Goal: Information Seeking & Learning: Learn about a topic

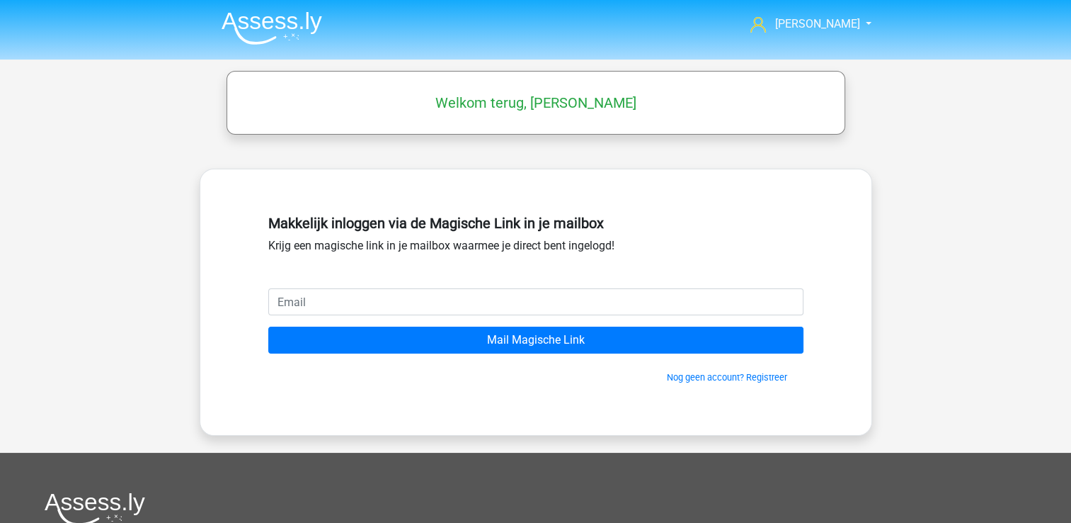
click at [325, 300] on input "email" at bounding box center [535, 301] width 535 height 27
type input "[EMAIL_ADDRESS][DOMAIN_NAME]"
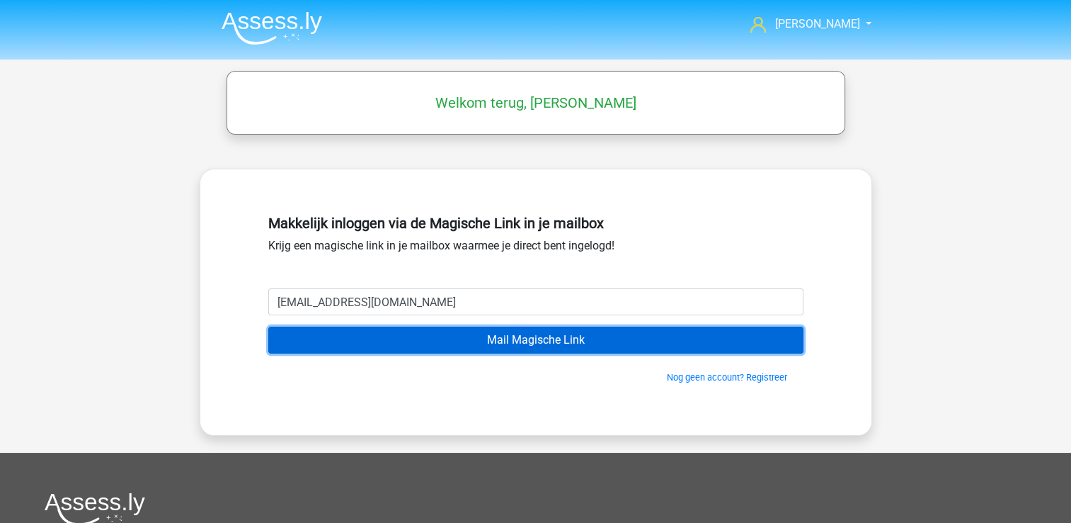
click at [451, 338] on input "Mail Magische Link" at bounding box center [535, 339] width 535 height 27
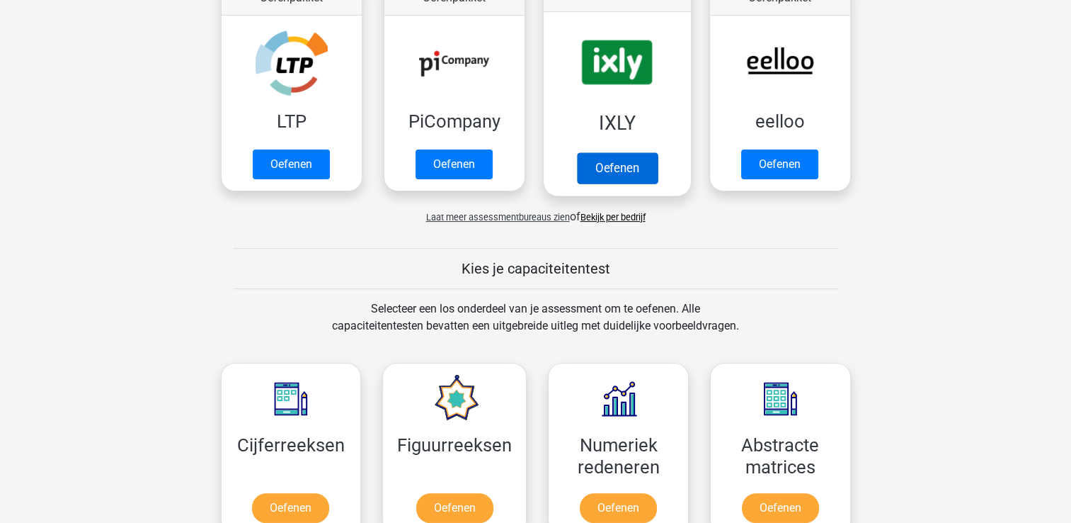
scroll to position [425, 0]
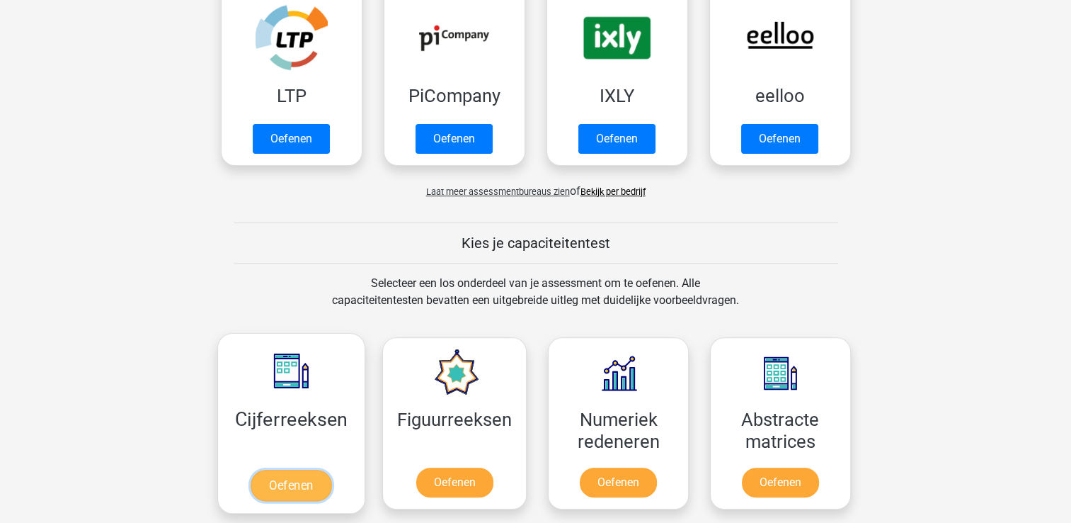
click at [292, 486] on link "Oefenen" at bounding box center [291, 485] width 81 height 31
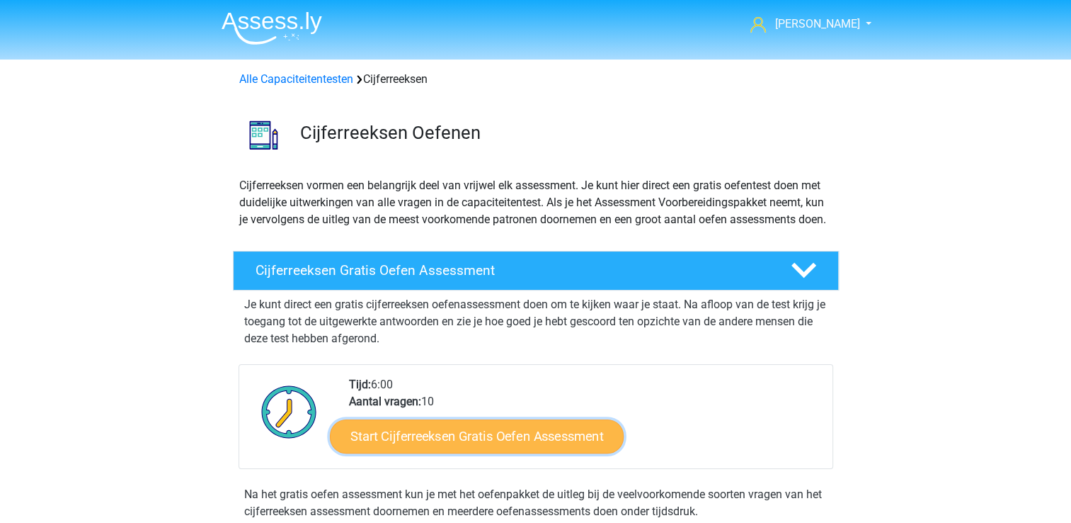
click at [397, 448] on link "Start Cijferreeksen Gratis Oefen Assessment" at bounding box center [477, 436] width 294 height 34
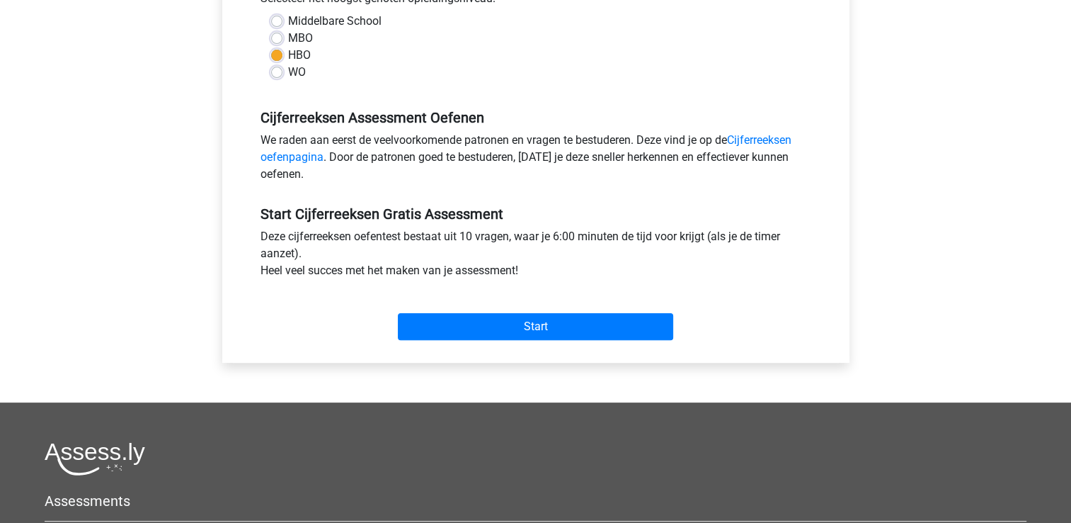
scroll to position [354, 0]
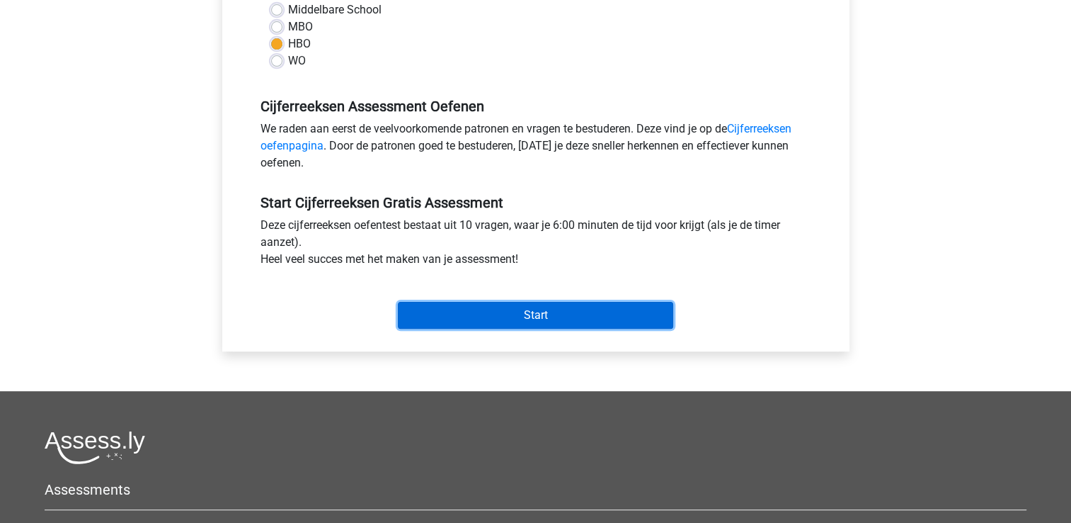
click at [580, 312] on input "Start" at bounding box center [535, 315] width 275 height 27
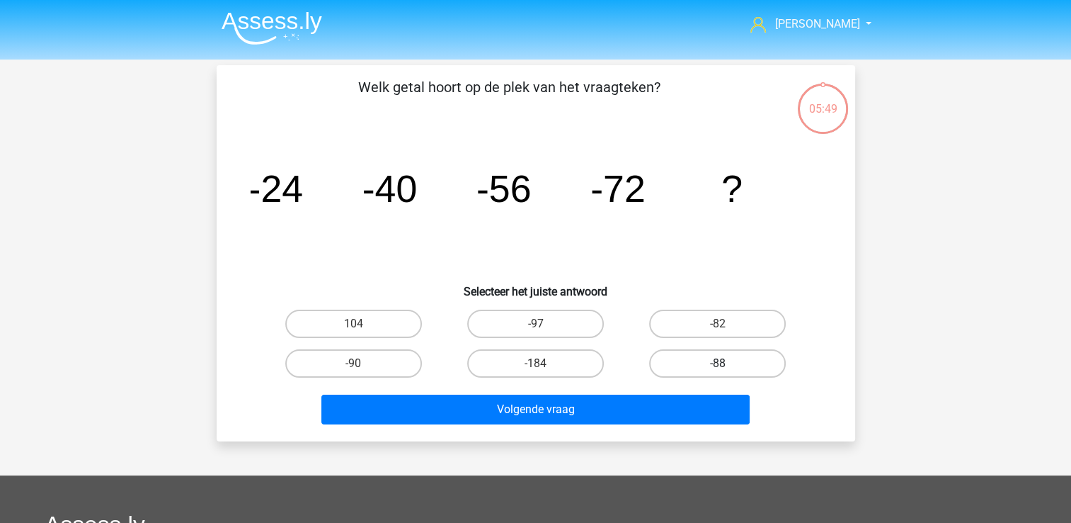
click at [690, 356] on label "-88" at bounding box center [717, 363] width 137 height 28
click at [718, 363] on input "-88" at bounding box center [722, 367] width 9 height 9
radio input "true"
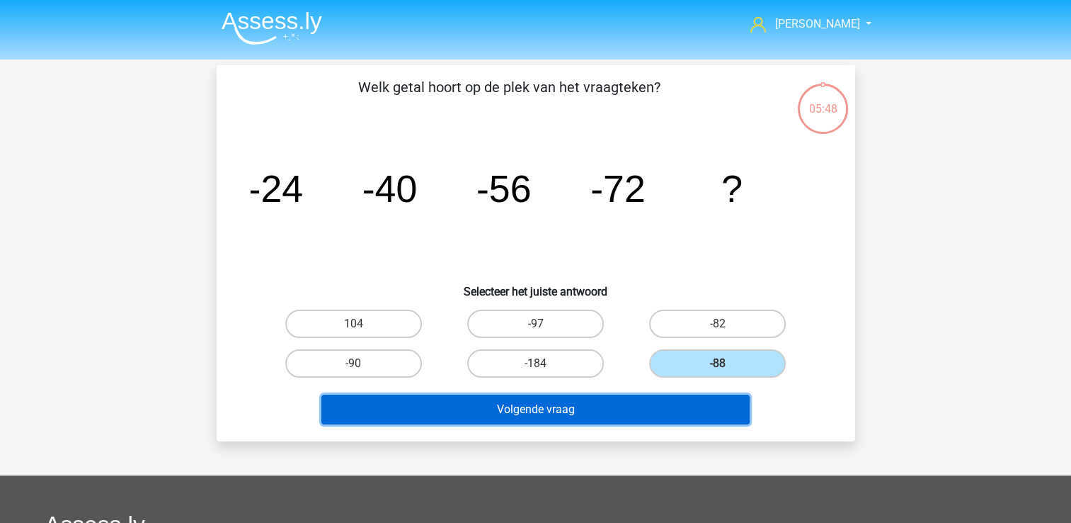
click at [588, 405] on button "Volgende vraag" at bounding box center [536, 409] width 428 height 30
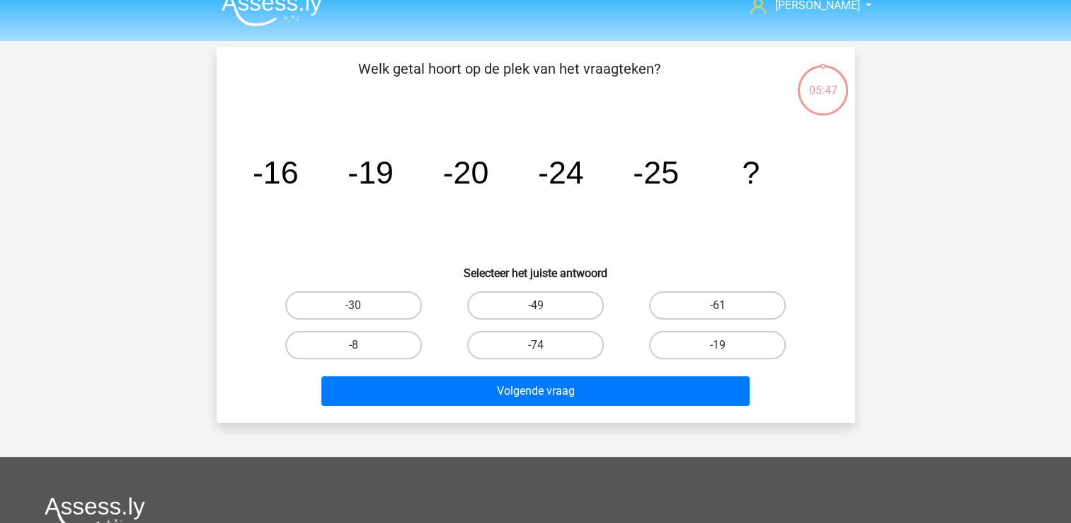
scroll to position [65, 0]
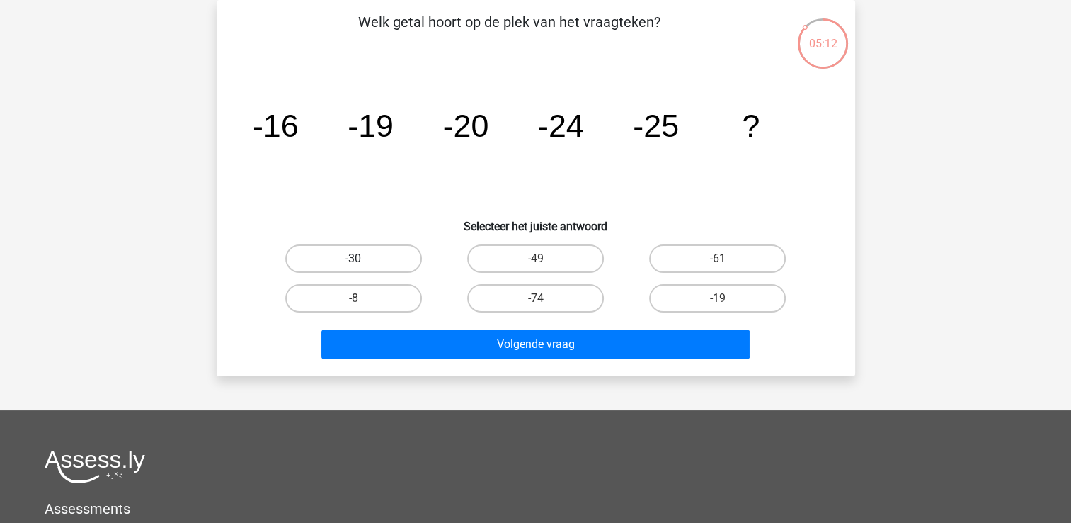
click at [355, 256] on label "-30" at bounding box center [353, 258] width 137 height 28
click at [355, 258] on input "-30" at bounding box center [357, 262] width 9 height 9
radio input "true"
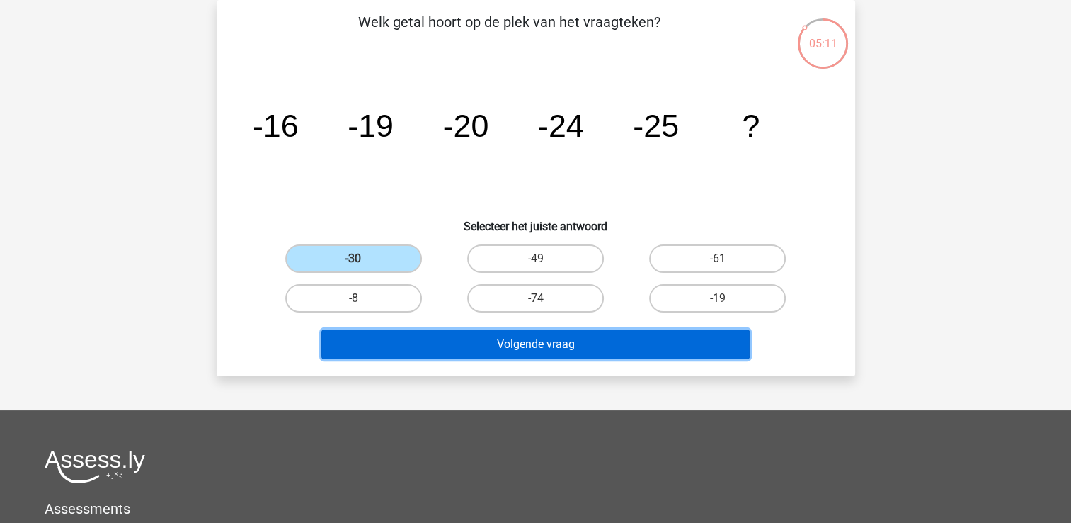
click at [501, 339] on button "Volgende vraag" at bounding box center [536, 344] width 428 height 30
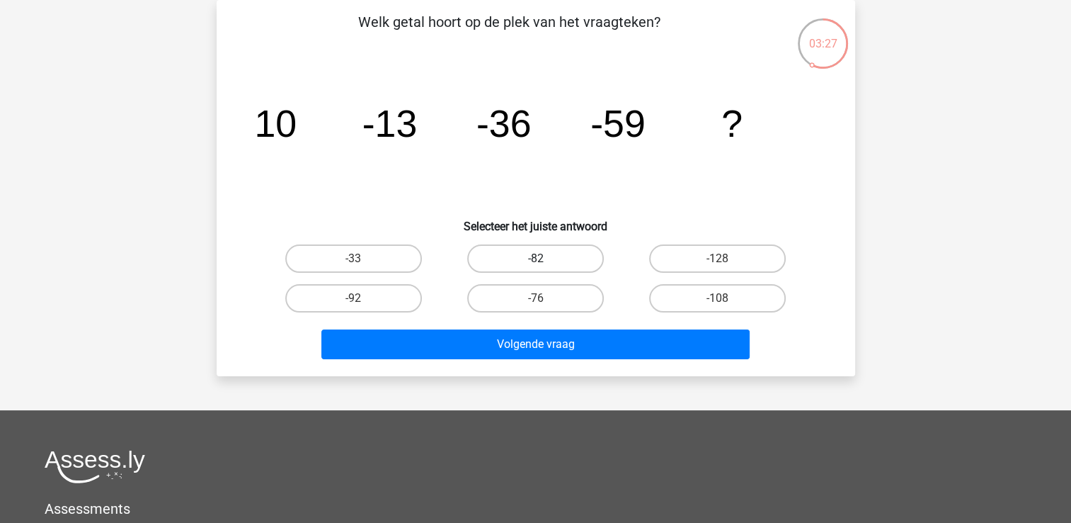
click at [518, 254] on label "-82" at bounding box center [535, 258] width 137 height 28
click at [535, 258] on input "-82" at bounding box center [539, 262] width 9 height 9
radio input "true"
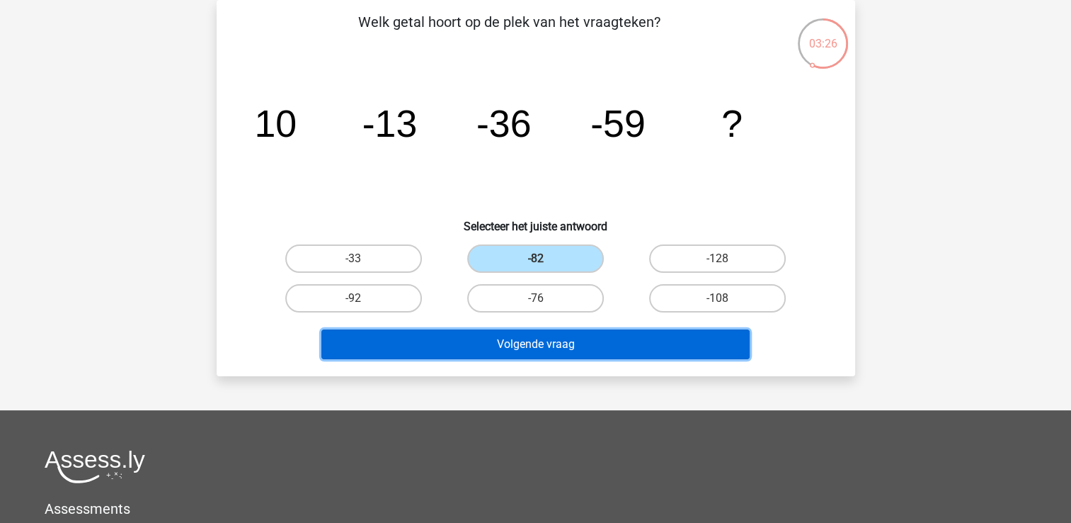
click at [510, 338] on button "Volgende vraag" at bounding box center [536, 344] width 428 height 30
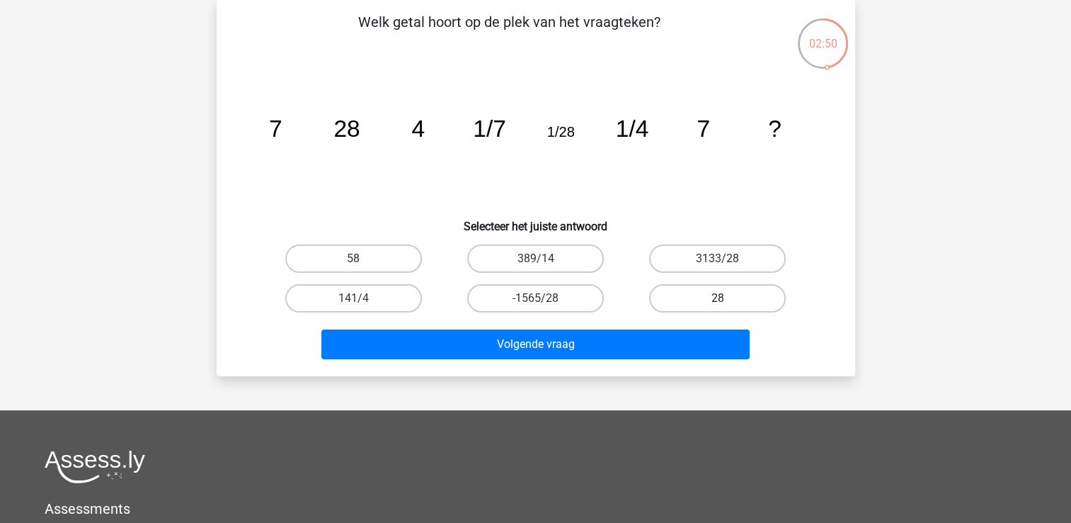
click at [678, 296] on label "28" at bounding box center [717, 298] width 137 height 28
click at [718, 298] on input "28" at bounding box center [722, 302] width 9 height 9
radio input "true"
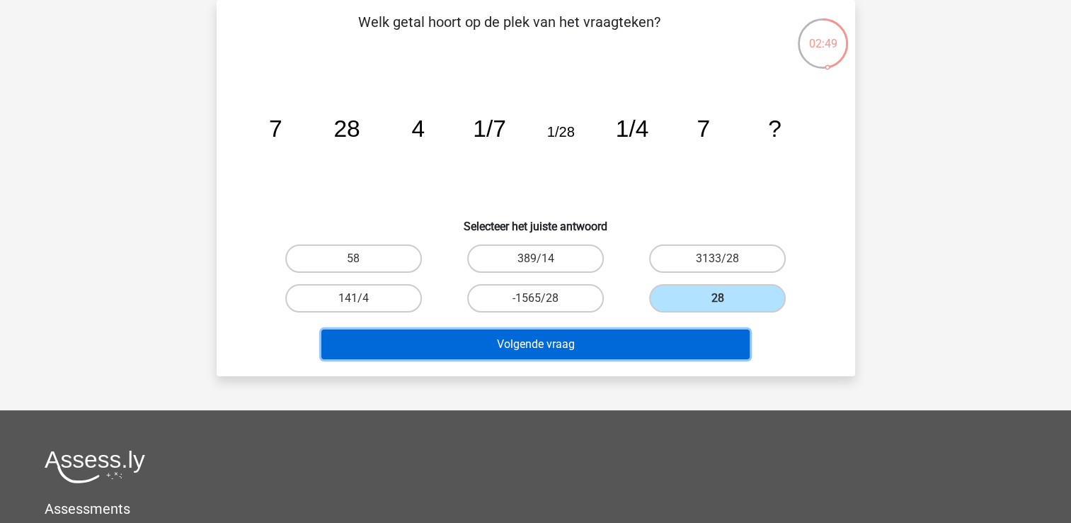
click at [620, 336] on button "Volgende vraag" at bounding box center [536, 344] width 428 height 30
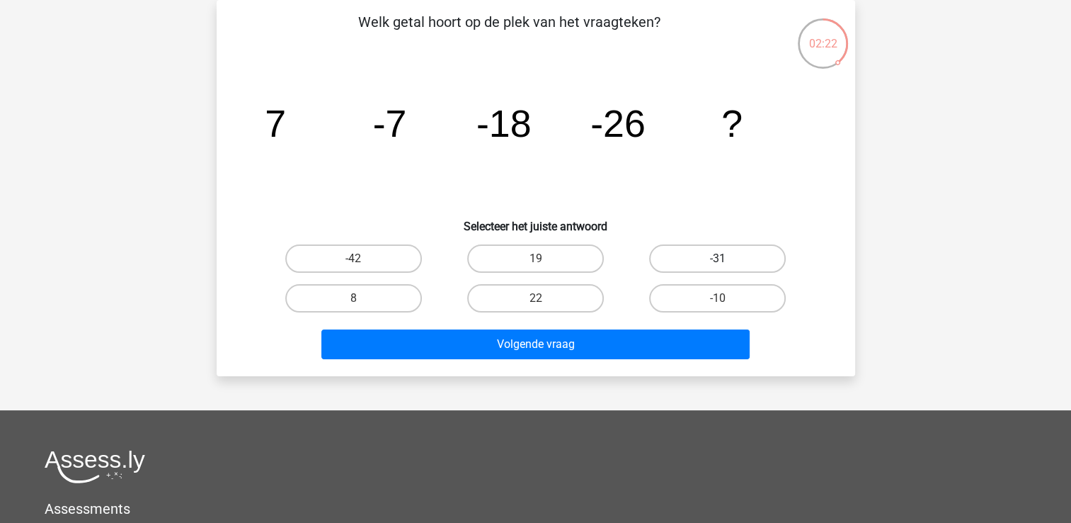
click at [705, 254] on label "-31" at bounding box center [717, 258] width 137 height 28
click at [718, 258] on input "-31" at bounding box center [722, 262] width 9 height 9
radio input "true"
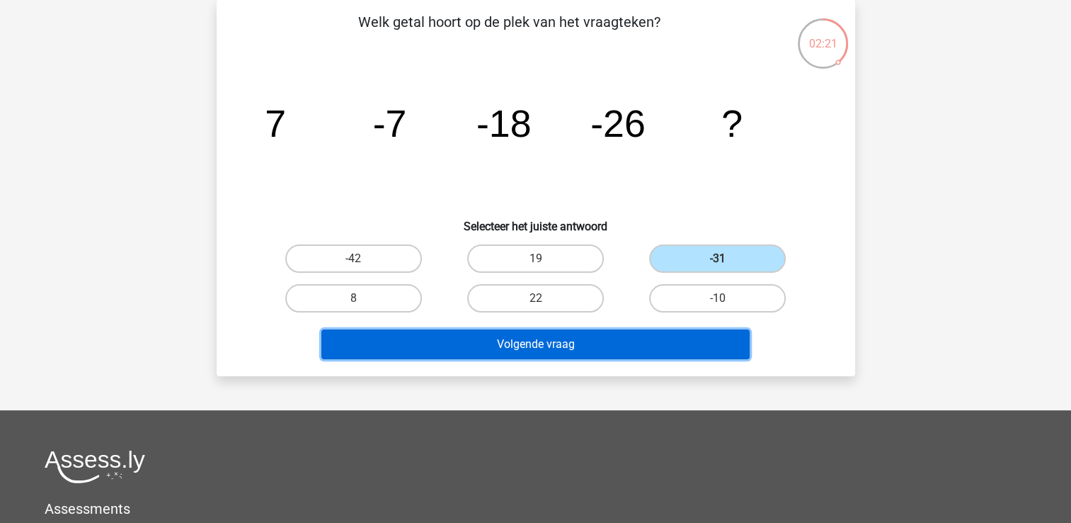
click at [573, 341] on button "Volgende vraag" at bounding box center [536, 344] width 428 height 30
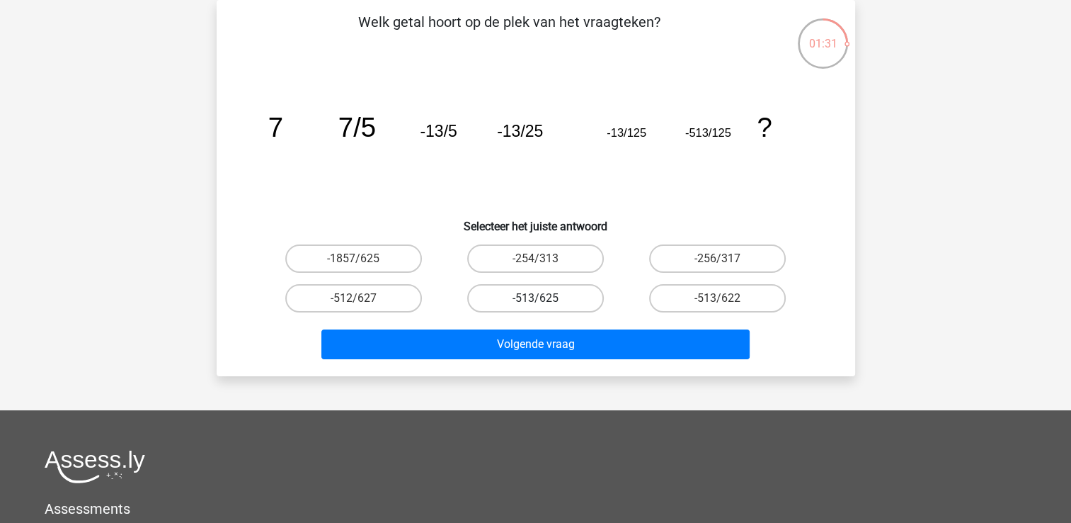
click at [537, 292] on label "-513/625" at bounding box center [535, 298] width 137 height 28
click at [537, 298] on input "-513/625" at bounding box center [539, 302] width 9 height 9
radio input "true"
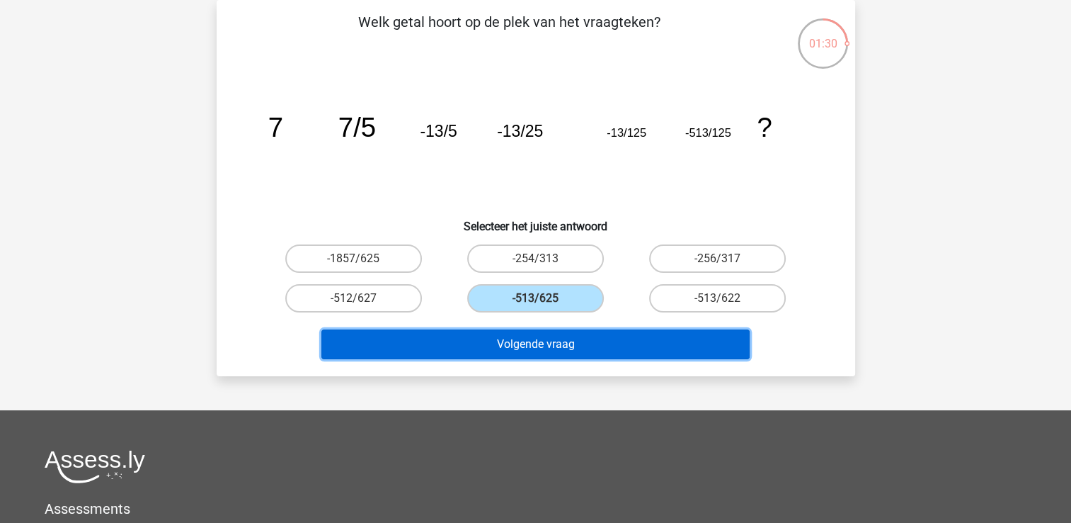
click at [523, 341] on button "Volgende vraag" at bounding box center [536, 344] width 428 height 30
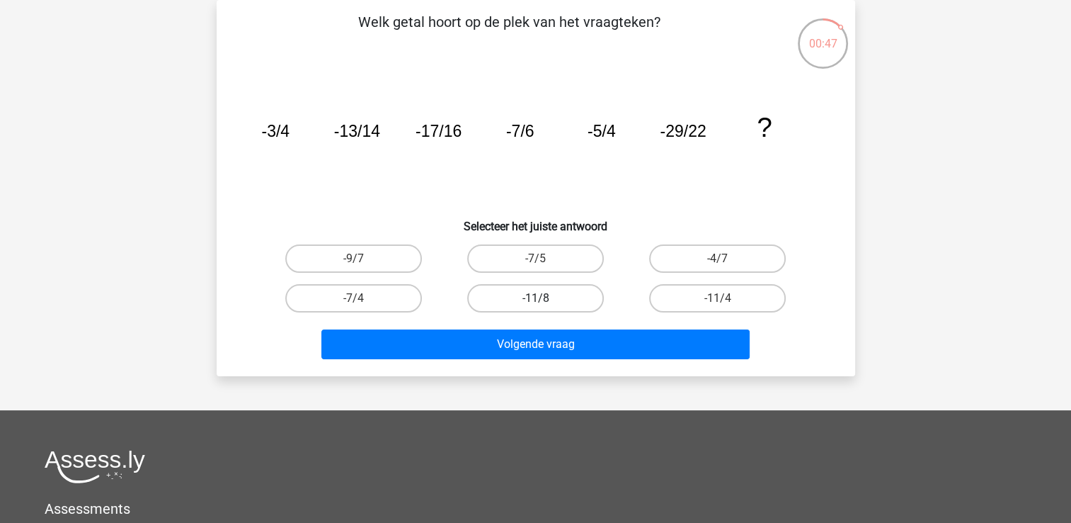
click at [528, 297] on label "-11/8" at bounding box center [535, 298] width 137 height 28
click at [535, 298] on input "-11/8" at bounding box center [539, 302] width 9 height 9
radio input "true"
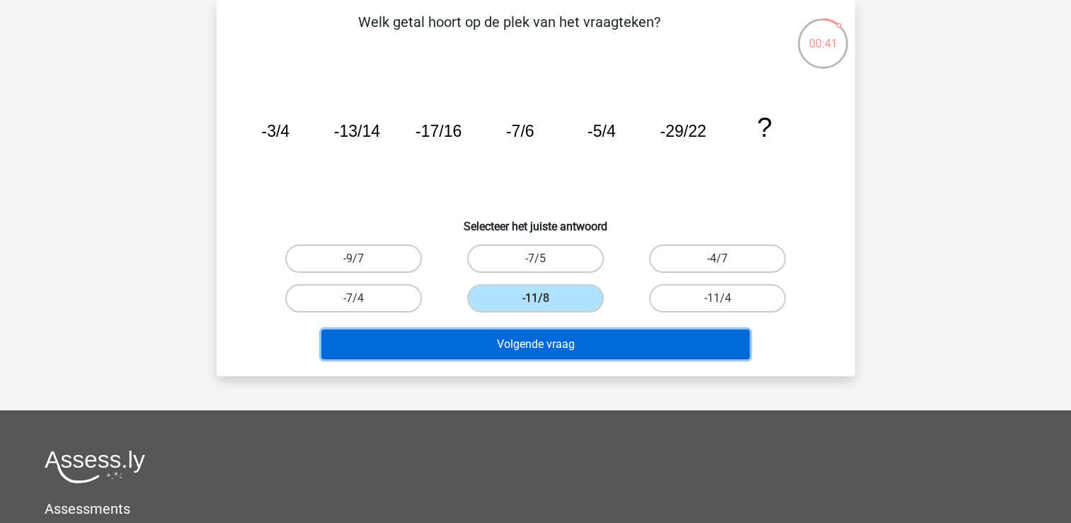
click at [532, 343] on button "Volgende vraag" at bounding box center [536, 344] width 428 height 30
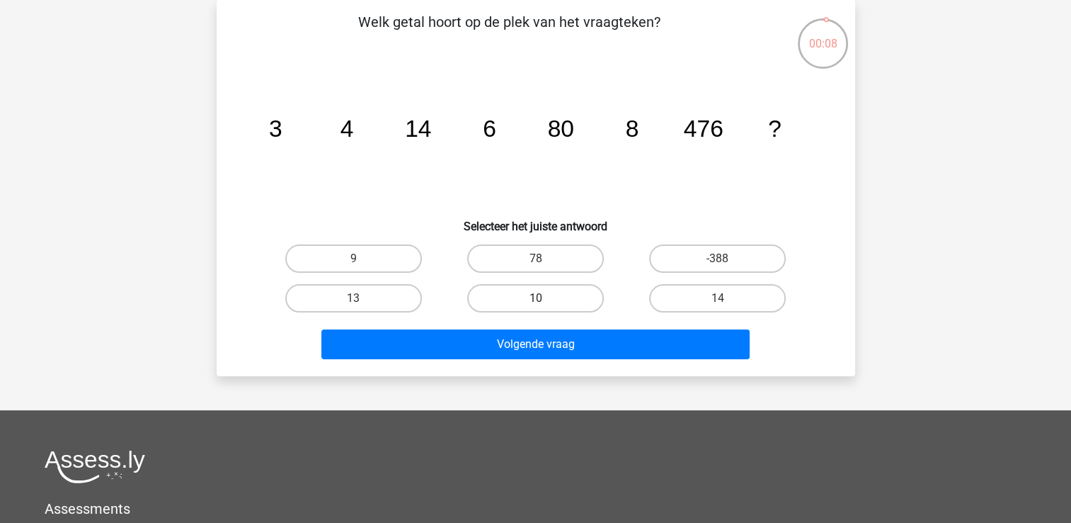
click at [535, 295] on label "10" at bounding box center [535, 298] width 137 height 28
click at [535, 298] on input "10" at bounding box center [539, 302] width 9 height 9
radio input "true"
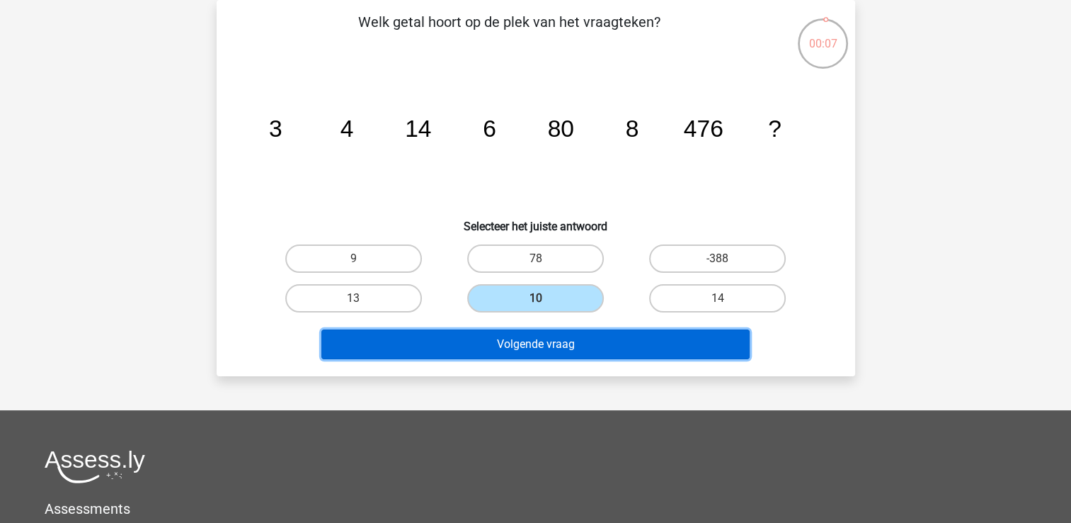
click at [524, 341] on button "Volgende vraag" at bounding box center [536, 344] width 428 height 30
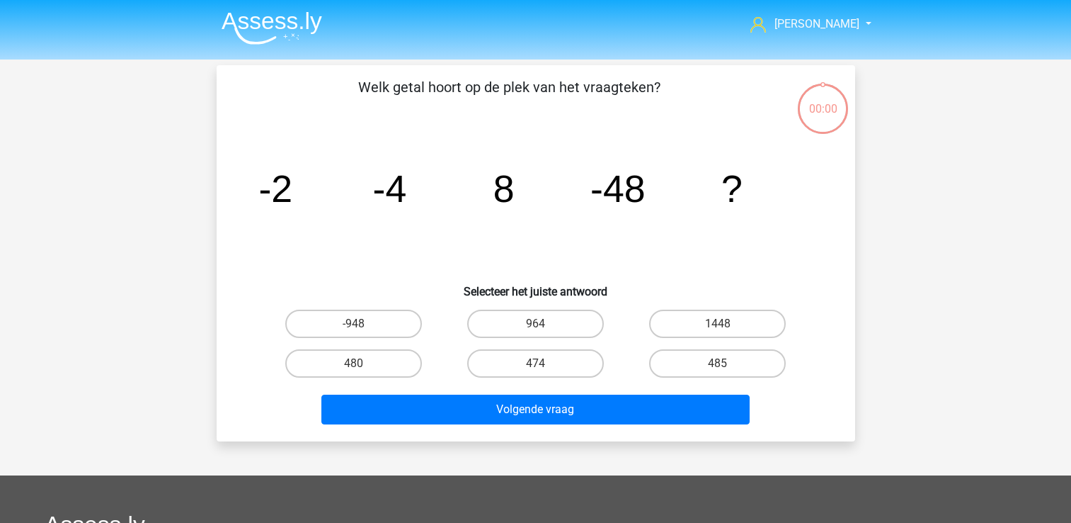
scroll to position [65, 0]
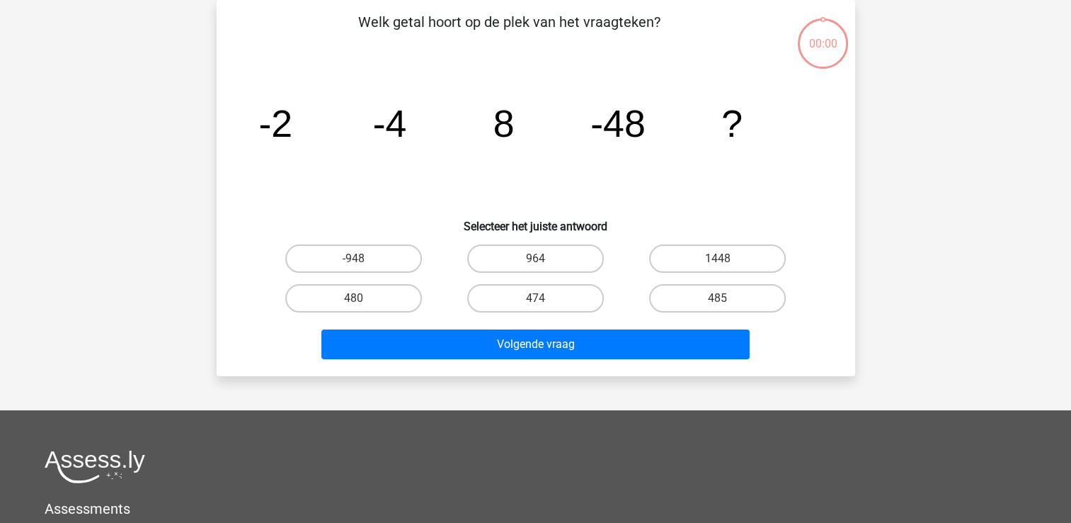
click at [530, 254] on label "964" at bounding box center [535, 258] width 137 height 28
click at [535, 258] on input "964" at bounding box center [539, 262] width 9 height 9
radio input "true"
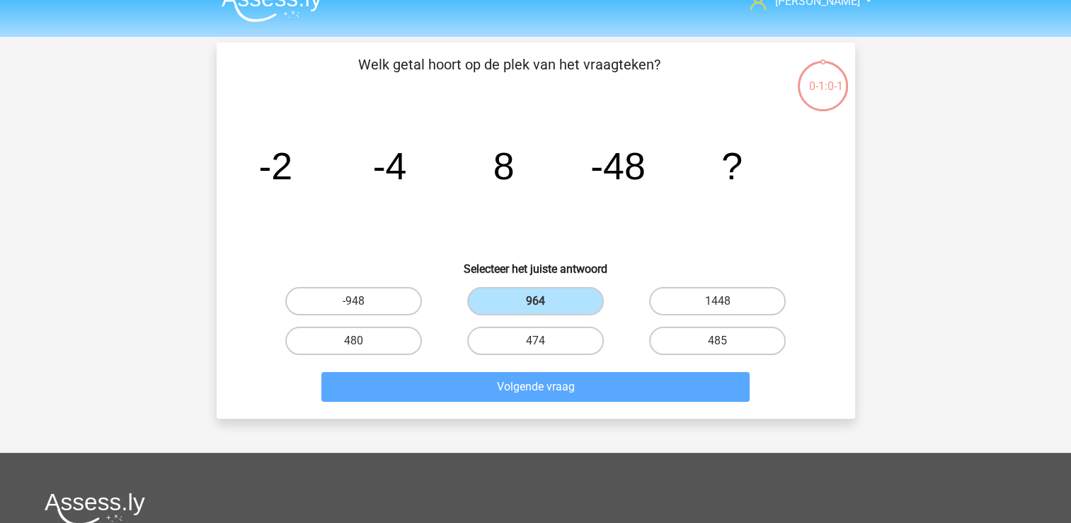
scroll to position [0, 0]
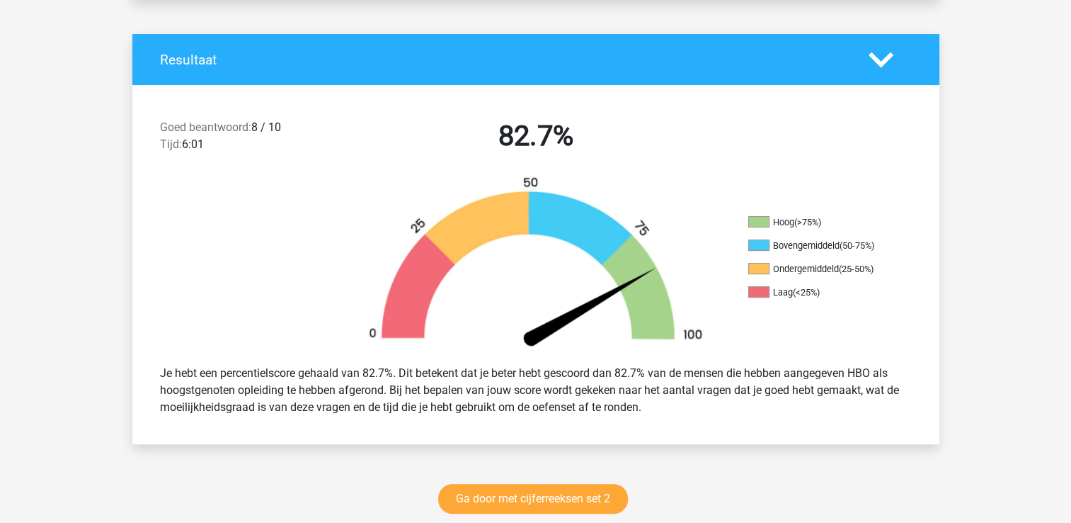
scroll to position [283, 0]
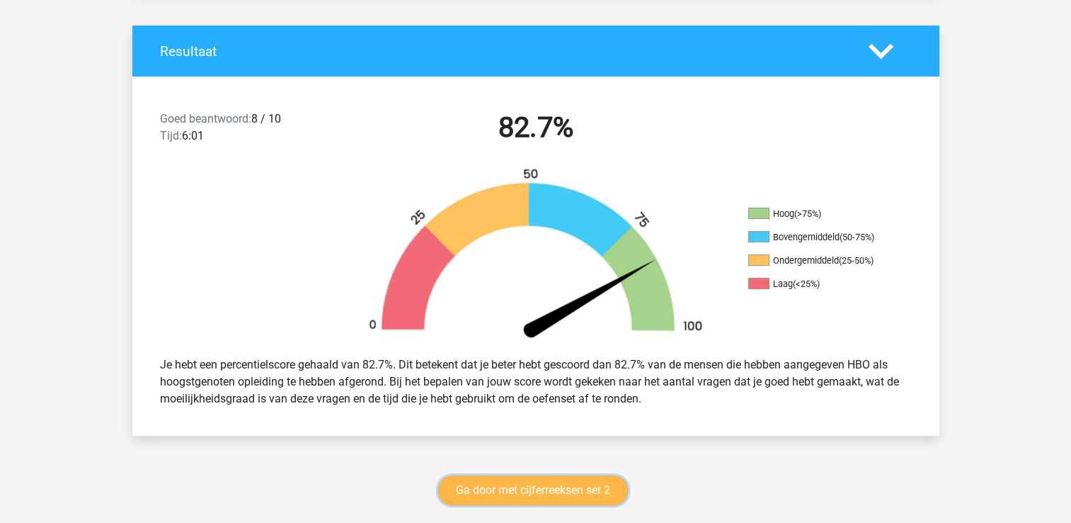
click at [471, 487] on link "Ga door met cijferreeksen set 2" at bounding box center [533, 490] width 190 height 30
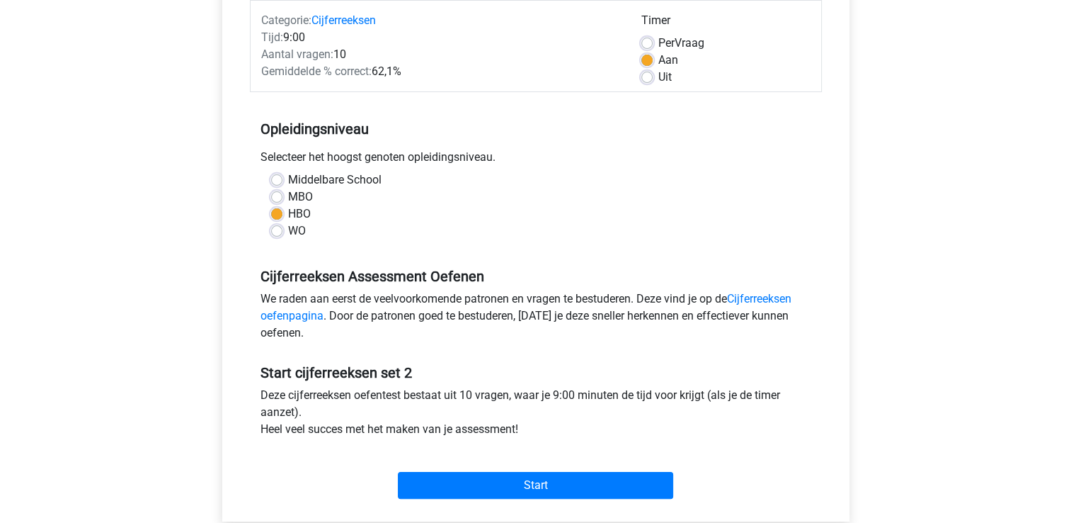
scroll to position [212, 0]
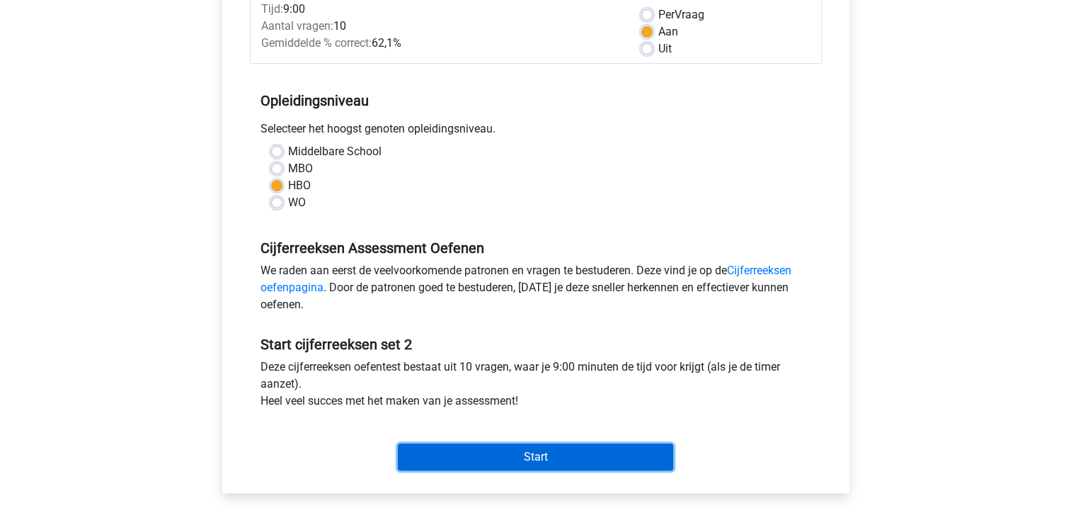
click at [447, 453] on input "Start" at bounding box center [535, 456] width 275 height 27
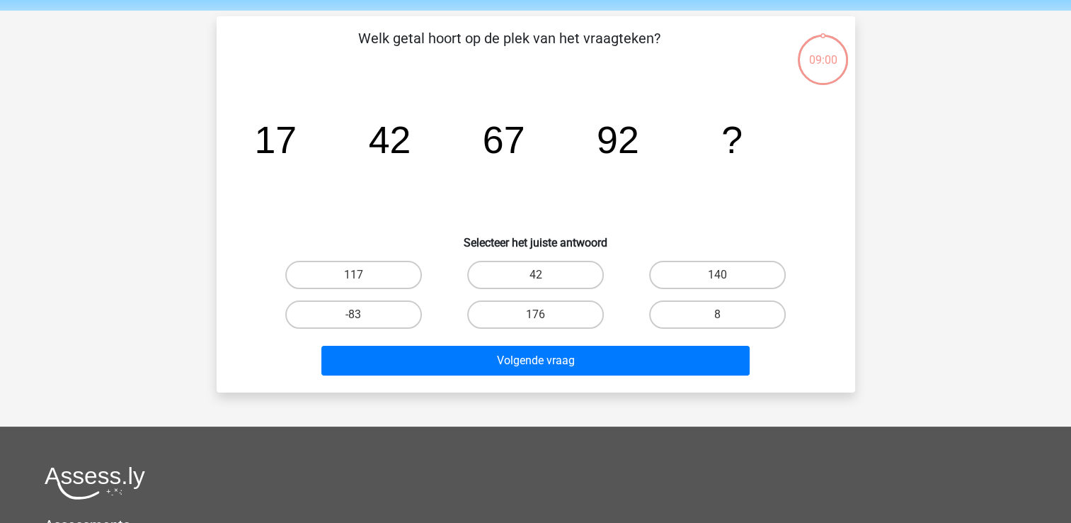
scroll to position [71, 0]
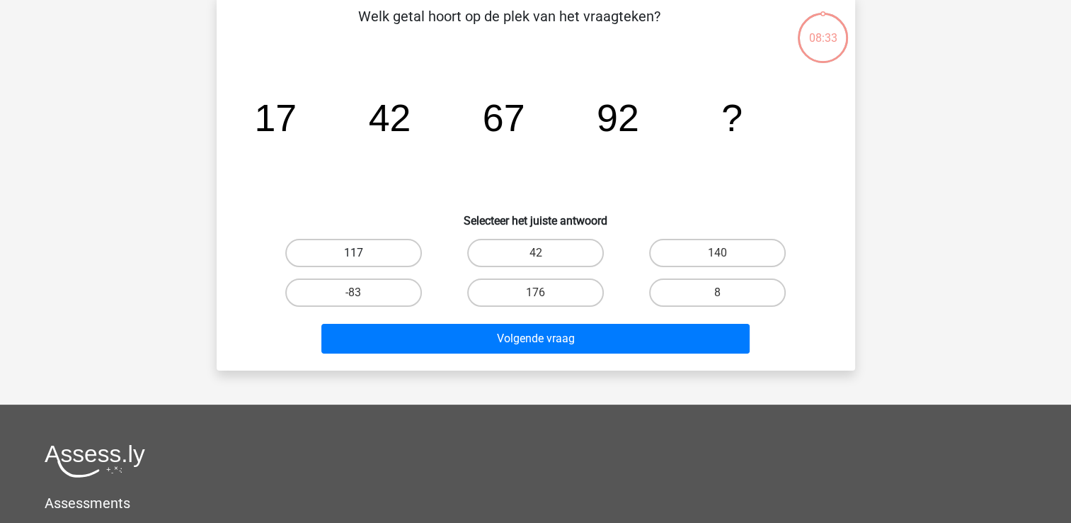
click at [386, 252] on label "117" at bounding box center [353, 253] width 137 height 28
click at [363, 253] on input "117" at bounding box center [357, 257] width 9 height 9
radio input "true"
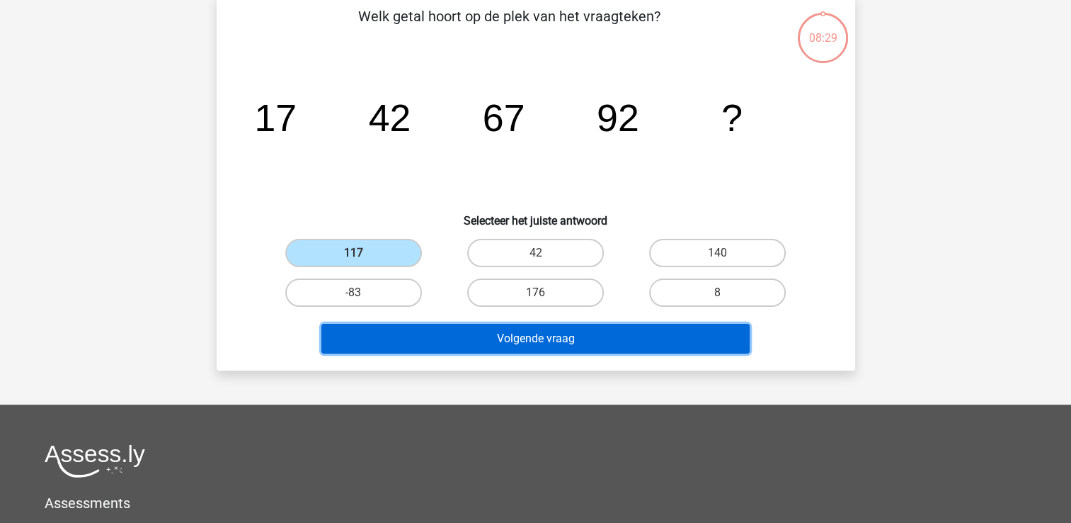
click at [433, 332] on button "Volgende vraag" at bounding box center [536, 339] width 428 height 30
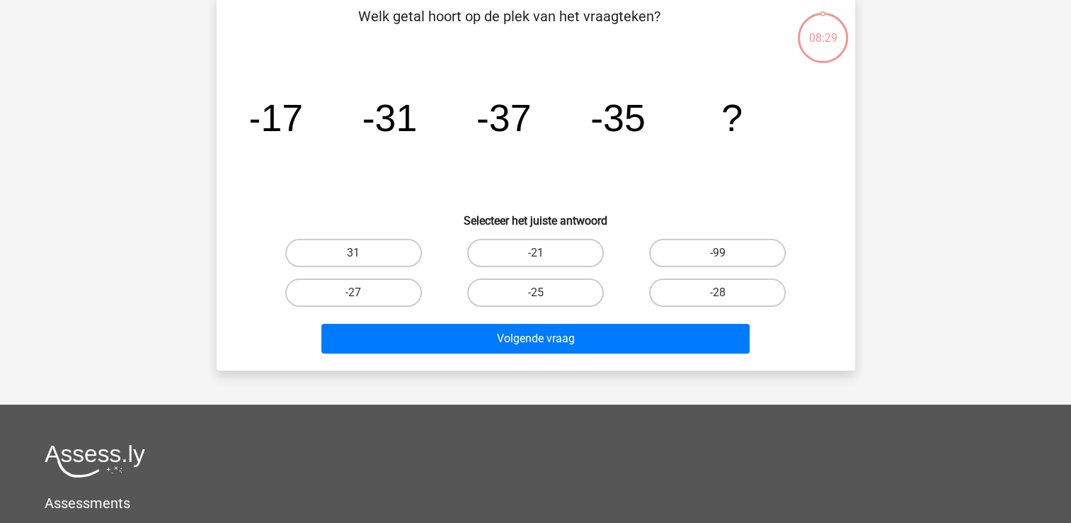
scroll to position [65, 0]
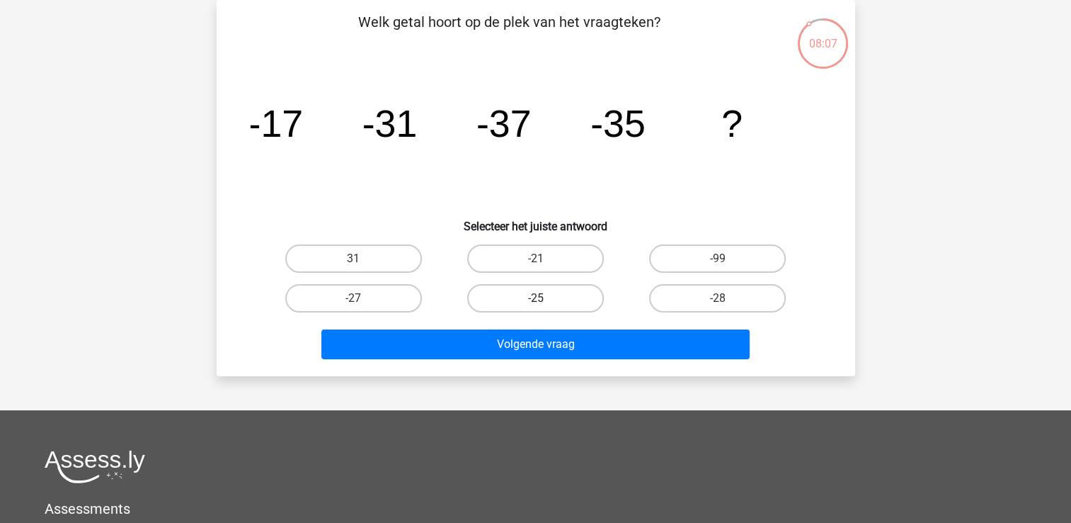
click at [504, 295] on label "-25" at bounding box center [535, 298] width 137 height 28
click at [535, 298] on input "-25" at bounding box center [539, 302] width 9 height 9
radio input "true"
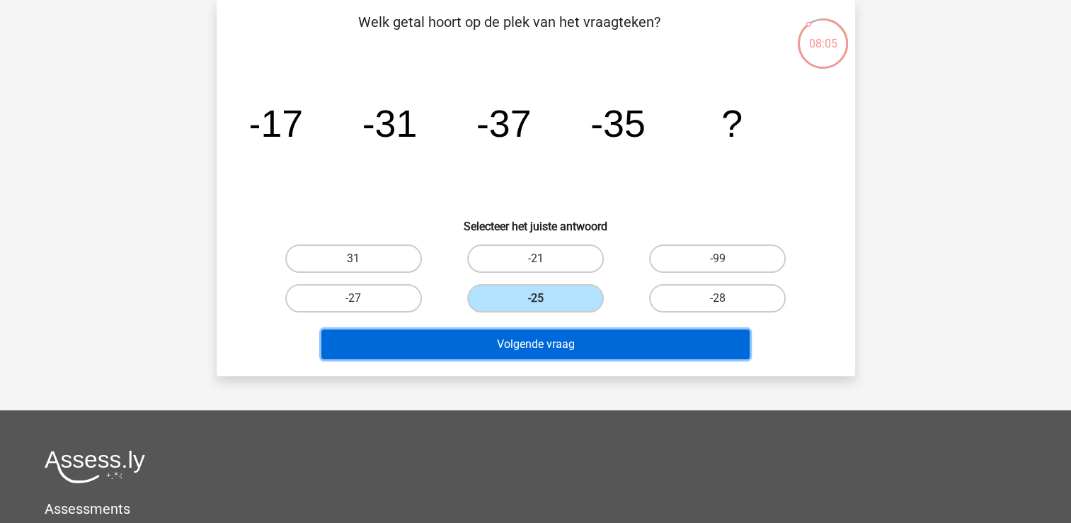
click at [496, 346] on button "Volgende vraag" at bounding box center [536, 344] width 428 height 30
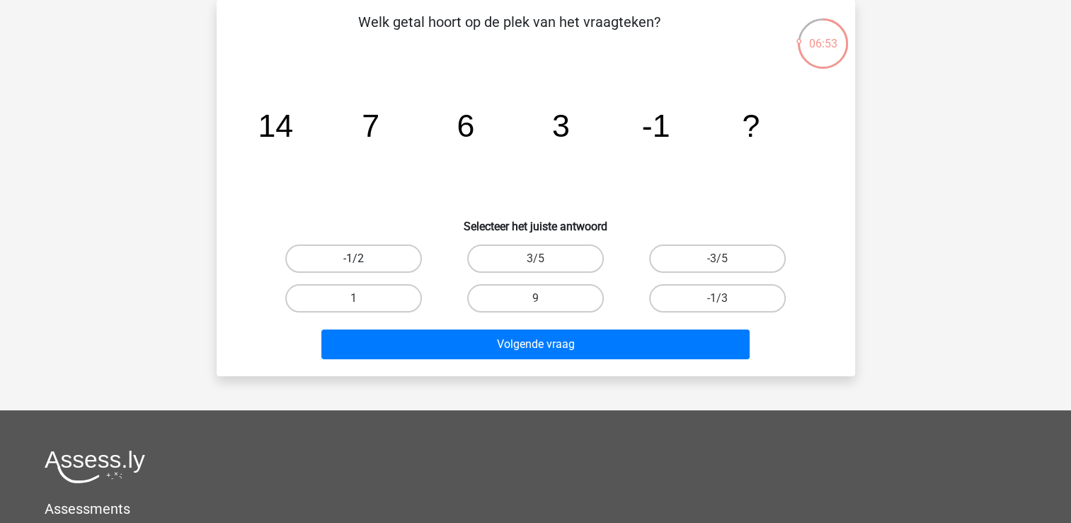
click at [368, 255] on label "-1/2" at bounding box center [353, 258] width 137 height 28
click at [363, 258] on input "-1/2" at bounding box center [357, 262] width 9 height 9
radio input "true"
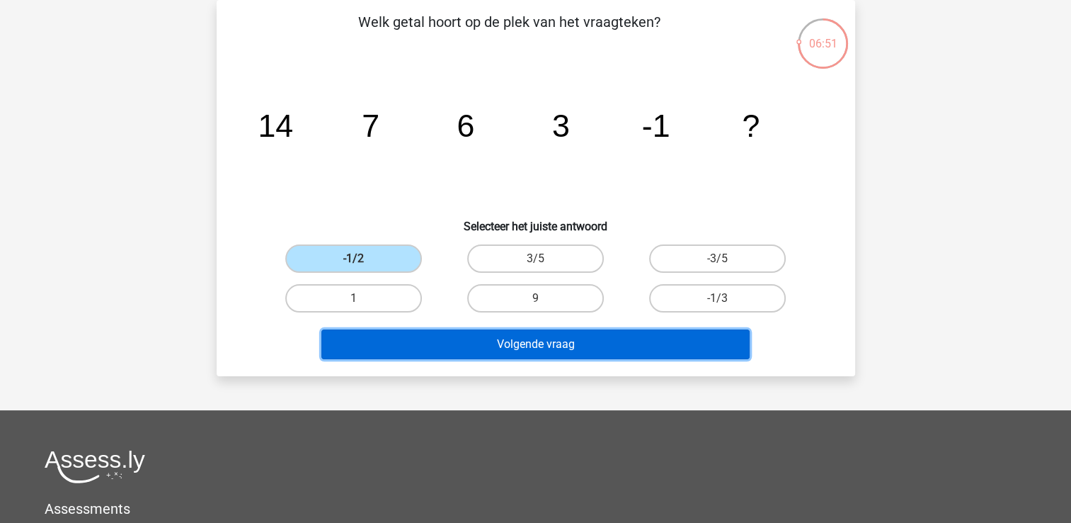
click at [456, 337] on button "Volgende vraag" at bounding box center [536, 344] width 428 height 30
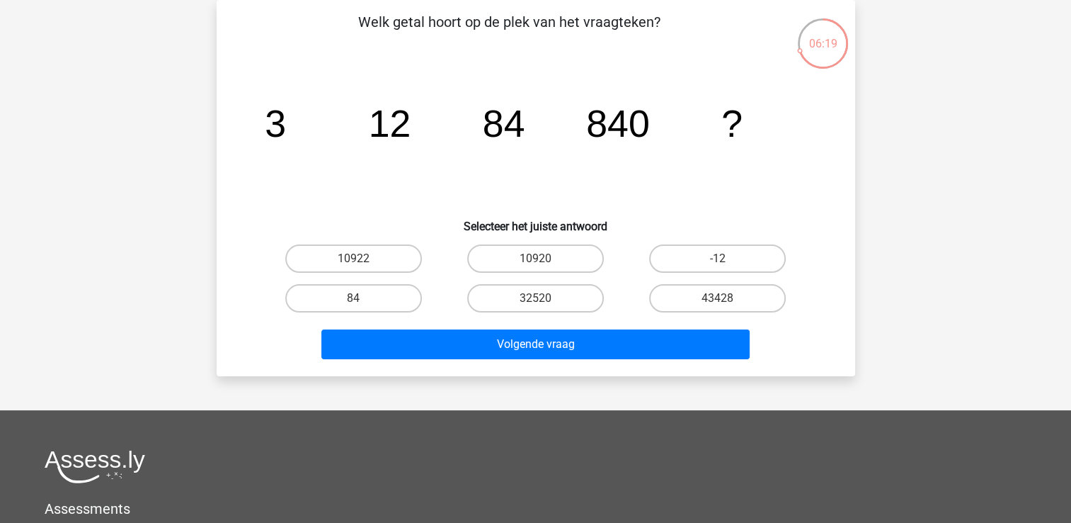
click at [535, 258] on input "10920" at bounding box center [539, 262] width 9 height 9
radio input "true"
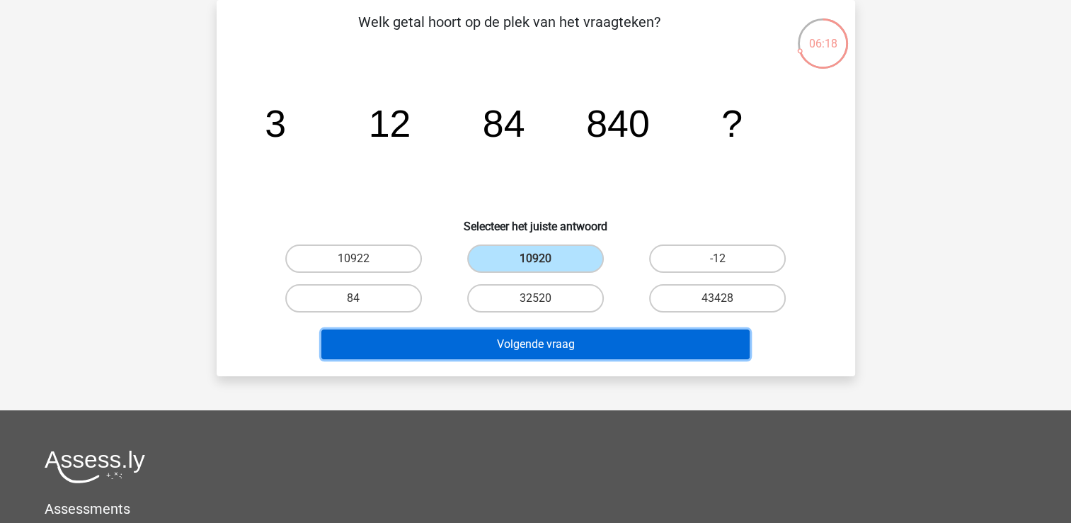
click at [512, 339] on button "Volgende vraag" at bounding box center [536, 344] width 428 height 30
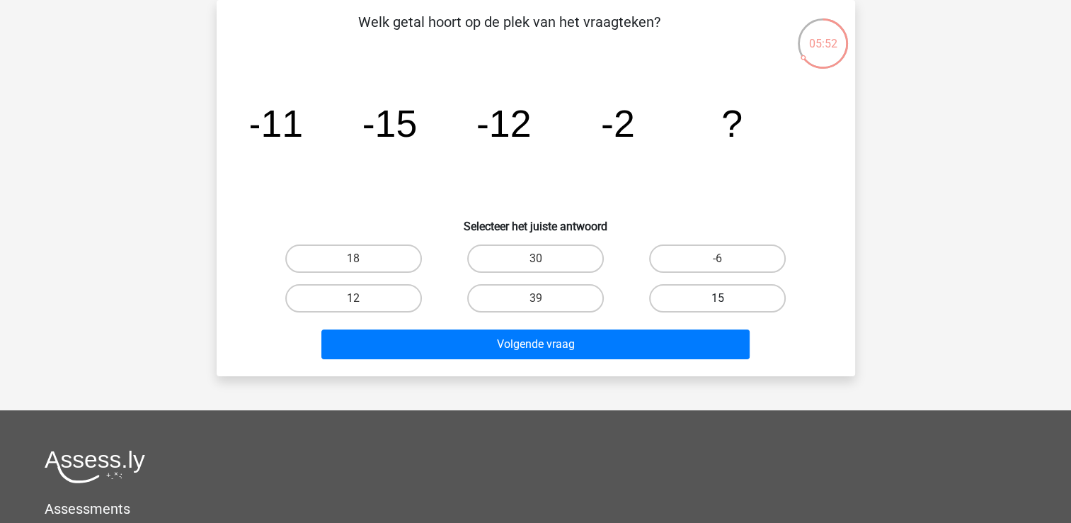
click at [686, 296] on label "15" at bounding box center [717, 298] width 137 height 28
click at [718, 298] on input "15" at bounding box center [722, 302] width 9 height 9
radio input "true"
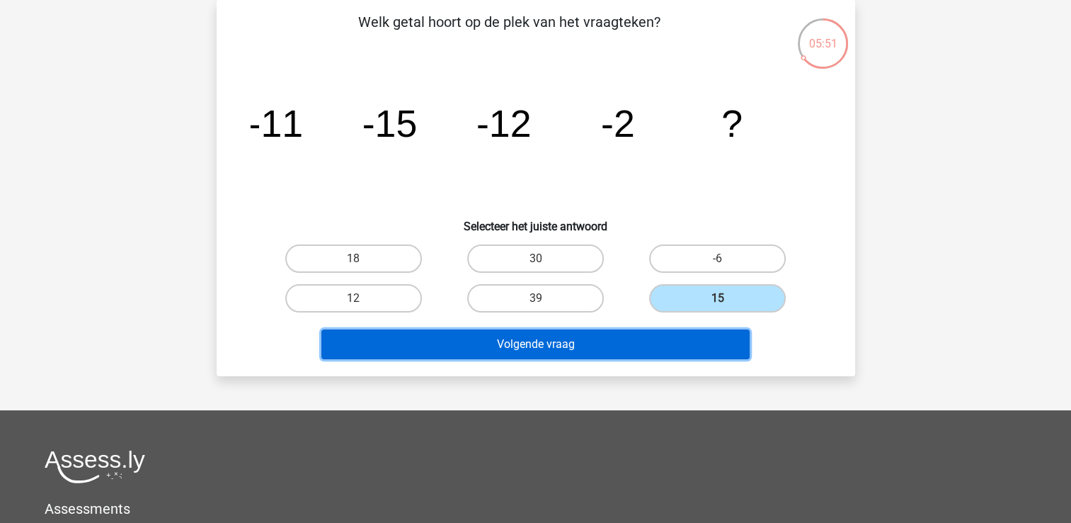
click at [620, 343] on button "Volgende vraag" at bounding box center [536, 344] width 428 height 30
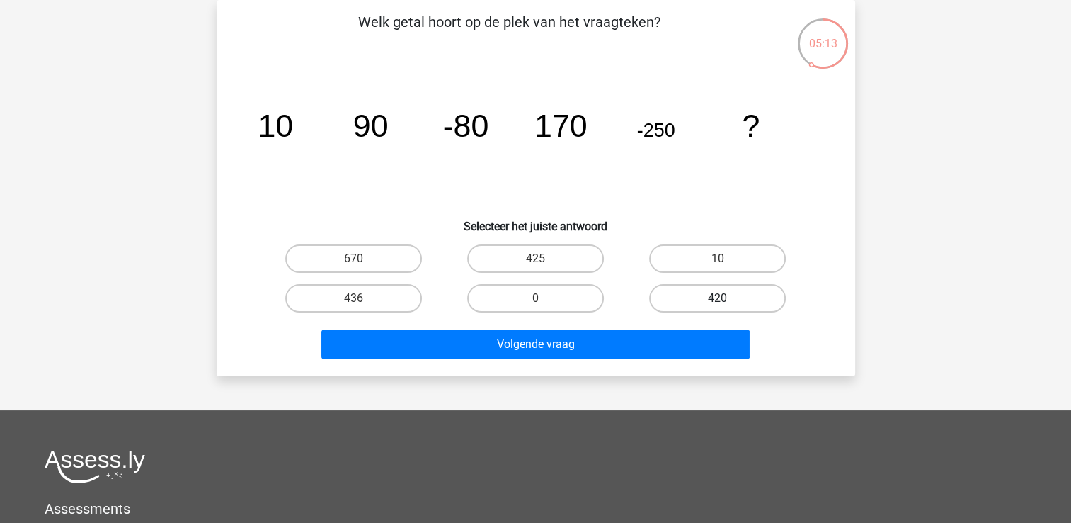
click at [670, 289] on label "420" at bounding box center [717, 298] width 137 height 28
click at [718, 298] on input "420" at bounding box center [722, 302] width 9 height 9
radio input "true"
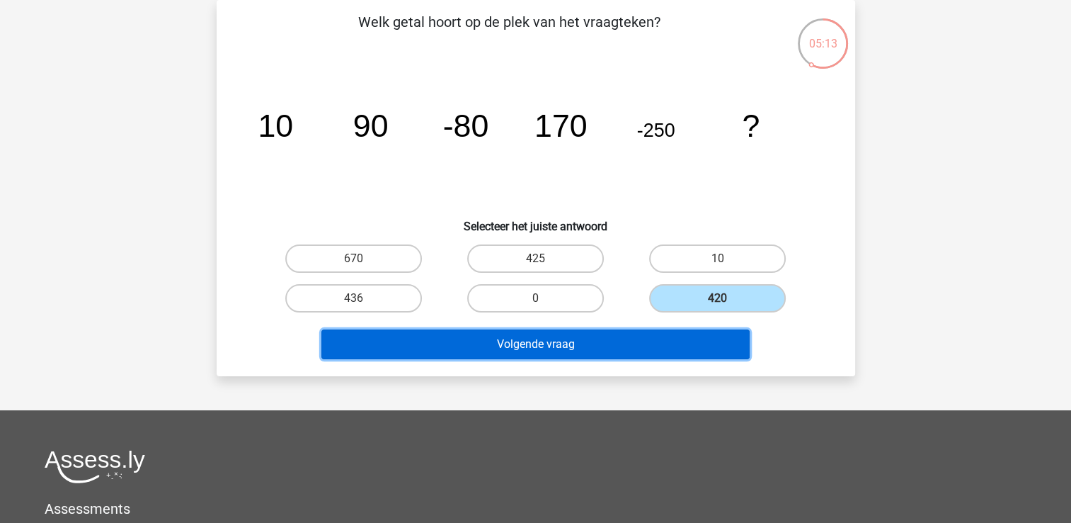
click at [627, 335] on button "Volgende vraag" at bounding box center [536, 344] width 428 height 30
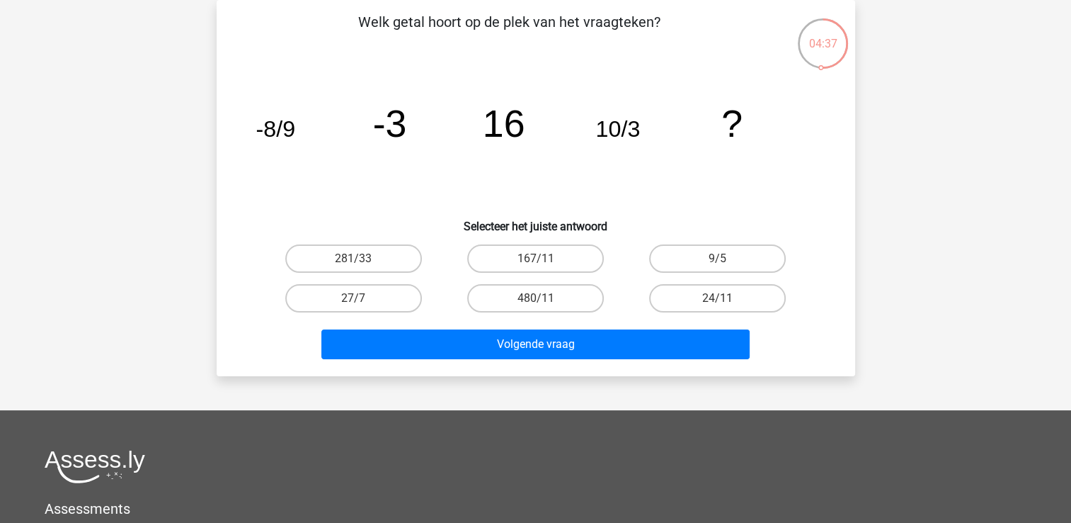
click at [544, 259] on input "167/11" at bounding box center [539, 262] width 9 height 9
radio input "true"
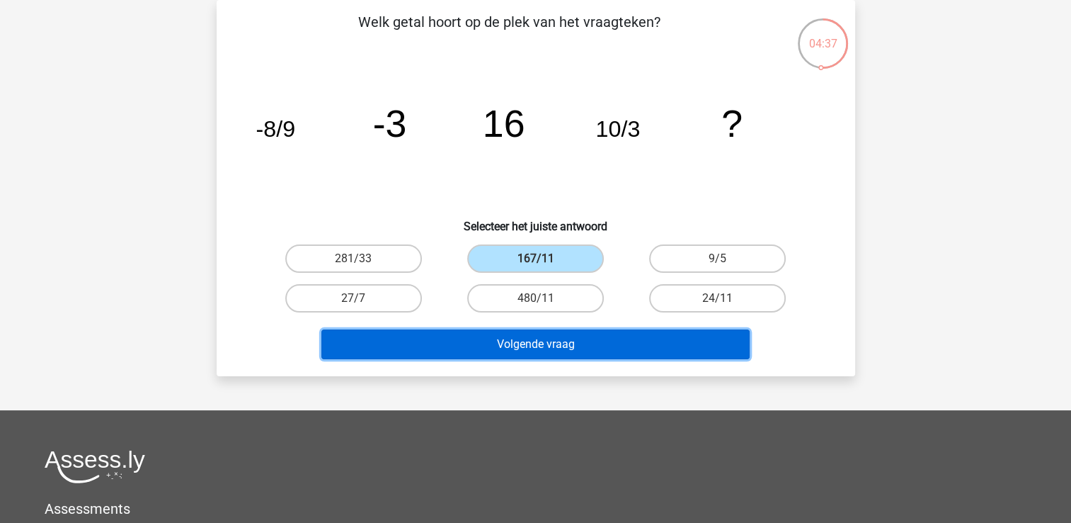
click at [533, 342] on button "Volgende vraag" at bounding box center [536, 344] width 428 height 30
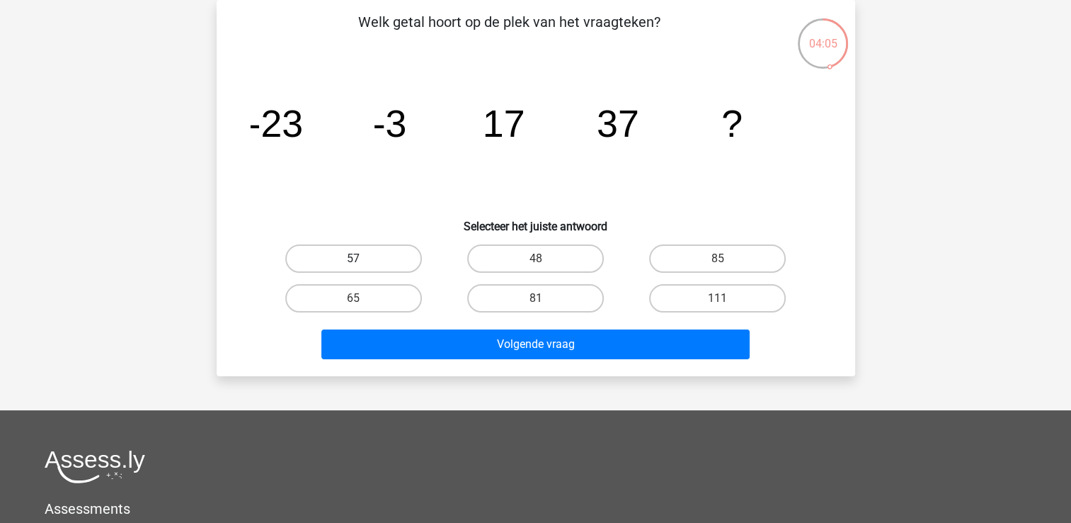
click at [364, 256] on label "57" at bounding box center [353, 258] width 137 height 28
click at [363, 258] on input "57" at bounding box center [357, 262] width 9 height 9
radio input "true"
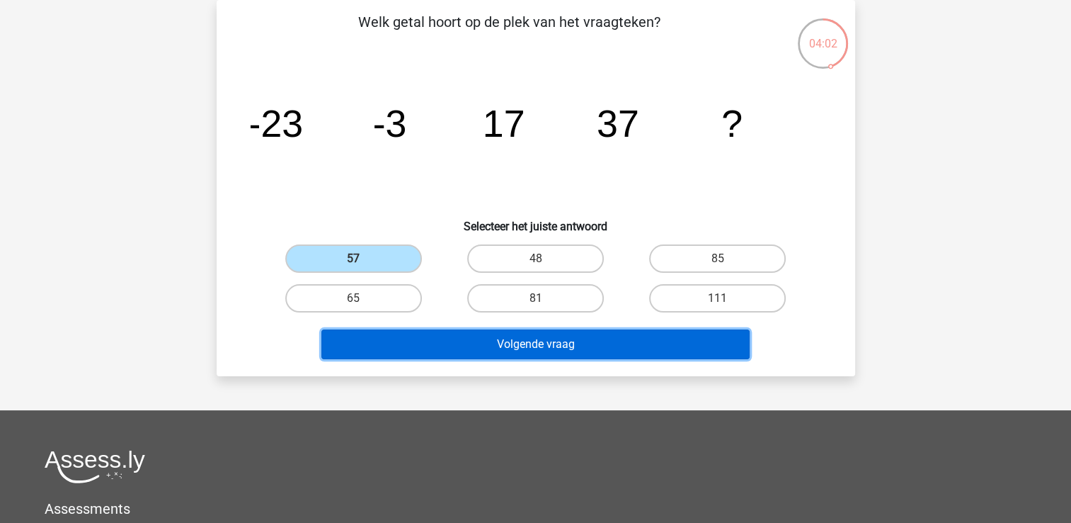
click at [465, 341] on button "Volgende vraag" at bounding box center [536, 344] width 428 height 30
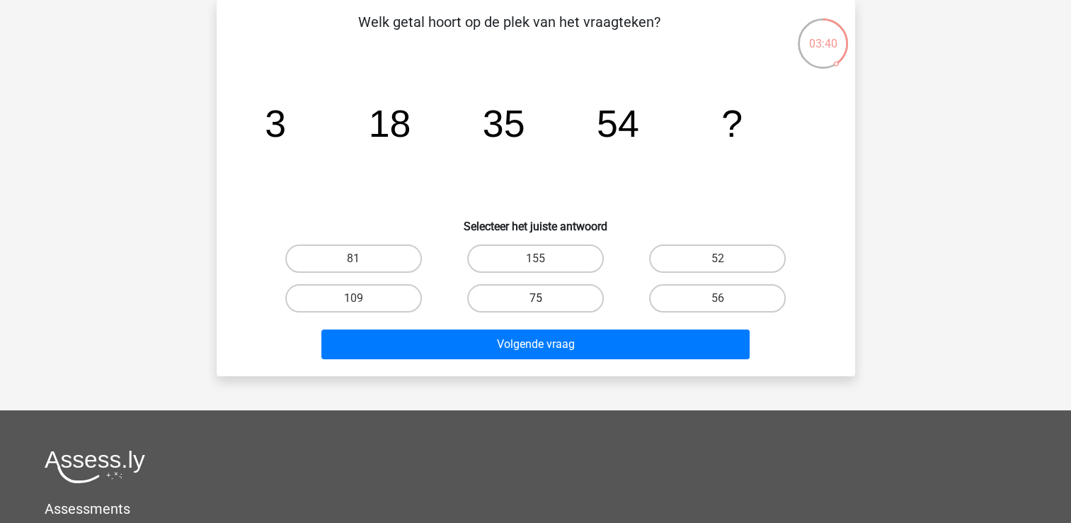
click at [545, 298] on label "75" at bounding box center [535, 298] width 137 height 28
click at [545, 298] on input "75" at bounding box center [539, 302] width 9 height 9
radio input "true"
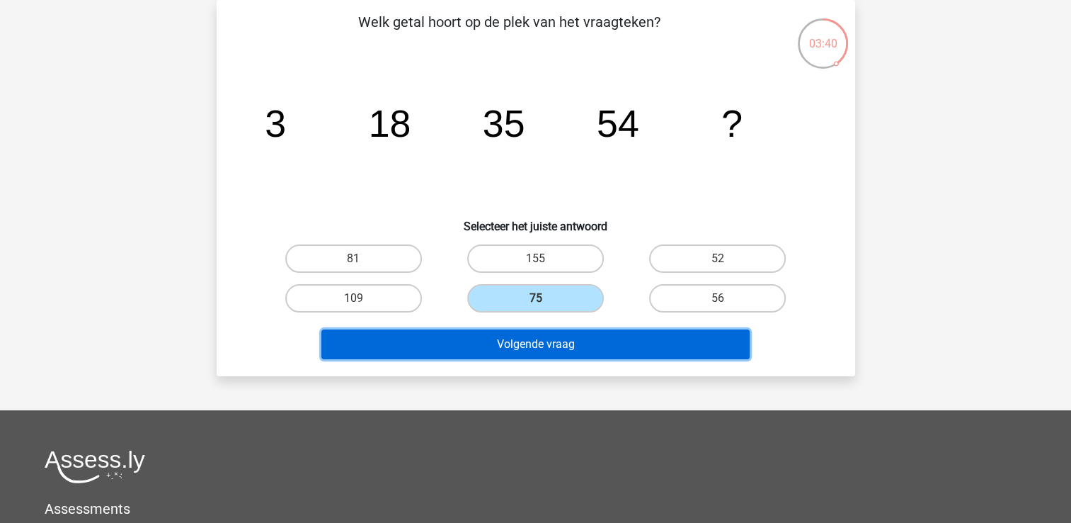
click at [541, 336] on button "Volgende vraag" at bounding box center [536, 344] width 428 height 30
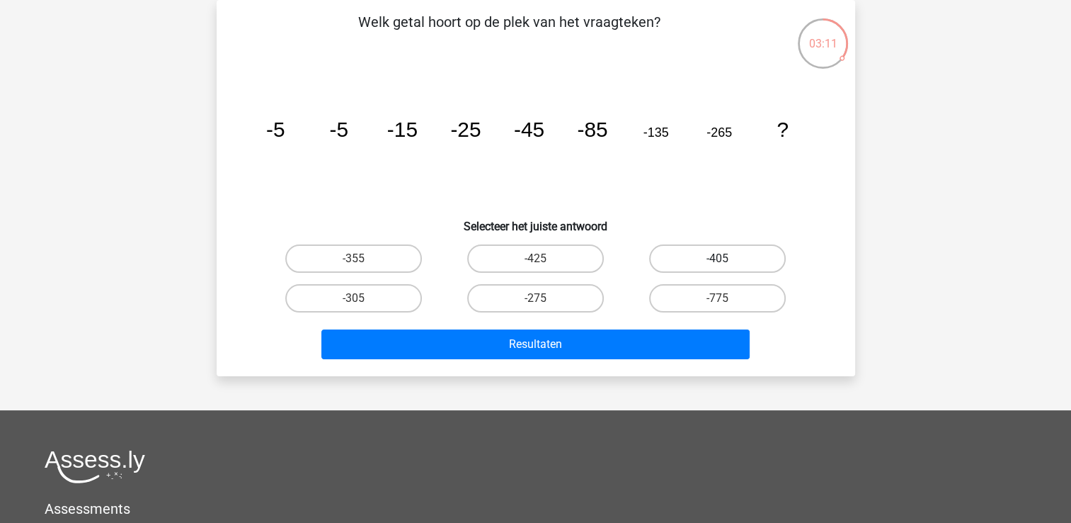
click at [679, 256] on label "-405" at bounding box center [717, 258] width 137 height 28
click at [718, 258] on input "-405" at bounding box center [722, 262] width 9 height 9
radio input "true"
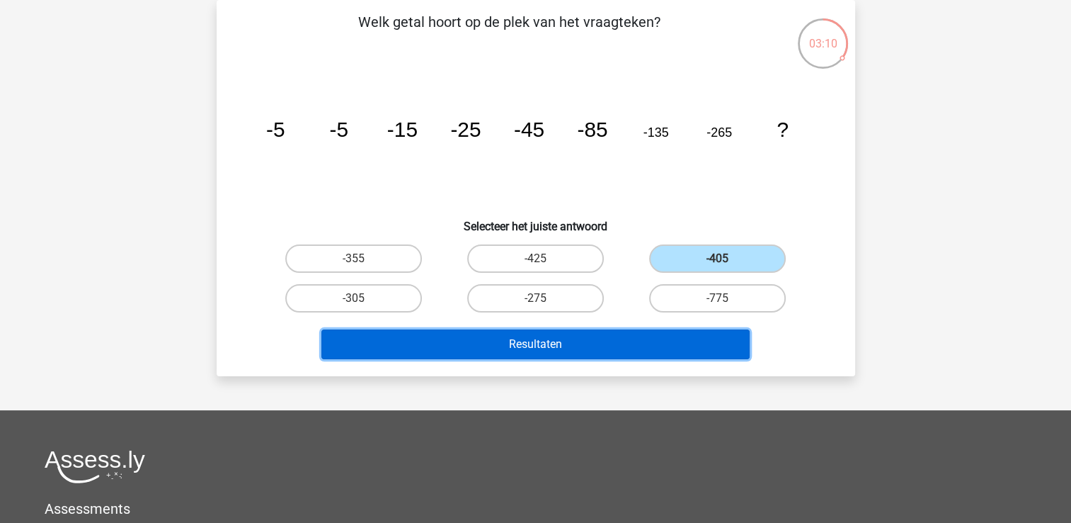
click at [610, 340] on button "Resultaten" at bounding box center [536, 344] width 428 height 30
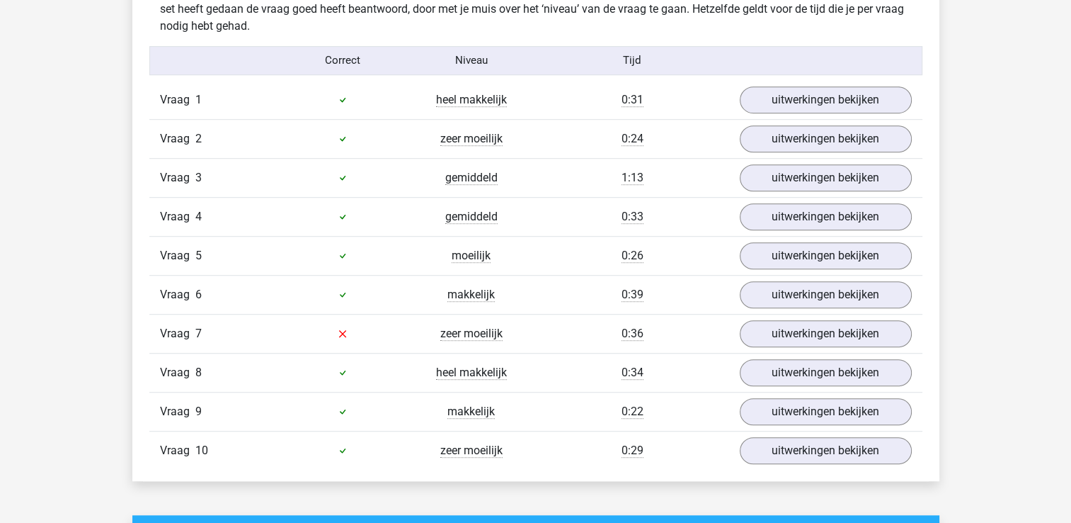
scroll to position [921, 0]
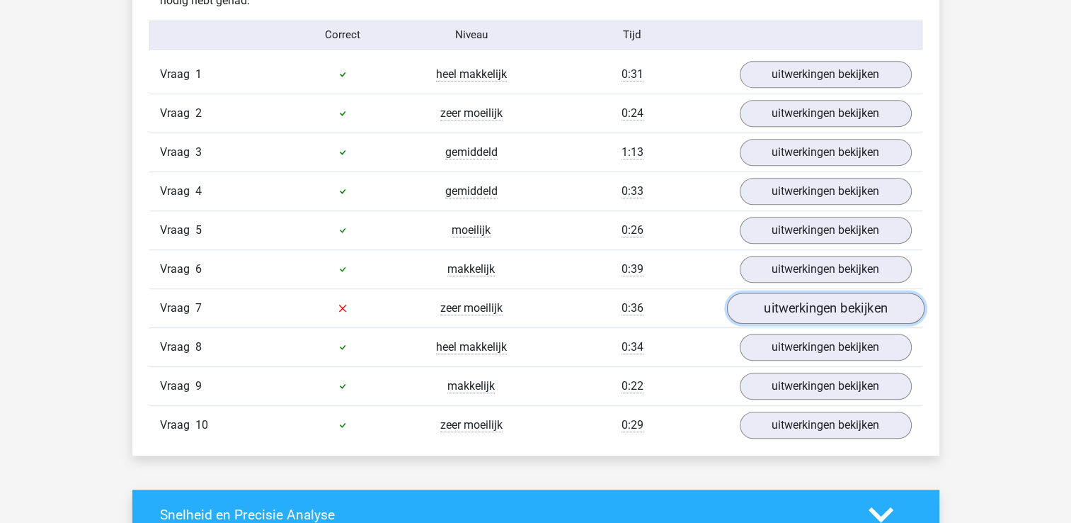
click at [796, 304] on link "uitwerkingen bekijken" at bounding box center [826, 307] width 198 height 31
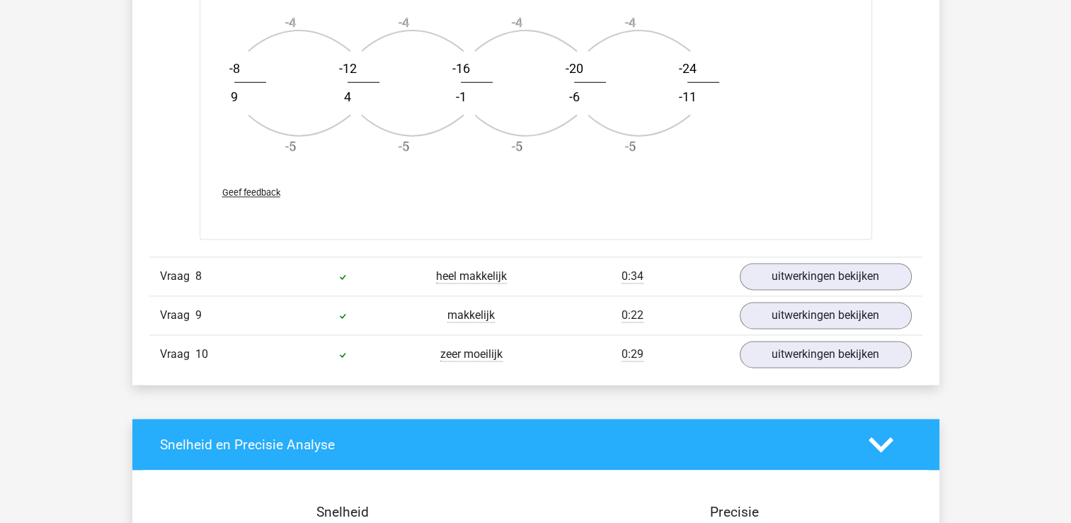
scroll to position [1841, 0]
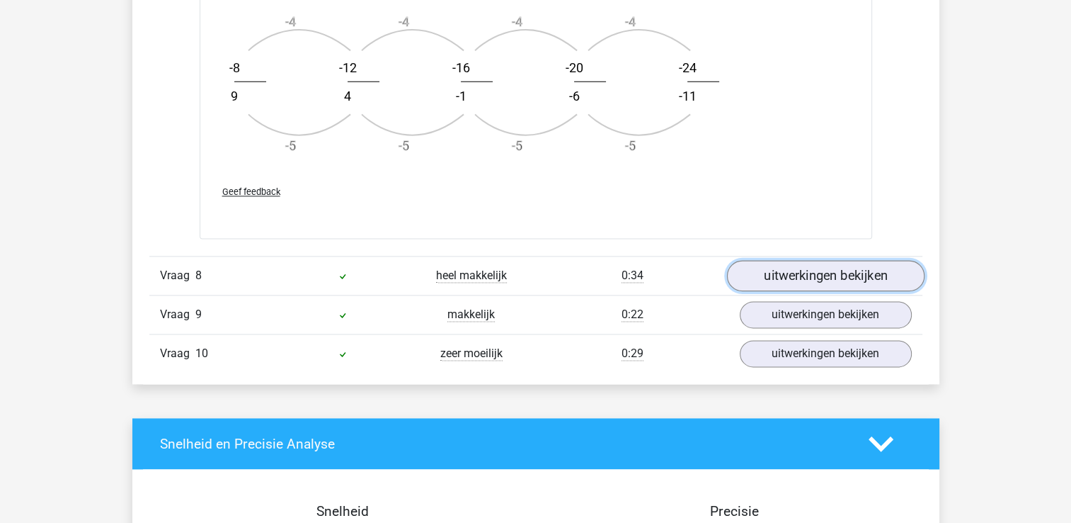
click at [749, 267] on link "uitwerkingen bekijken" at bounding box center [826, 275] width 198 height 31
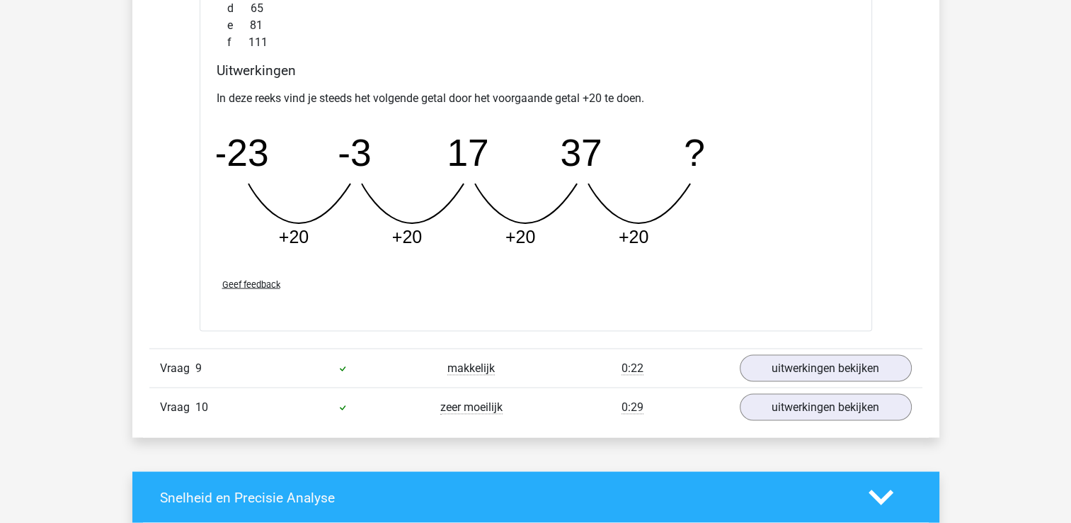
scroll to position [2408, 0]
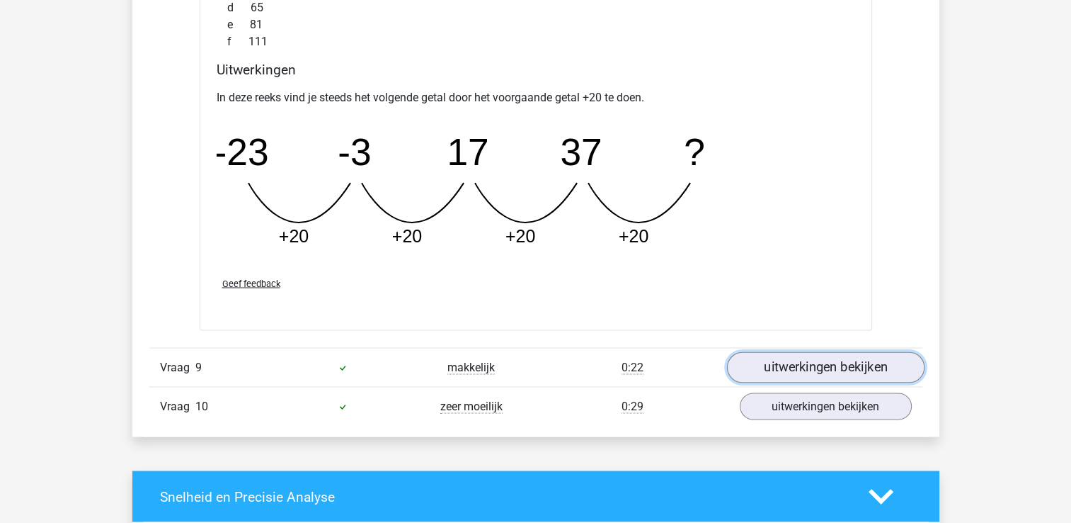
click at [785, 363] on link "uitwerkingen bekijken" at bounding box center [826, 366] width 198 height 31
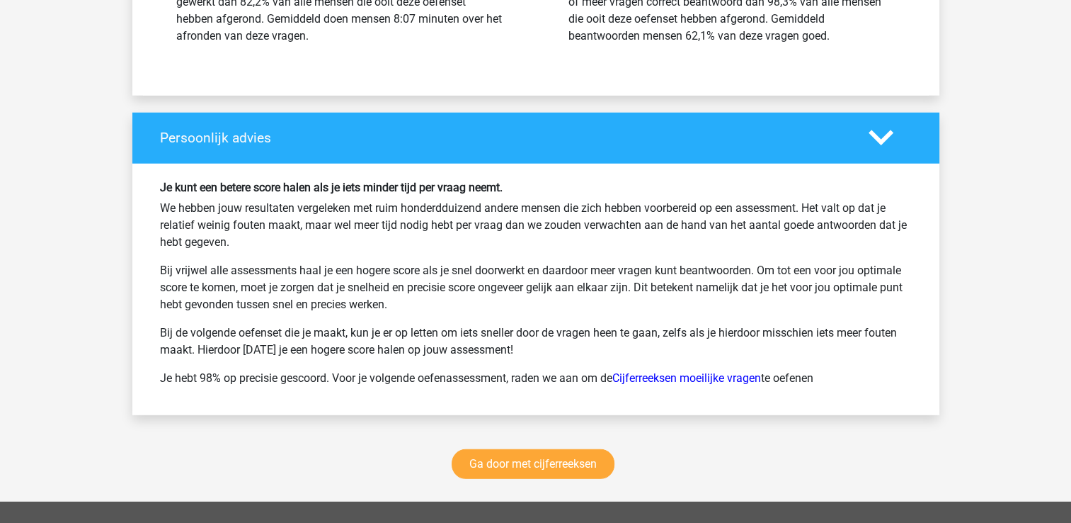
scroll to position [3966, 0]
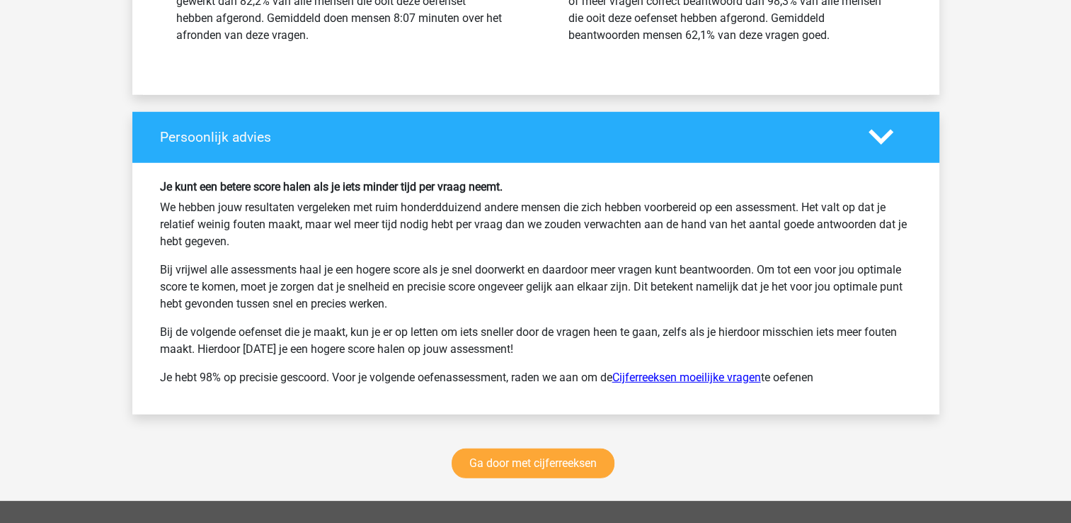
click at [659, 372] on link "Cijferreeksen moeilijke vragen" at bounding box center [687, 376] width 149 height 13
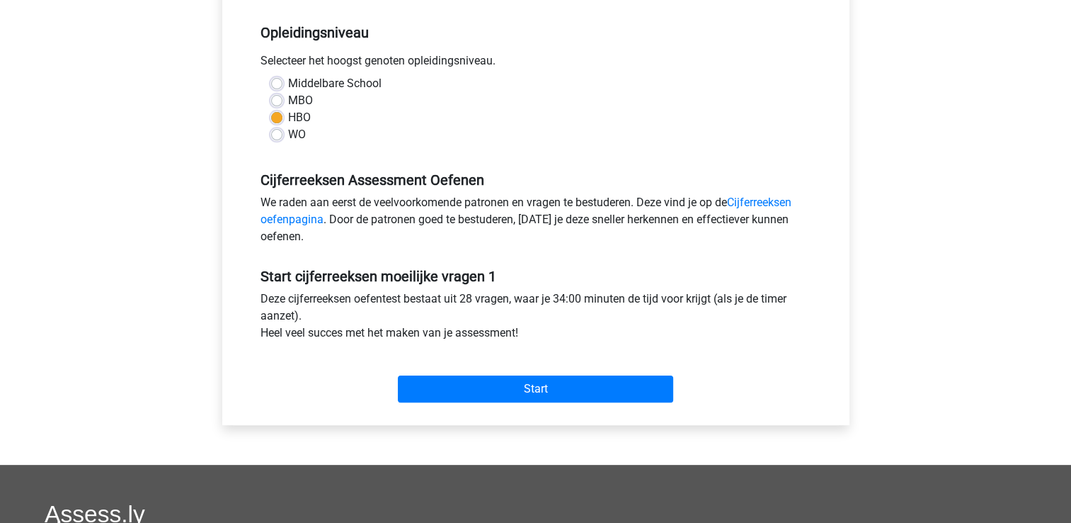
scroll to position [283, 0]
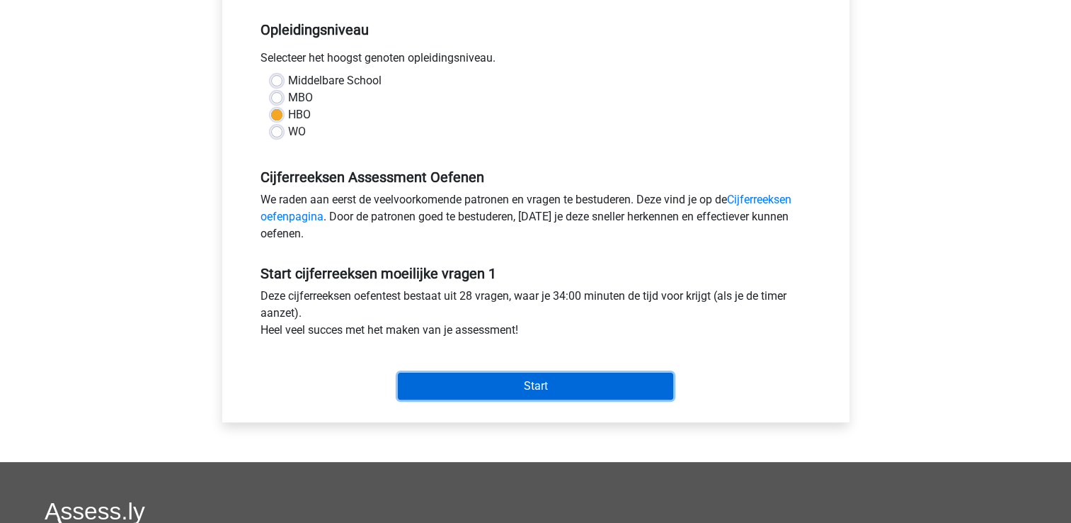
click at [496, 384] on input "Start" at bounding box center [535, 385] width 275 height 27
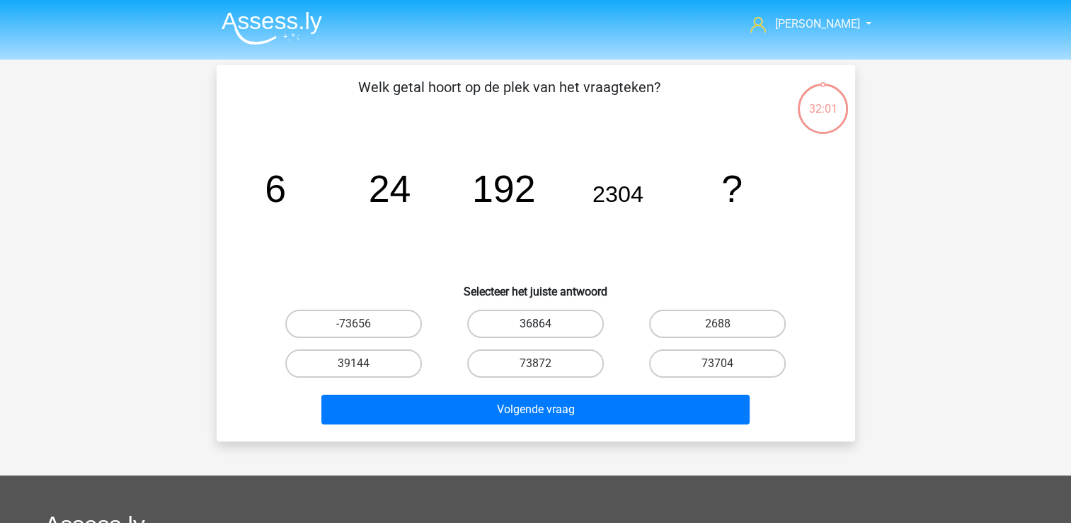
click at [516, 323] on label "36864" at bounding box center [535, 323] width 137 height 28
click at [535, 324] on input "36864" at bounding box center [539, 328] width 9 height 9
radio input "true"
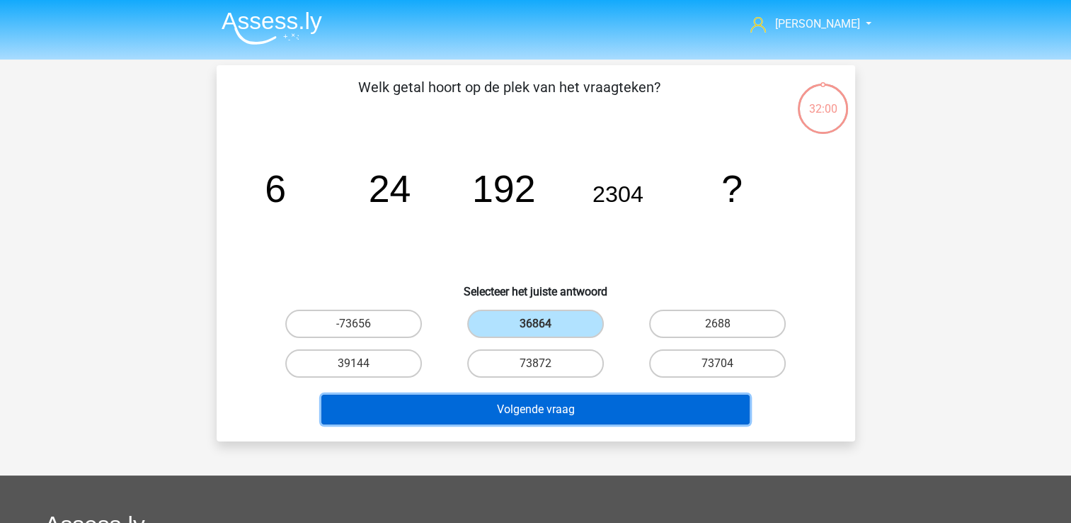
click at [486, 408] on button "Volgende vraag" at bounding box center [536, 409] width 428 height 30
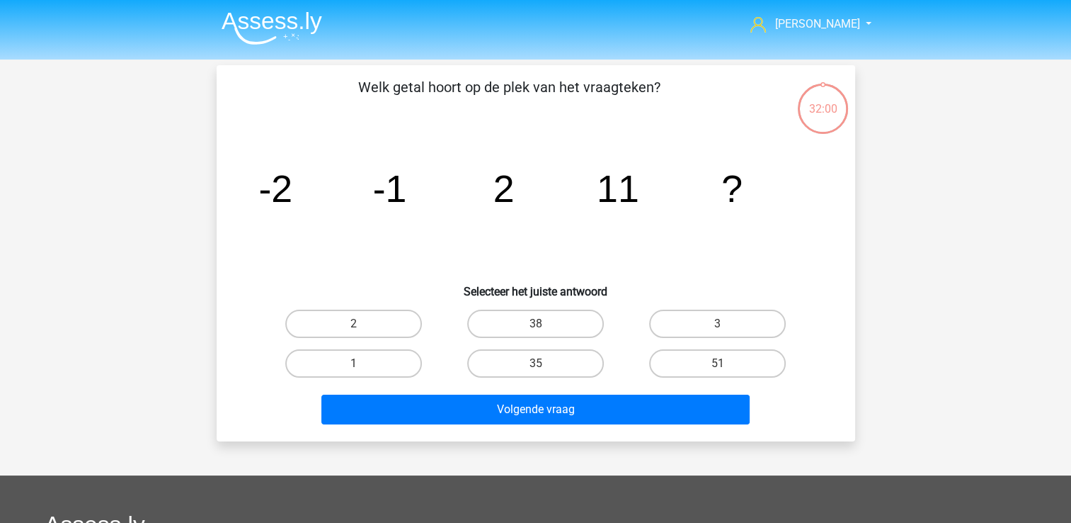
scroll to position [65, 0]
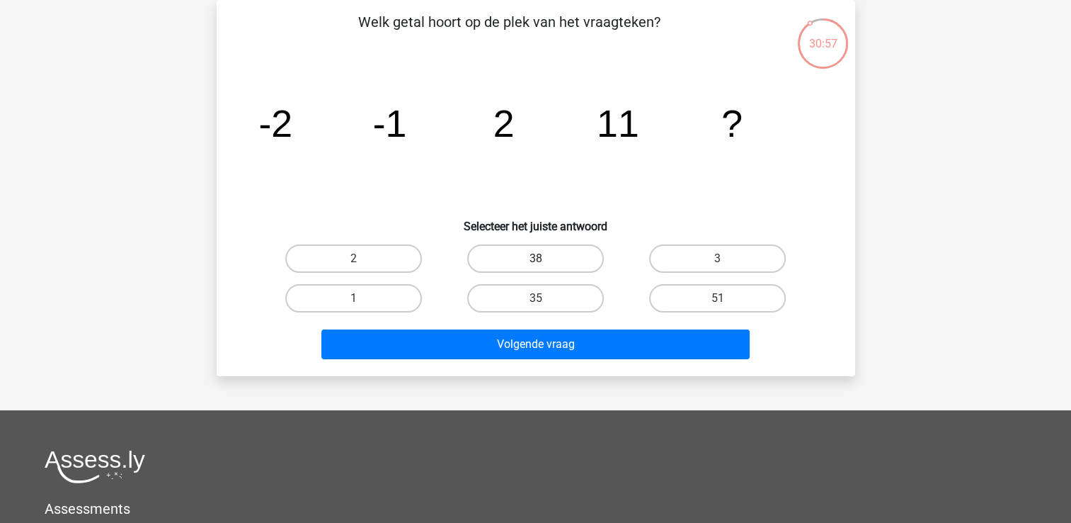
click at [484, 255] on label "38" at bounding box center [535, 258] width 137 height 28
click at [535, 258] on input "38" at bounding box center [539, 262] width 9 height 9
radio input "true"
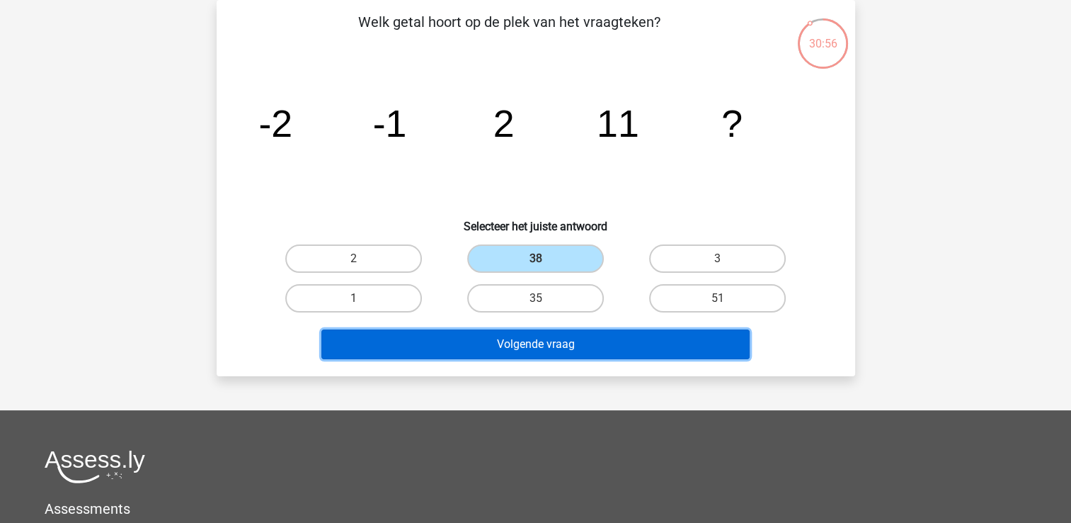
click at [475, 341] on button "Volgende vraag" at bounding box center [536, 344] width 428 height 30
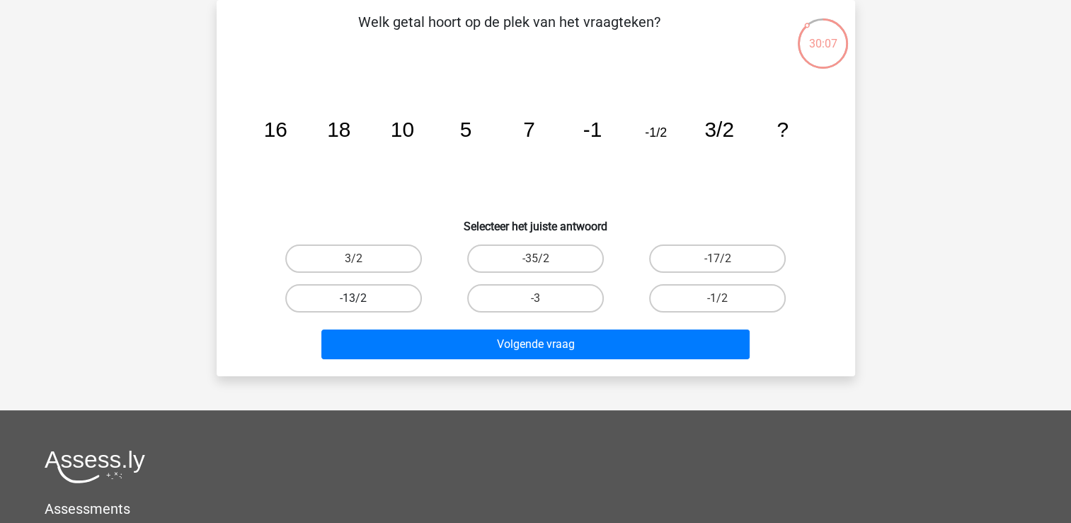
click at [363, 302] on label "-13/2" at bounding box center [353, 298] width 137 height 28
click at [363, 302] on input "-13/2" at bounding box center [357, 302] width 9 height 9
radio input "true"
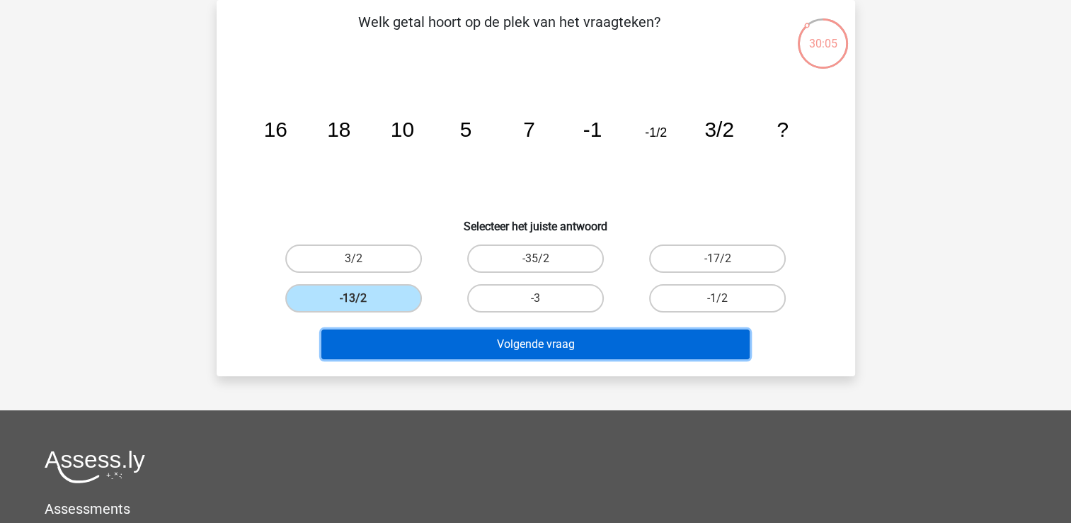
click at [440, 344] on button "Volgende vraag" at bounding box center [536, 344] width 428 height 30
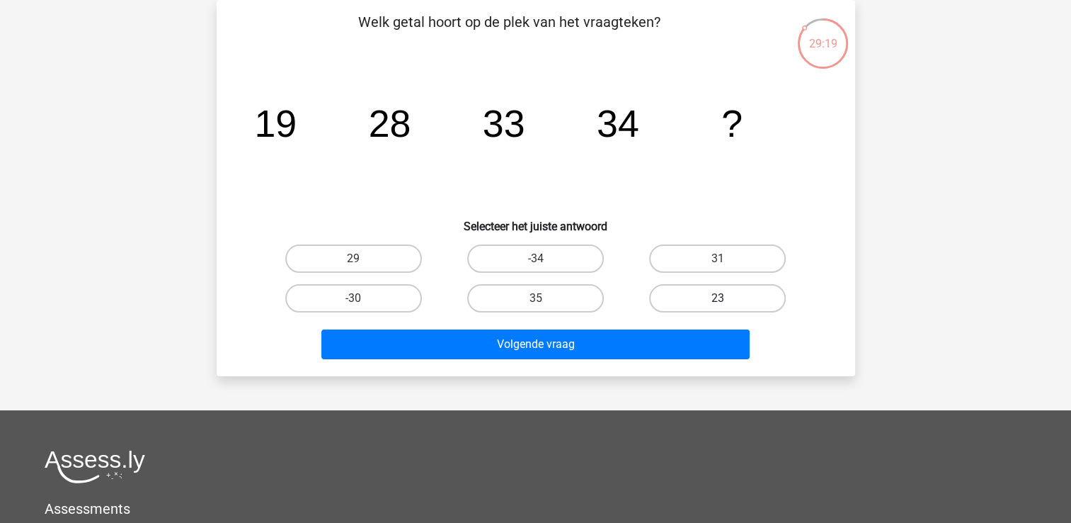
click at [723, 293] on label "23" at bounding box center [717, 298] width 137 height 28
click at [723, 298] on input "23" at bounding box center [722, 302] width 9 height 9
radio input "true"
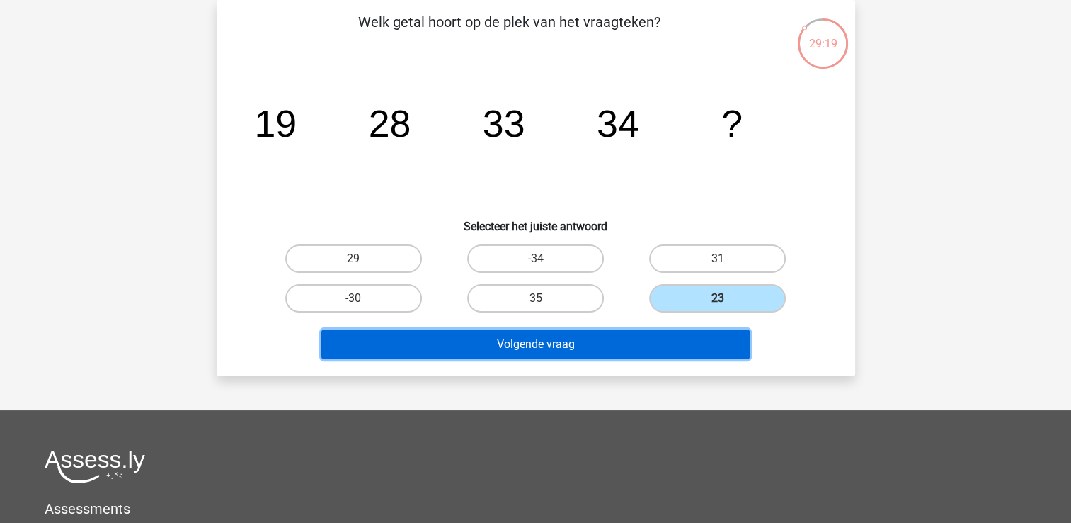
click at [649, 344] on button "Volgende vraag" at bounding box center [536, 344] width 428 height 30
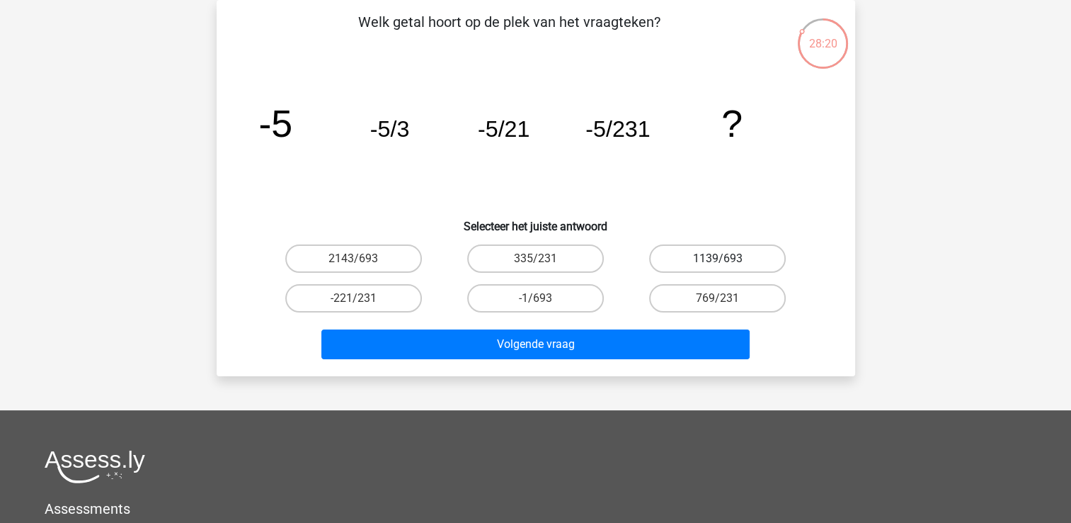
click at [703, 256] on label "1139/693" at bounding box center [717, 258] width 137 height 28
click at [718, 258] on input "1139/693" at bounding box center [722, 262] width 9 height 9
radio input "true"
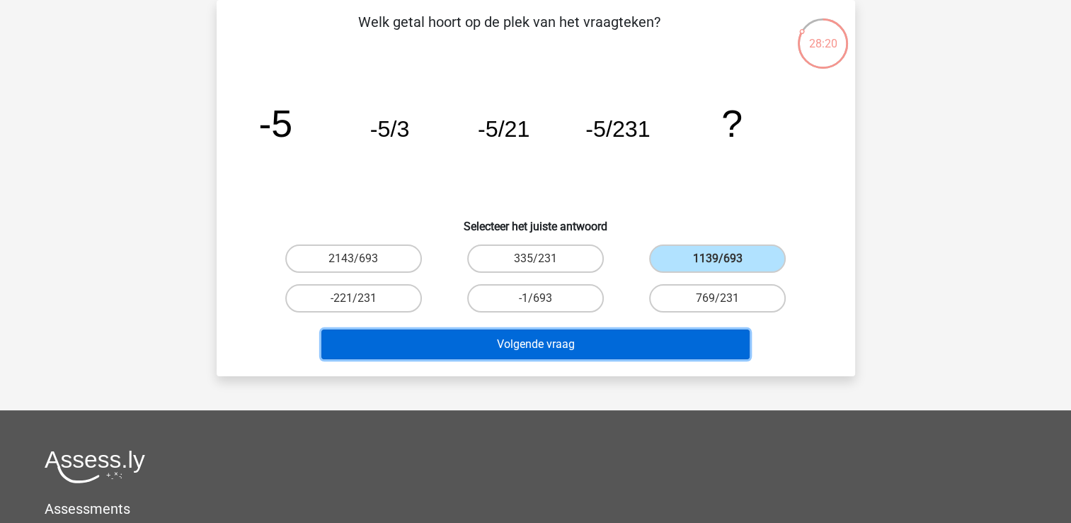
click at [654, 334] on button "Volgende vraag" at bounding box center [536, 344] width 428 height 30
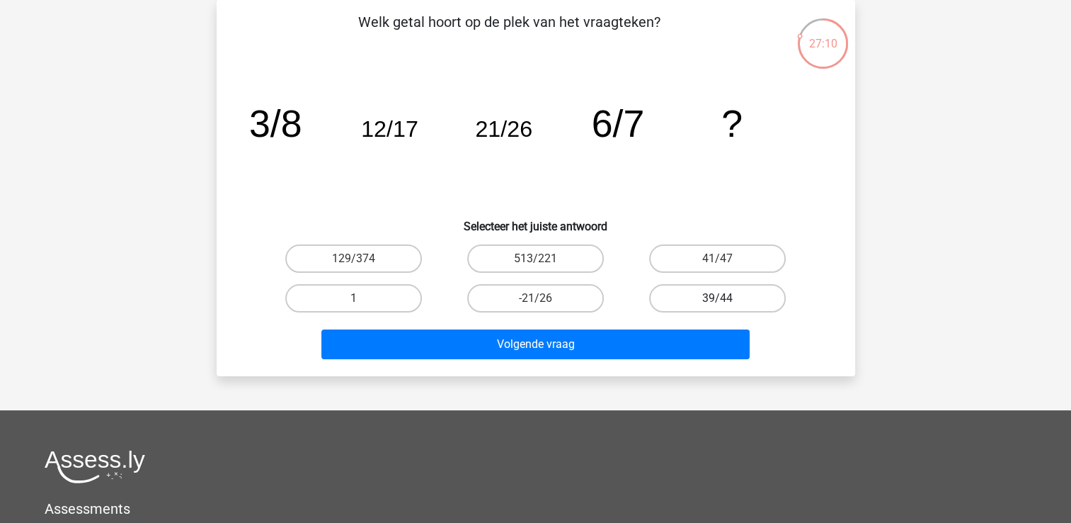
click at [690, 299] on label "39/44" at bounding box center [717, 298] width 137 height 28
click at [718, 299] on input "39/44" at bounding box center [722, 302] width 9 height 9
radio input "true"
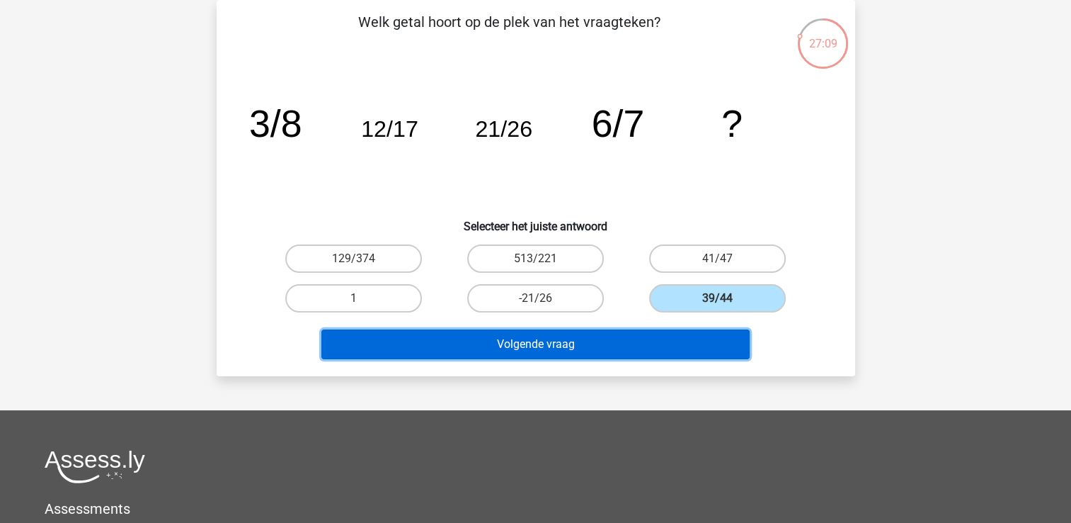
click at [551, 339] on button "Volgende vraag" at bounding box center [536, 344] width 428 height 30
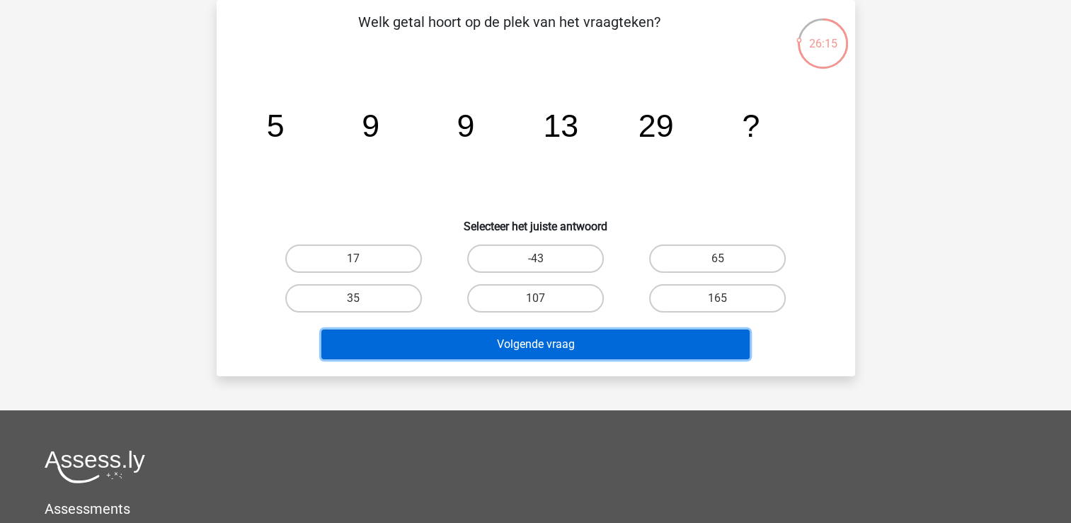
click at [571, 342] on button "Volgende vraag" at bounding box center [536, 344] width 428 height 30
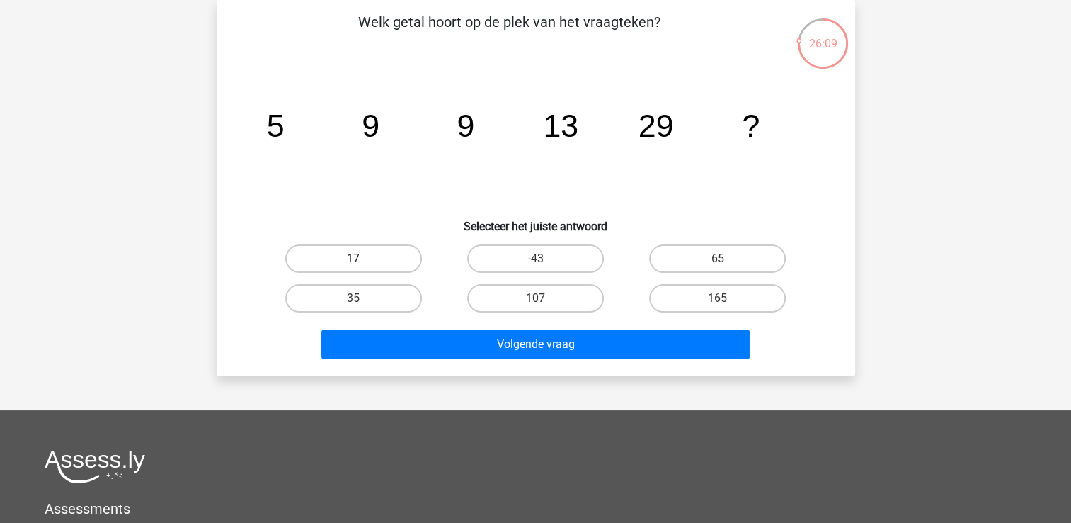
click at [365, 256] on label "17" at bounding box center [353, 258] width 137 height 28
click at [363, 258] on input "17" at bounding box center [357, 262] width 9 height 9
radio input "true"
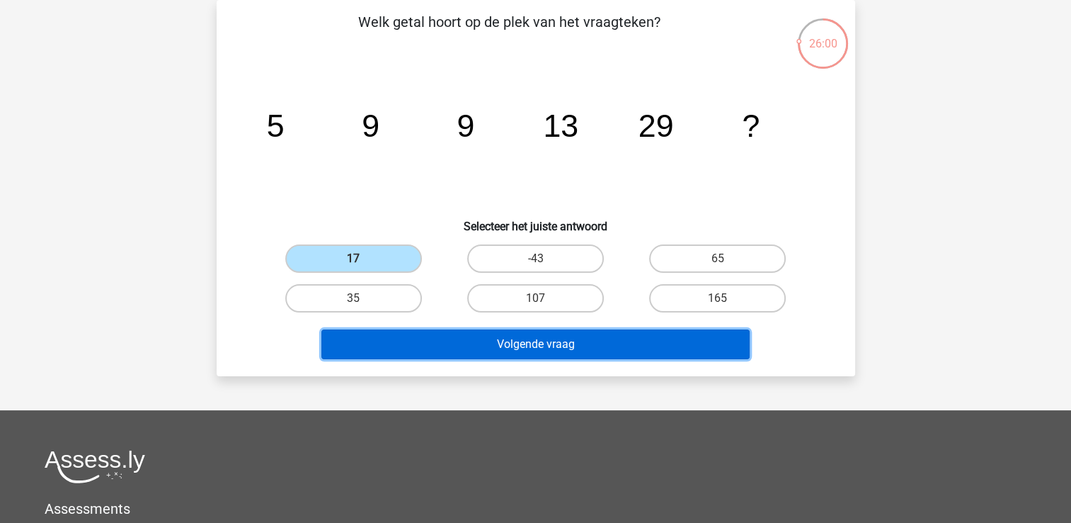
click at [550, 339] on button "Volgende vraag" at bounding box center [536, 344] width 428 height 30
click at [547, 343] on button "Volgende vraag" at bounding box center [536, 344] width 428 height 30
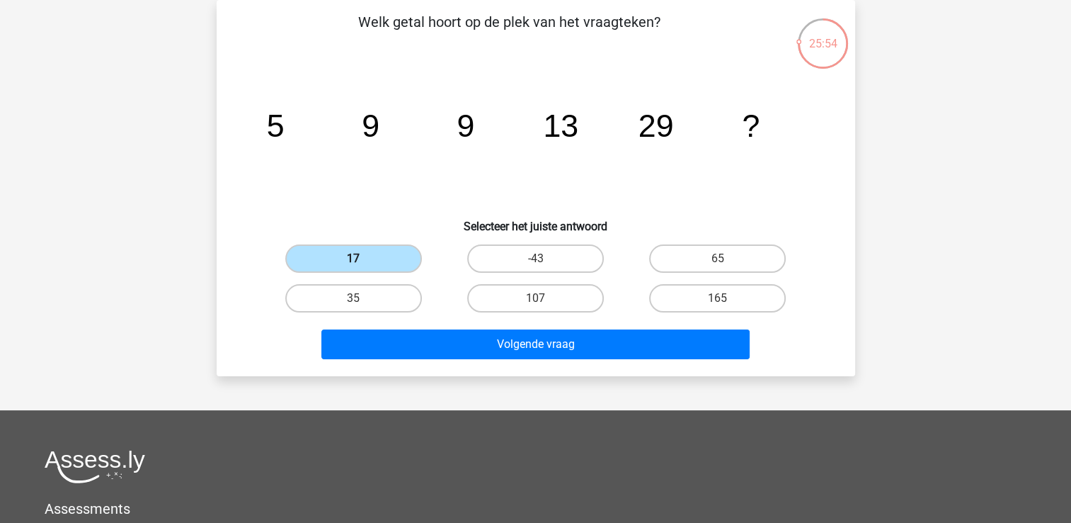
click at [331, 253] on label "17" at bounding box center [353, 258] width 137 height 28
click at [353, 258] on input "17" at bounding box center [357, 262] width 9 height 9
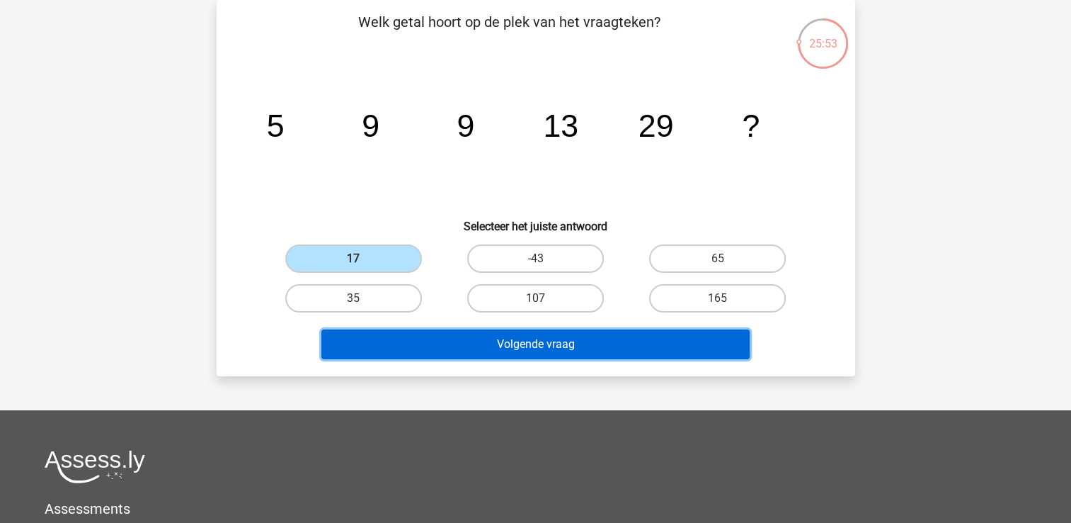
click at [455, 336] on button "Volgende vraag" at bounding box center [536, 344] width 428 height 30
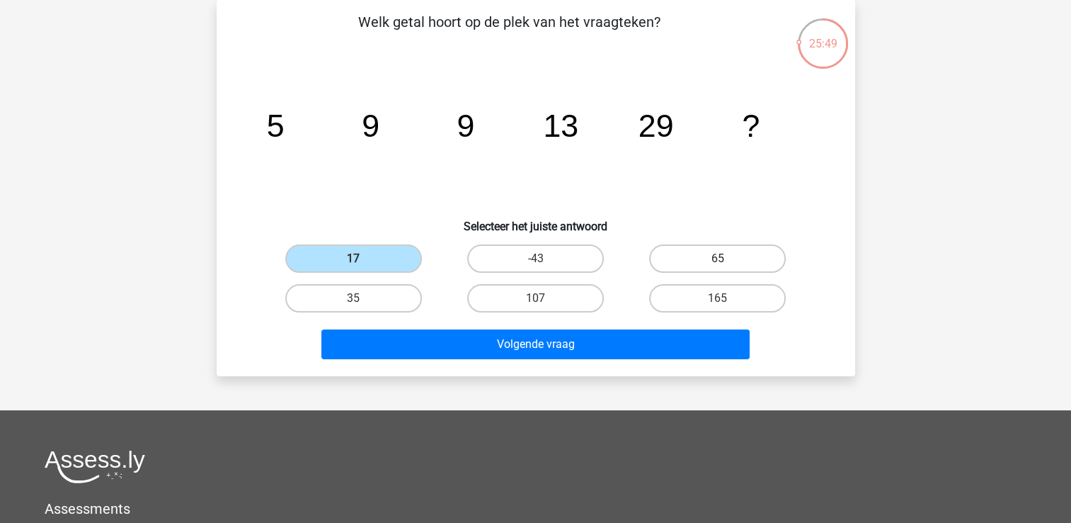
click at [698, 256] on label "65" at bounding box center [717, 258] width 137 height 28
click at [718, 258] on input "65" at bounding box center [722, 262] width 9 height 9
radio input "true"
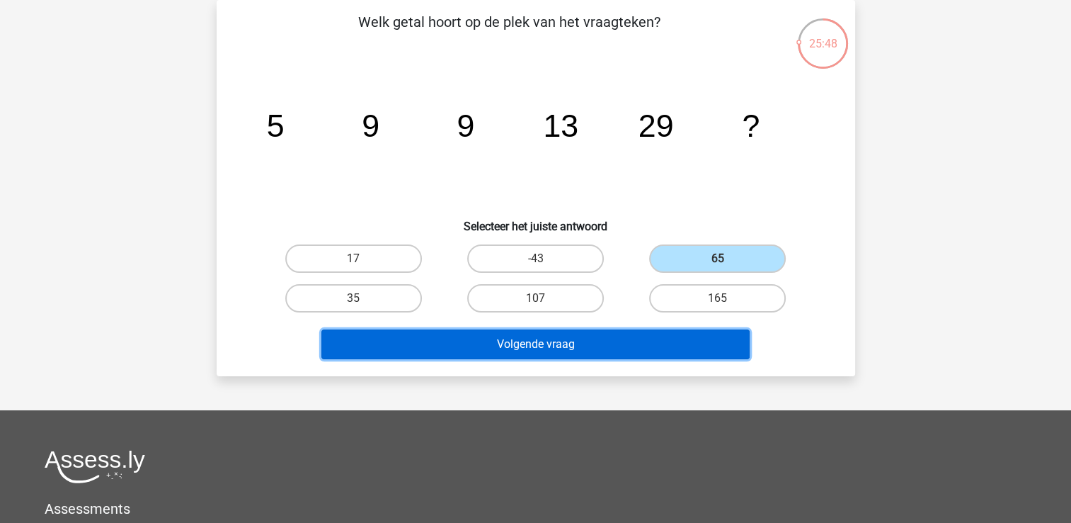
click at [576, 336] on button "Volgende vraag" at bounding box center [536, 344] width 428 height 30
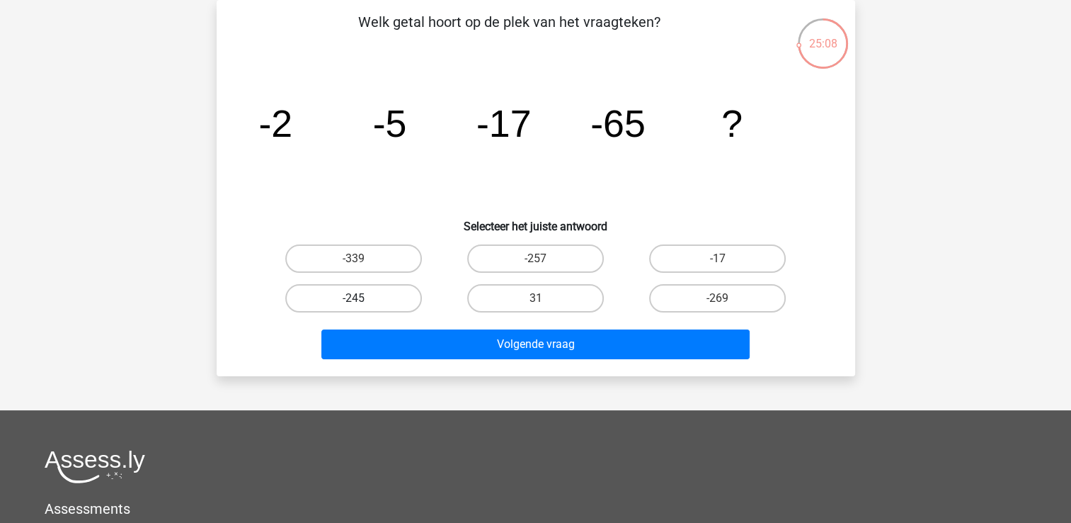
click at [359, 295] on label "-245" at bounding box center [353, 298] width 137 height 28
click at [359, 298] on input "-245" at bounding box center [357, 302] width 9 height 9
radio input "true"
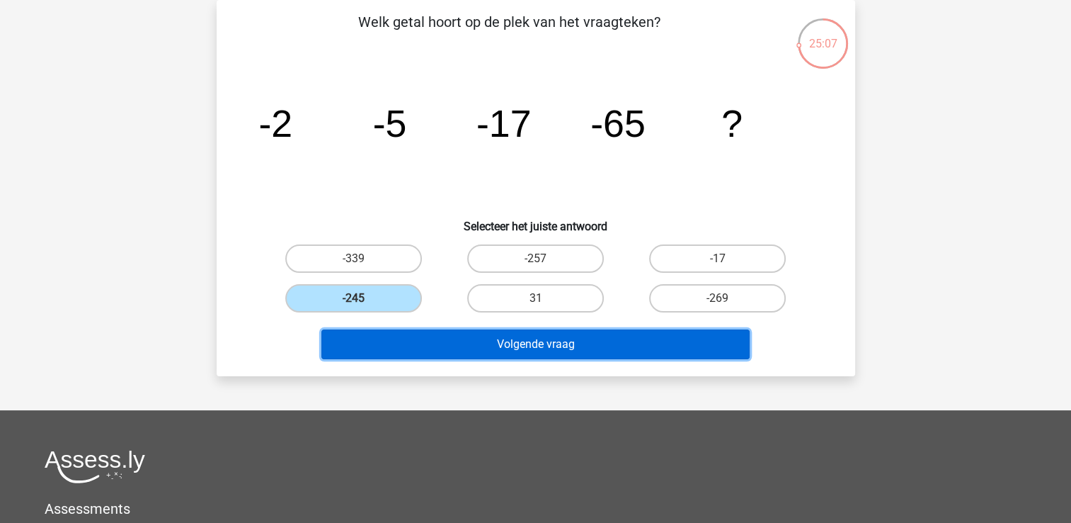
click at [456, 345] on button "Volgende vraag" at bounding box center [536, 344] width 428 height 30
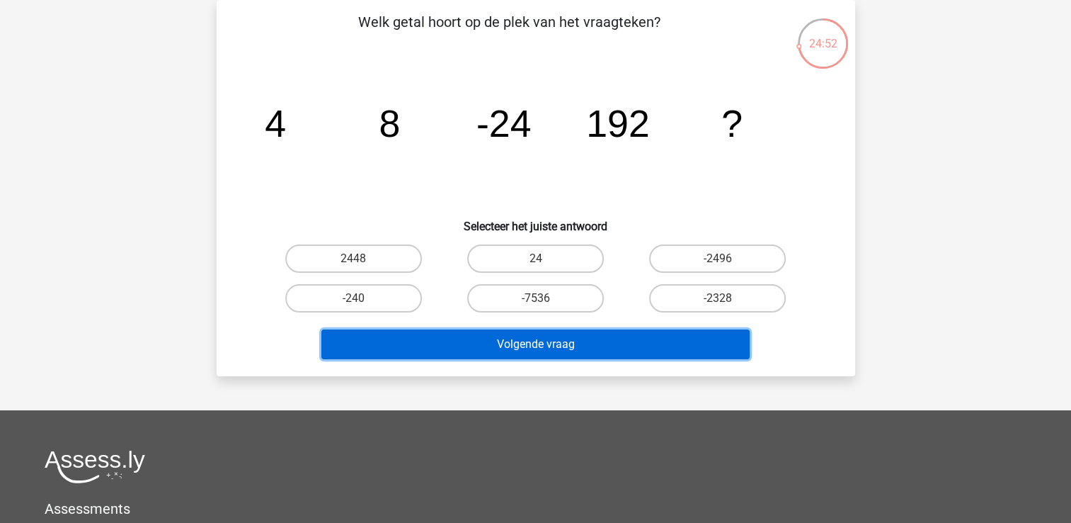
click at [456, 345] on button "Volgende vraag" at bounding box center [536, 344] width 428 height 30
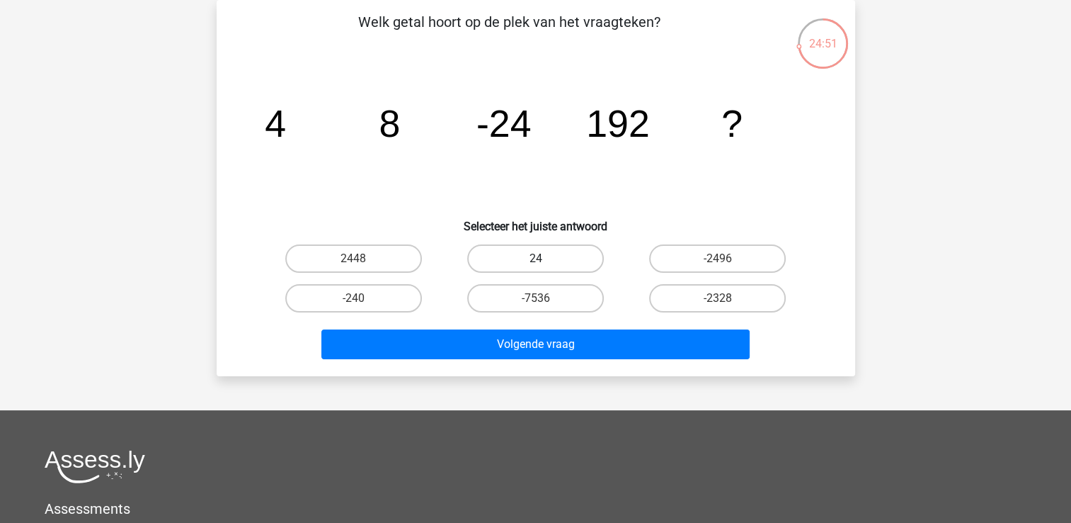
click at [540, 256] on label "24" at bounding box center [535, 258] width 137 height 28
click at [540, 258] on input "24" at bounding box center [539, 262] width 9 height 9
radio input "true"
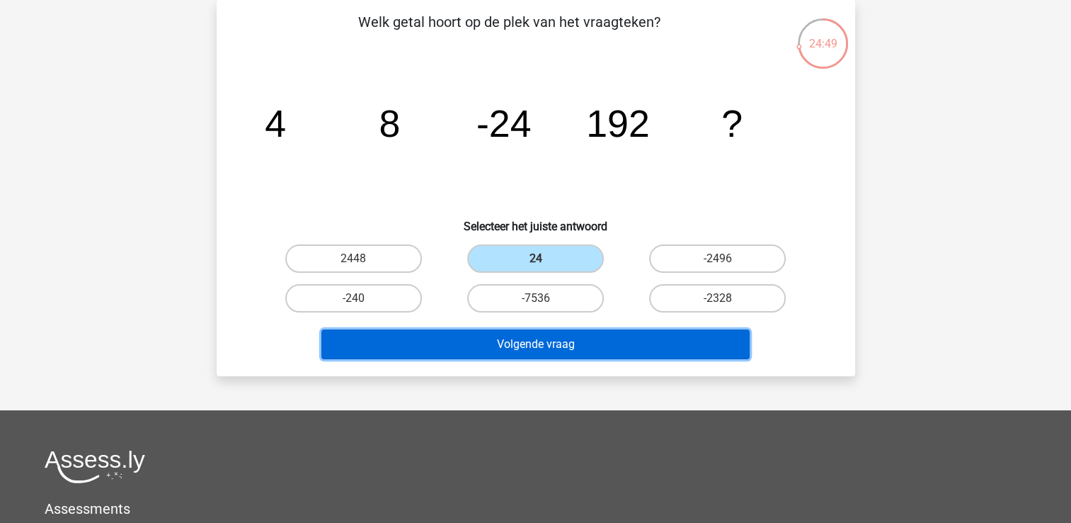
click at [499, 338] on button "Volgende vraag" at bounding box center [536, 344] width 428 height 30
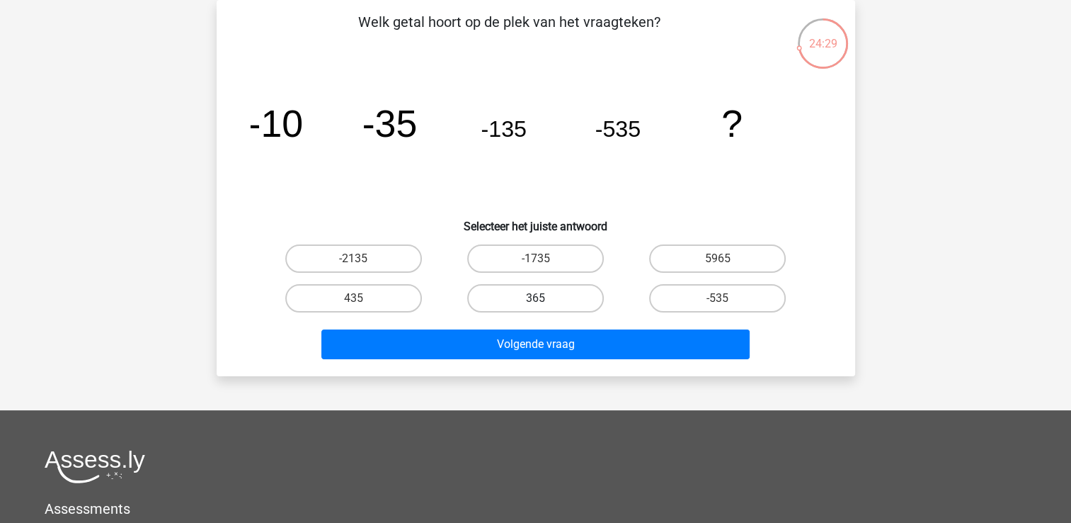
click at [547, 299] on label "365" at bounding box center [535, 298] width 137 height 28
click at [545, 299] on input "365" at bounding box center [539, 302] width 9 height 9
radio input "true"
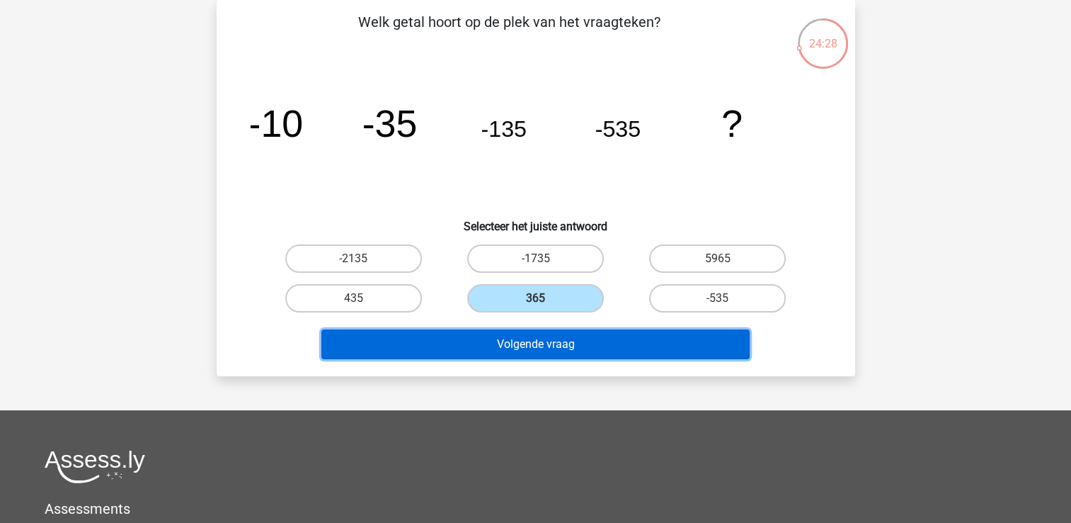
click at [544, 339] on button "Volgende vraag" at bounding box center [536, 344] width 428 height 30
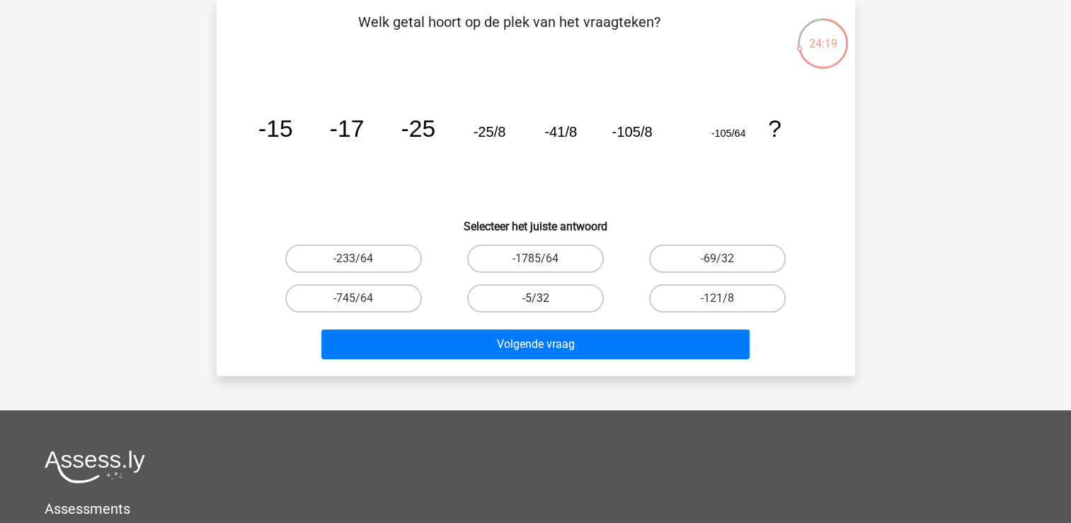
click at [517, 305] on label "-5/32" at bounding box center [535, 298] width 137 height 28
click at [535, 305] on input "-5/32" at bounding box center [539, 302] width 9 height 9
radio input "true"
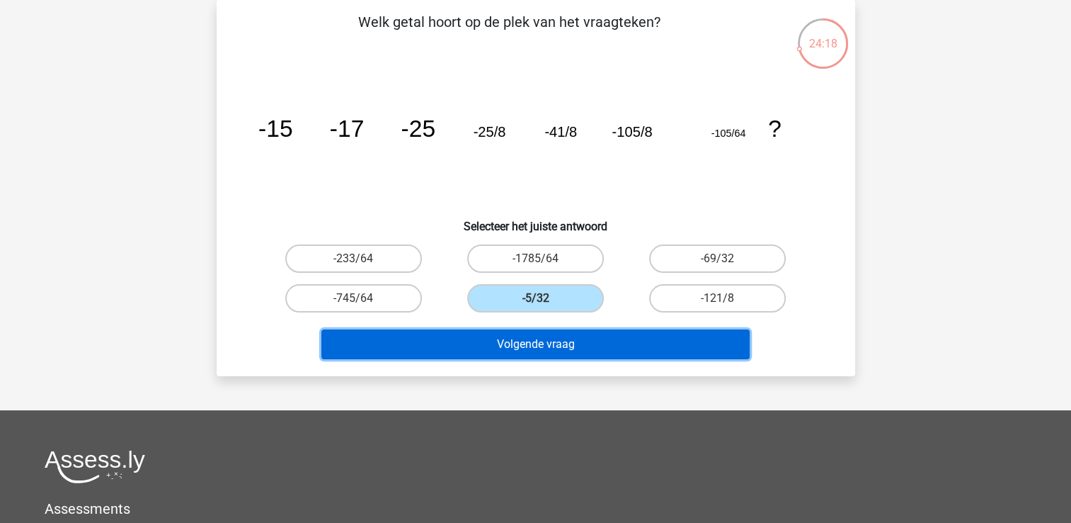
click at [507, 344] on button "Volgende vraag" at bounding box center [536, 344] width 428 height 30
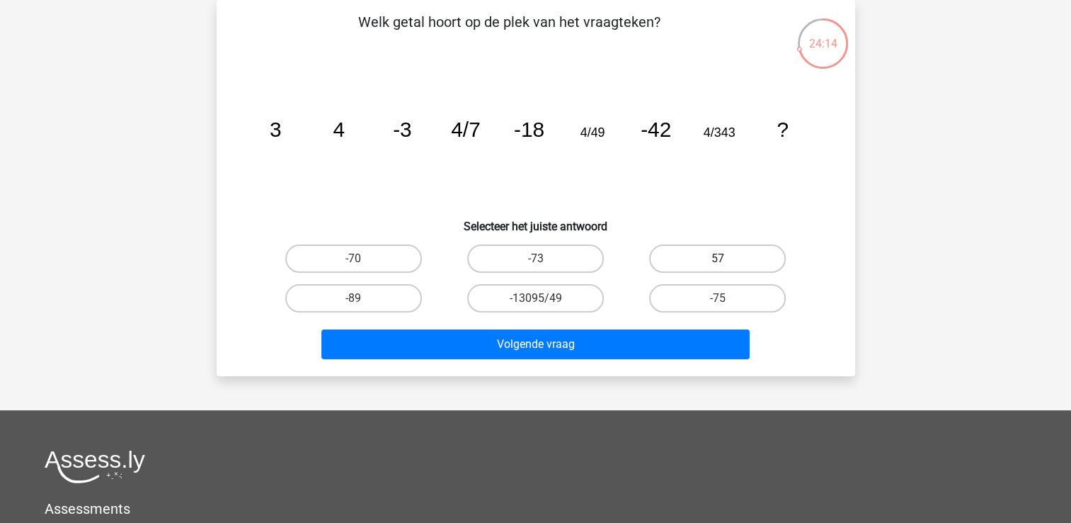
click at [704, 249] on label "57" at bounding box center [717, 258] width 137 height 28
click at [718, 258] on input "57" at bounding box center [722, 262] width 9 height 9
radio input "true"
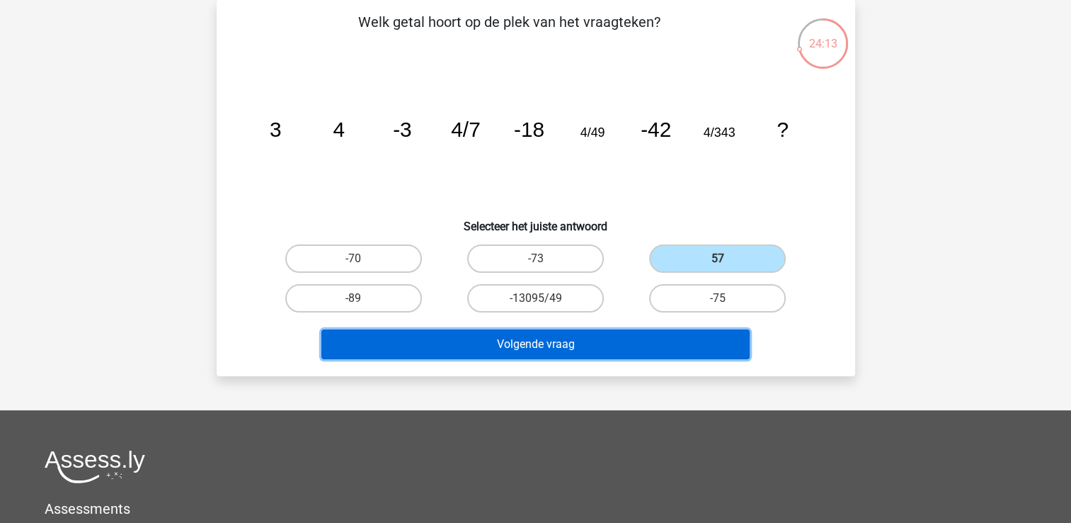
click at [498, 339] on button "Volgende vraag" at bounding box center [536, 344] width 428 height 30
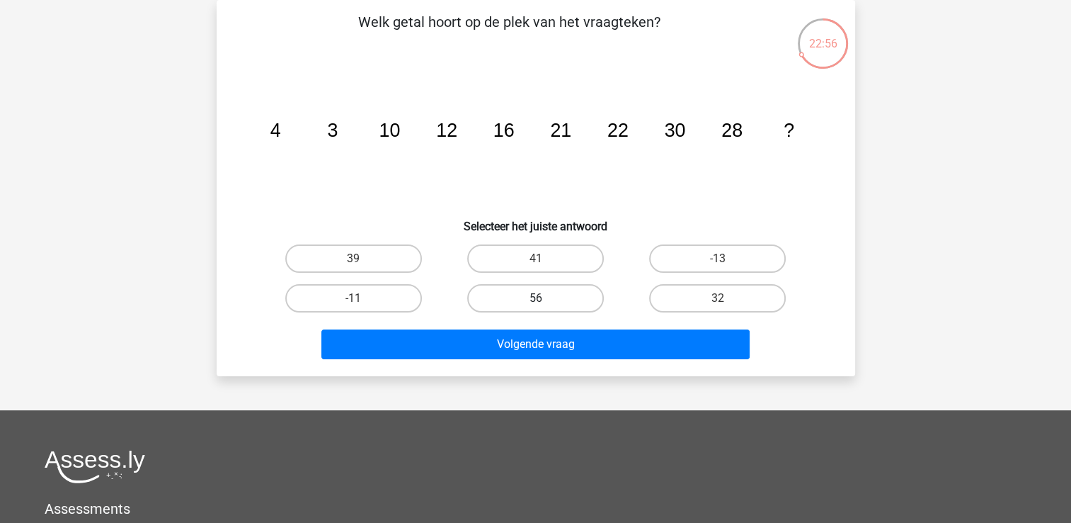
click at [532, 301] on label "56" at bounding box center [535, 298] width 137 height 28
click at [535, 301] on input "56" at bounding box center [539, 302] width 9 height 9
radio input "true"
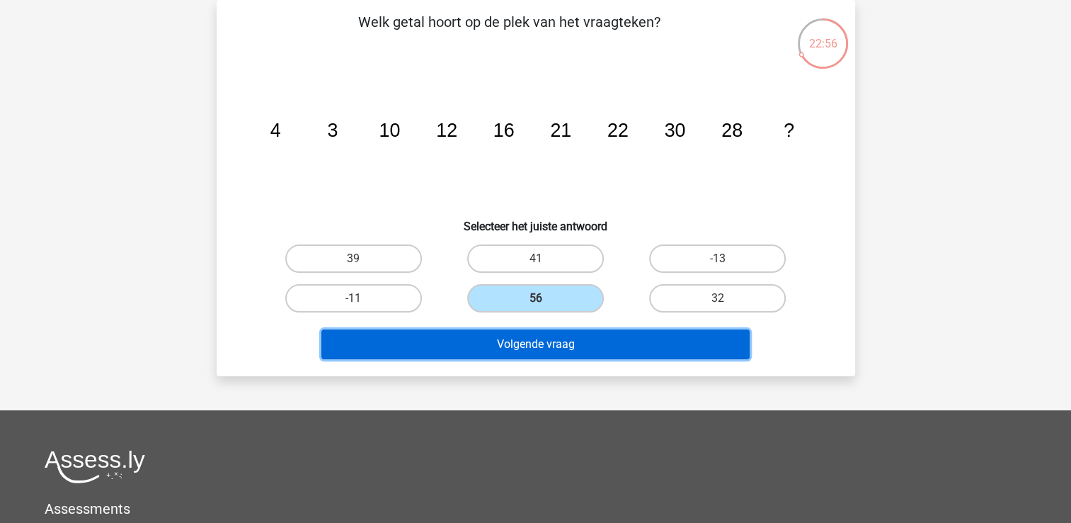
click at [523, 339] on button "Volgende vraag" at bounding box center [536, 344] width 428 height 30
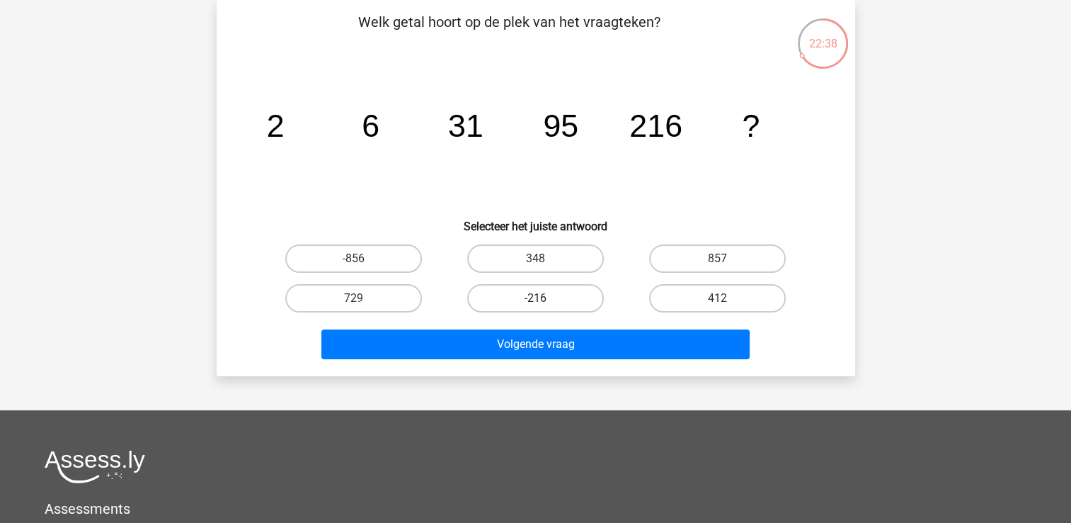
click at [501, 300] on label "-216" at bounding box center [535, 298] width 137 height 28
click at [535, 300] on input "-216" at bounding box center [539, 302] width 9 height 9
radio input "true"
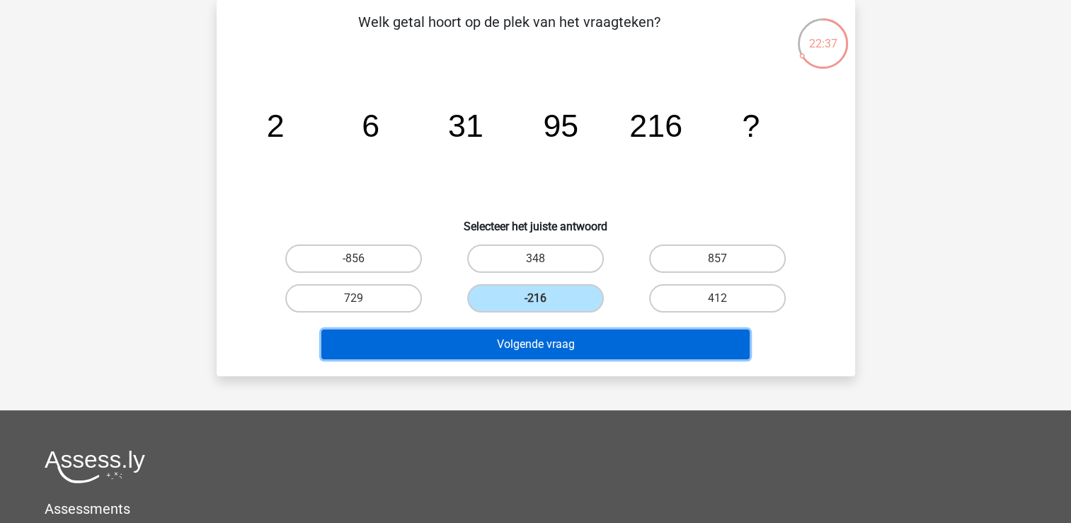
click at [484, 341] on button "Volgende vraag" at bounding box center [536, 344] width 428 height 30
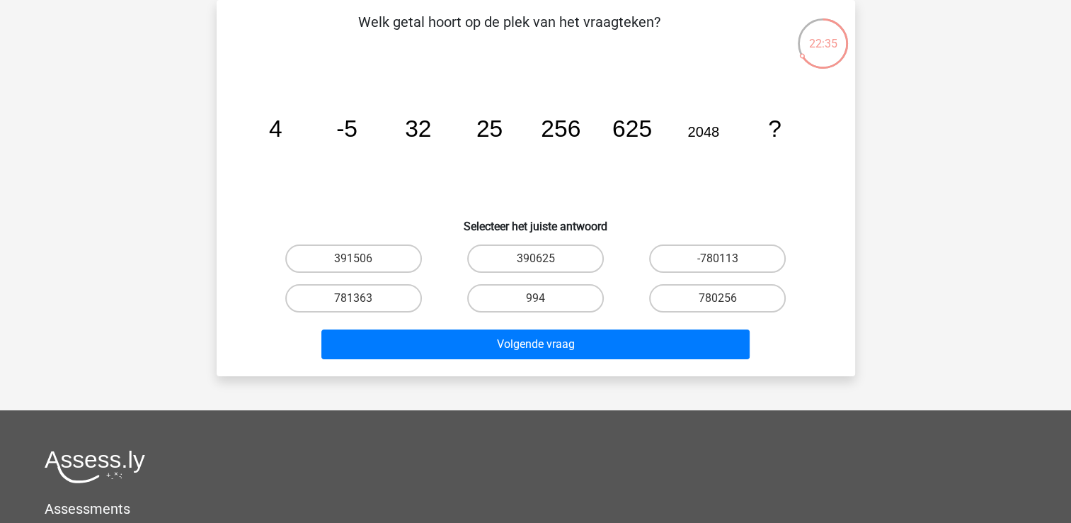
drag, startPoint x: 506, startPoint y: 297, endPoint x: 498, endPoint y: 313, distance: 17.4
click at [504, 300] on label "994" at bounding box center [535, 298] width 137 height 28
click at [535, 300] on input "994" at bounding box center [539, 302] width 9 height 9
radio input "true"
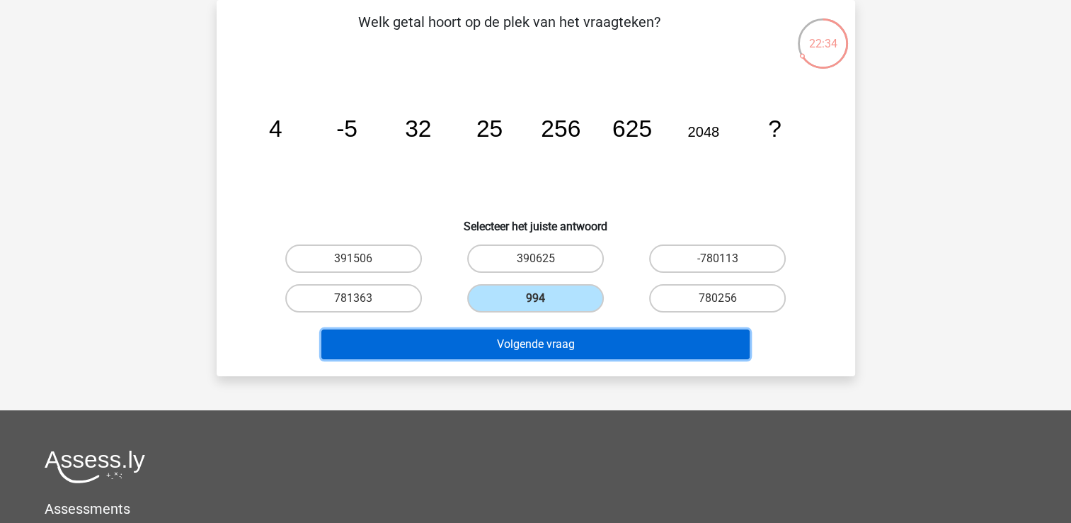
click at [492, 332] on button "Volgende vraag" at bounding box center [536, 344] width 428 height 30
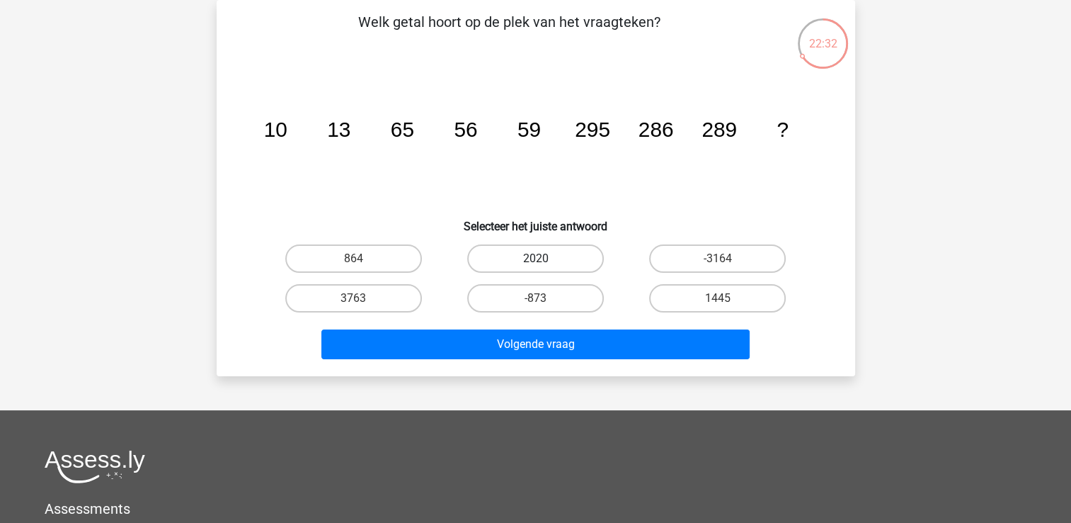
click at [524, 253] on label "2020" at bounding box center [535, 258] width 137 height 28
click at [535, 258] on input "2020" at bounding box center [539, 262] width 9 height 9
radio input "true"
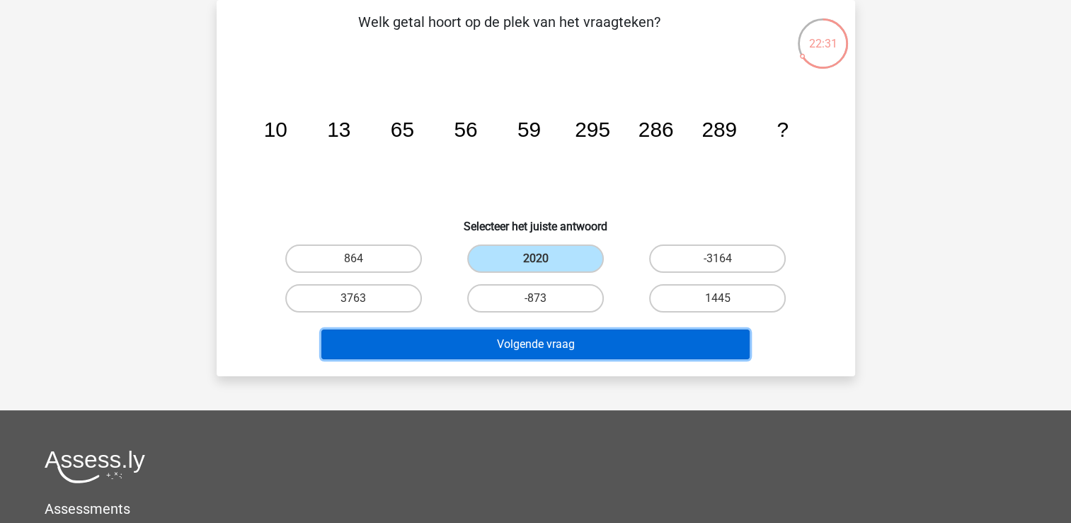
click at [494, 345] on button "Volgende vraag" at bounding box center [536, 344] width 428 height 30
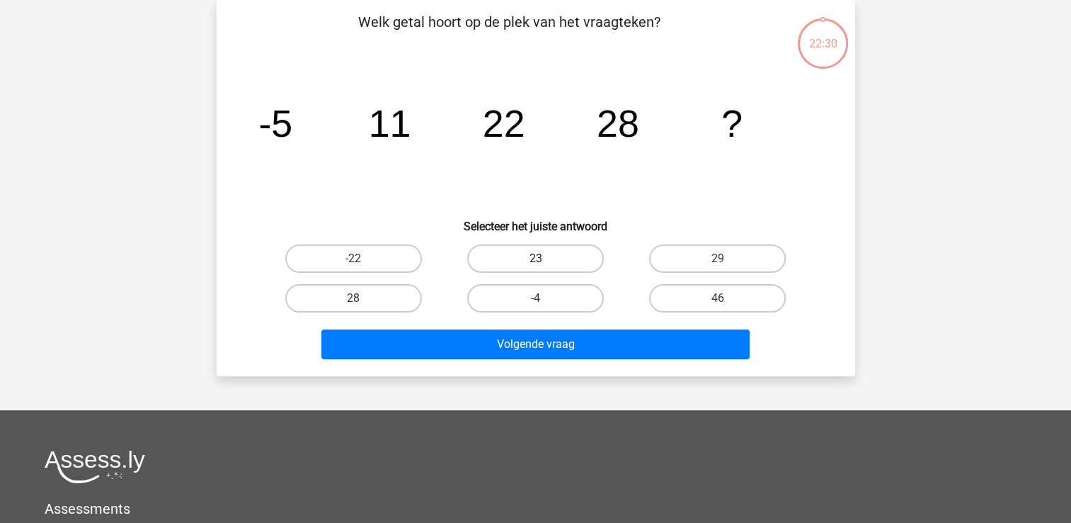
click at [538, 251] on label "23" at bounding box center [535, 258] width 137 height 28
click at [538, 258] on input "23" at bounding box center [539, 262] width 9 height 9
radio input "true"
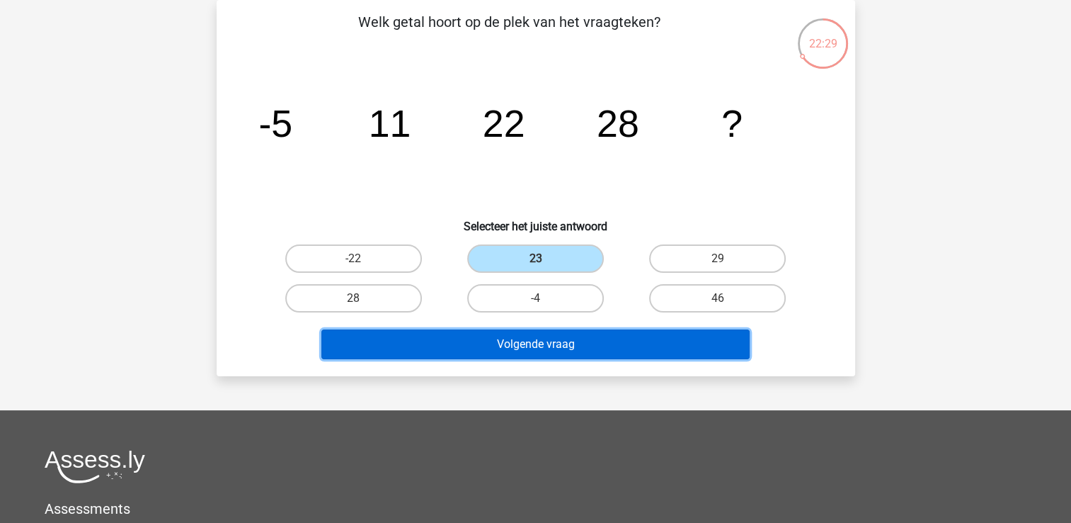
click at [509, 341] on button "Volgende vraag" at bounding box center [536, 344] width 428 height 30
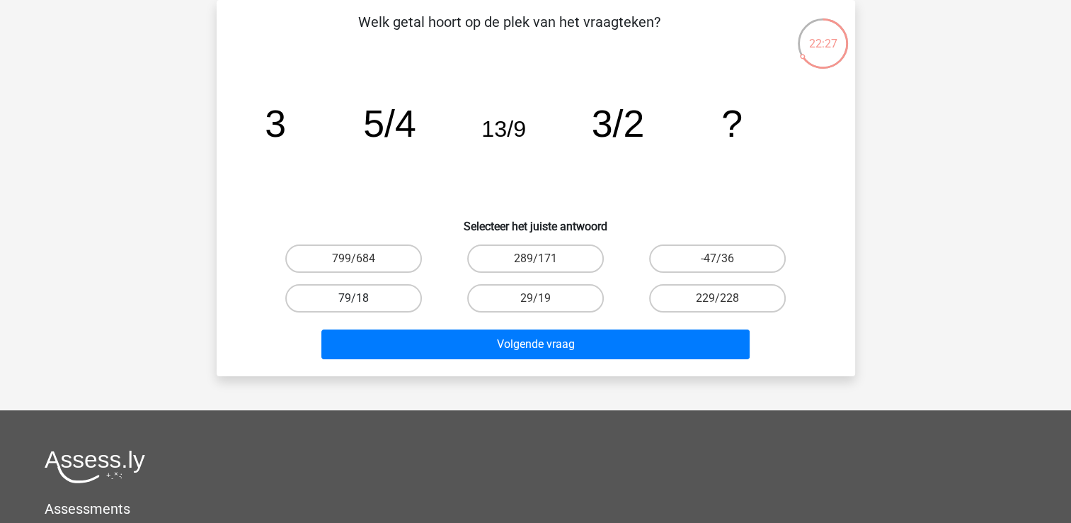
click at [402, 295] on label "79/18" at bounding box center [353, 298] width 137 height 28
click at [363, 298] on input "79/18" at bounding box center [357, 302] width 9 height 9
radio input "true"
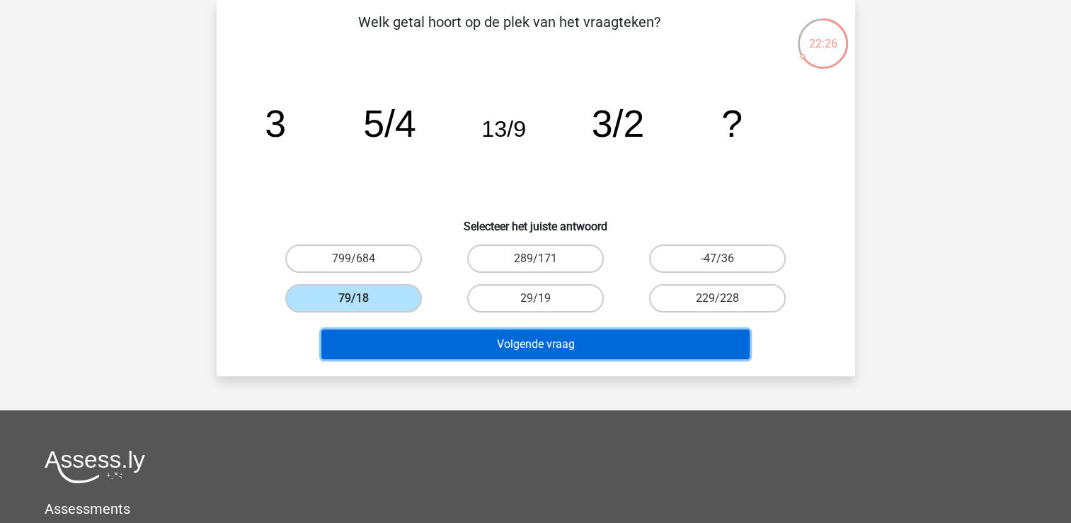
click at [433, 346] on button "Volgende vraag" at bounding box center [536, 344] width 428 height 30
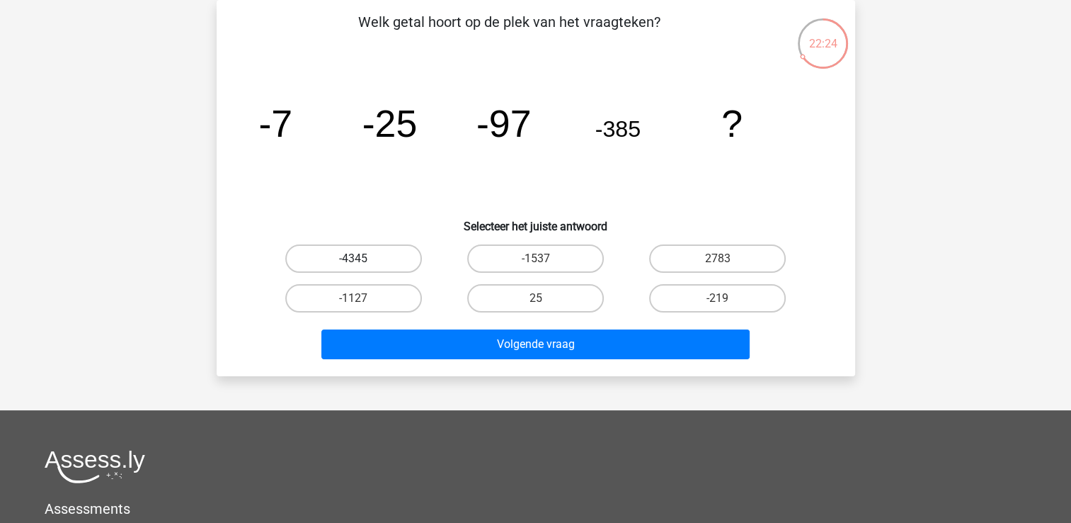
click at [382, 252] on label "-4345" at bounding box center [353, 258] width 137 height 28
click at [363, 258] on input "-4345" at bounding box center [357, 262] width 9 height 9
radio input "true"
click at [547, 256] on label "-1537" at bounding box center [535, 258] width 137 height 28
click at [545, 258] on input "-1537" at bounding box center [539, 262] width 9 height 9
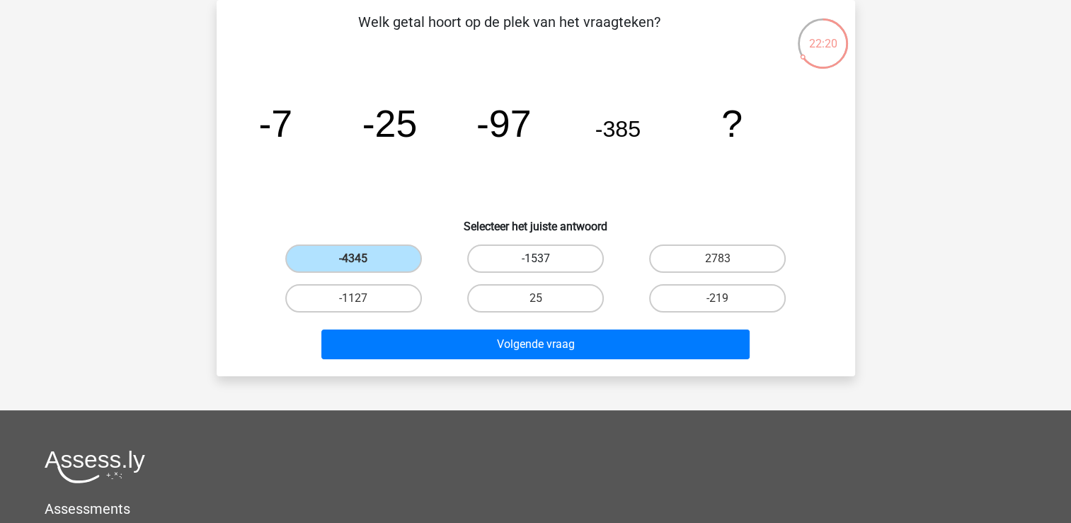
radio input "true"
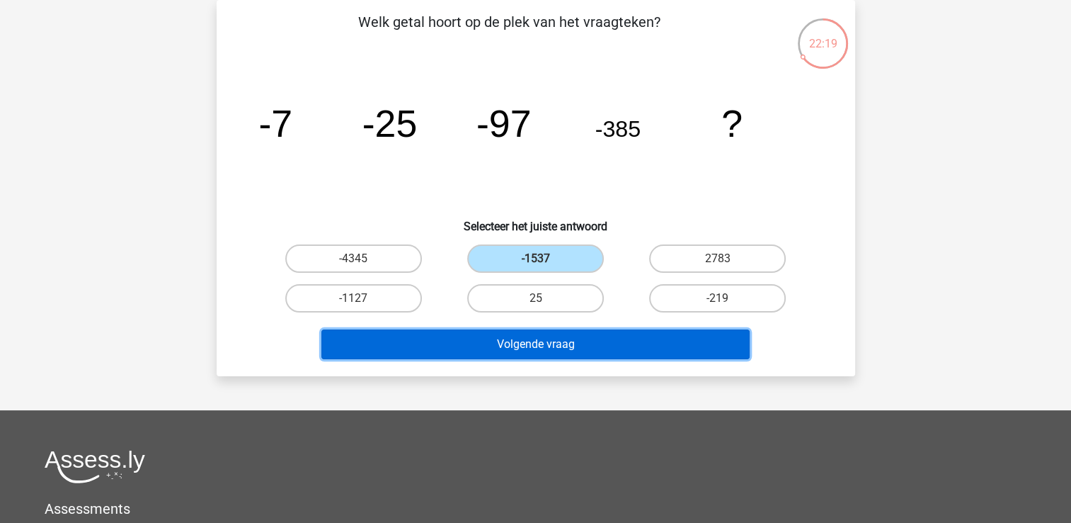
click at [521, 339] on button "Volgende vraag" at bounding box center [536, 344] width 428 height 30
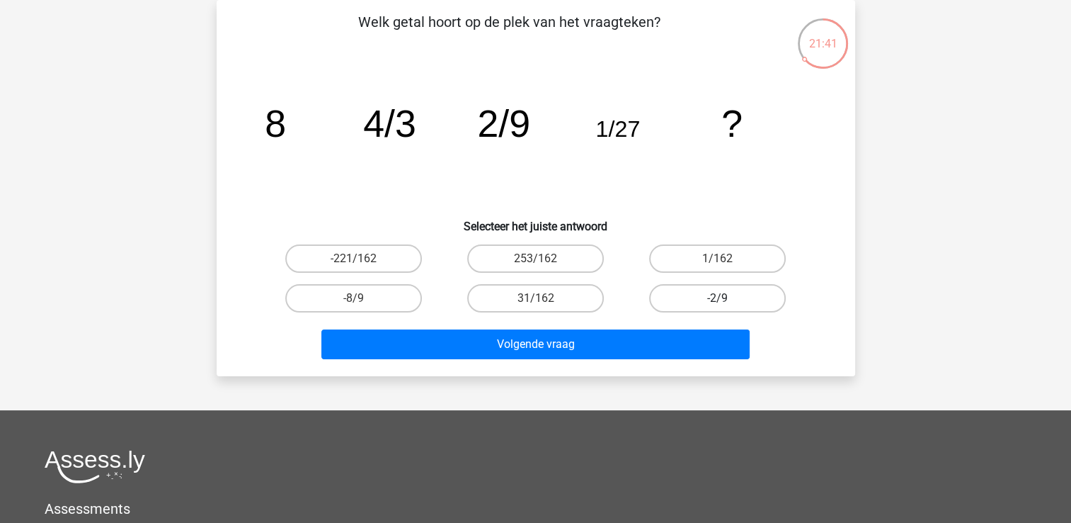
click at [727, 293] on label "-2/9" at bounding box center [717, 298] width 137 height 28
click at [727, 298] on input "-2/9" at bounding box center [722, 302] width 9 height 9
radio input "true"
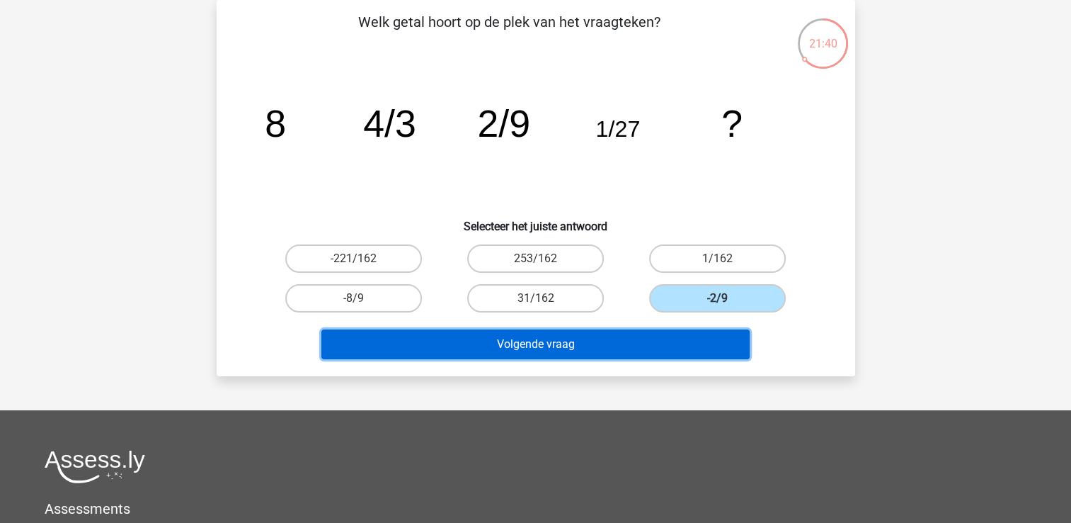
click at [660, 346] on button "Volgende vraag" at bounding box center [536, 344] width 428 height 30
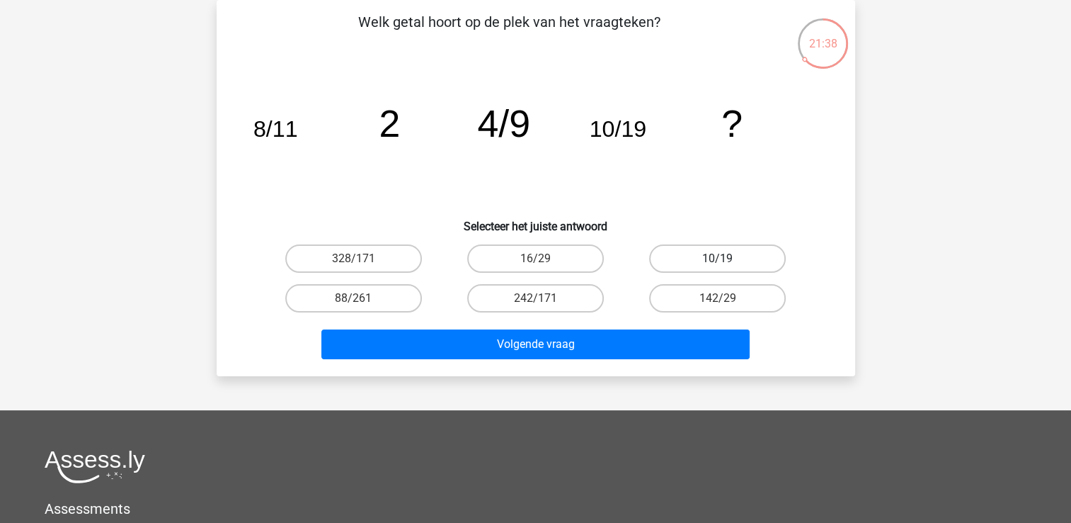
click at [701, 256] on label "10/19" at bounding box center [717, 258] width 137 height 28
click at [718, 258] on input "10/19" at bounding box center [722, 262] width 9 height 9
radio input "true"
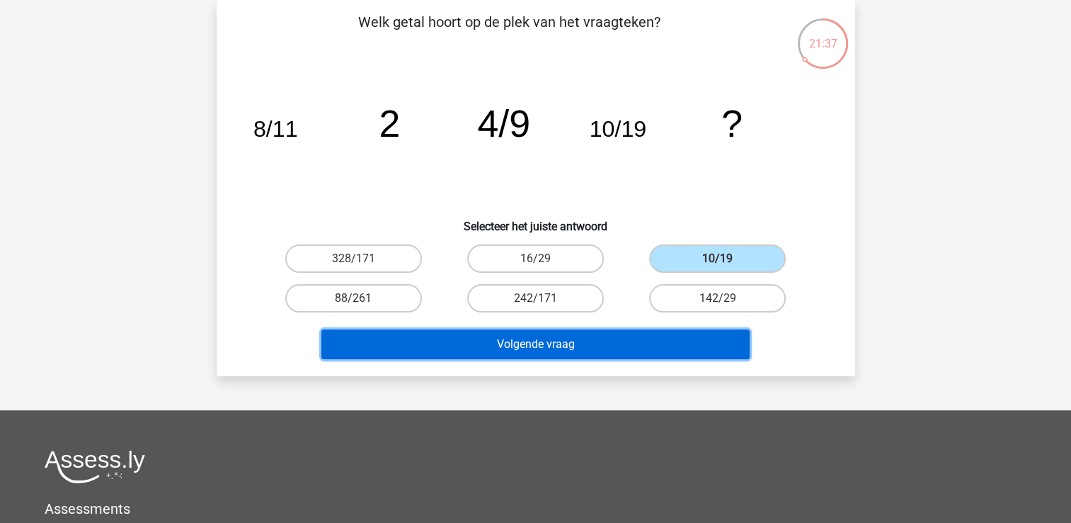
click at [666, 341] on button "Volgende vraag" at bounding box center [536, 344] width 428 height 30
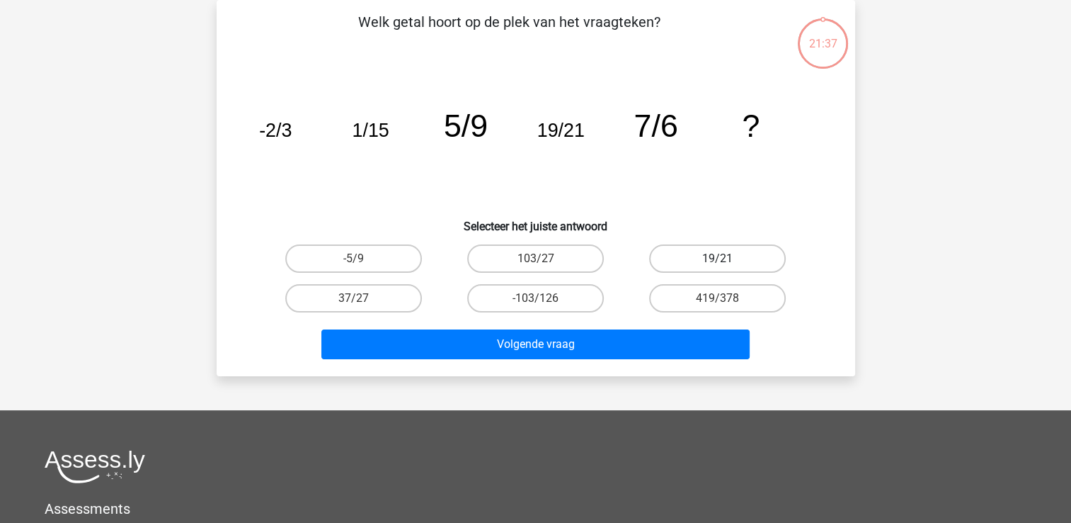
click at [686, 255] on label "19/21" at bounding box center [717, 258] width 137 height 28
click at [718, 258] on input "19/21" at bounding box center [722, 262] width 9 height 9
radio input "true"
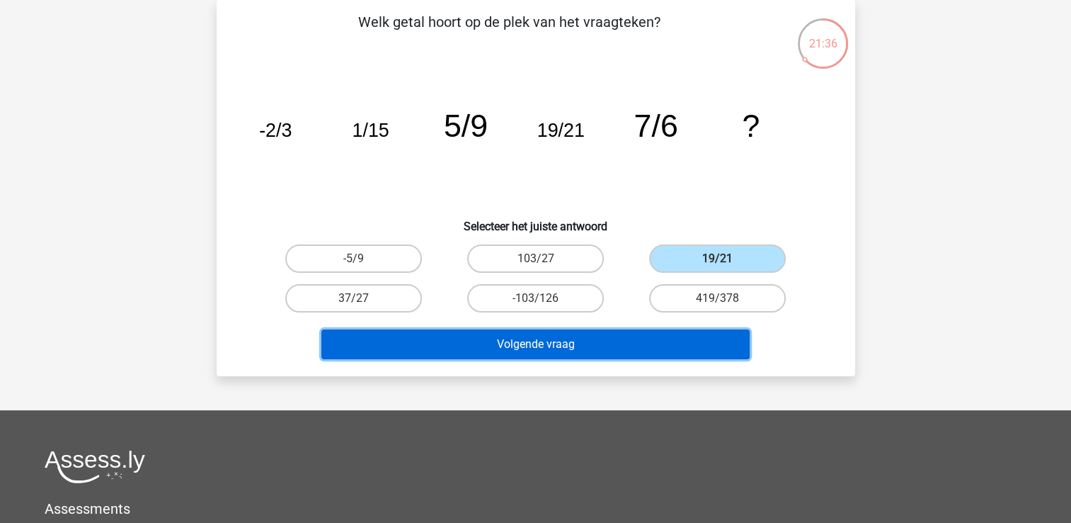
click at [666, 338] on button "Volgende vraag" at bounding box center [536, 344] width 428 height 30
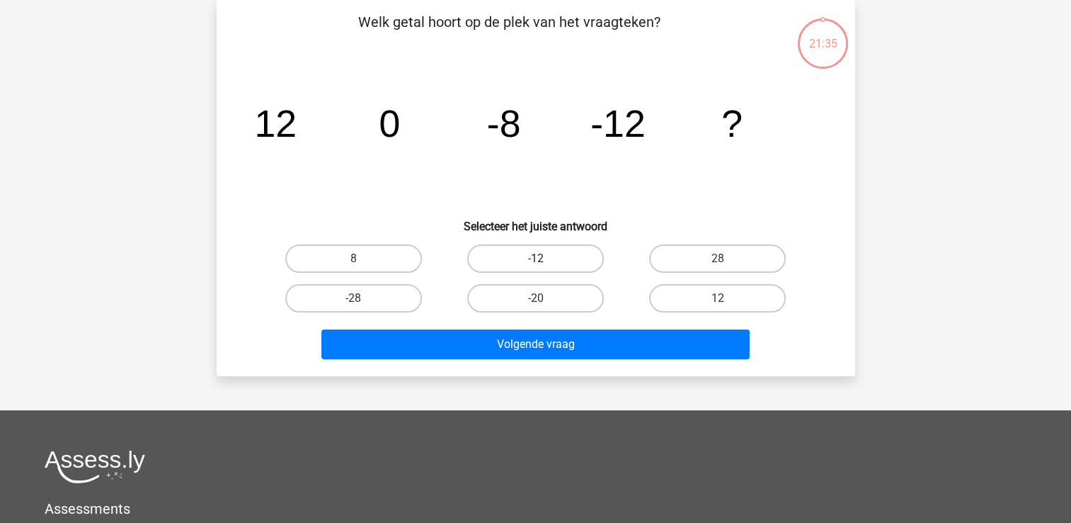
click at [576, 249] on label "-12" at bounding box center [535, 258] width 137 height 28
click at [545, 258] on input "-12" at bounding box center [539, 262] width 9 height 9
radio input "true"
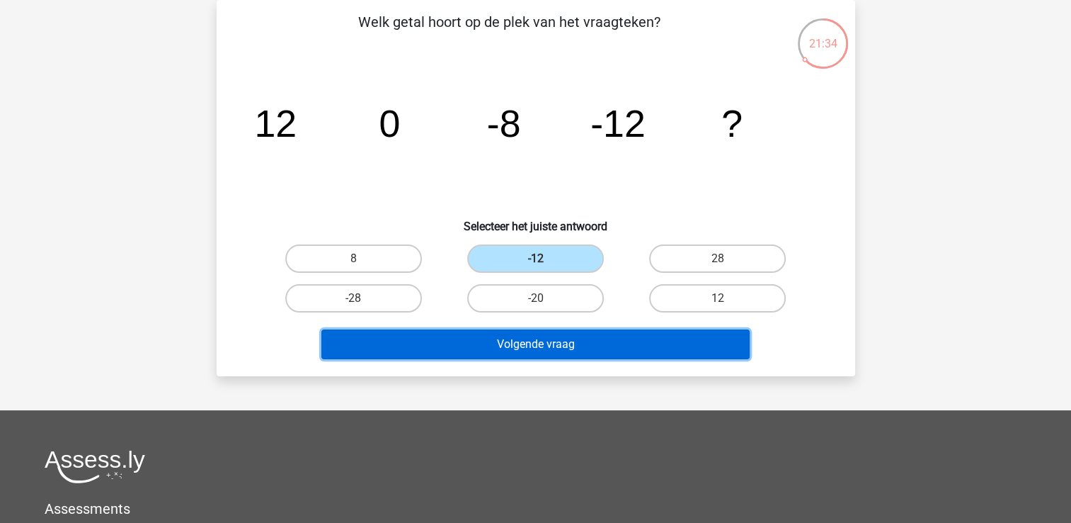
click at [578, 344] on button "Volgende vraag" at bounding box center [536, 344] width 428 height 30
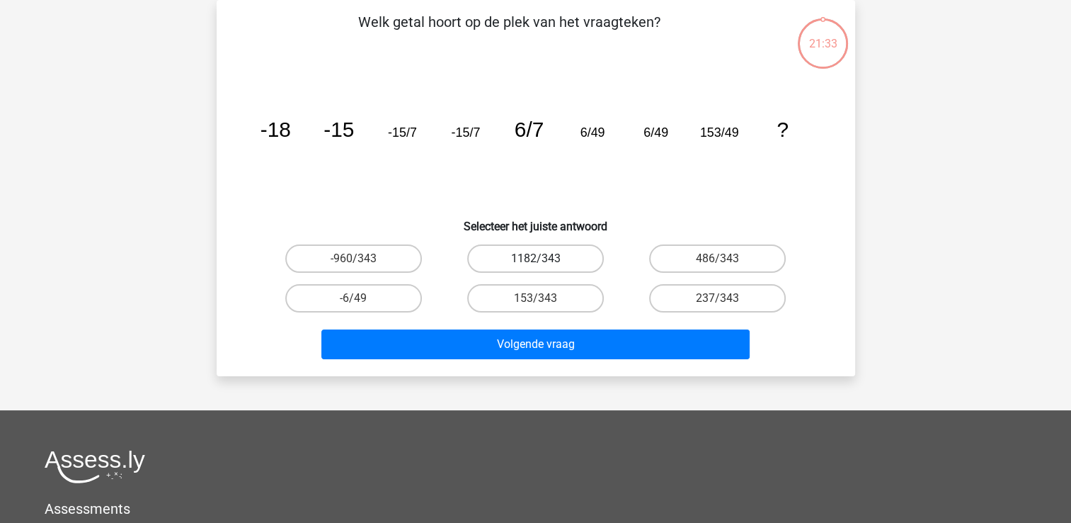
click at [570, 256] on label "1182/343" at bounding box center [535, 258] width 137 height 28
click at [545, 258] on input "1182/343" at bounding box center [539, 262] width 9 height 9
radio input "true"
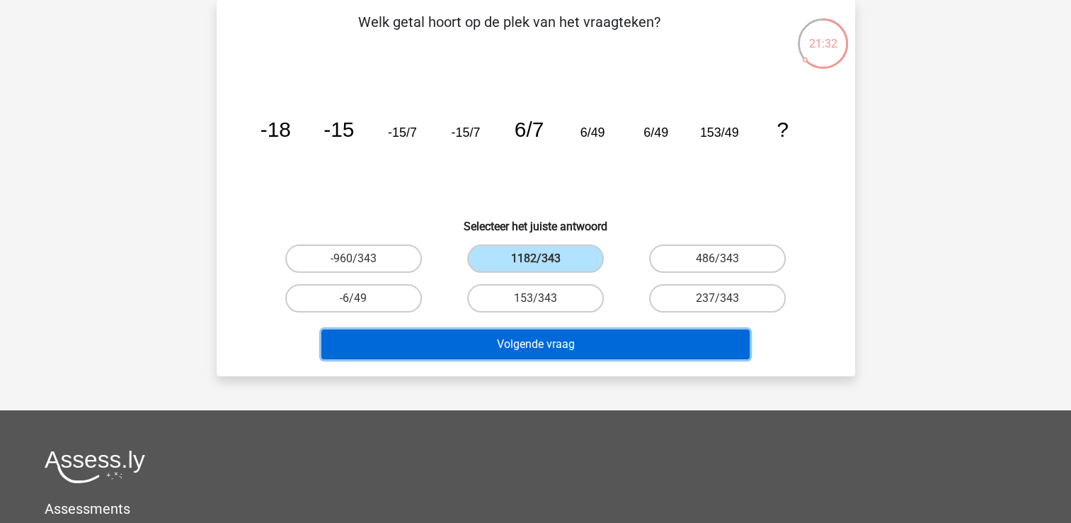
click at [571, 341] on button "Volgende vraag" at bounding box center [536, 344] width 428 height 30
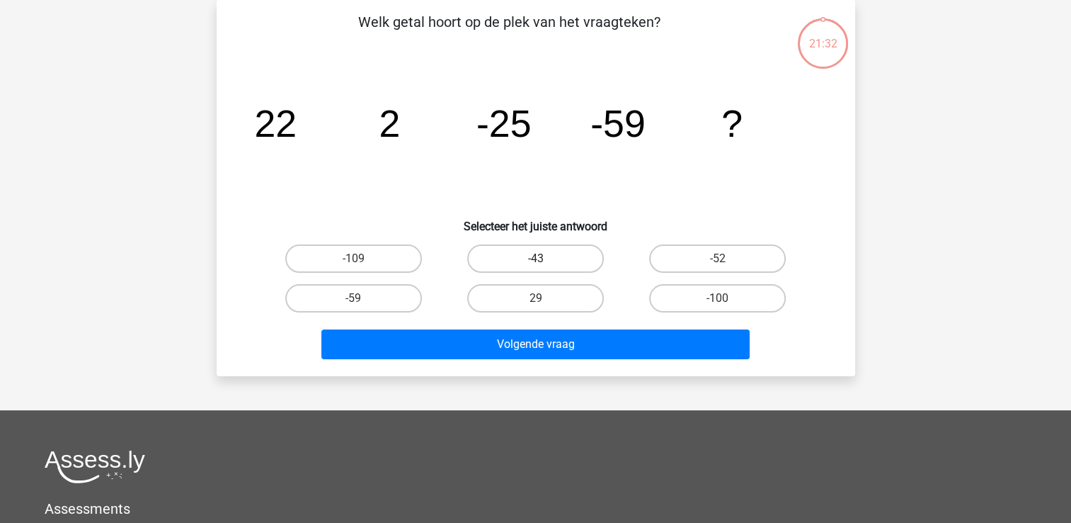
click at [550, 248] on label "-43" at bounding box center [535, 258] width 137 height 28
click at [545, 258] on input "-43" at bounding box center [539, 262] width 9 height 9
radio input "true"
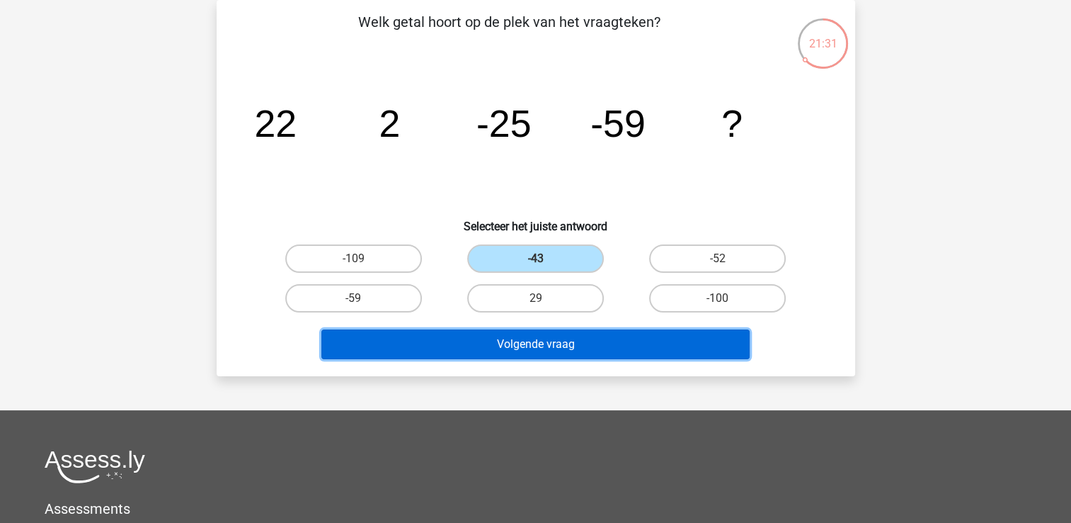
click at [552, 331] on button "Volgende vraag" at bounding box center [536, 344] width 428 height 30
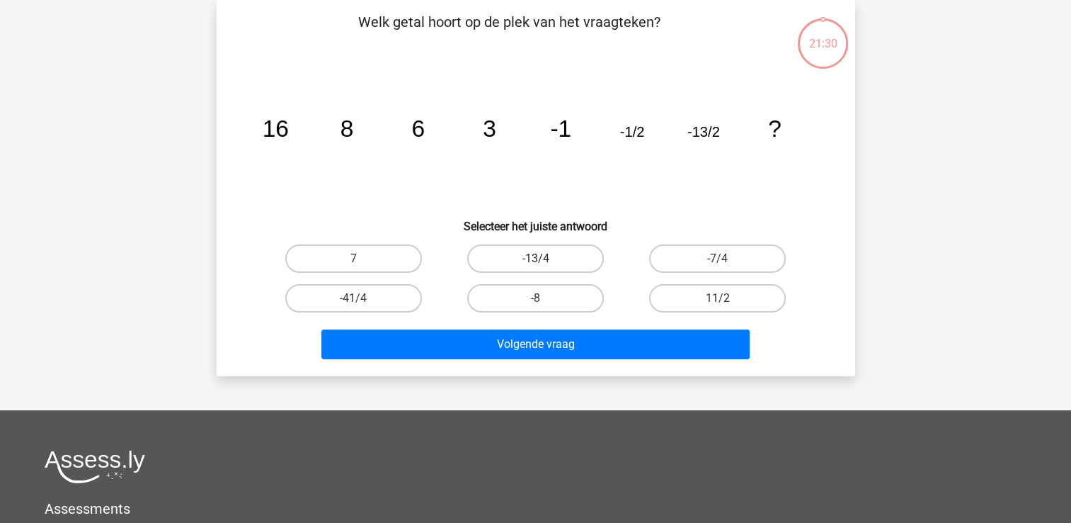
click at [569, 256] on label "-13/4" at bounding box center [535, 258] width 137 height 28
click at [545, 258] on input "-13/4" at bounding box center [539, 262] width 9 height 9
radio input "true"
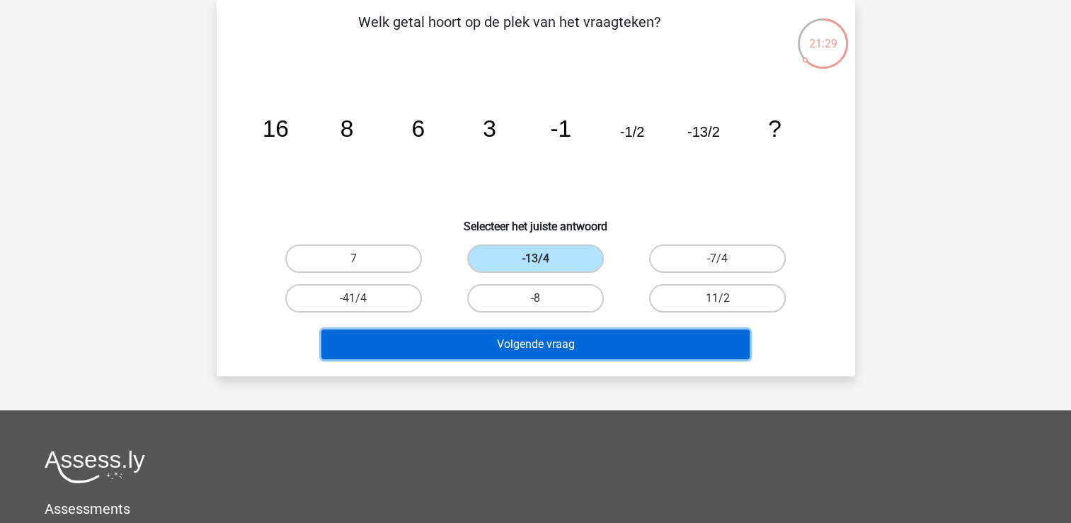
click at [564, 343] on button "Volgende vraag" at bounding box center [536, 344] width 428 height 30
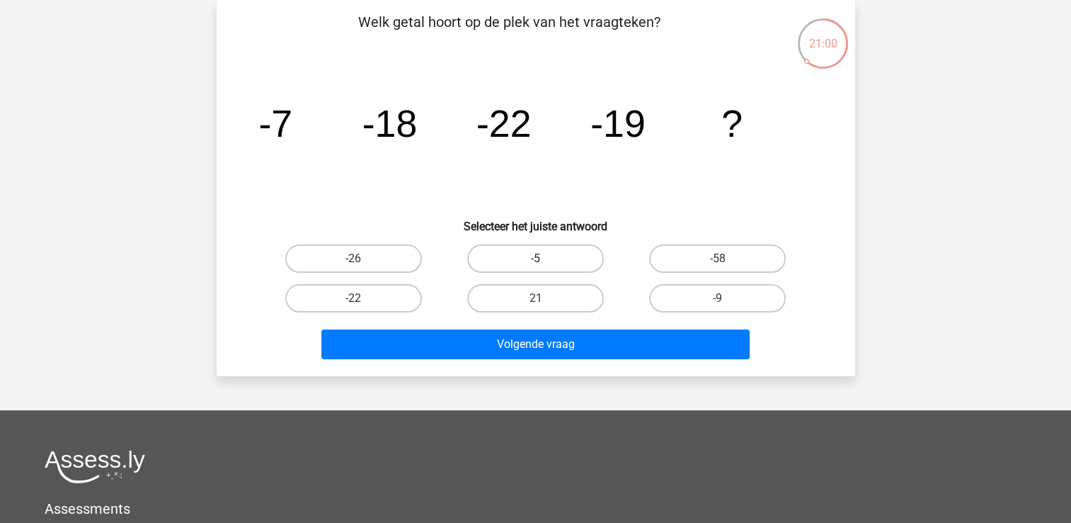
click at [530, 259] on label "-5" at bounding box center [535, 258] width 137 height 28
click at [535, 259] on input "-5" at bounding box center [539, 262] width 9 height 9
radio input "true"
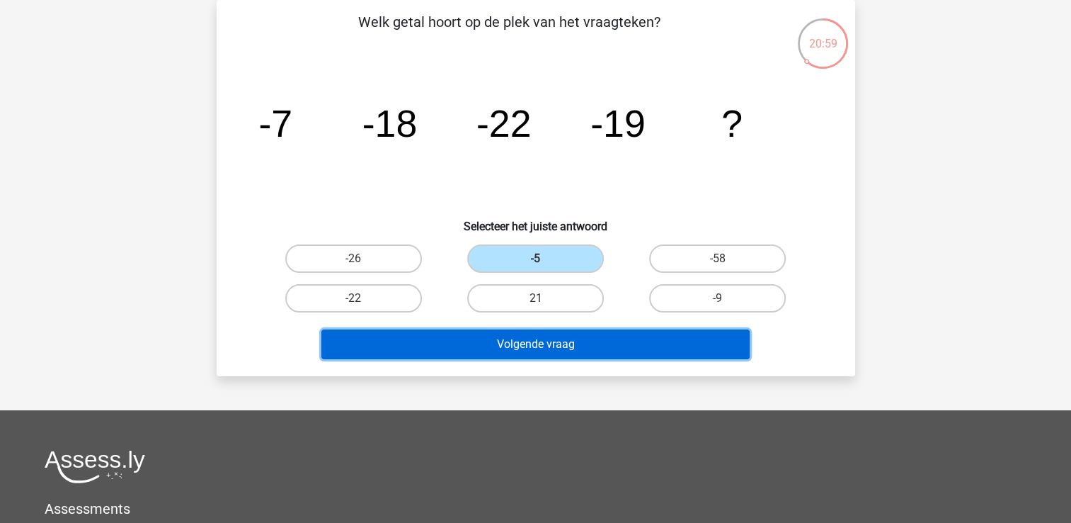
click at [519, 341] on button "Volgende vraag" at bounding box center [536, 344] width 428 height 30
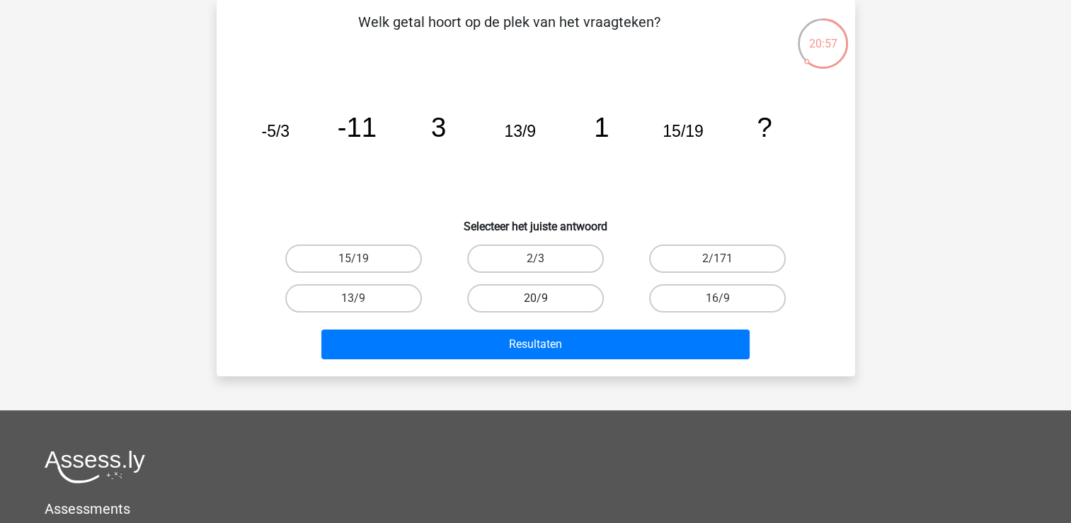
click at [533, 297] on label "20/9" at bounding box center [535, 298] width 137 height 28
click at [535, 298] on input "20/9" at bounding box center [539, 302] width 9 height 9
radio input "true"
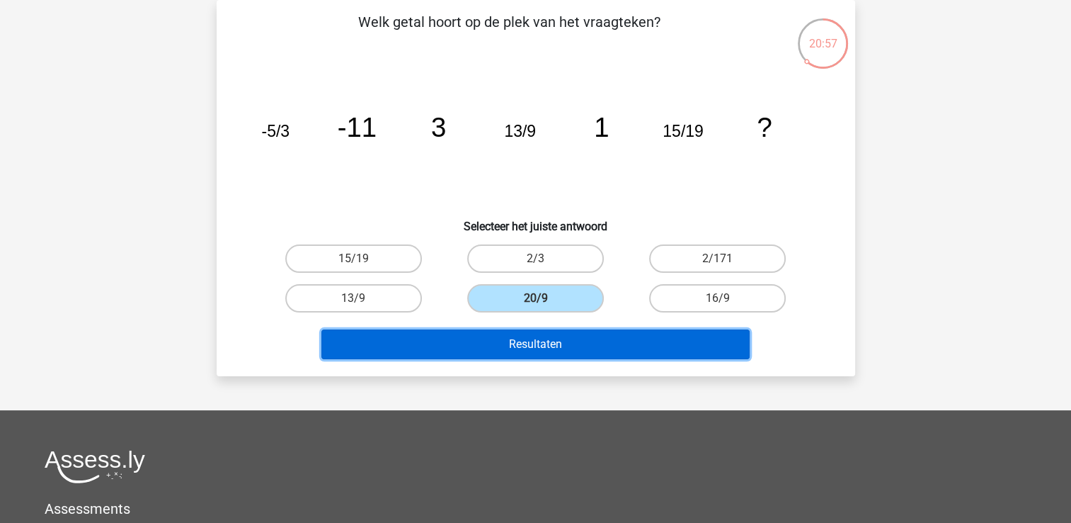
click at [515, 346] on button "Resultaten" at bounding box center [536, 344] width 428 height 30
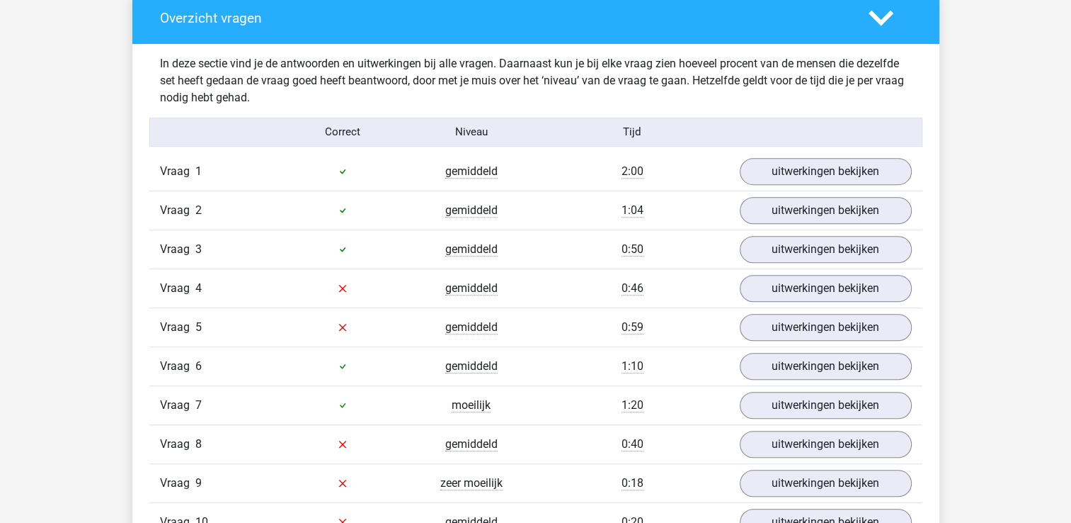
scroll to position [779, 0]
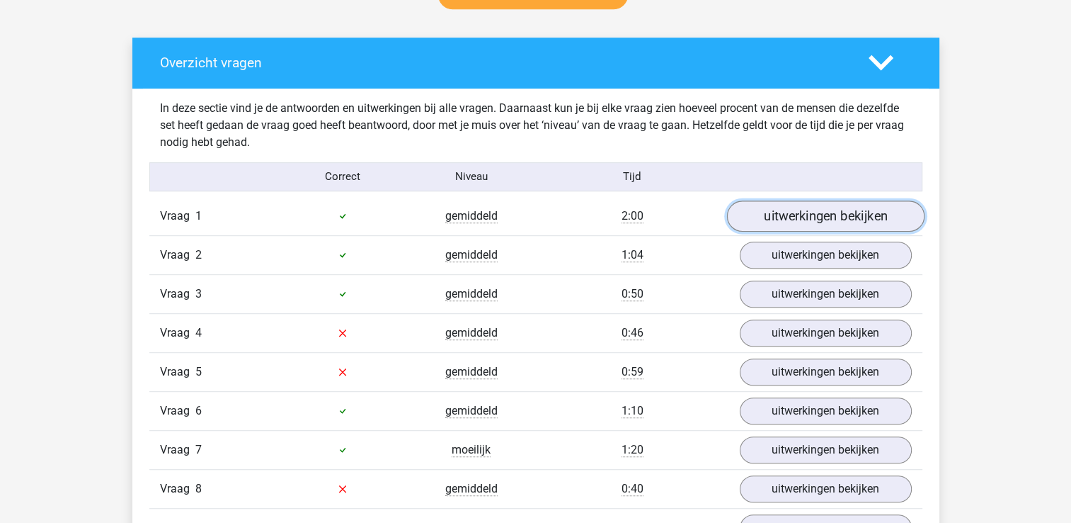
click at [776, 210] on link "uitwerkingen bekijken" at bounding box center [826, 215] width 198 height 31
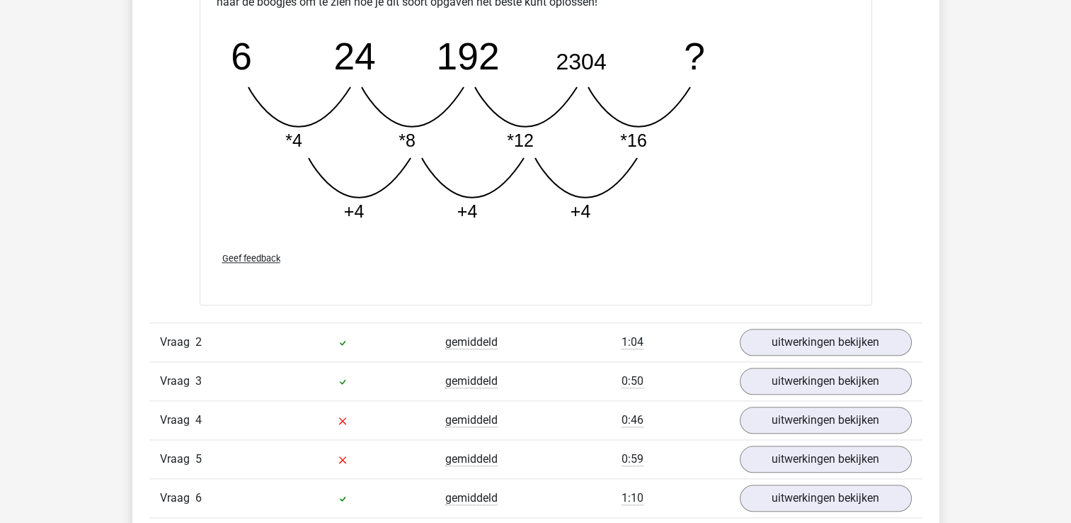
scroll to position [1416, 0]
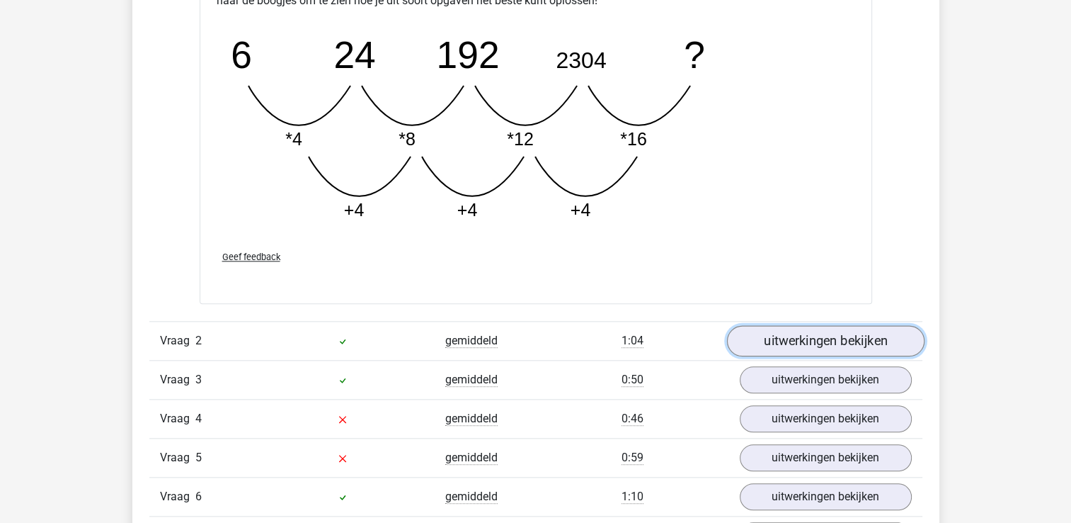
click at [784, 345] on link "uitwerkingen bekijken" at bounding box center [826, 340] width 198 height 31
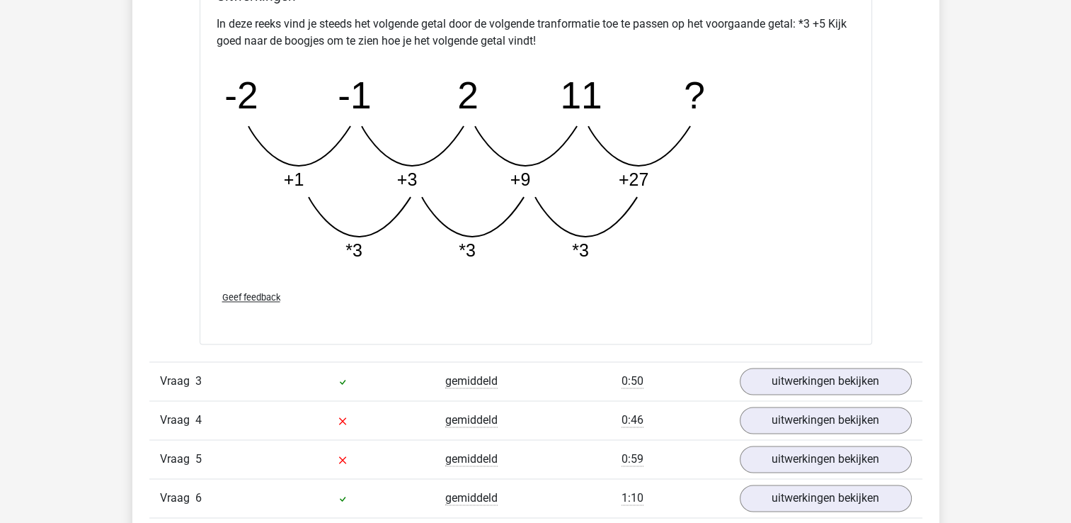
scroll to position [2125, 0]
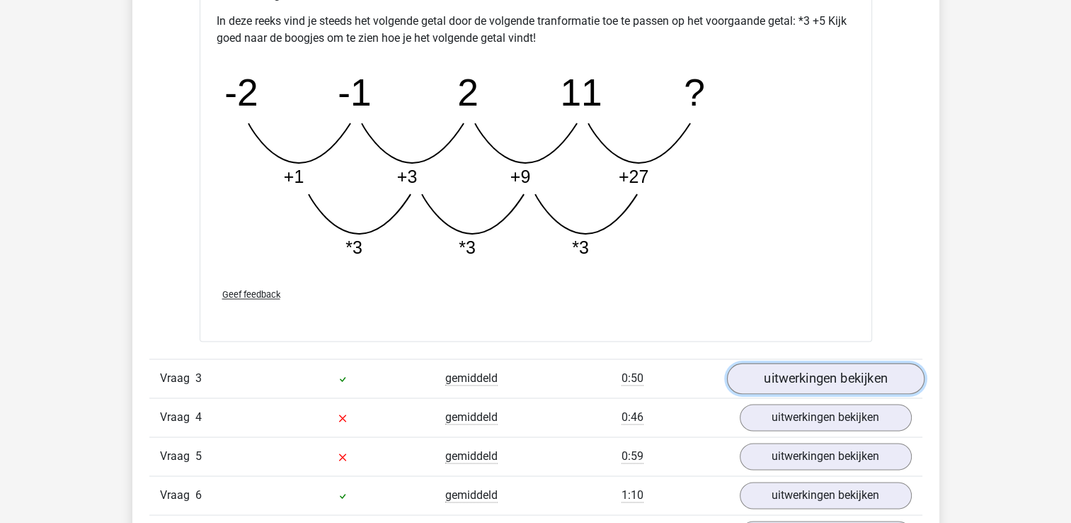
click at [790, 371] on link "uitwerkingen bekijken" at bounding box center [826, 378] width 198 height 31
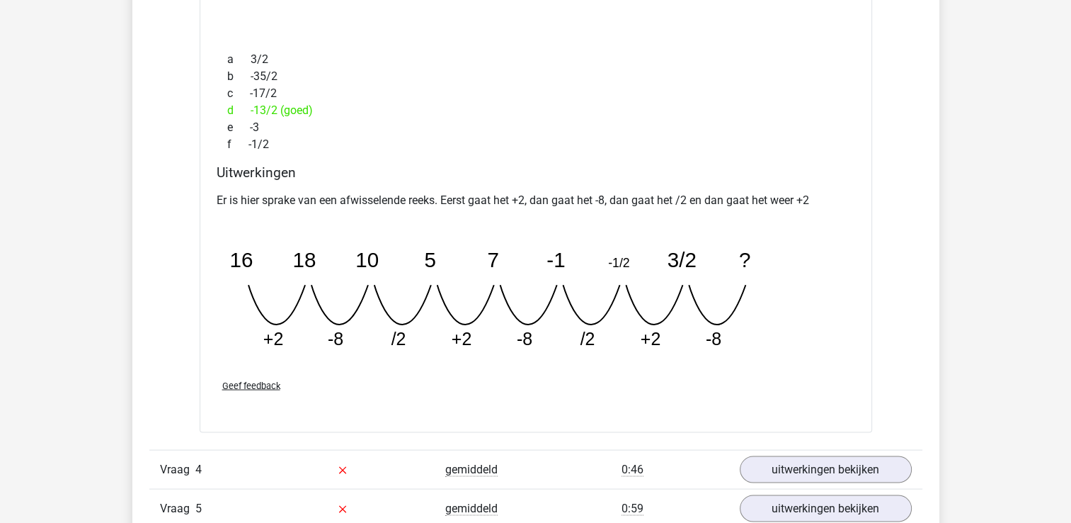
scroll to position [2833, 0]
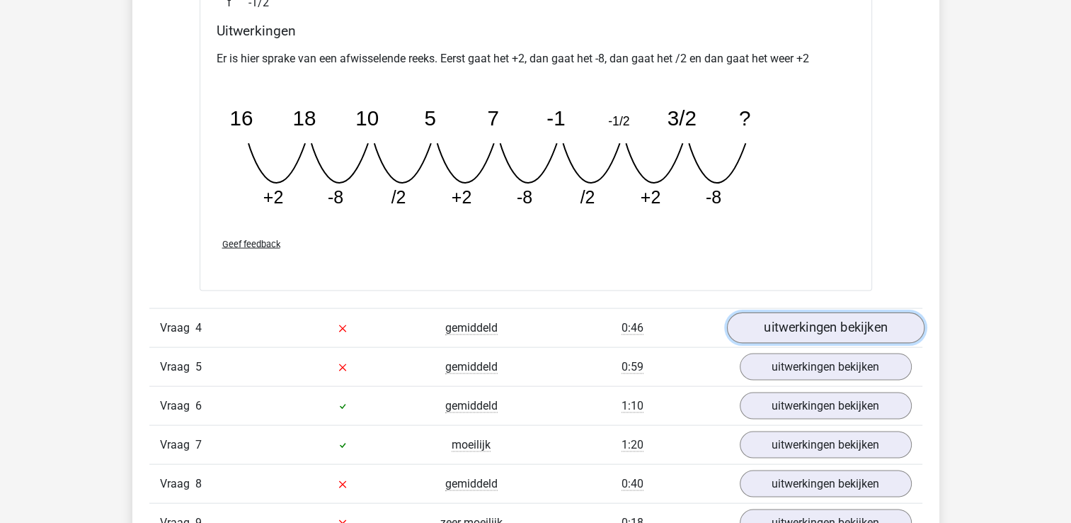
click at [785, 322] on link "uitwerkingen bekijken" at bounding box center [826, 327] width 198 height 31
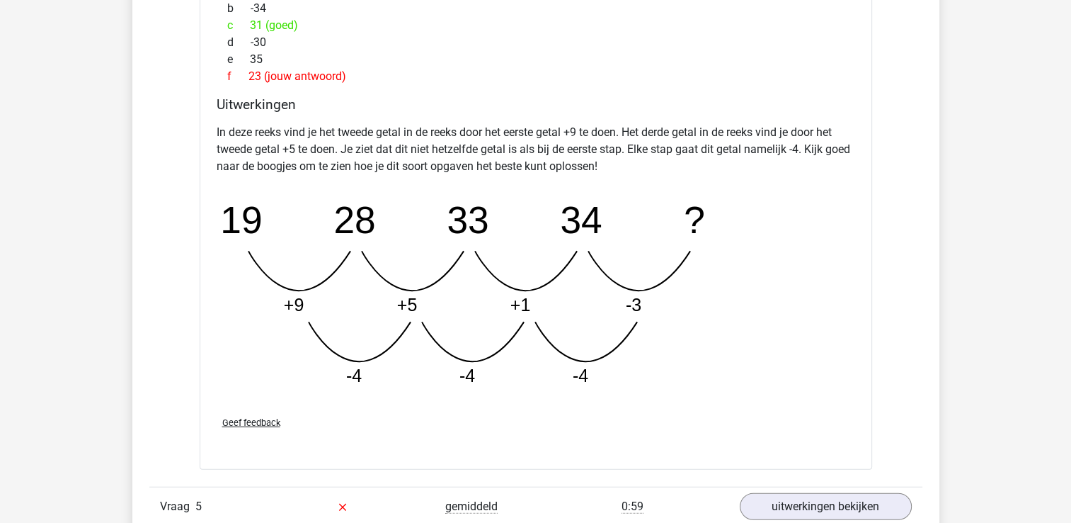
scroll to position [3612, 0]
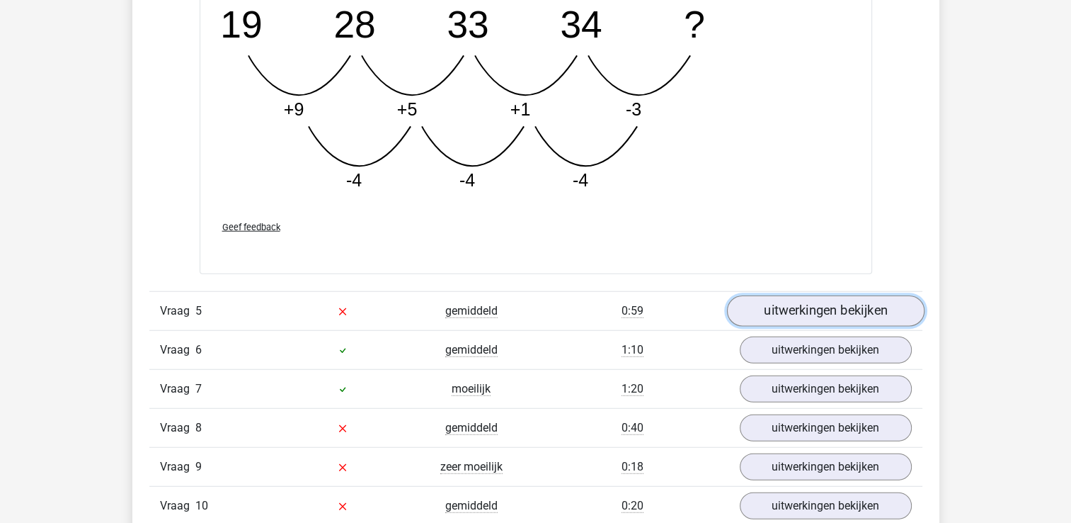
click at [789, 303] on link "uitwerkingen bekijken" at bounding box center [826, 311] width 198 height 31
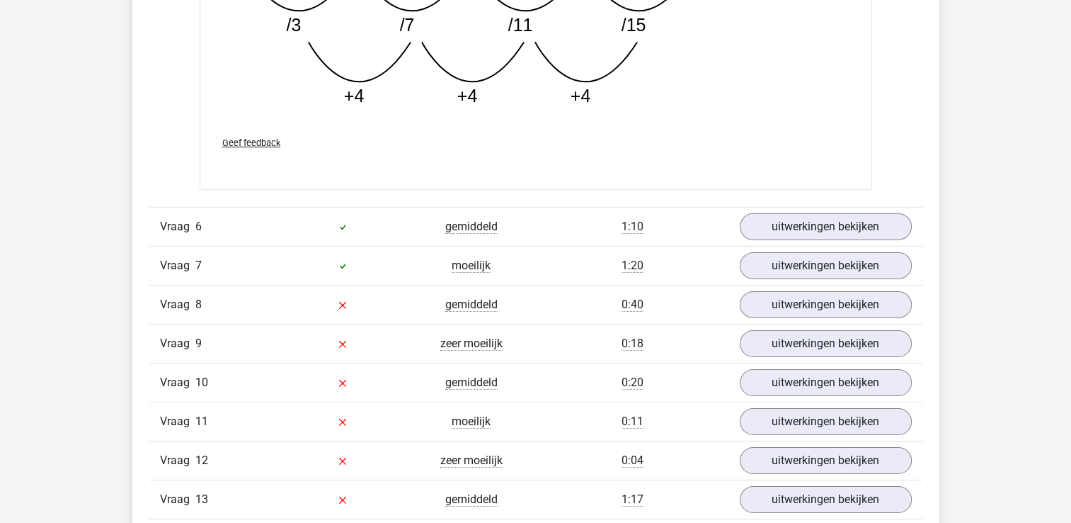
scroll to position [4461, 0]
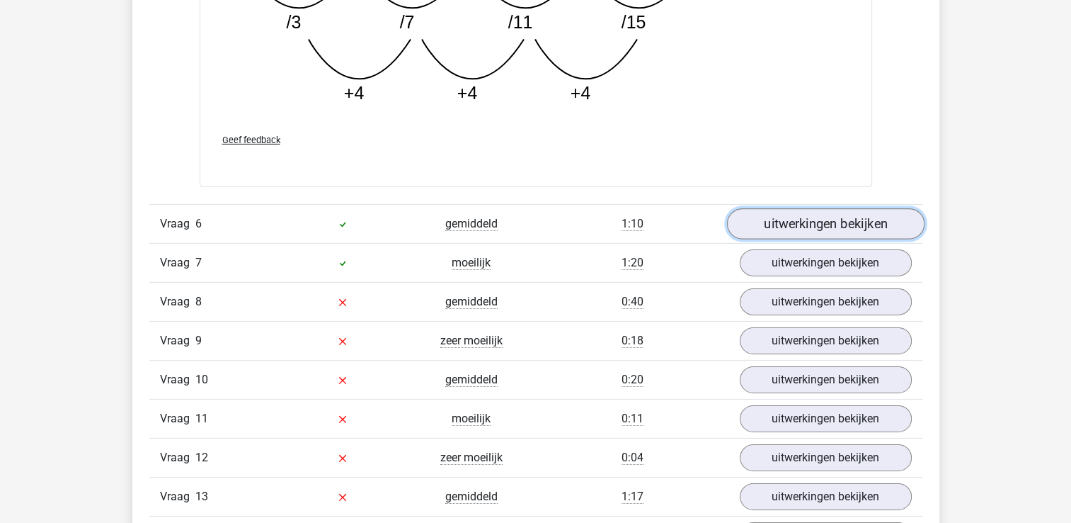
click at [770, 225] on link "uitwerkingen bekijken" at bounding box center [826, 223] width 198 height 31
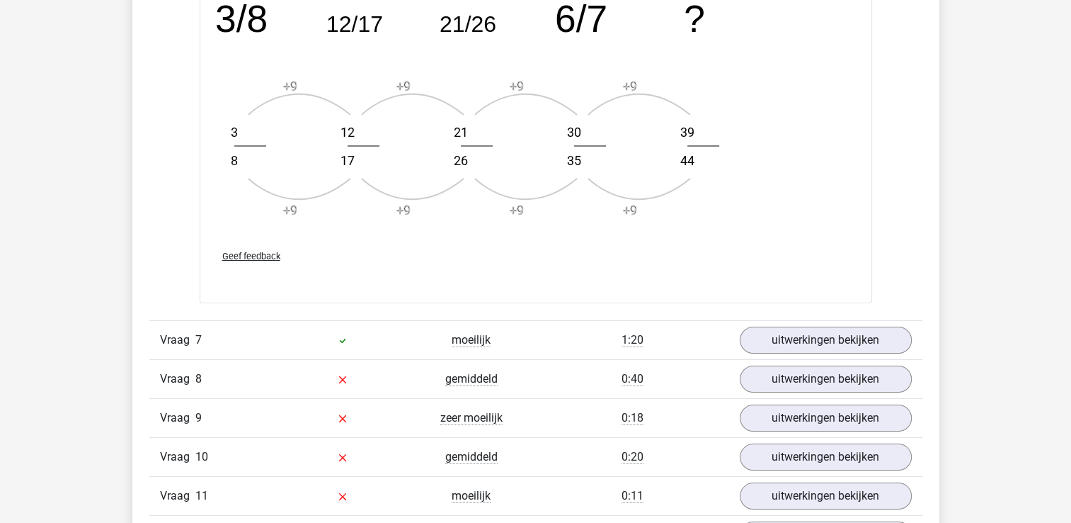
scroll to position [5240, 0]
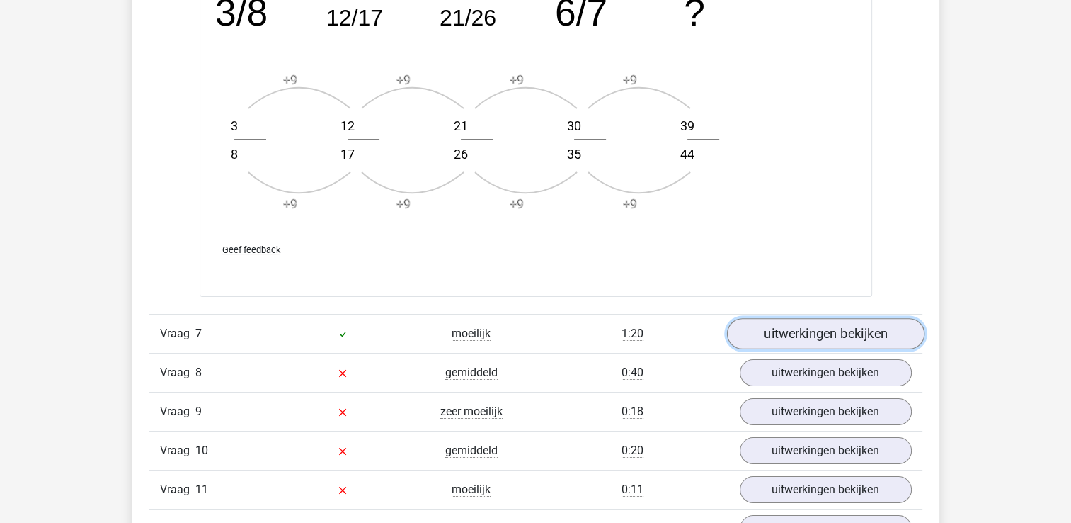
click at [806, 327] on link "uitwerkingen bekijken" at bounding box center [826, 333] width 198 height 31
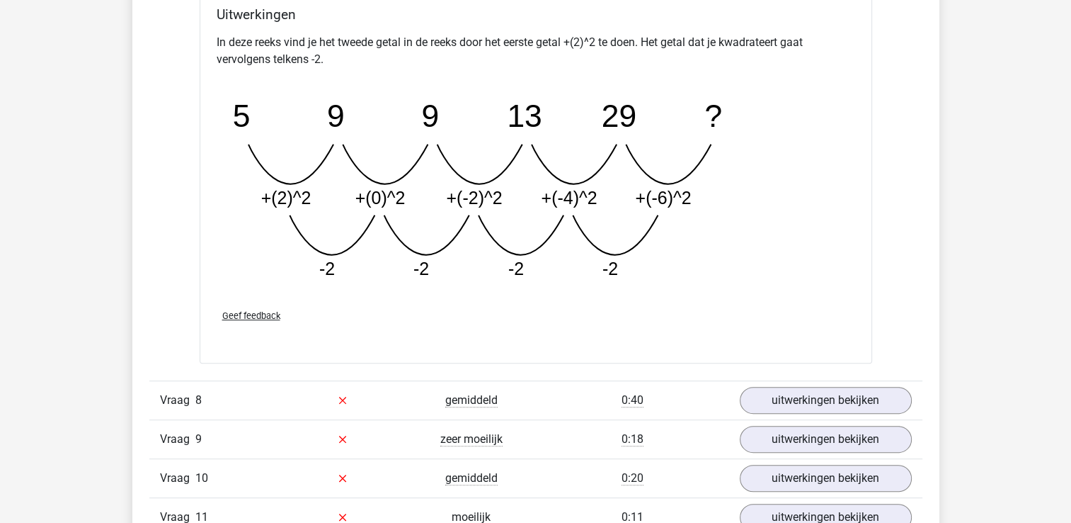
scroll to position [5949, 0]
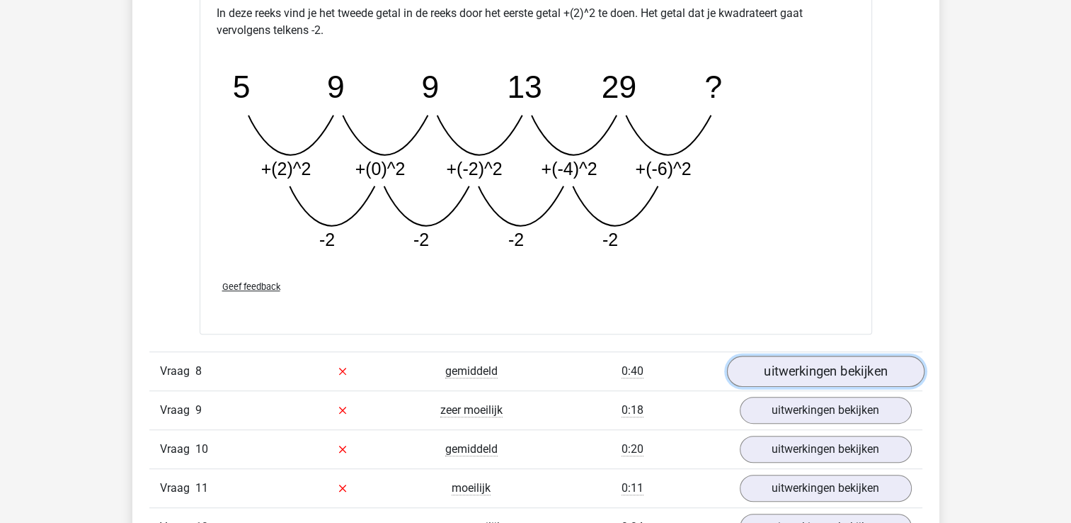
click at [809, 366] on link "uitwerkingen bekijken" at bounding box center [826, 371] width 198 height 31
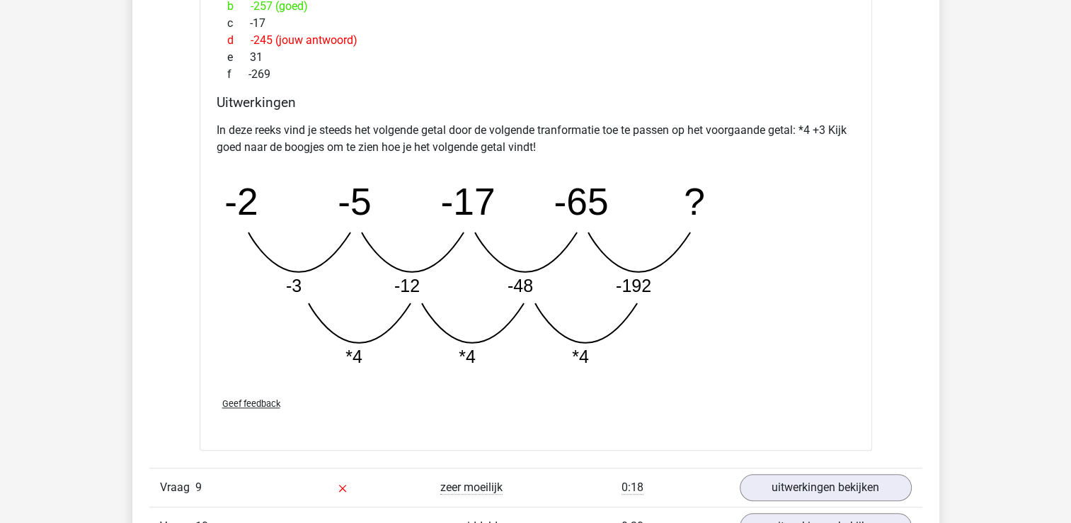
scroll to position [6798, 0]
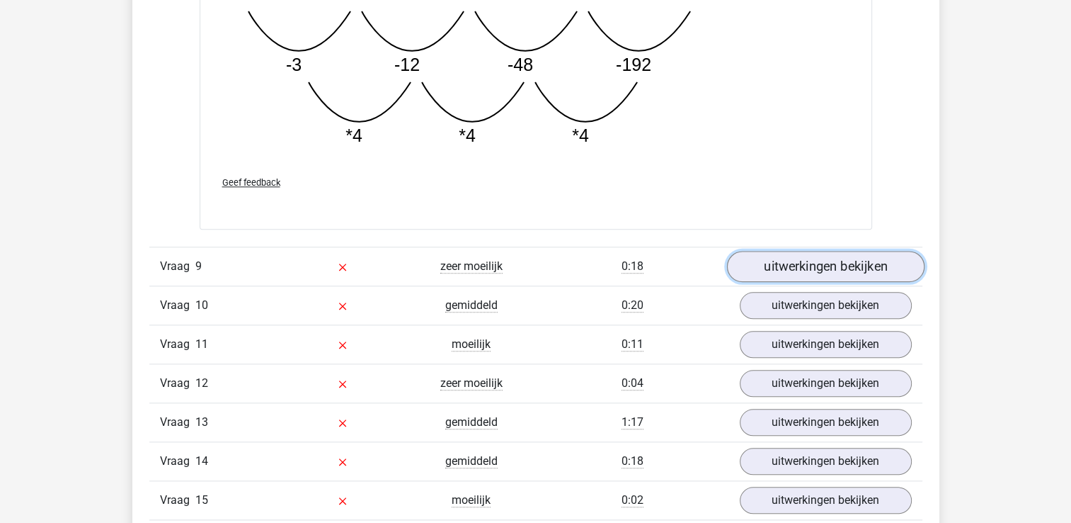
click at [781, 266] on link "uitwerkingen bekijken" at bounding box center [826, 266] width 198 height 31
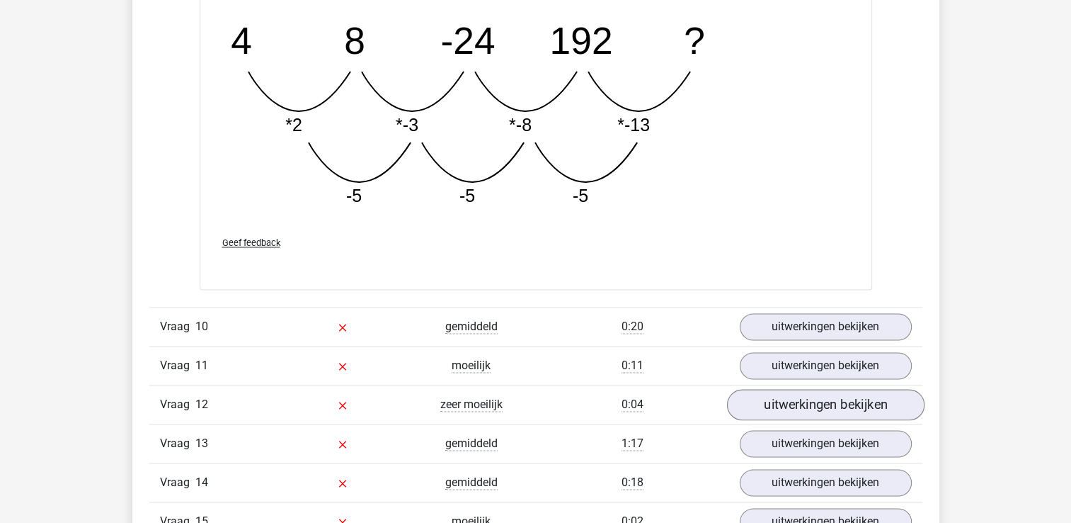
scroll to position [7507, 0]
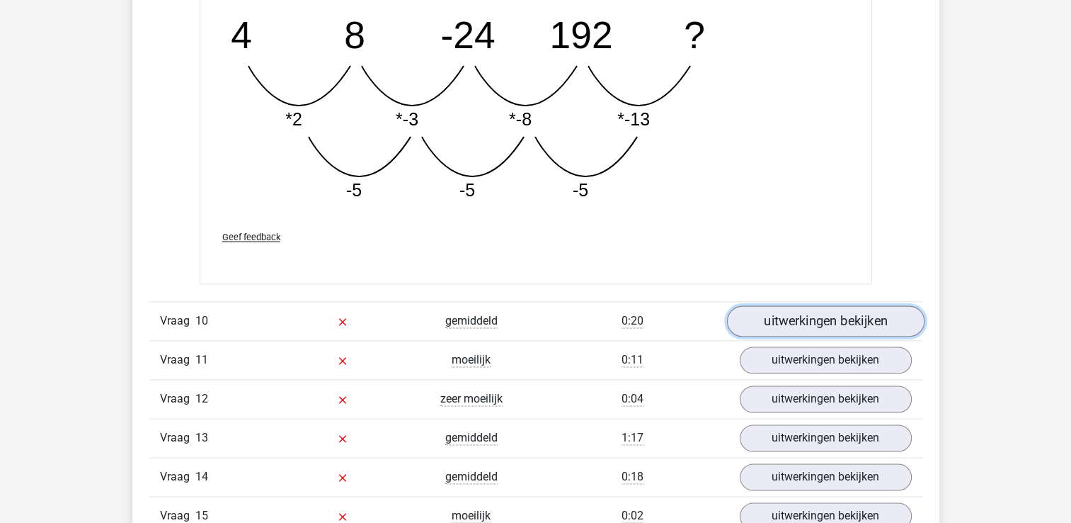
click at [763, 307] on link "uitwerkingen bekijken" at bounding box center [826, 320] width 198 height 31
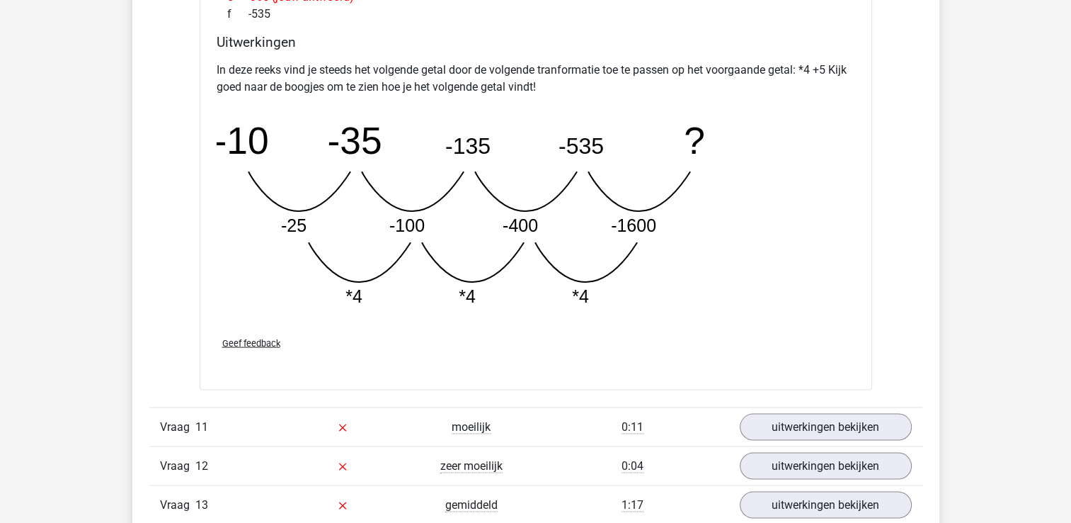
scroll to position [8215, 0]
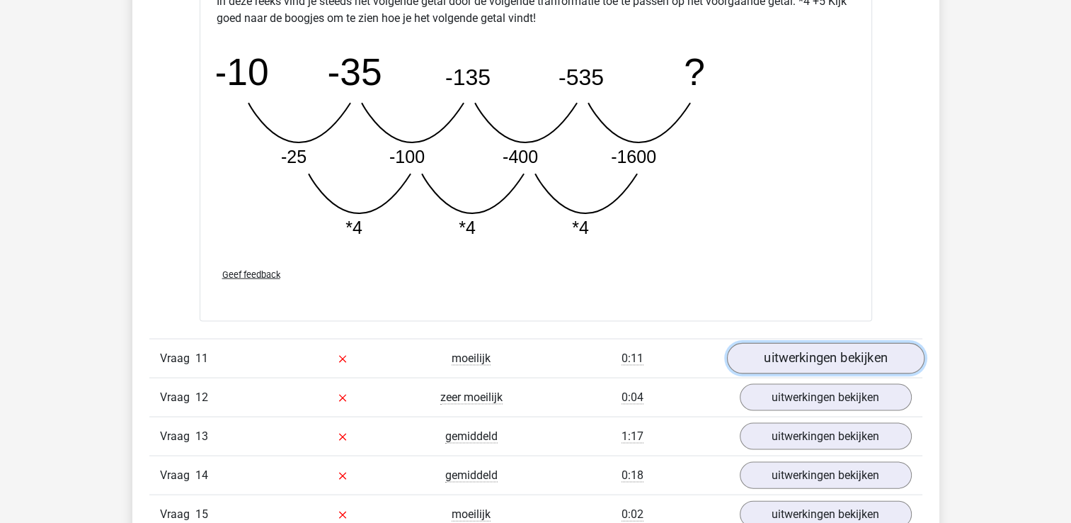
click at [773, 347] on link "uitwerkingen bekijken" at bounding box center [826, 358] width 198 height 31
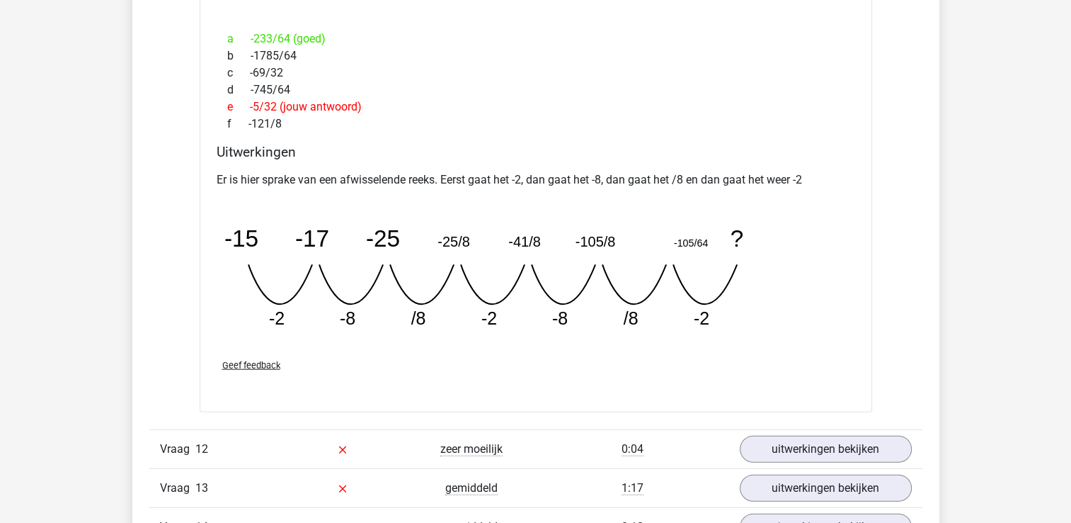
scroll to position [8852, 0]
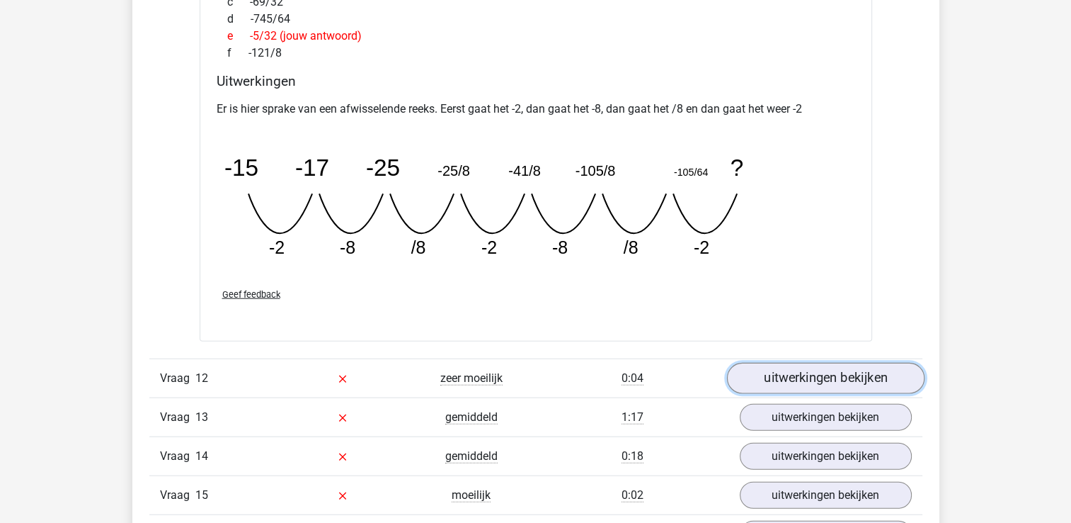
click at [792, 363] on link "uitwerkingen bekijken" at bounding box center [826, 378] width 198 height 31
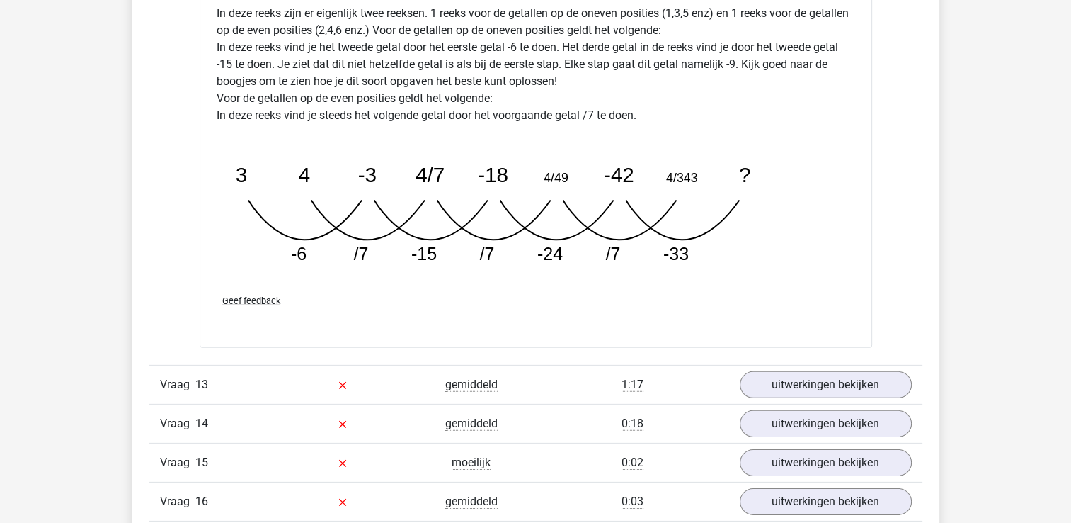
scroll to position [9631, 0]
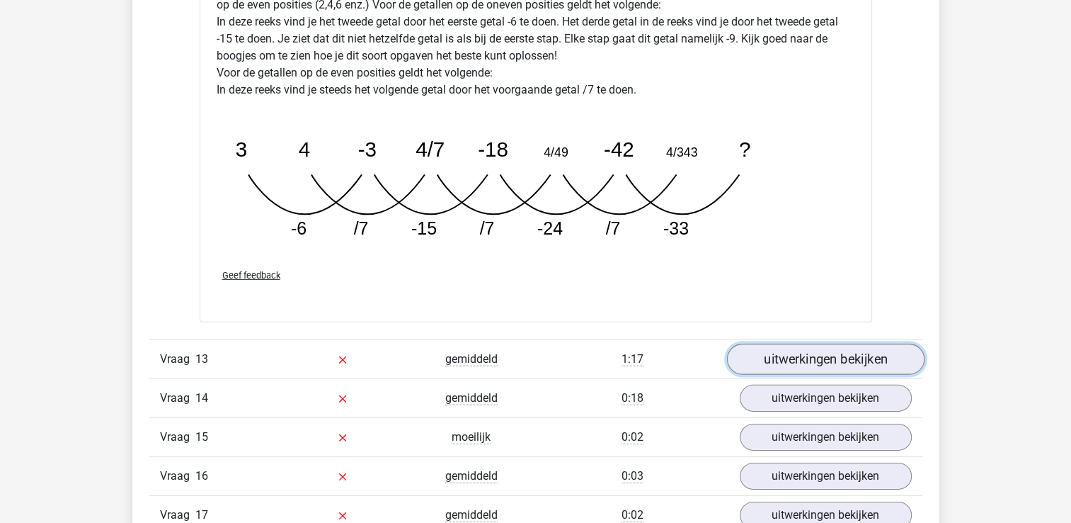
click at [763, 353] on link "uitwerkingen bekijken" at bounding box center [826, 358] width 198 height 31
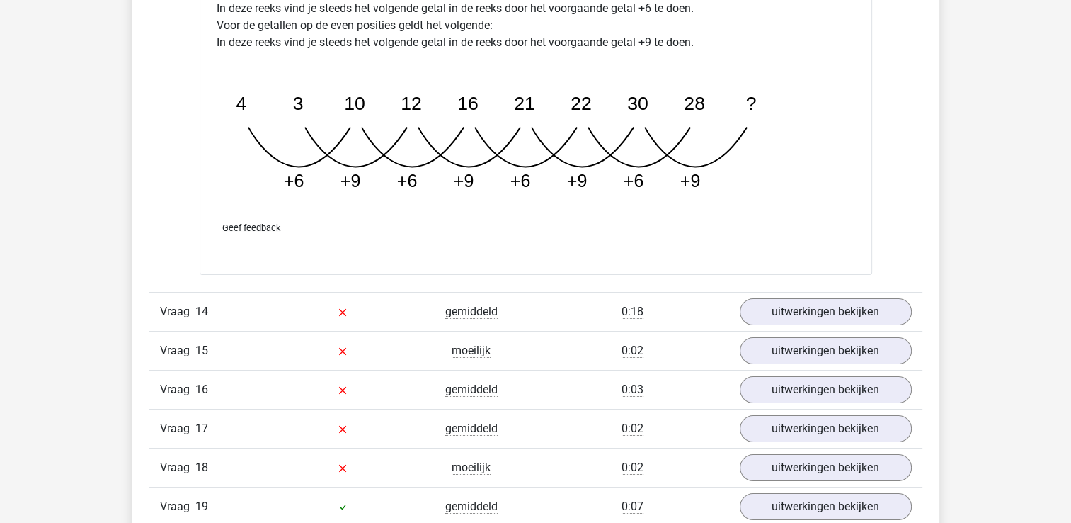
scroll to position [10410, 0]
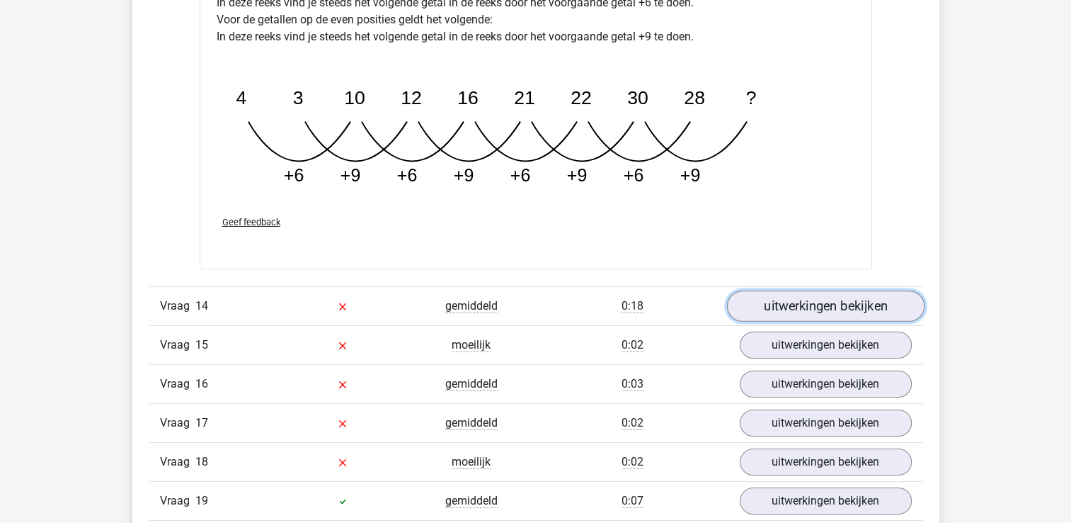
click at [793, 295] on link "uitwerkingen bekijken" at bounding box center [826, 305] width 198 height 31
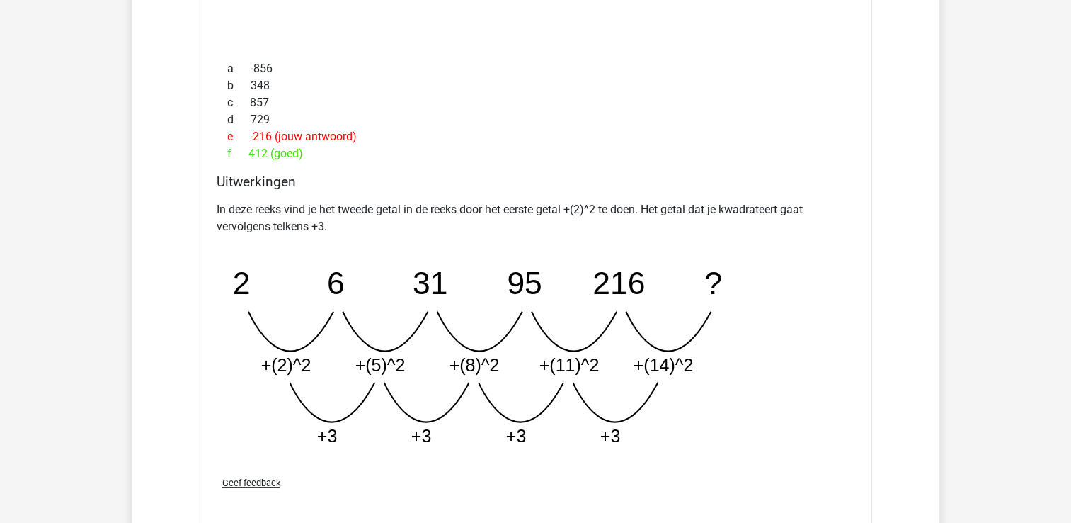
scroll to position [11047, 0]
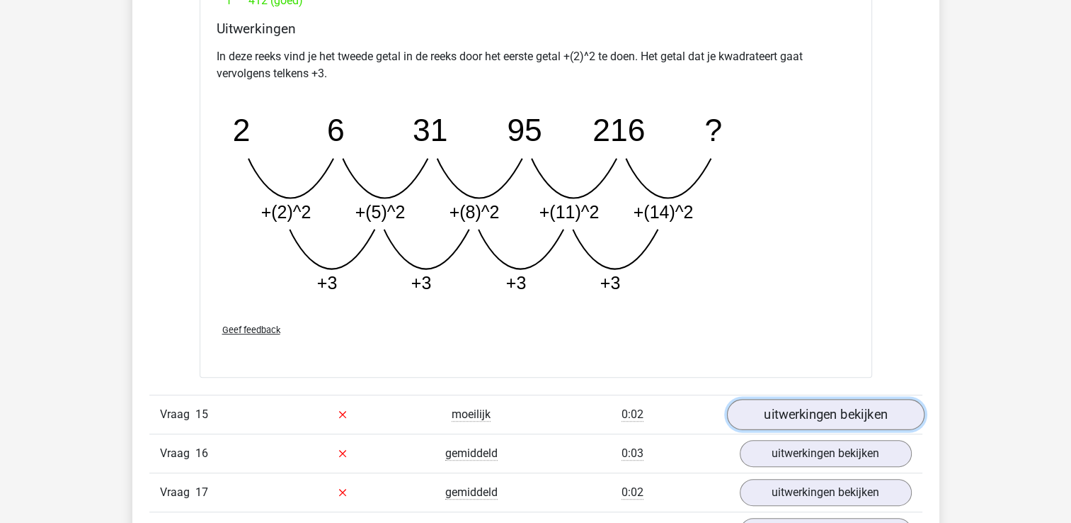
click at [762, 404] on link "uitwerkingen bekijken" at bounding box center [826, 414] width 198 height 31
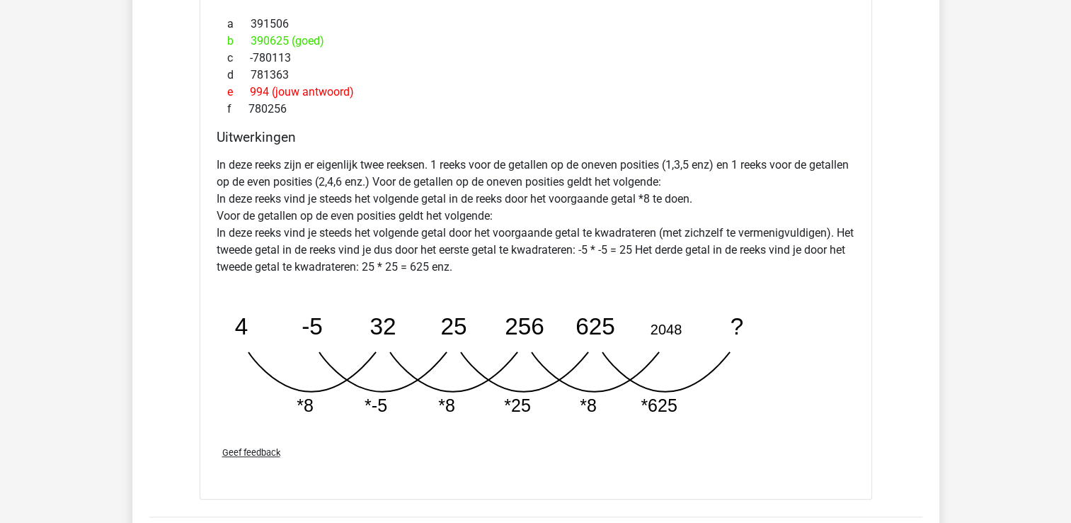
scroll to position [11826, 0]
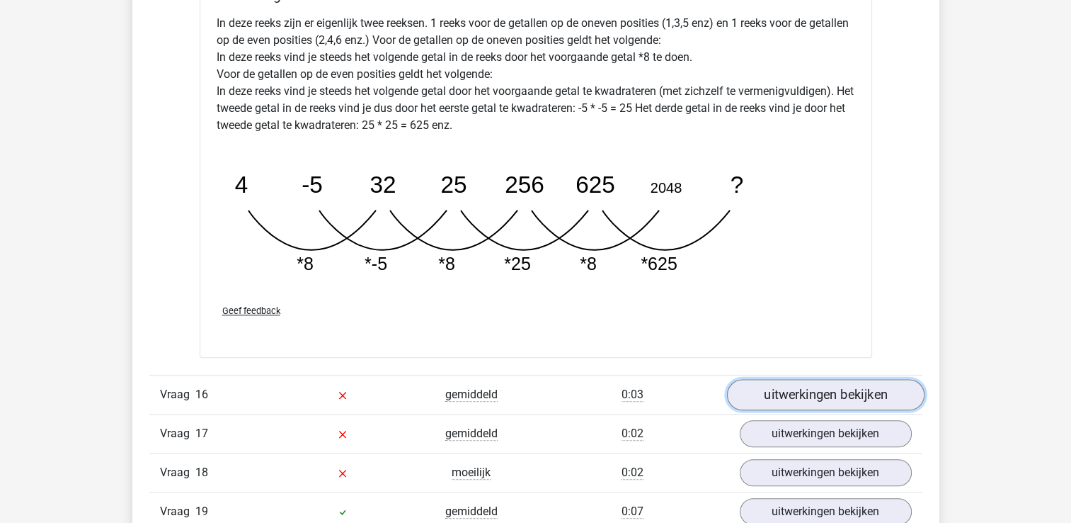
click at [778, 380] on link "uitwerkingen bekijken" at bounding box center [826, 395] width 198 height 31
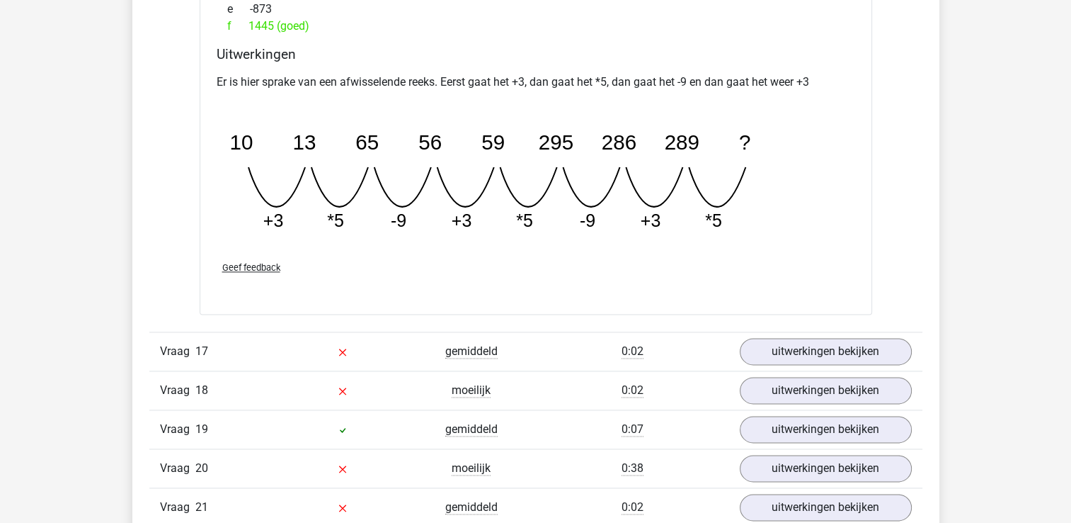
scroll to position [12535, 0]
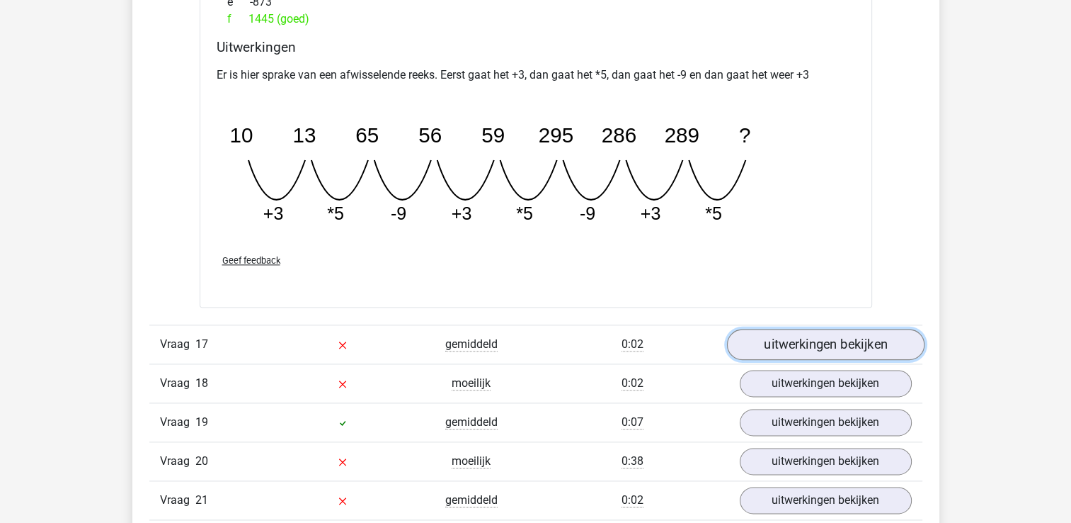
click at [773, 333] on link "uitwerkingen bekijken" at bounding box center [826, 344] width 198 height 31
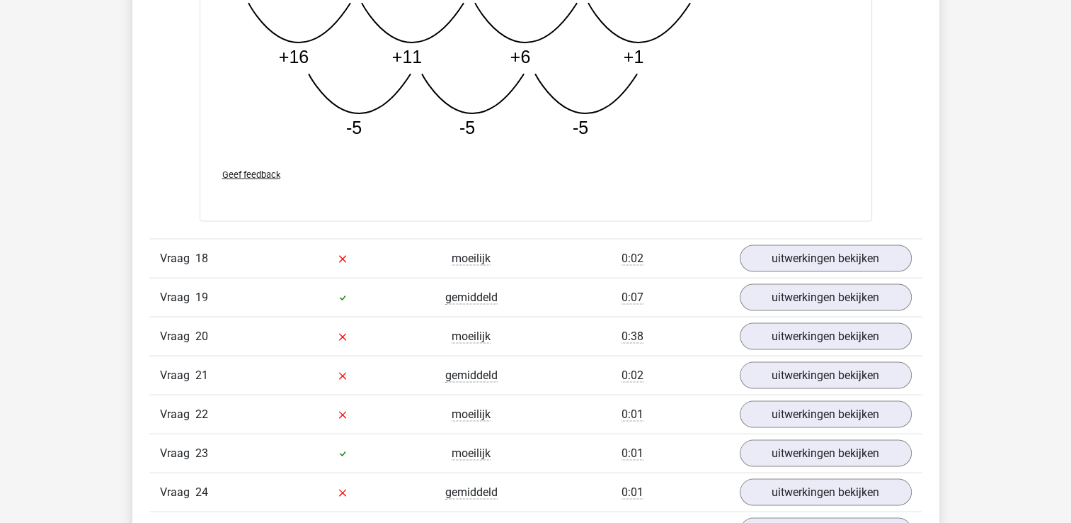
scroll to position [13384, 0]
click at [809, 248] on link "uitwerkingen bekijken" at bounding box center [826, 256] width 198 height 31
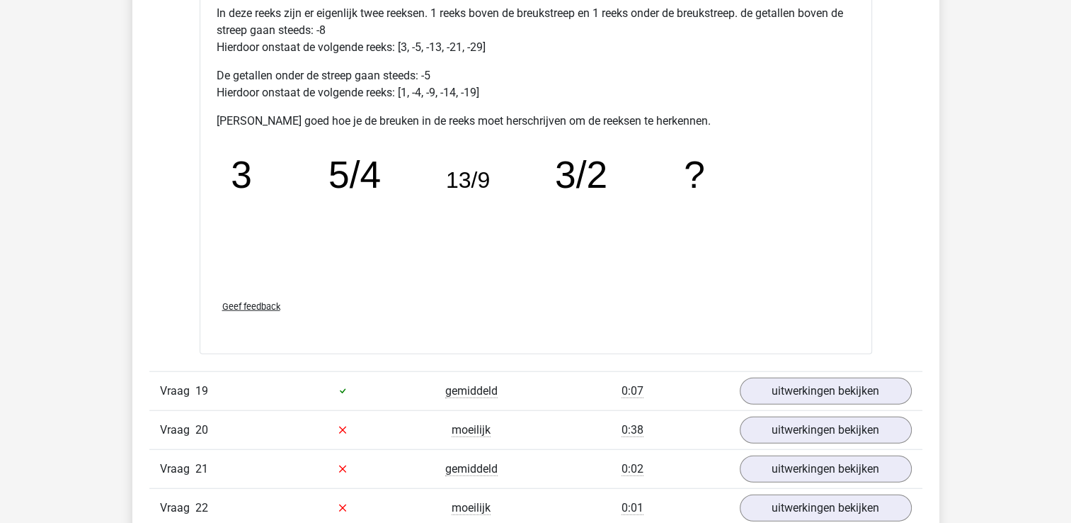
scroll to position [14093, 0]
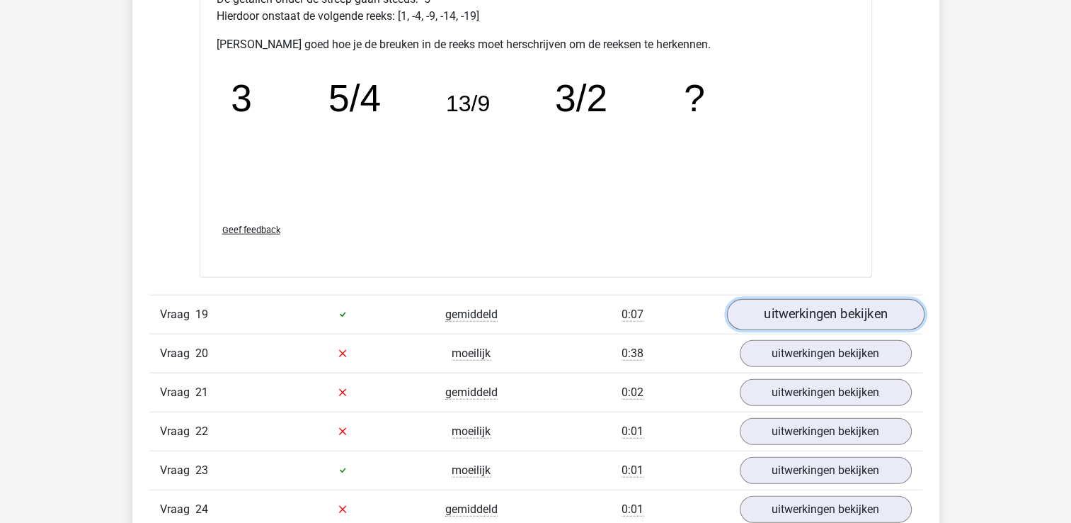
click at [765, 299] on link "uitwerkingen bekijken" at bounding box center [826, 314] width 198 height 31
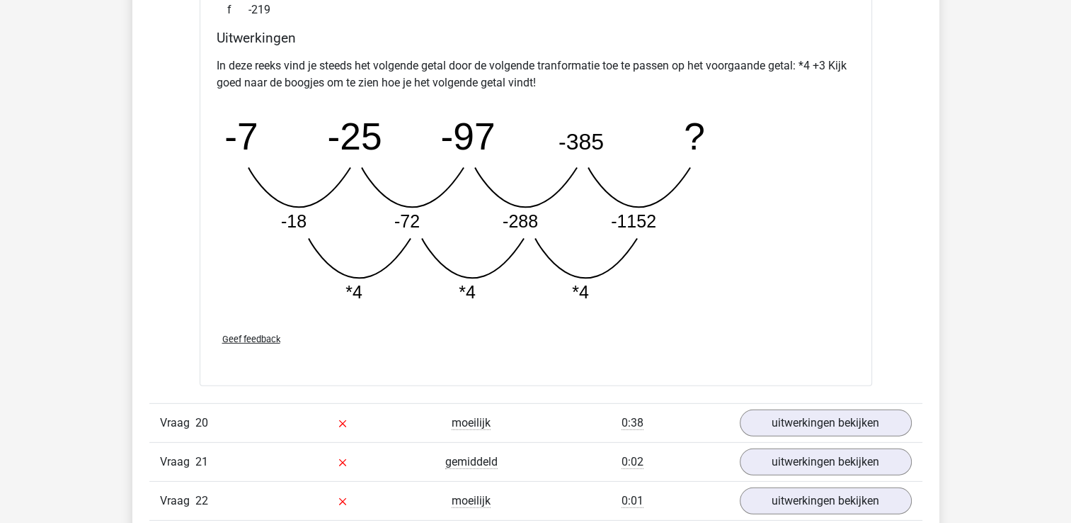
scroll to position [14730, 0]
click at [755, 409] on link "uitwerkingen bekijken" at bounding box center [826, 421] width 198 height 31
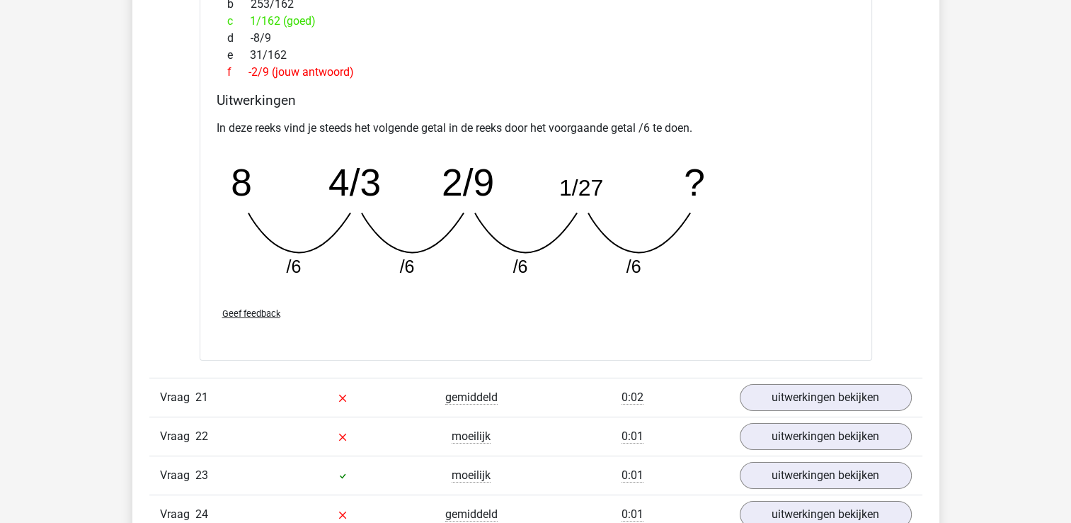
scroll to position [15438, 0]
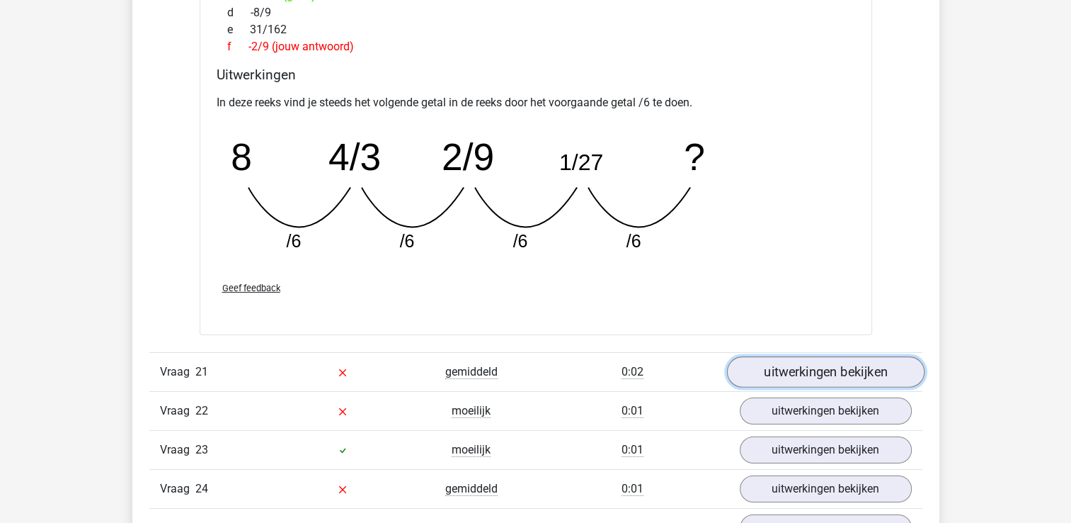
click at [790, 360] on link "uitwerkingen bekijken" at bounding box center [826, 371] width 198 height 31
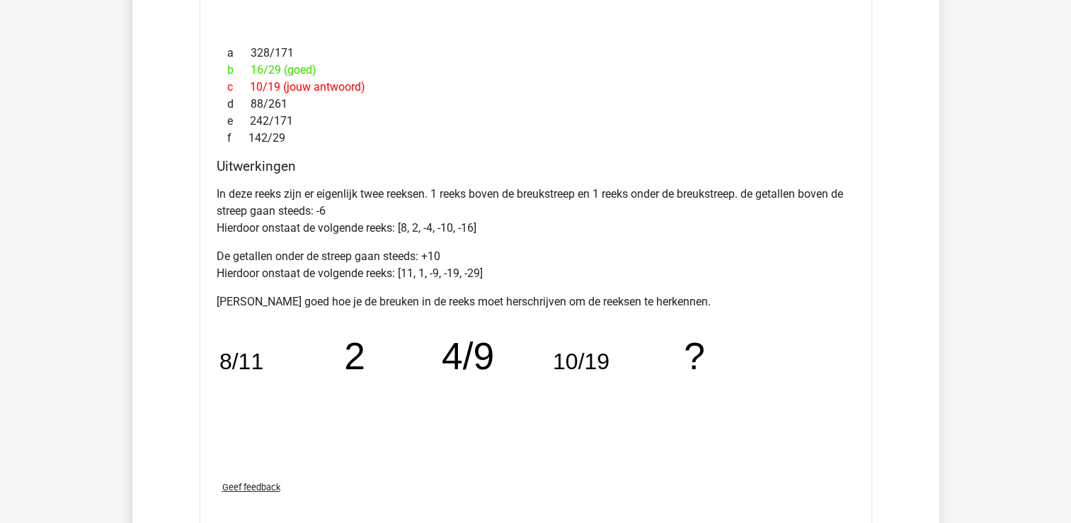
scroll to position [16005, 0]
click at [235, 481] on span "Geef feedback" at bounding box center [251, 486] width 58 height 11
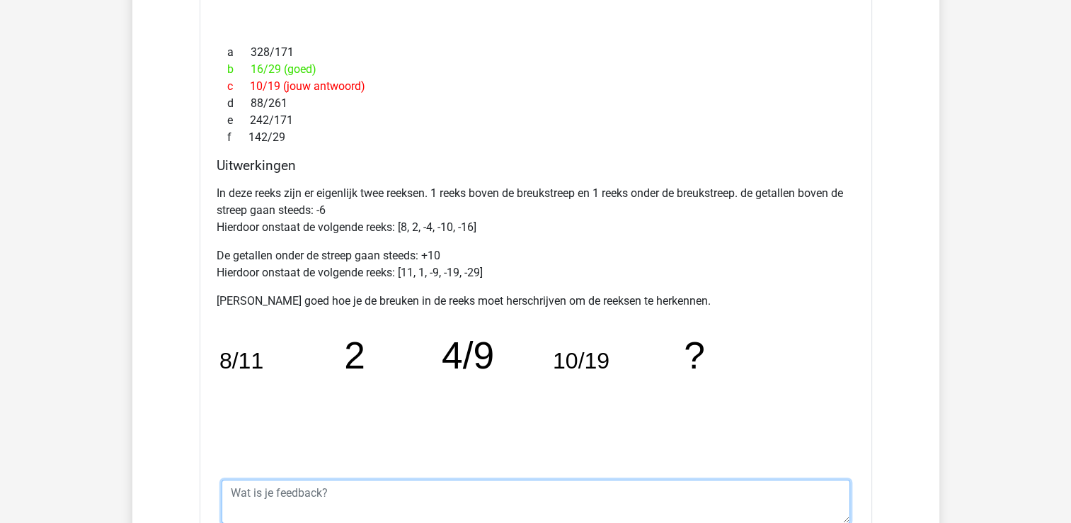
click at [235, 480] on textarea at bounding box center [536, 501] width 629 height 44
type textarea "u"
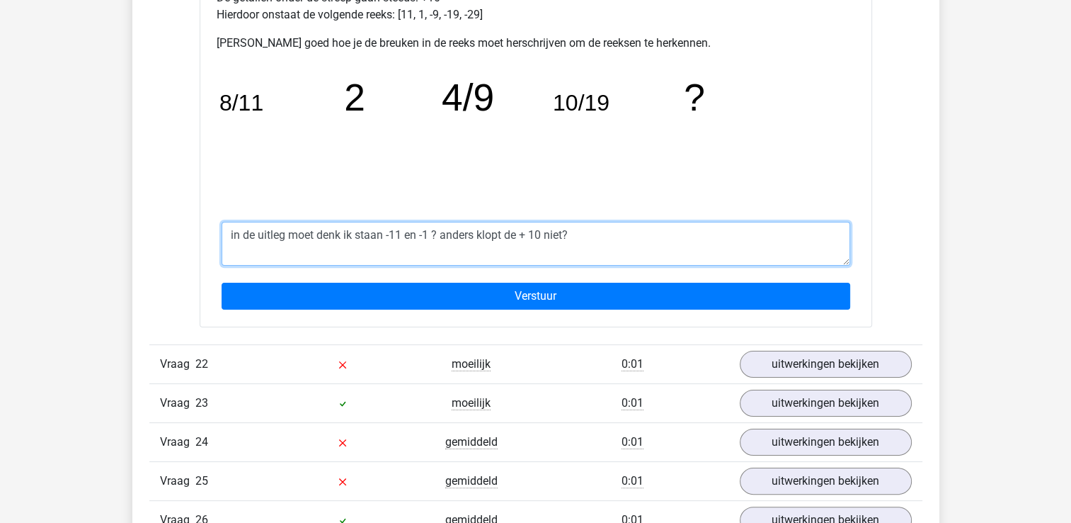
scroll to position [16288, 0]
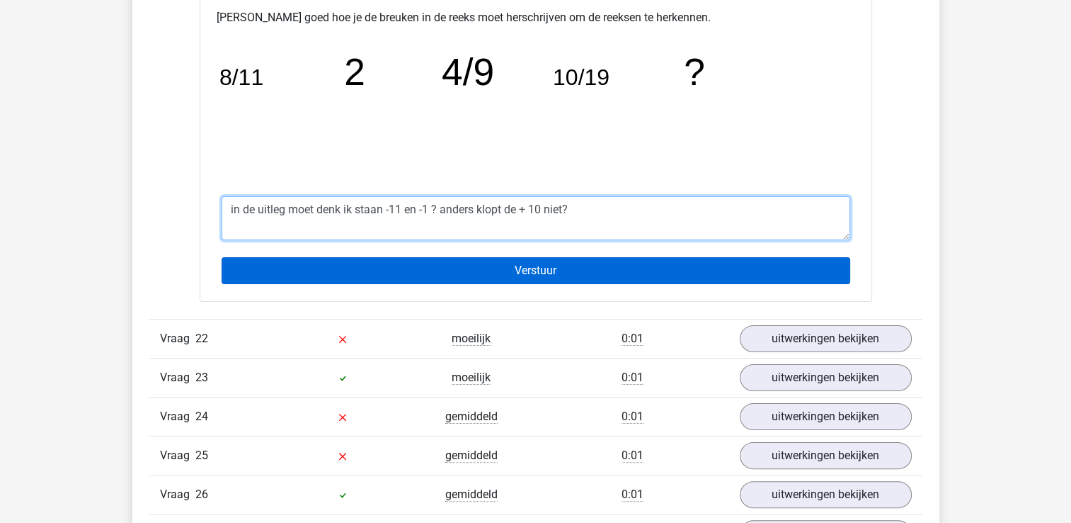
type textarea "in de uitleg moet denk ik staan -11 en -1 ? anders klopt de + 10 niet?"
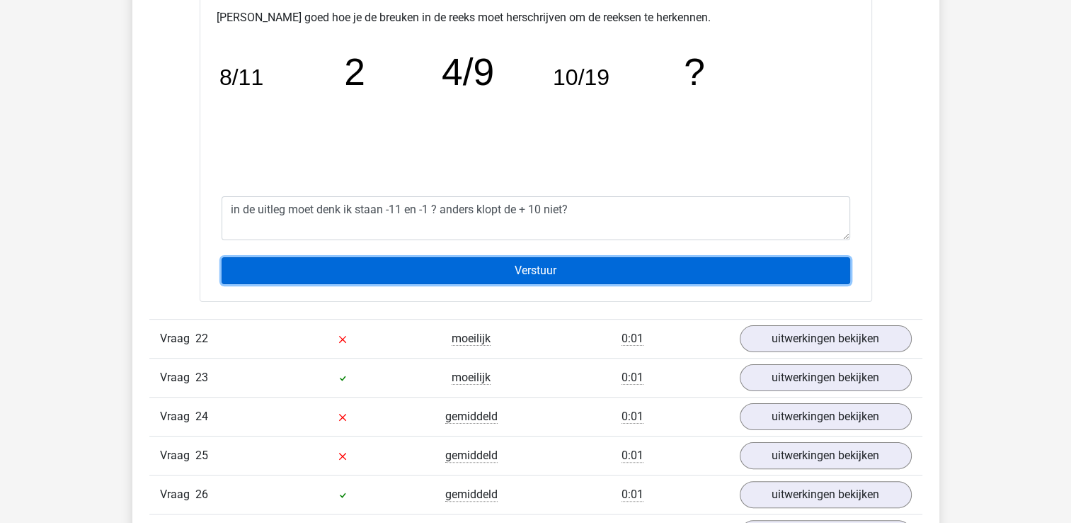
click at [500, 260] on input "Verstuur" at bounding box center [536, 270] width 629 height 27
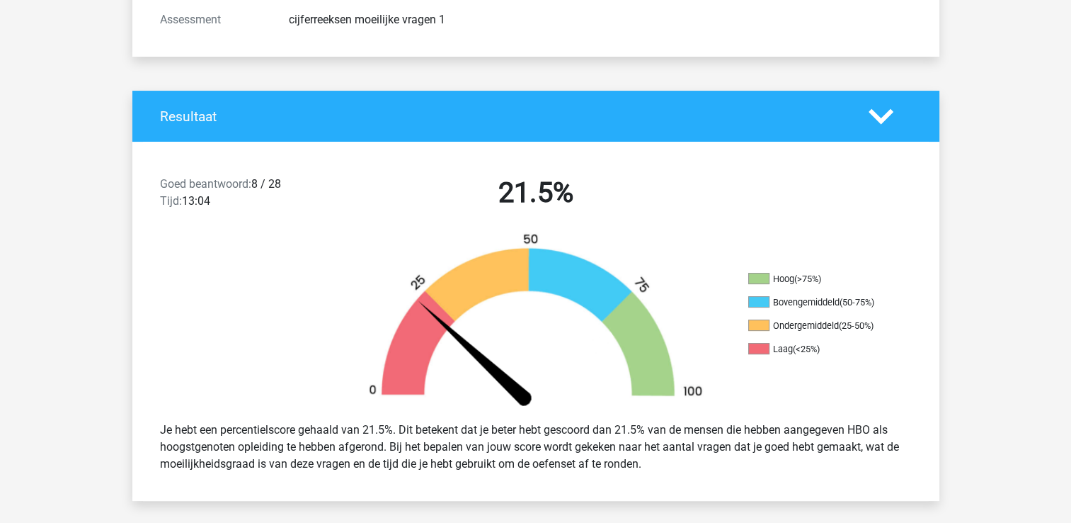
scroll to position [303, 0]
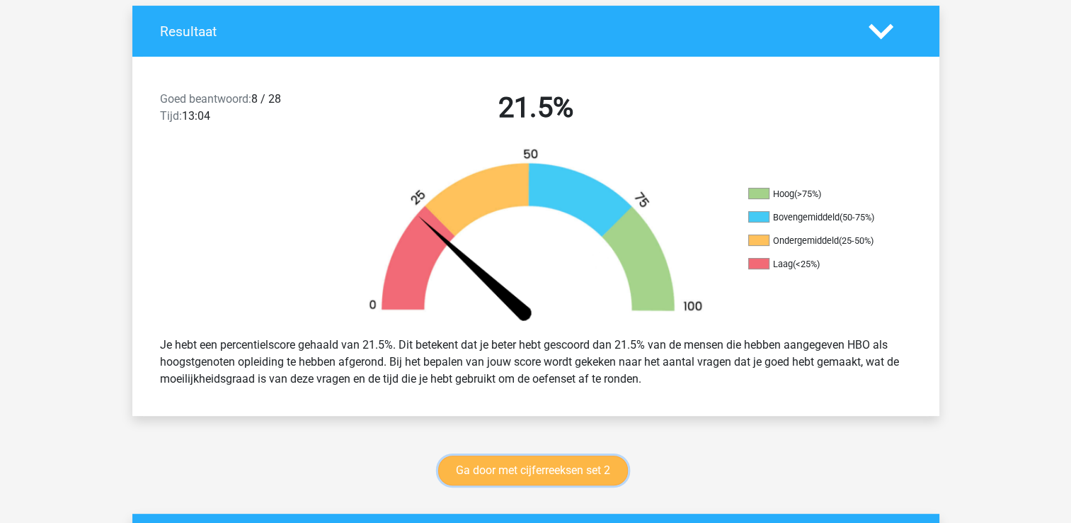
click at [541, 469] on link "Ga door met cijferreeksen set 2" at bounding box center [533, 470] width 190 height 30
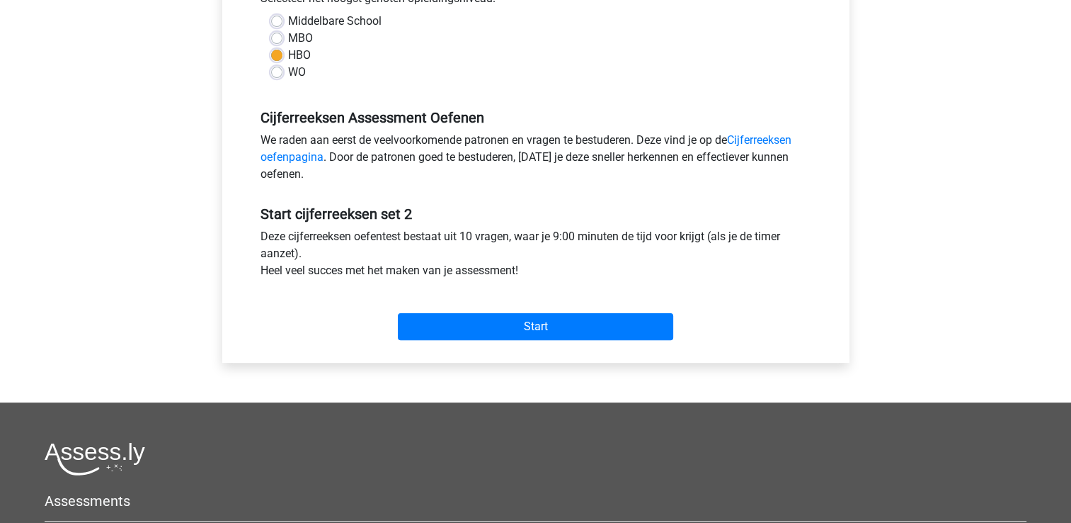
scroll to position [425, 0]
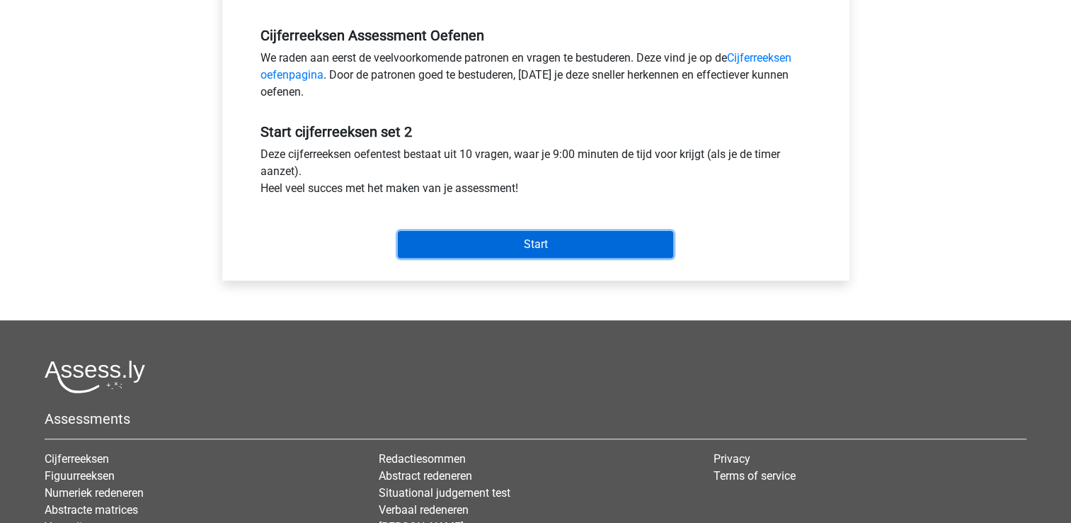
click at [571, 251] on input "Start" at bounding box center [535, 244] width 275 height 27
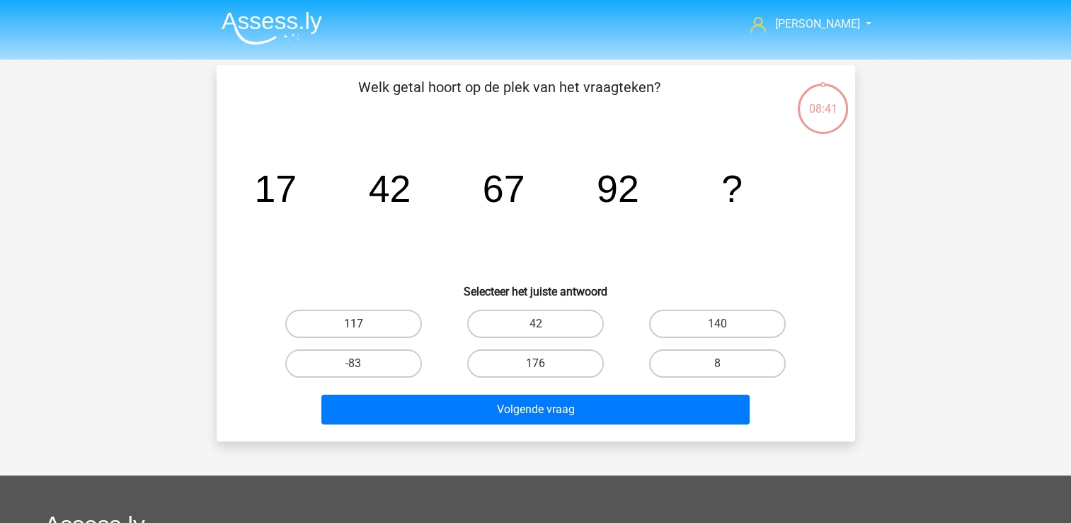
click at [394, 319] on label "117" at bounding box center [353, 323] width 137 height 28
click at [363, 324] on input "117" at bounding box center [357, 328] width 9 height 9
radio input "true"
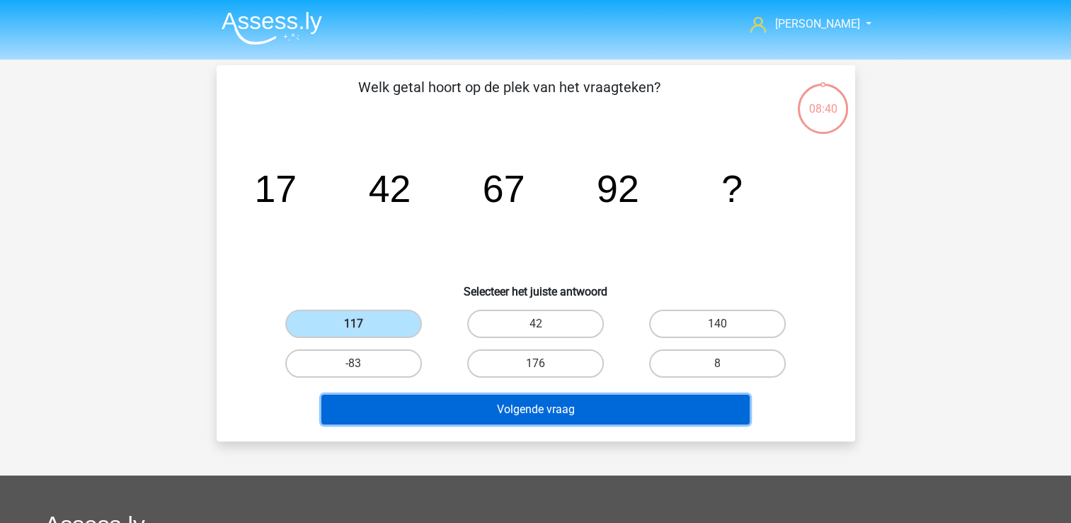
click at [456, 404] on button "Volgende vraag" at bounding box center [536, 409] width 428 height 30
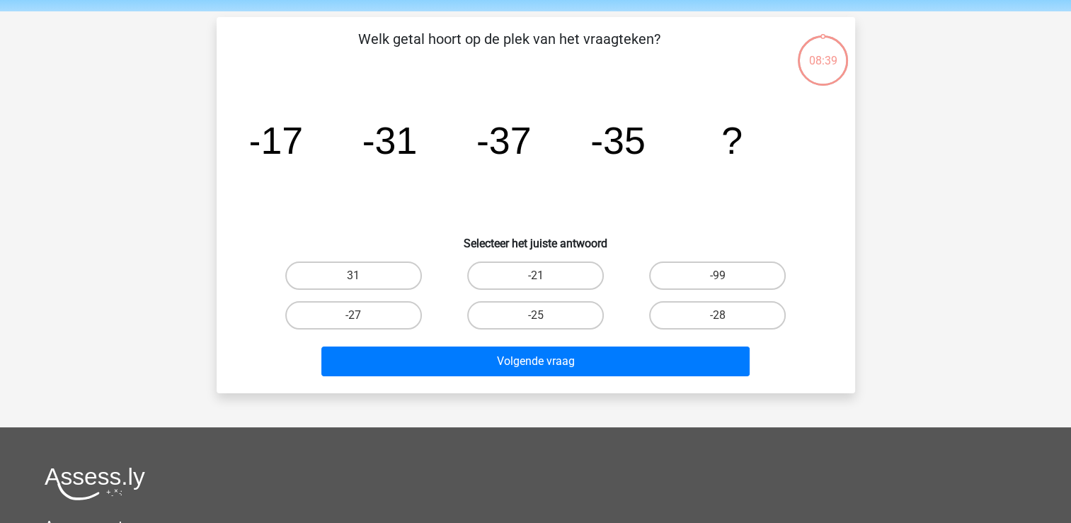
scroll to position [65, 0]
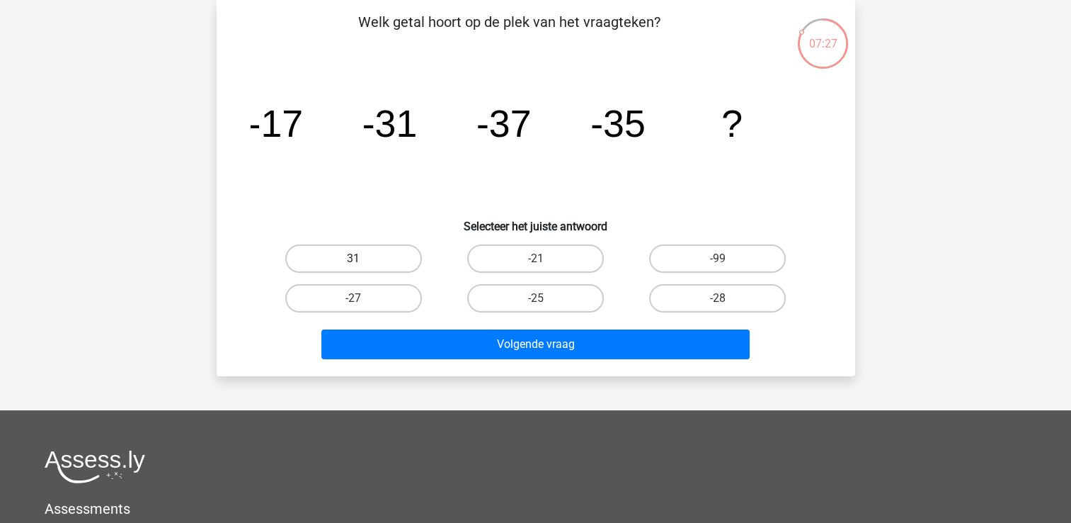
click at [397, 256] on label "31" at bounding box center [353, 258] width 137 height 28
click at [363, 258] on input "31" at bounding box center [357, 262] width 9 height 9
radio input "true"
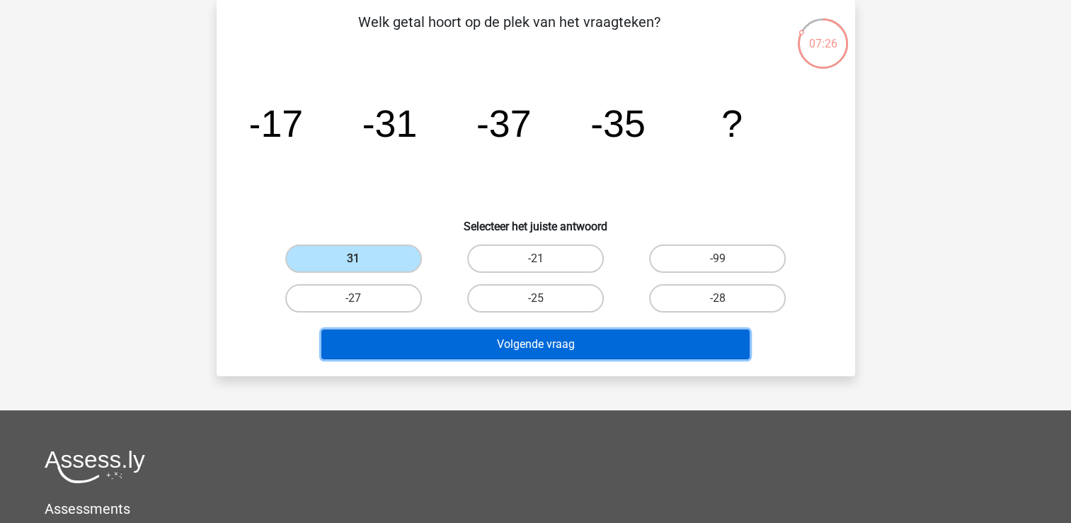
click at [425, 341] on button "Volgende vraag" at bounding box center [536, 344] width 428 height 30
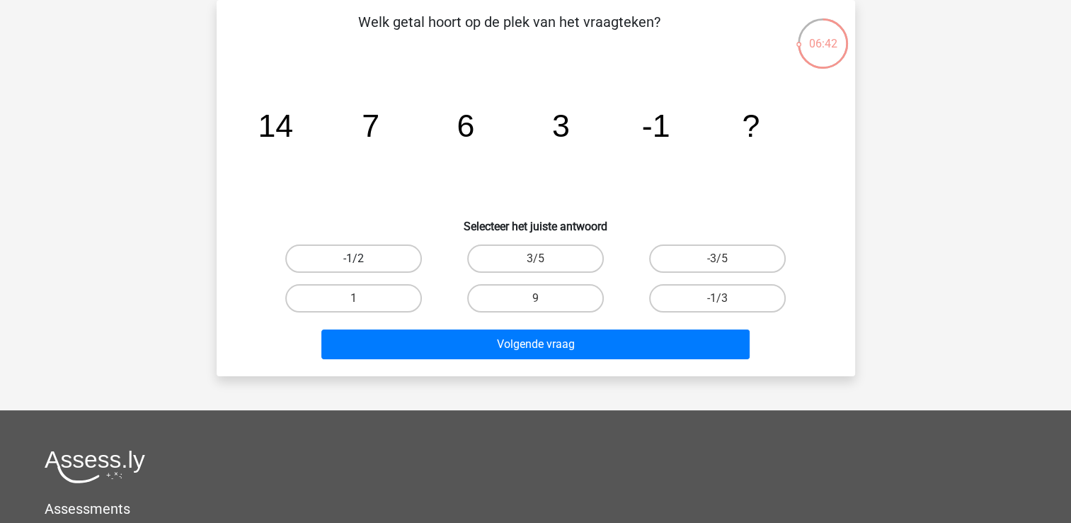
click at [395, 258] on label "-1/2" at bounding box center [353, 258] width 137 height 28
click at [363, 258] on input "-1/2" at bounding box center [357, 262] width 9 height 9
radio input "true"
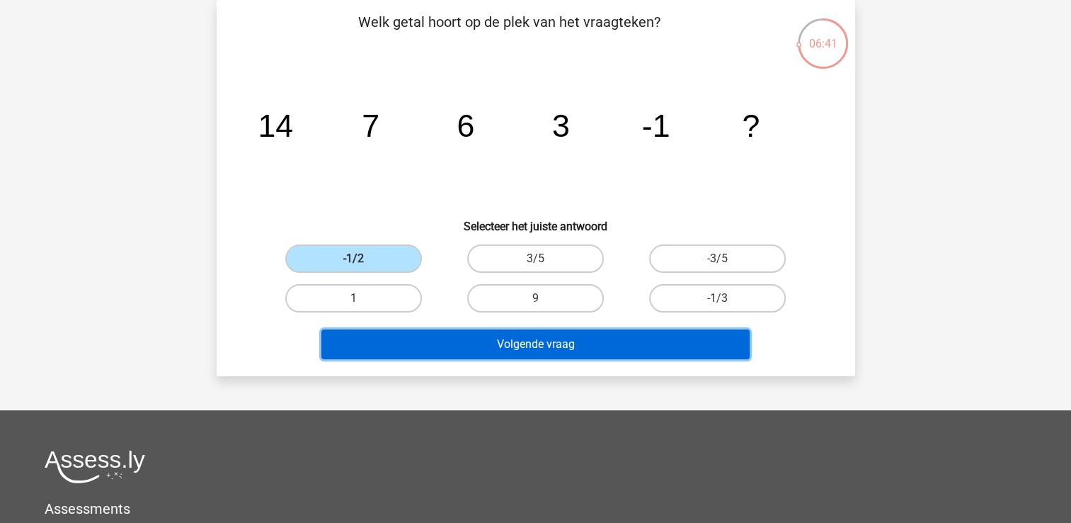
click at [513, 343] on button "Volgende vraag" at bounding box center [536, 344] width 428 height 30
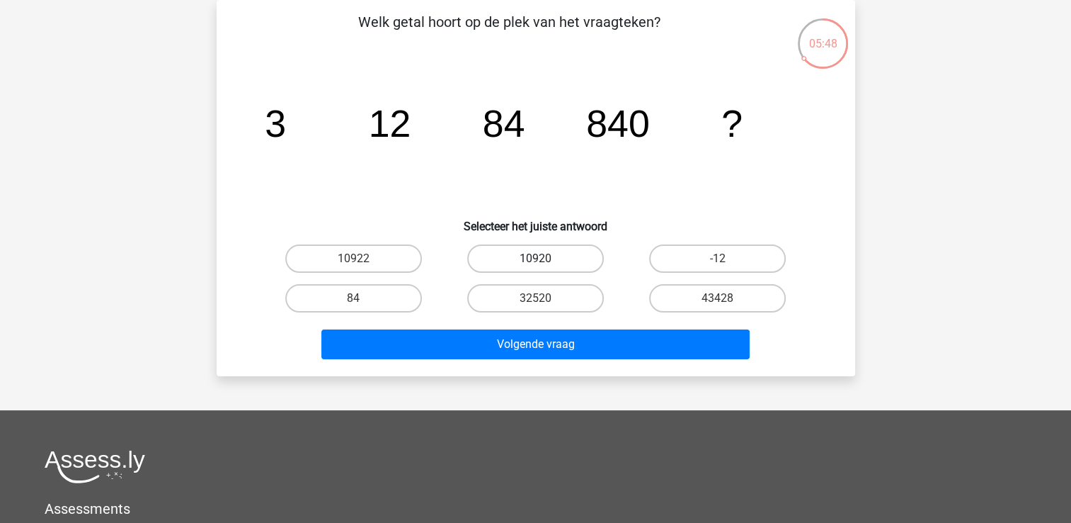
click at [554, 255] on label "10920" at bounding box center [535, 258] width 137 height 28
click at [545, 258] on input "10920" at bounding box center [539, 262] width 9 height 9
radio input "true"
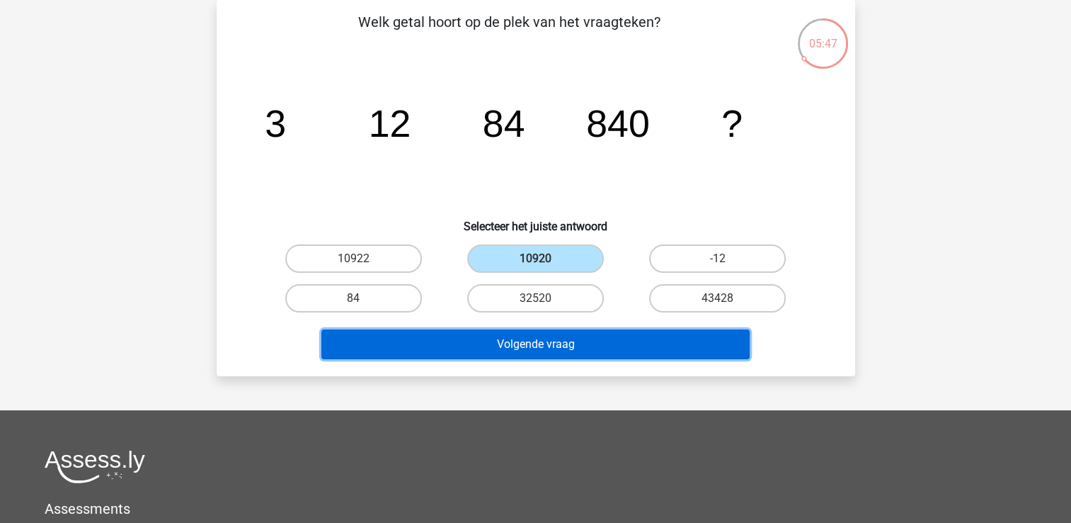
click at [516, 335] on button "Volgende vraag" at bounding box center [536, 344] width 428 height 30
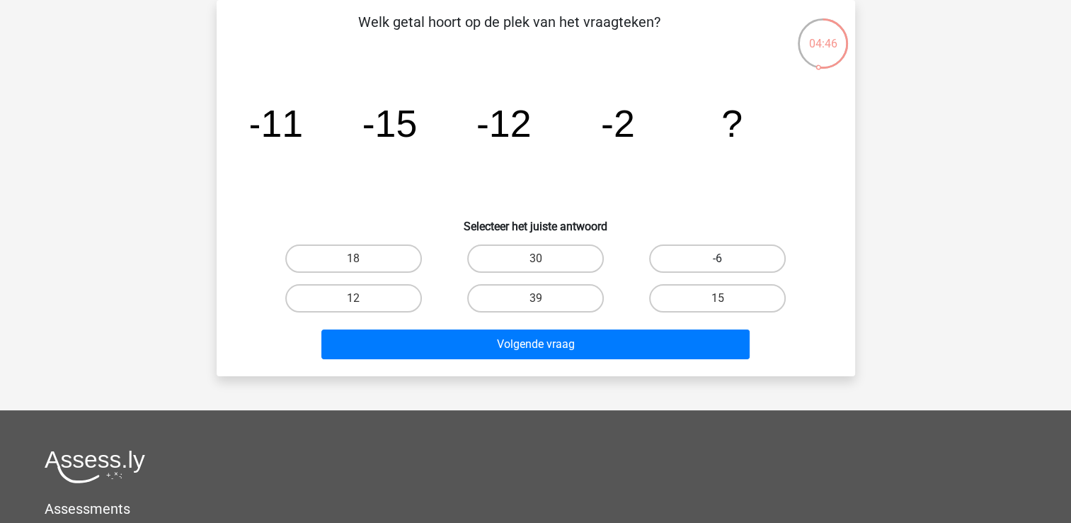
click at [691, 258] on label "-6" at bounding box center [717, 258] width 137 height 28
click at [718, 258] on input "-6" at bounding box center [722, 262] width 9 height 9
radio input "true"
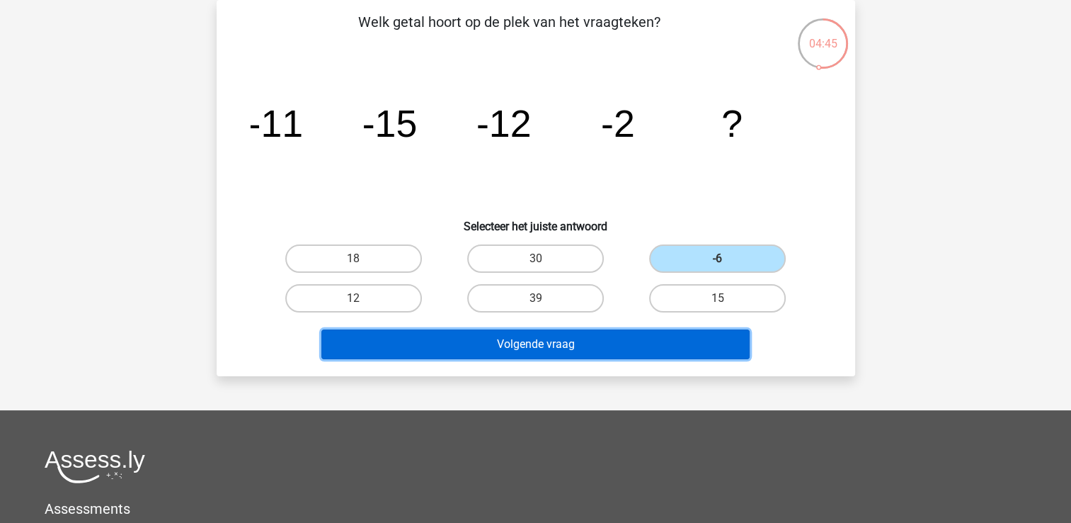
click at [575, 343] on button "Volgende vraag" at bounding box center [536, 344] width 428 height 30
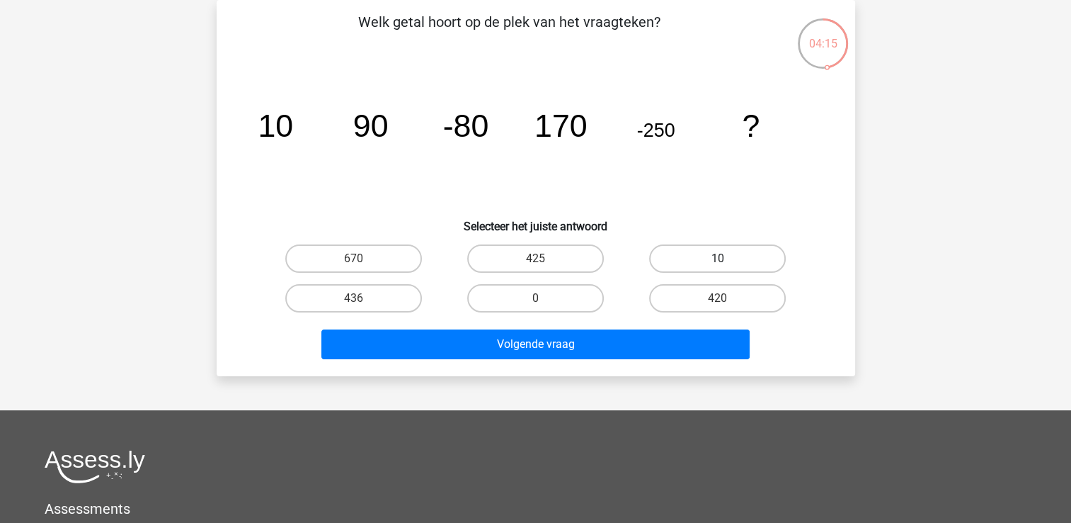
click at [724, 257] on label "10" at bounding box center [717, 258] width 137 height 28
click at [724, 258] on input "10" at bounding box center [722, 262] width 9 height 9
radio input "true"
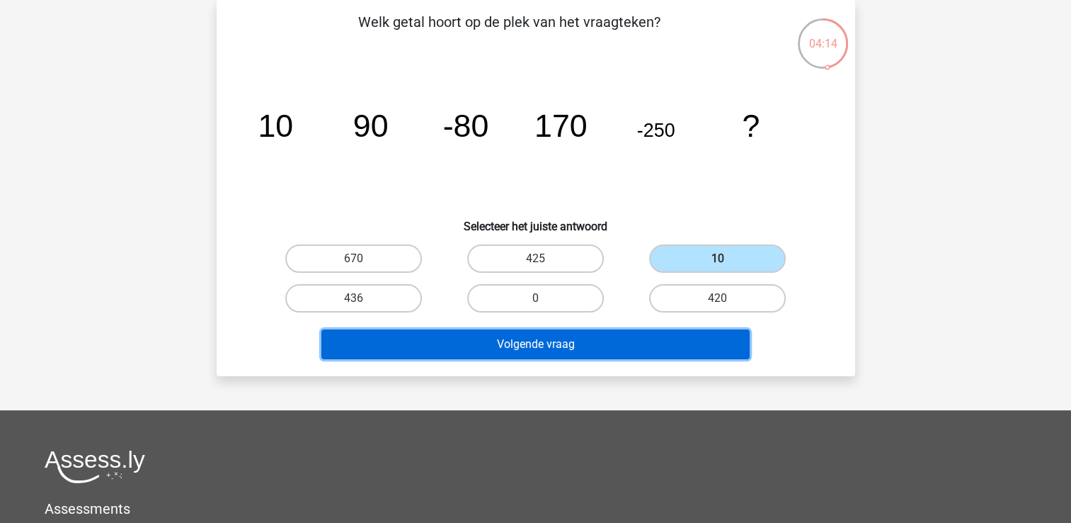
click at [665, 347] on button "Volgende vraag" at bounding box center [536, 344] width 428 height 30
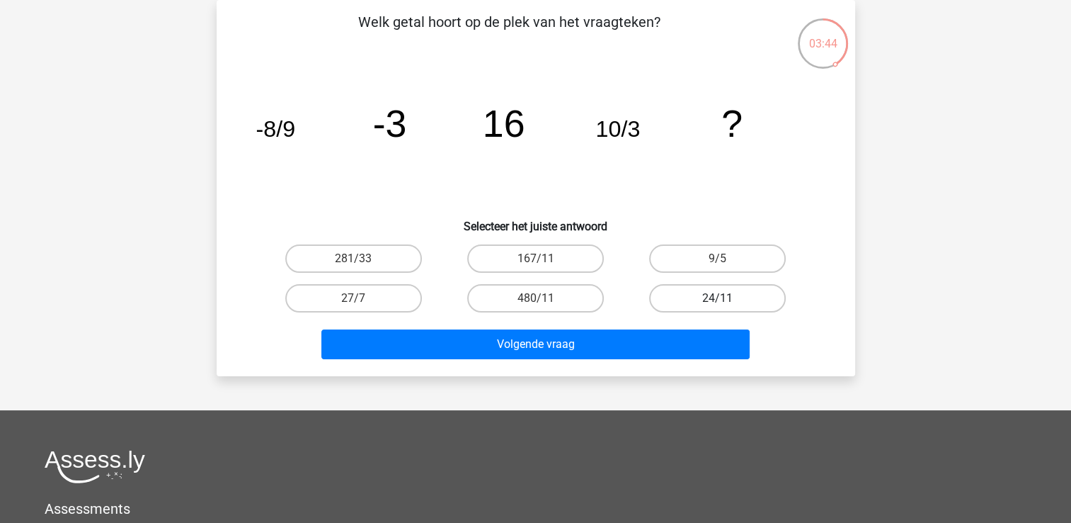
click at [694, 301] on label "24/11" at bounding box center [717, 298] width 137 height 28
click at [718, 301] on input "24/11" at bounding box center [722, 302] width 9 height 9
radio input "true"
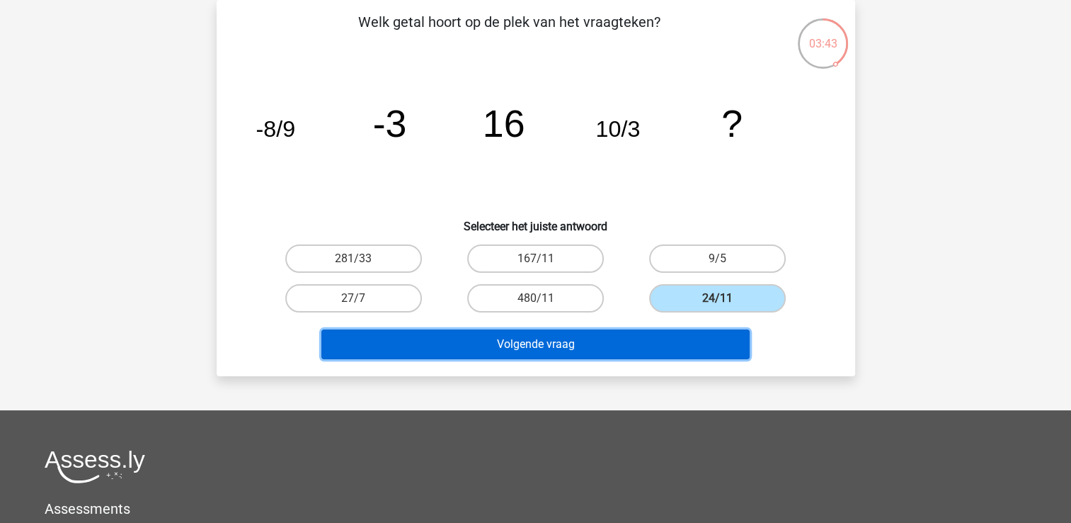
click at [666, 348] on button "Volgende vraag" at bounding box center [536, 344] width 428 height 30
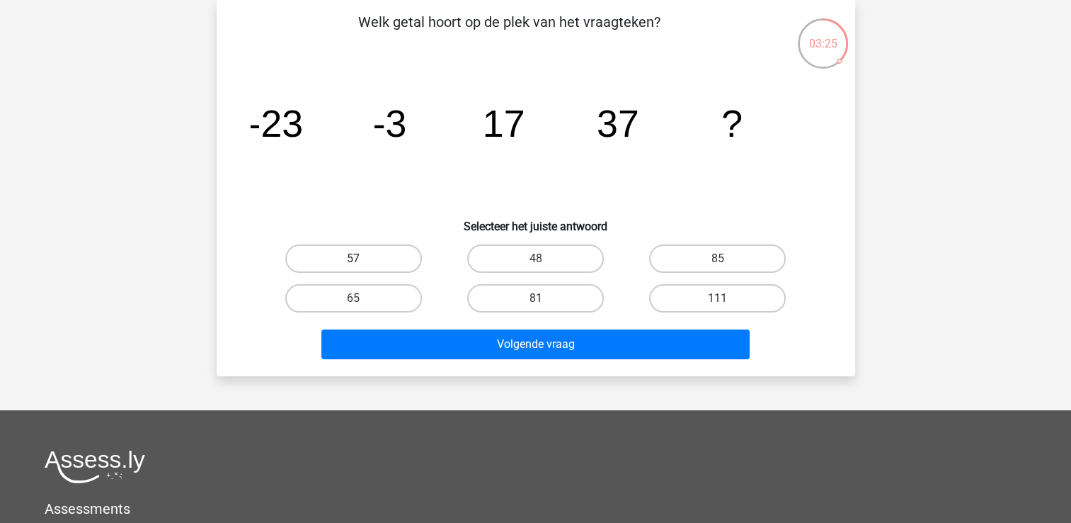
click at [352, 255] on label "57" at bounding box center [353, 258] width 137 height 28
click at [353, 258] on input "57" at bounding box center [357, 262] width 9 height 9
radio input "true"
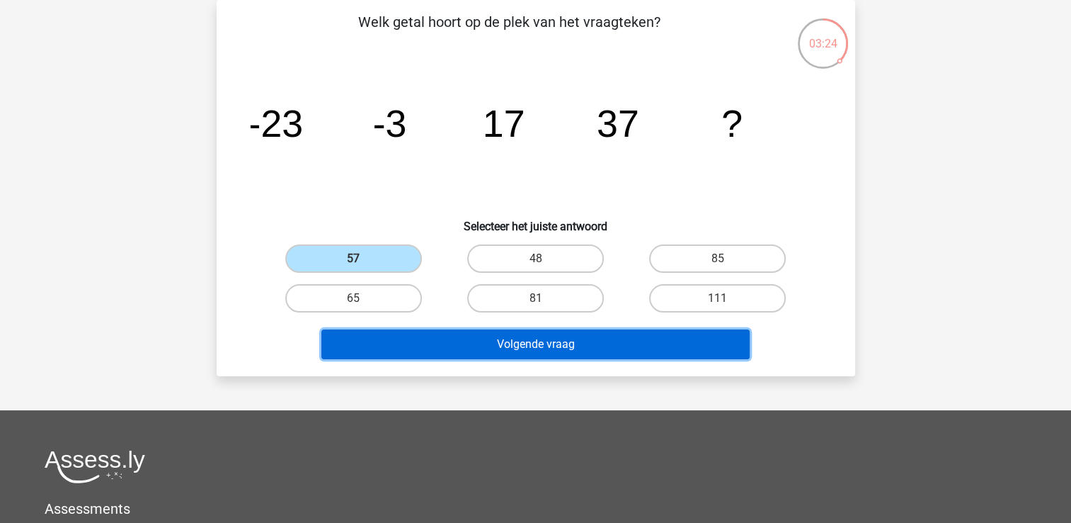
click at [429, 339] on button "Volgende vraag" at bounding box center [536, 344] width 428 height 30
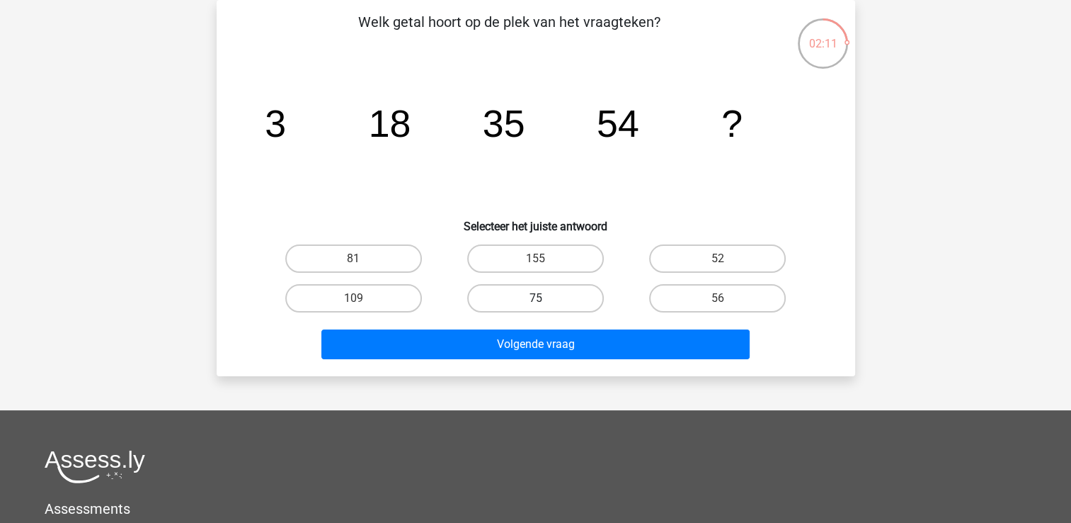
click at [499, 293] on label "75" at bounding box center [535, 298] width 137 height 28
click at [535, 298] on input "75" at bounding box center [539, 302] width 9 height 9
radio input "true"
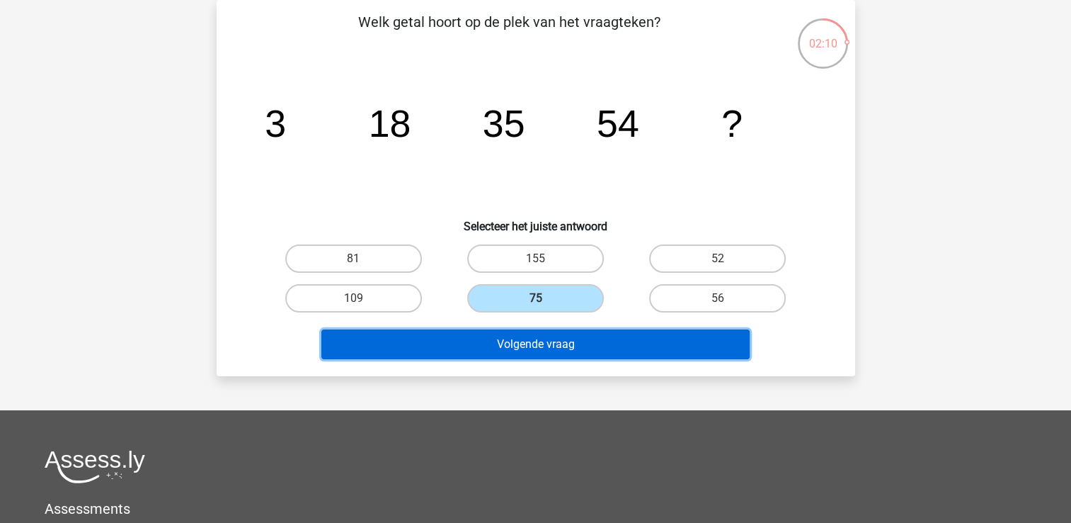
click at [496, 337] on button "Volgende vraag" at bounding box center [536, 344] width 428 height 30
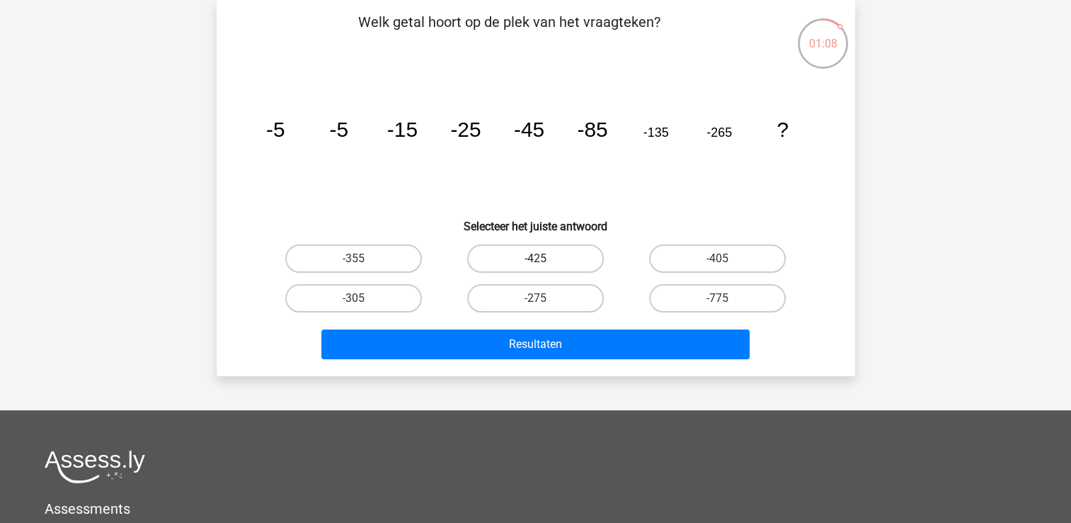
click at [547, 258] on label "-425" at bounding box center [535, 258] width 137 height 28
click at [545, 258] on input "-425" at bounding box center [539, 262] width 9 height 9
radio input "true"
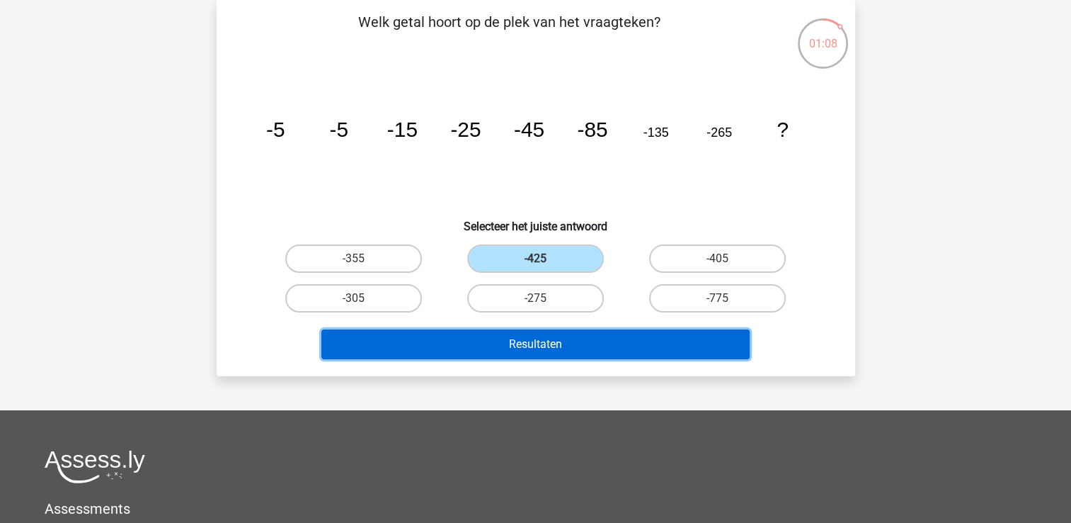
click at [543, 339] on button "Resultaten" at bounding box center [536, 344] width 428 height 30
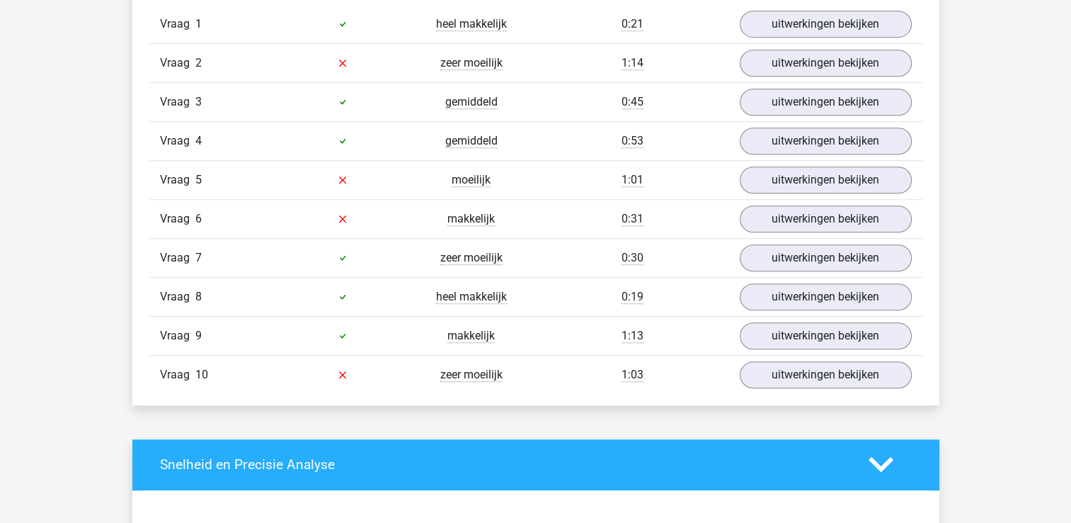
scroll to position [921, 0]
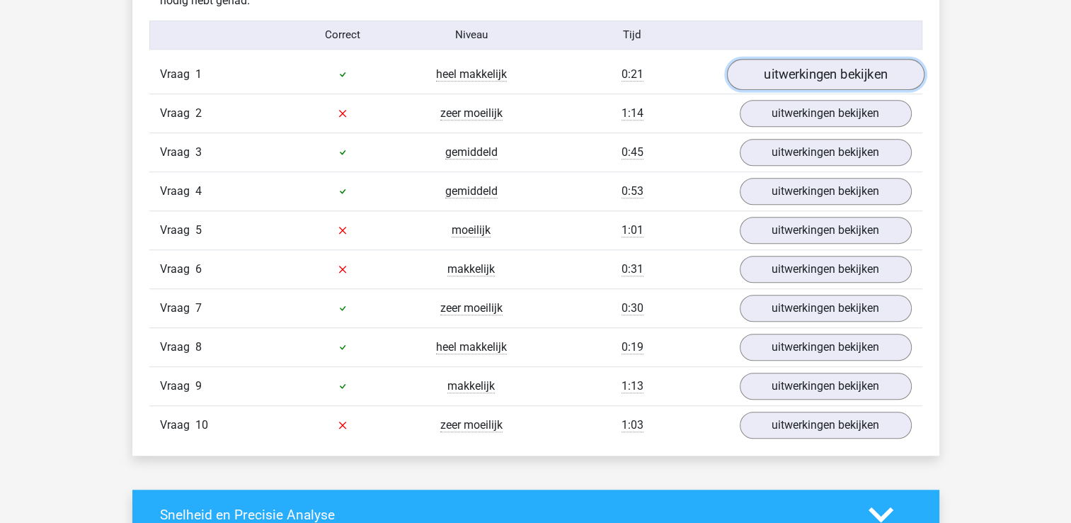
click at [778, 74] on link "uitwerkingen bekijken" at bounding box center [826, 74] width 198 height 31
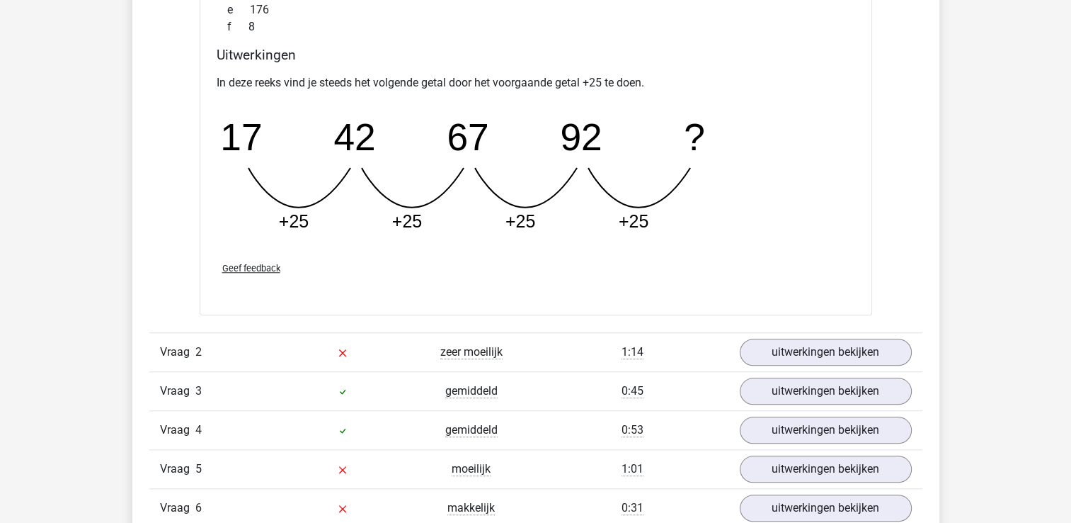
scroll to position [1416, 0]
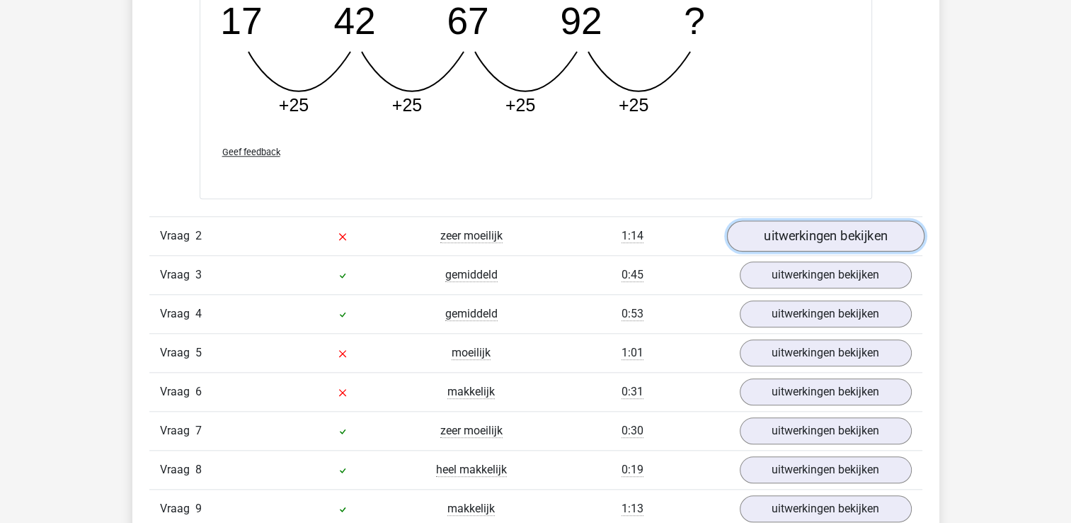
click at [780, 234] on link "uitwerkingen bekijken" at bounding box center [826, 235] width 198 height 31
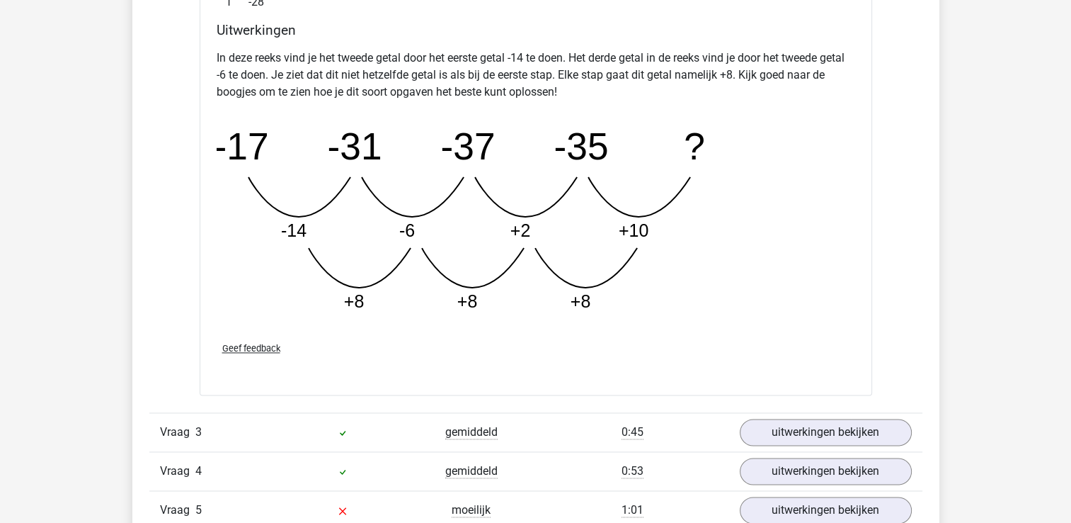
scroll to position [2054, 0]
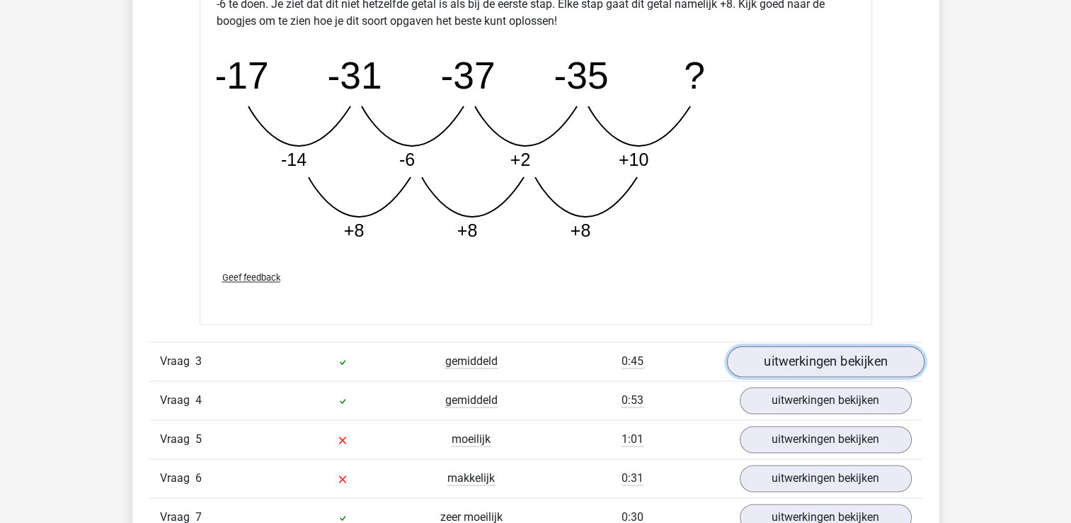
click at [784, 356] on link "uitwerkingen bekijken" at bounding box center [826, 361] width 198 height 31
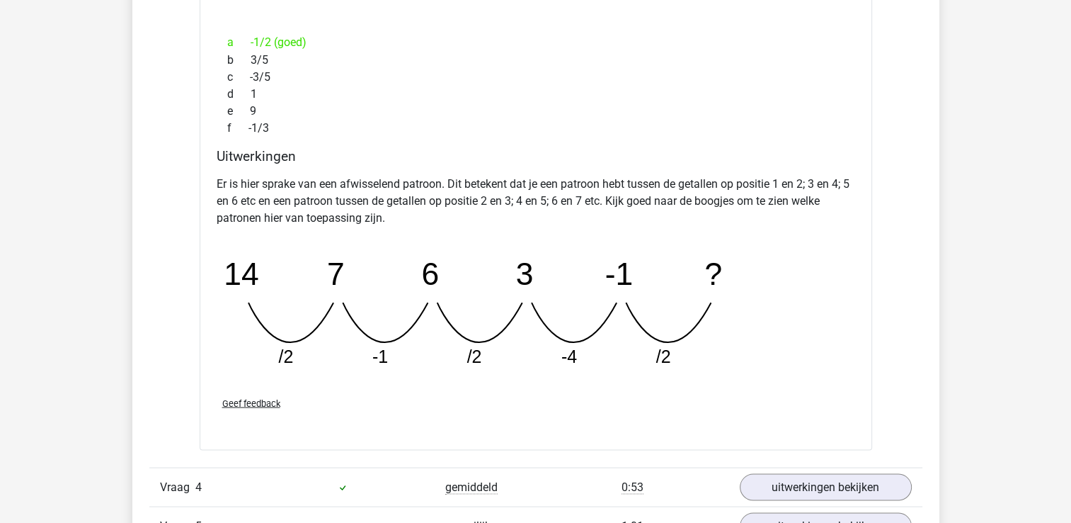
scroll to position [2691, 0]
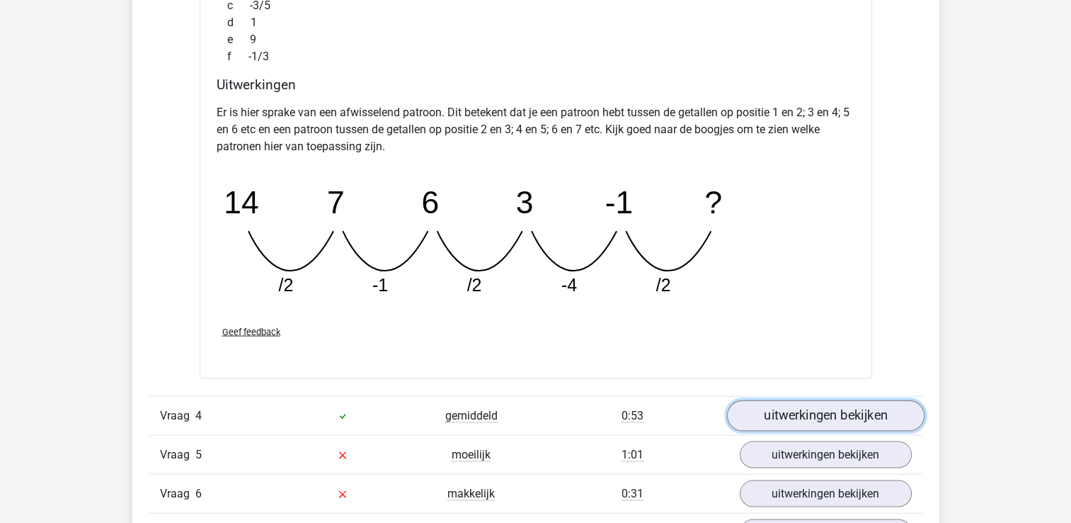
click at [785, 404] on link "uitwerkingen bekijken" at bounding box center [826, 415] width 198 height 31
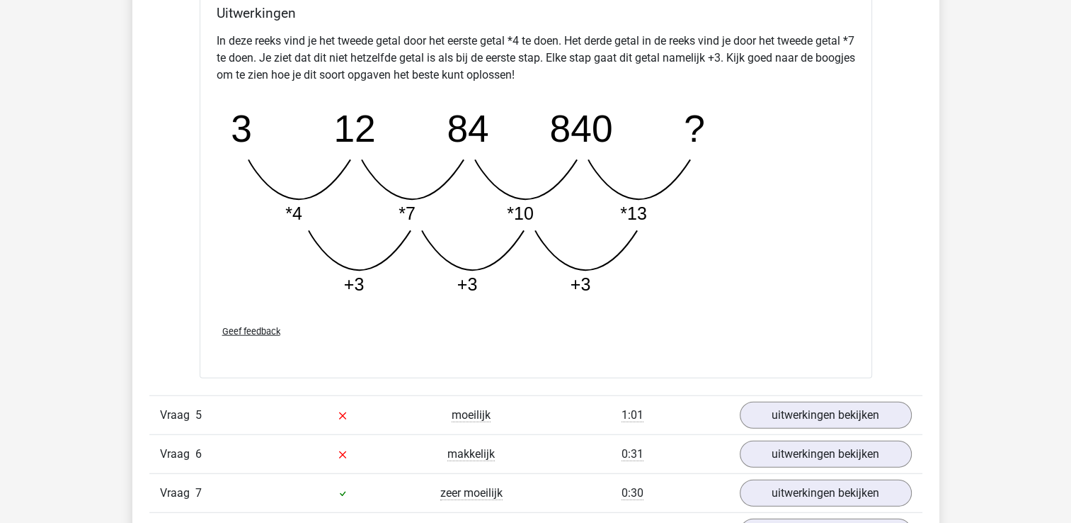
scroll to position [3541, 0]
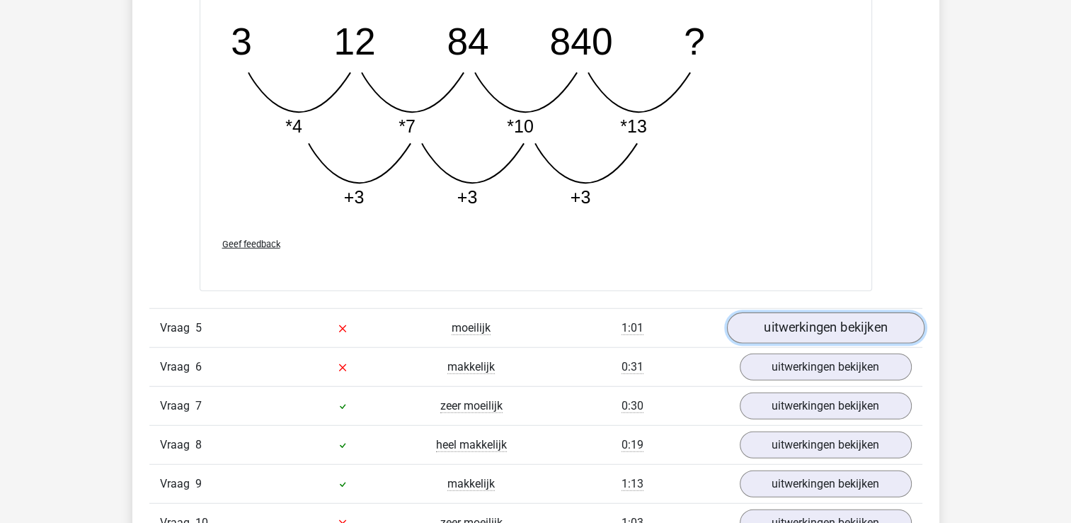
click at [846, 324] on link "uitwerkingen bekijken" at bounding box center [826, 328] width 198 height 31
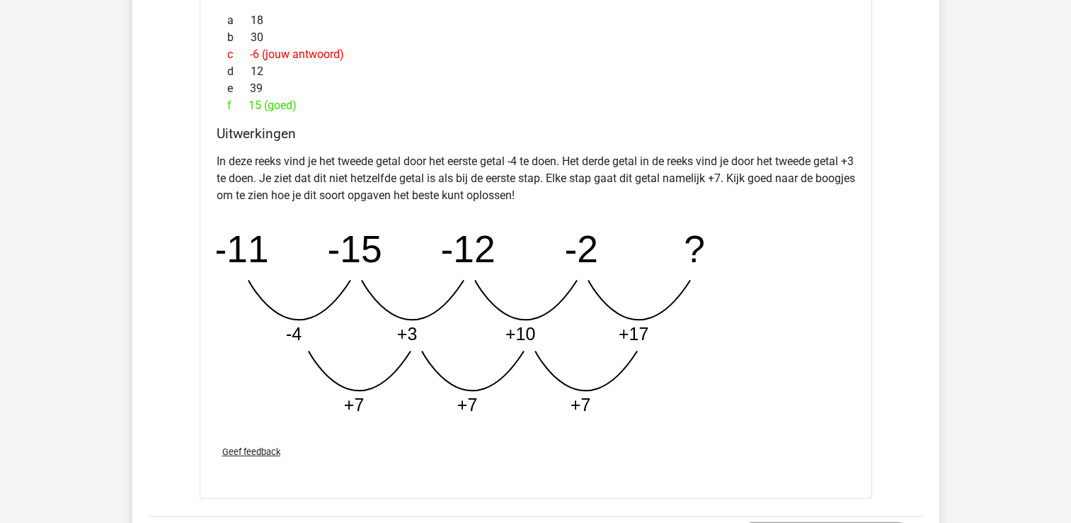
scroll to position [4178, 0]
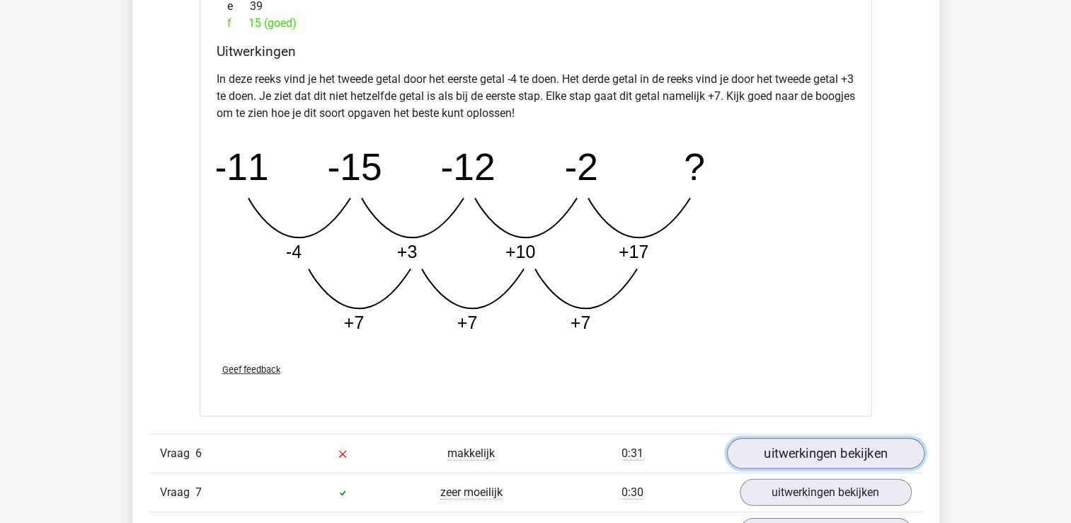
click at [765, 448] on link "uitwerkingen bekijken" at bounding box center [826, 453] width 198 height 31
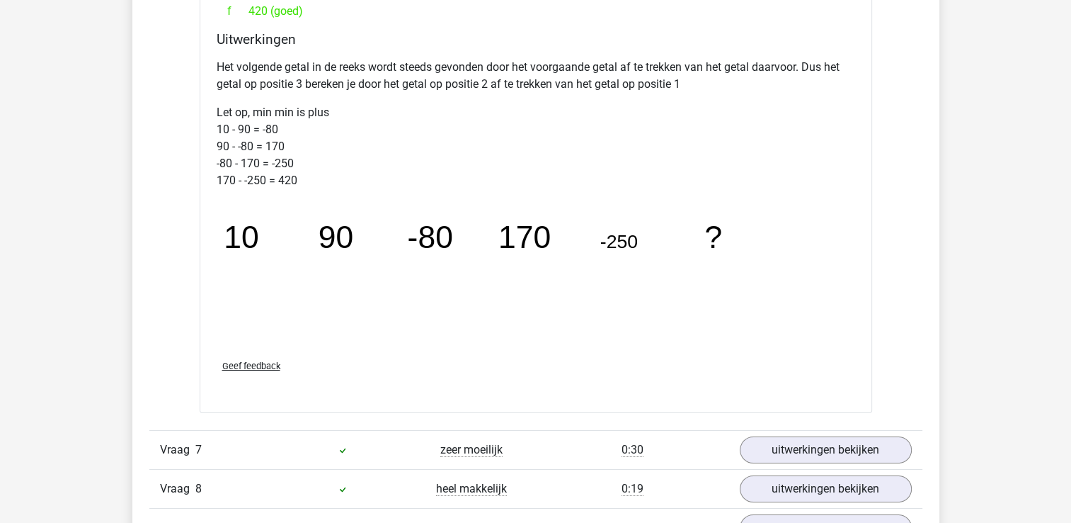
scroll to position [5028, 0]
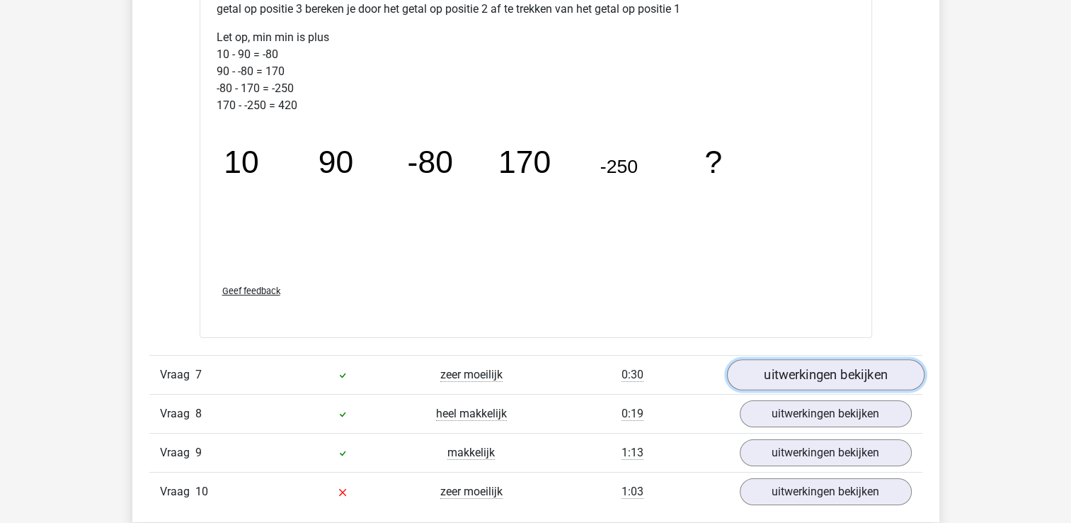
click at [787, 368] on link "uitwerkingen bekijken" at bounding box center [826, 374] width 198 height 31
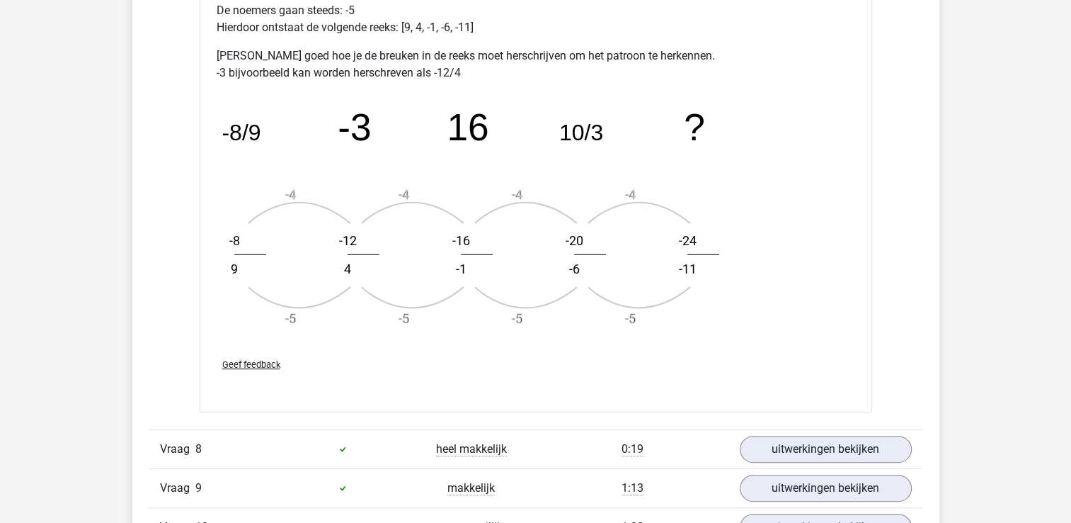
scroll to position [6019, 0]
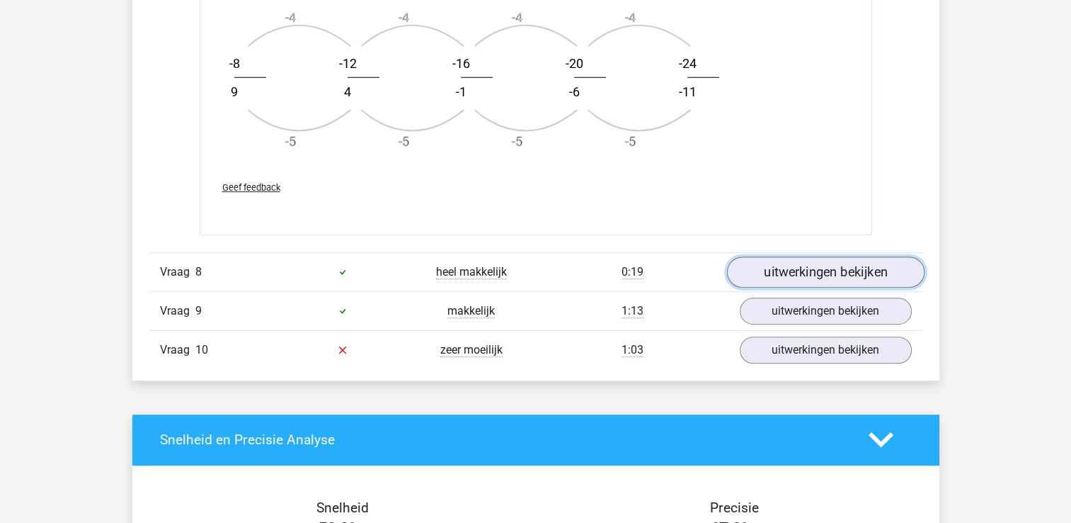
click at [824, 265] on link "uitwerkingen bekijken" at bounding box center [826, 271] width 198 height 31
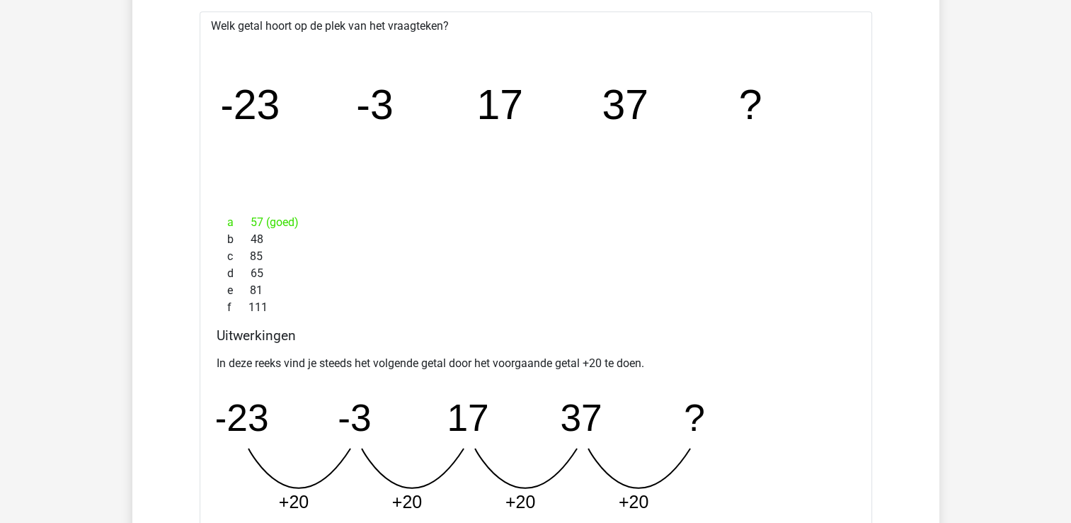
scroll to position [6515, 0]
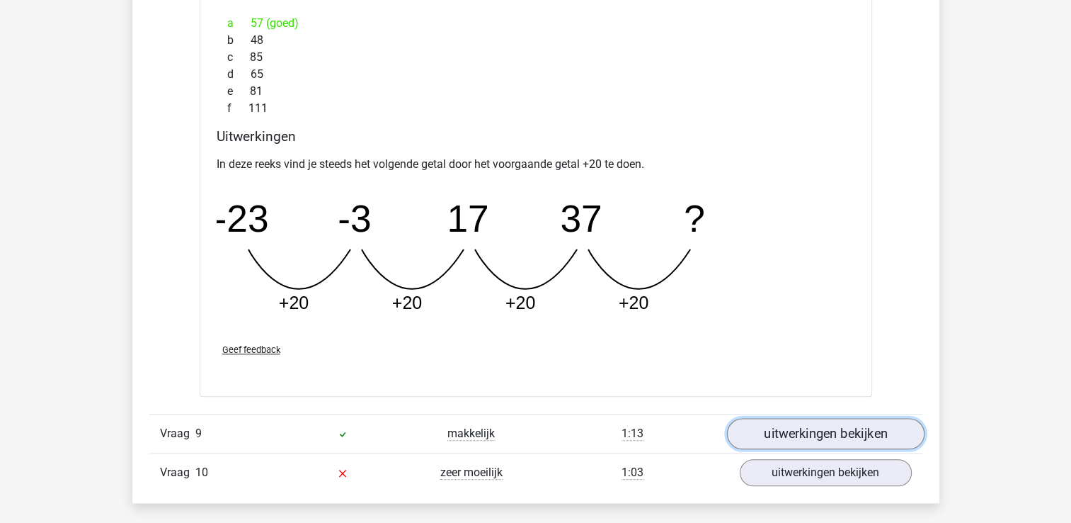
click at [775, 429] on link "uitwerkingen bekijken" at bounding box center [826, 433] width 198 height 31
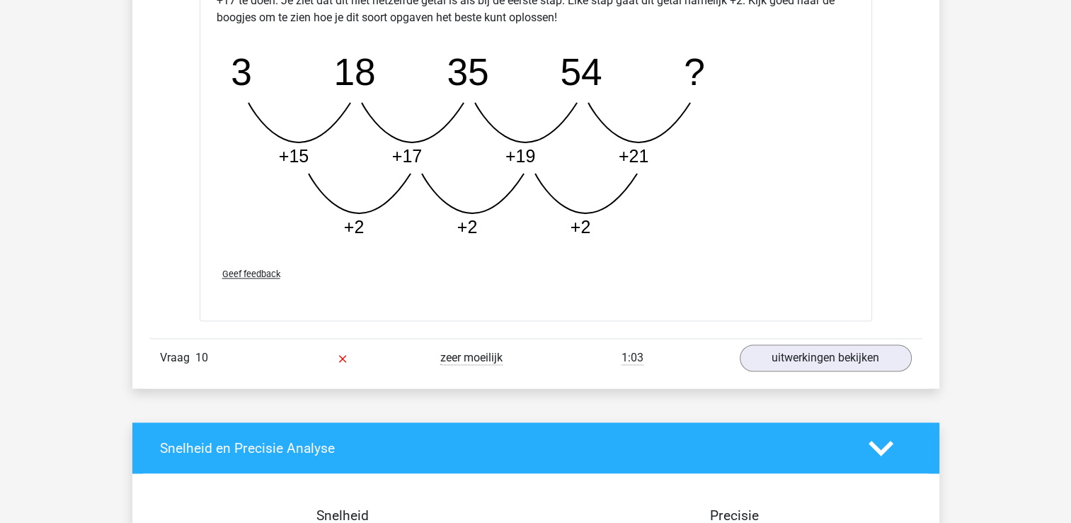
scroll to position [7365, 0]
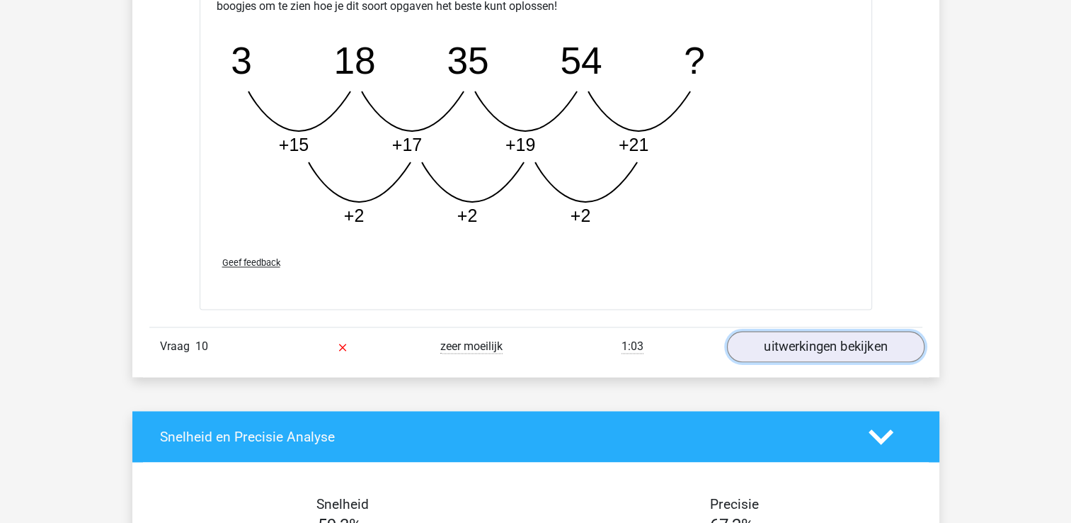
click at [826, 341] on link "uitwerkingen bekijken" at bounding box center [826, 346] width 198 height 31
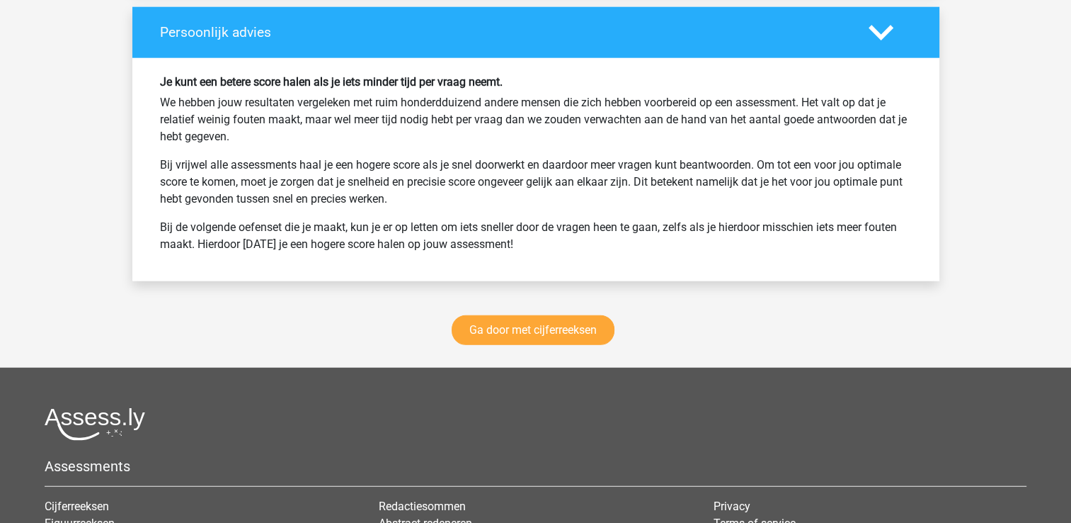
scroll to position [8994, 0]
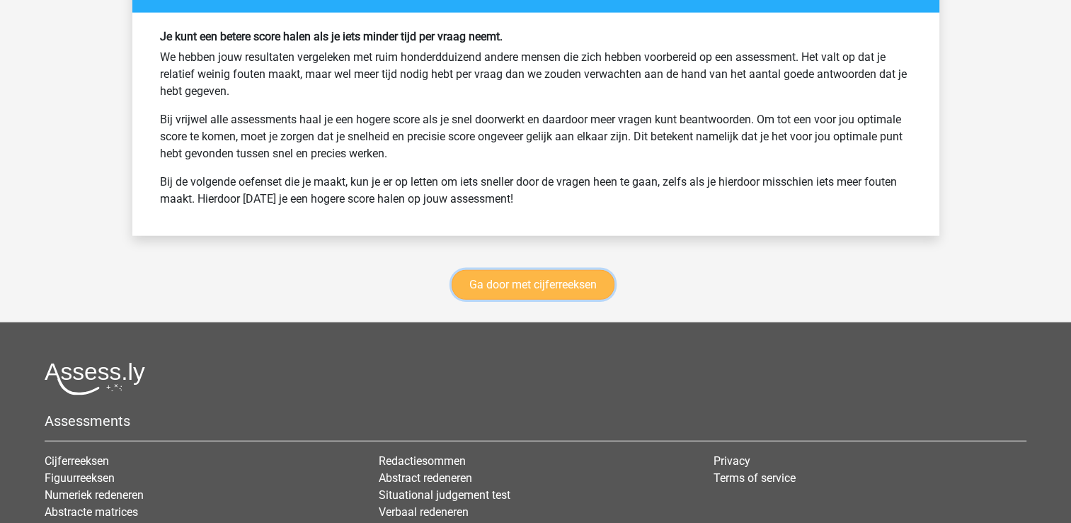
click at [486, 273] on link "Ga door met cijferreeksen" at bounding box center [533, 285] width 163 height 30
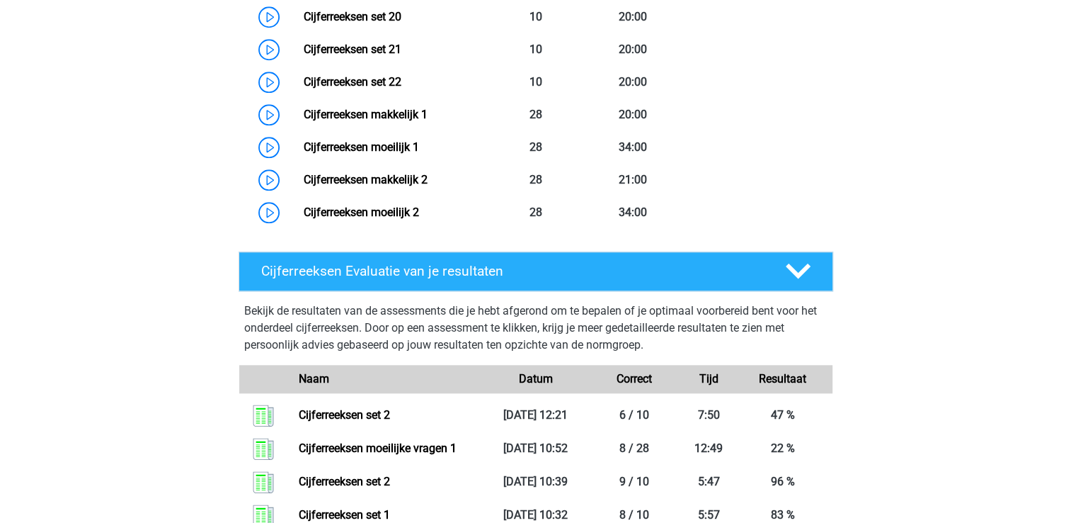
scroll to position [1198, 0]
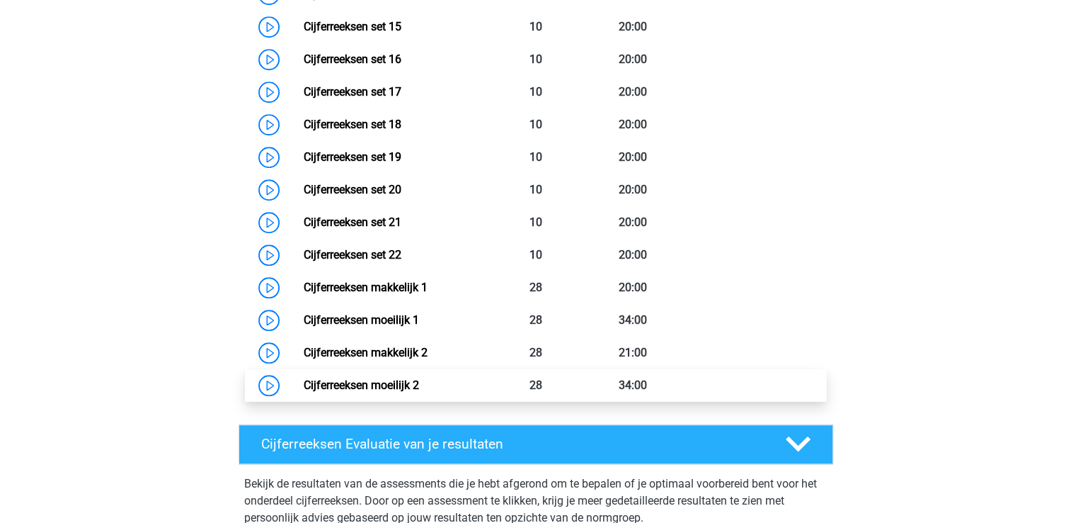
click at [346, 392] on link "Cijferreeksen moeilijk 2" at bounding box center [361, 384] width 115 height 13
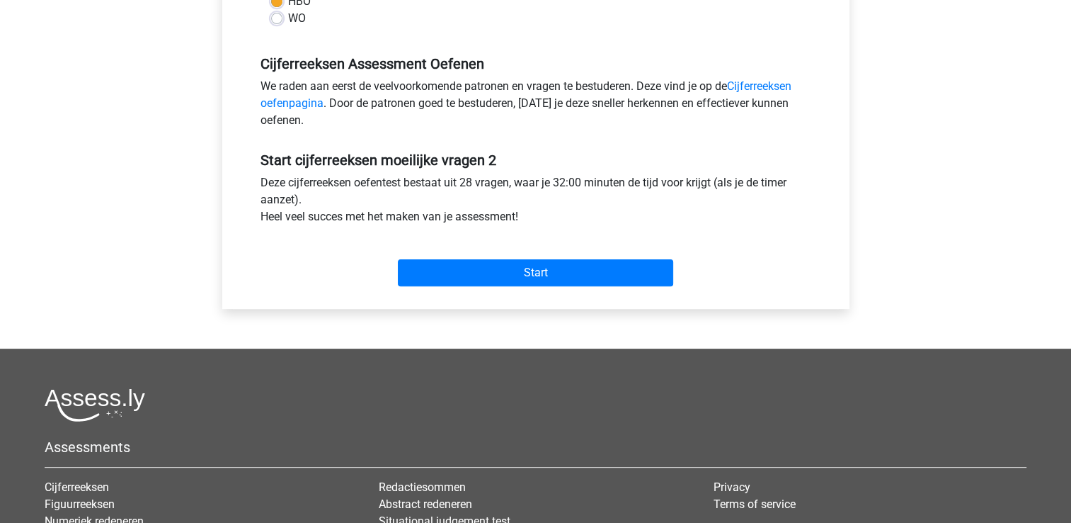
scroll to position [425, 0]
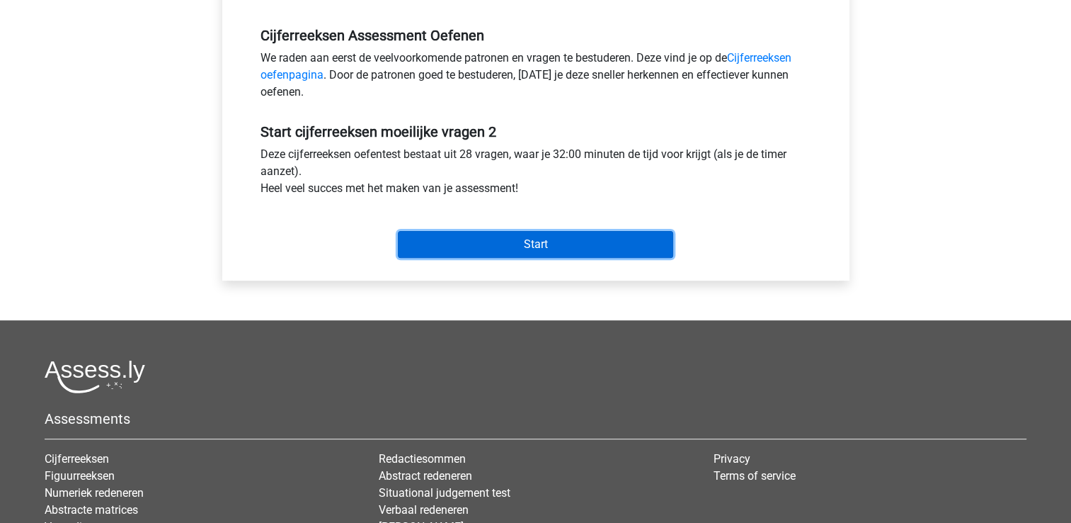
click at [539, 246] on input "Start" at bounding box center [535, 244] width 275 height 27
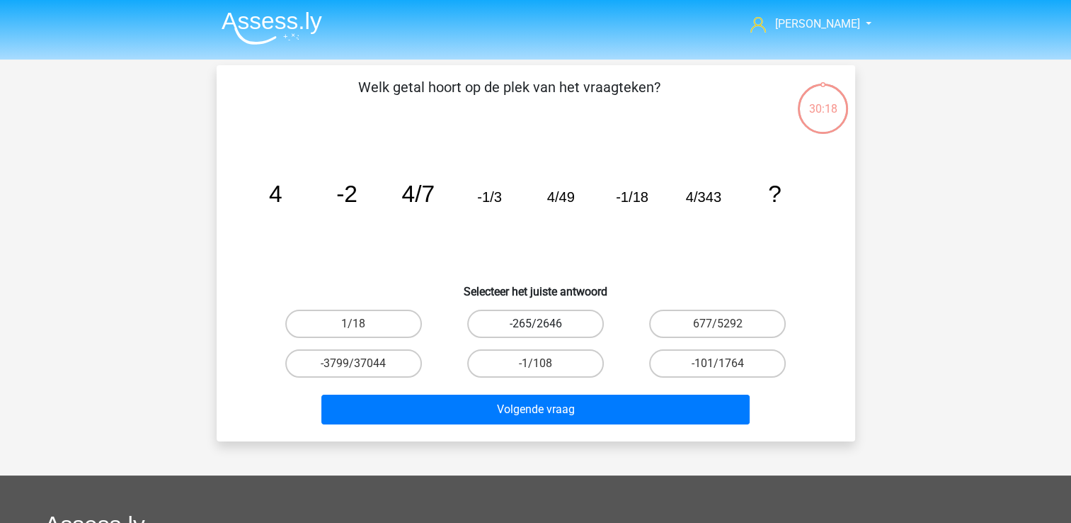
click at [530, 324] on label "-265/2646" at bounding box center [535, 323] width 137 height 28
click at [535, 324] on input "-265/2646" at bounding box center [539, 328] width 9 height 9
radio input "true"
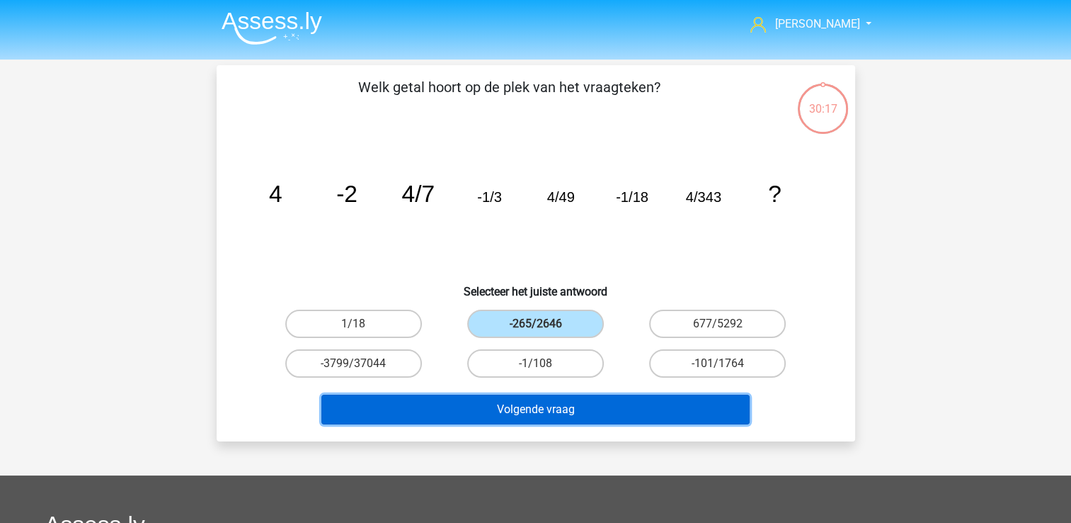
click at [521, 407] on button "Volgende vraag" at bounding box center [536, 409] width 428 height 30
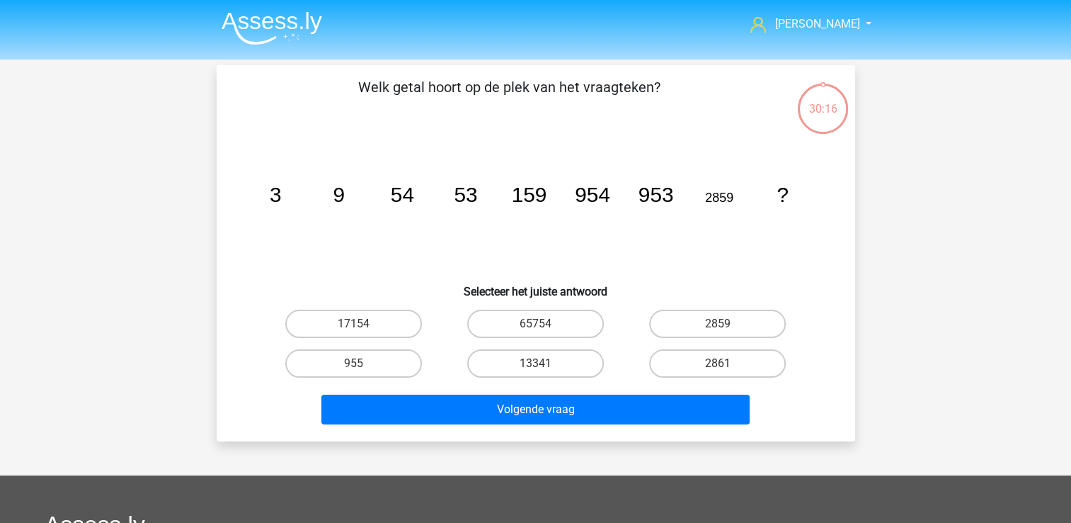
scroll to position [65, 0]
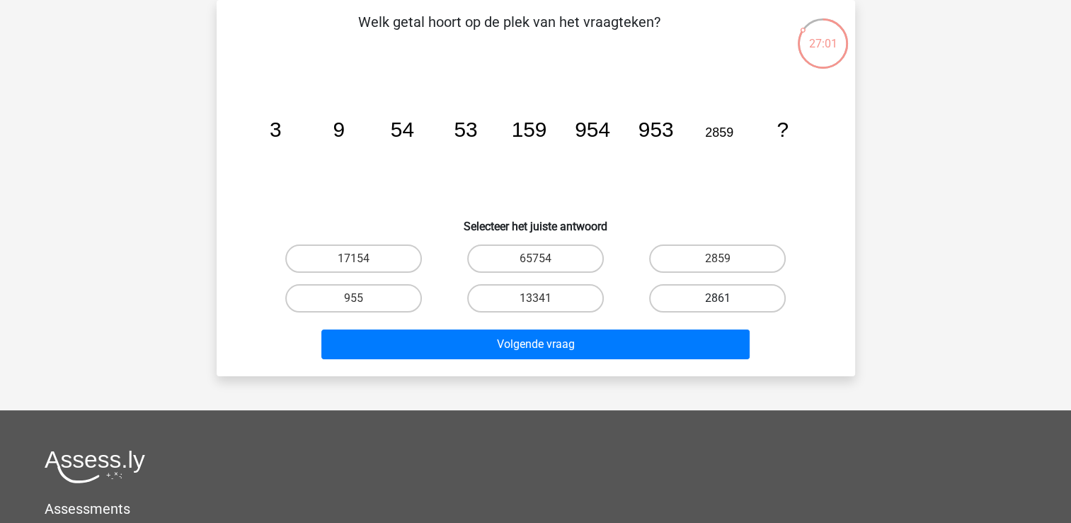
click at [719, 296] on label "2861" at bounding box center [717, 298] width 137 height 28
click at [719, 298] on input "2861" at bounding box center [722, 302] width 9 height 9
radio input "true"
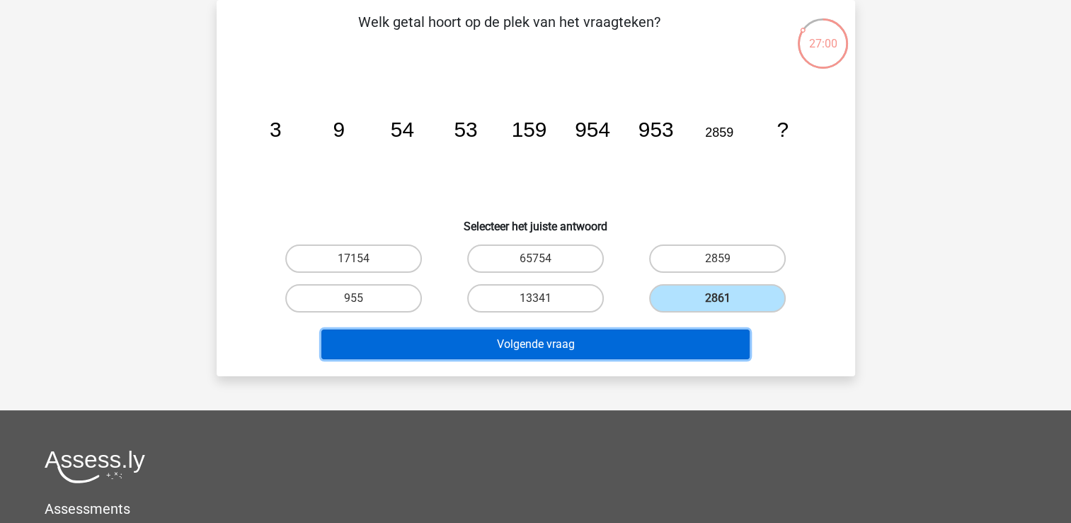
click at [642, 339] on button "Volgende vraag" at bounding box center [536, 344] width 428 height 30
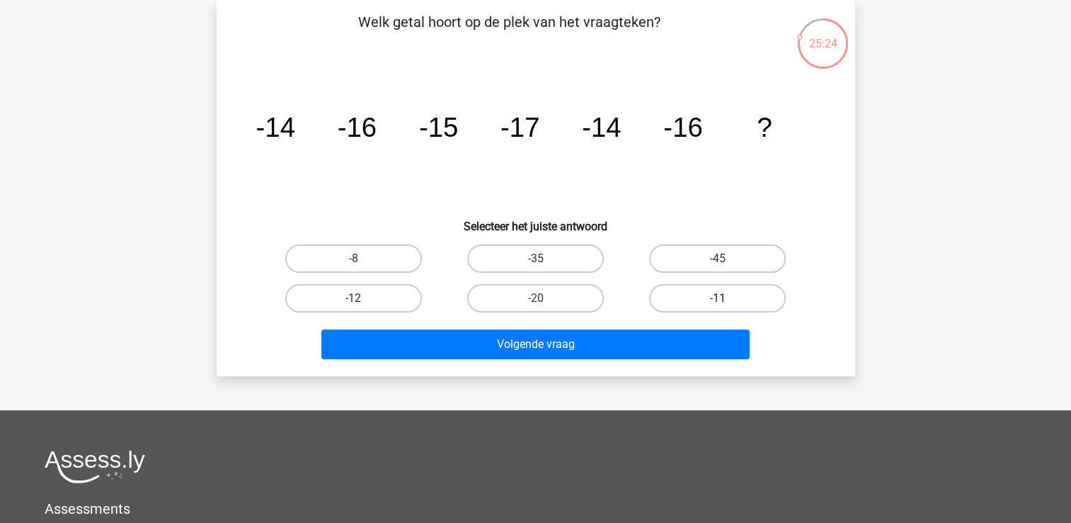
click at [747, 301] on label "-11" at bounding box center [717, 298] width 137 height 28
click at [727, 301] on input "-11" at bounding box center [722, 302] width 9 height 9
radio input "true"
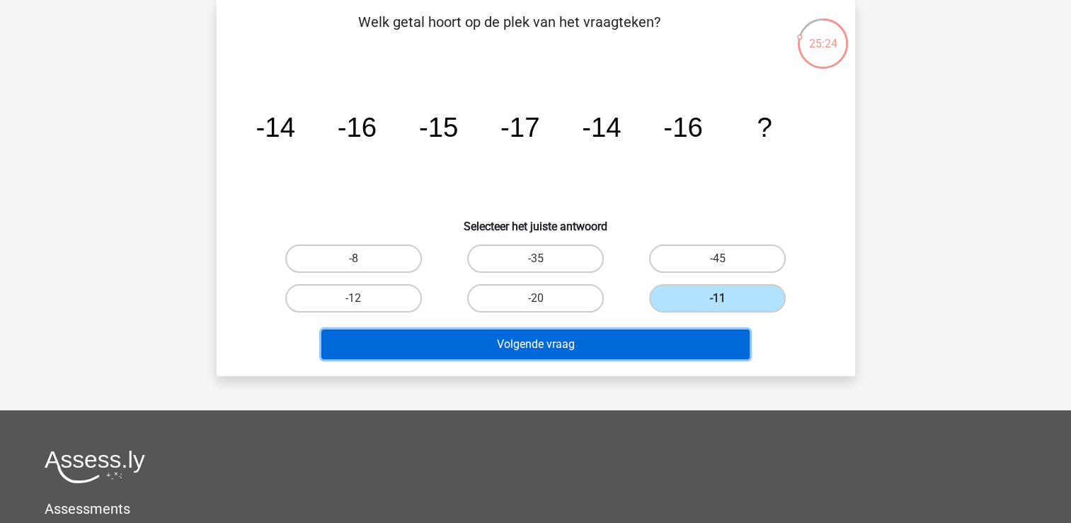
click at [675, 343] on button "Volgende vraag" at bounding box center [536, 344] width 428 height 30
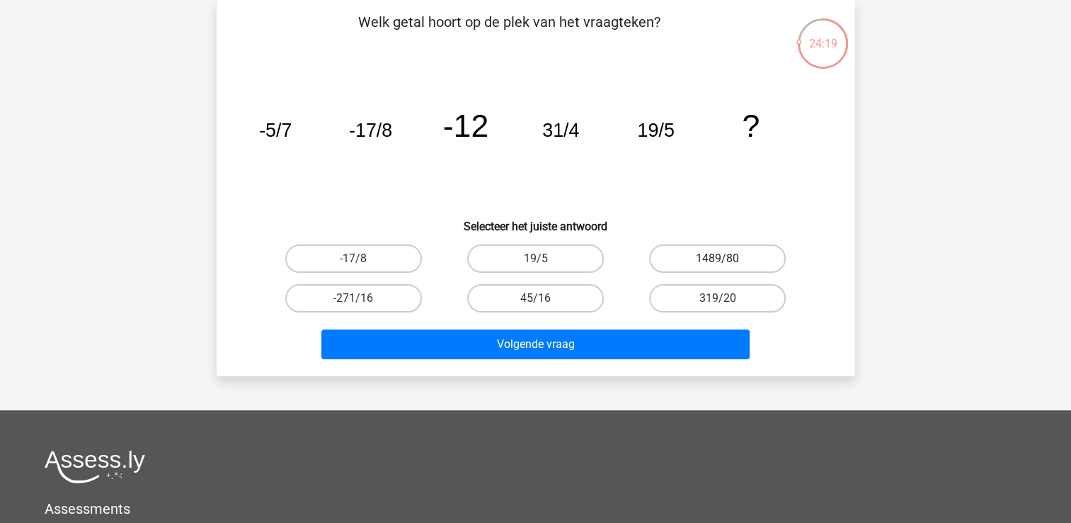
click at [701, 258] on label "1489/80" at bounding box center [717, 258] width 137 height 28
click at [718, 258] on input "1489/80" at bounding box center [722, 262] width 9 height 9
radio input "true"
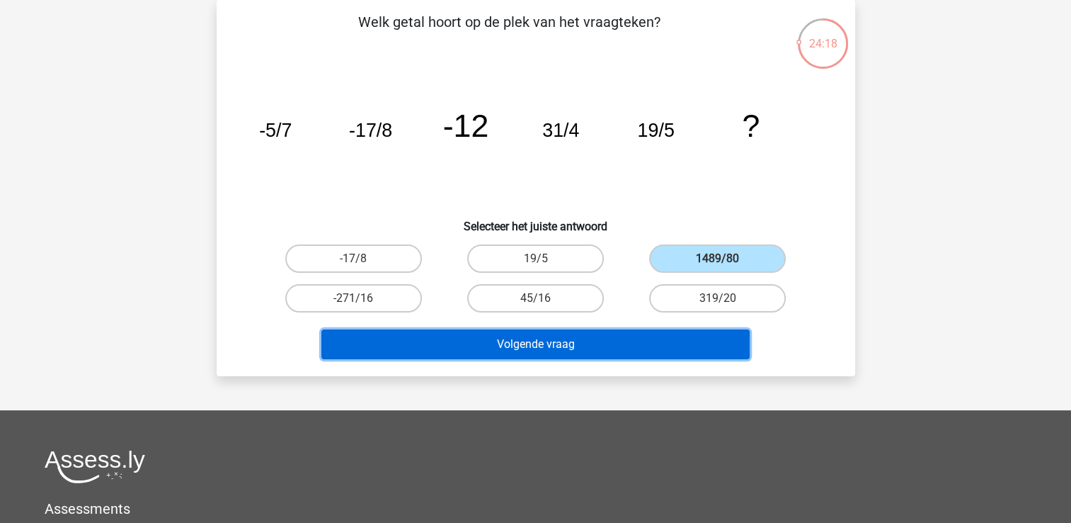
click at [640, 338] on button "Volgende vraag" at bounding box center [536, 344] width 428 height 30
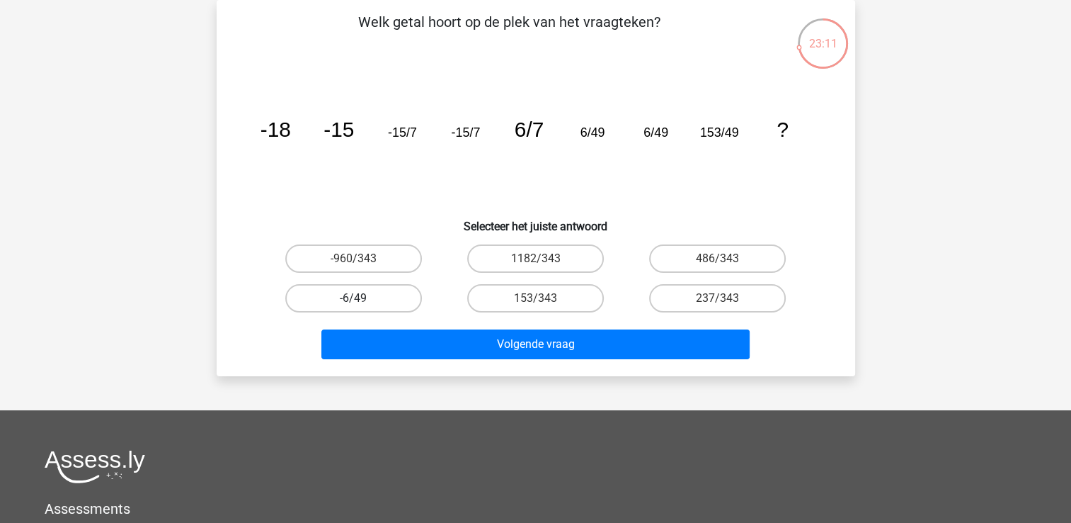
click at [389, 293] on label "-6/49" at bounding box center [353, 298] width 137 height 28
click at [363, 298] on input "-6/49" at bounding box center [357, 302] width 9 height 9
radio input "true"
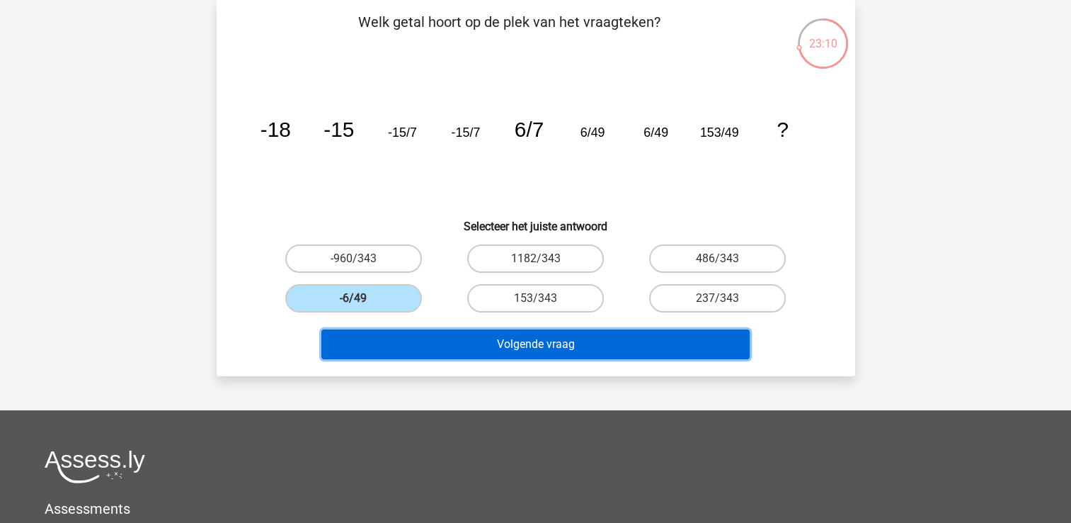
click at [426, 340] on button "Volgende vraag" at bounding box center [536, 344] width 428 height 30
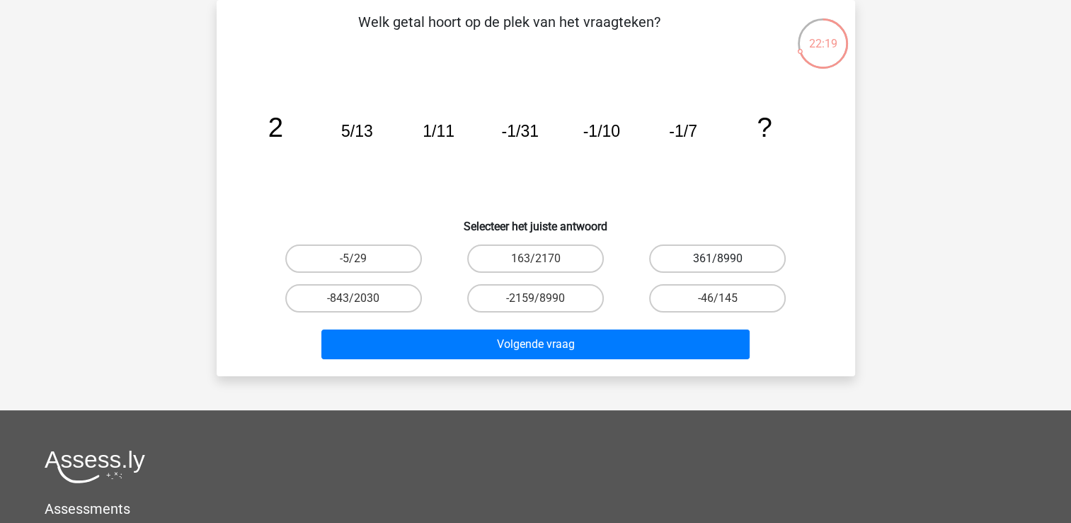
click at [658, 256] on label "361/8990" at bounding box center [717, 258] width 137 height 28
click at [718, 258] on input "361/8990" at bounding box center [722, 262] width 9 height 9
radio input "true"
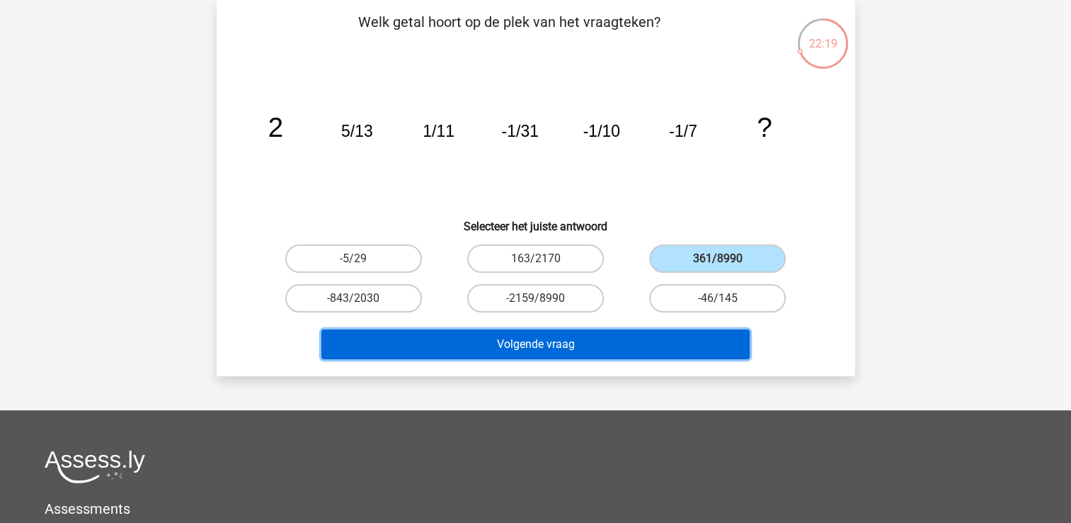
click at [591, 343] on button "Volgende vraag" at bounding box center [536, 344] width 428 height 30
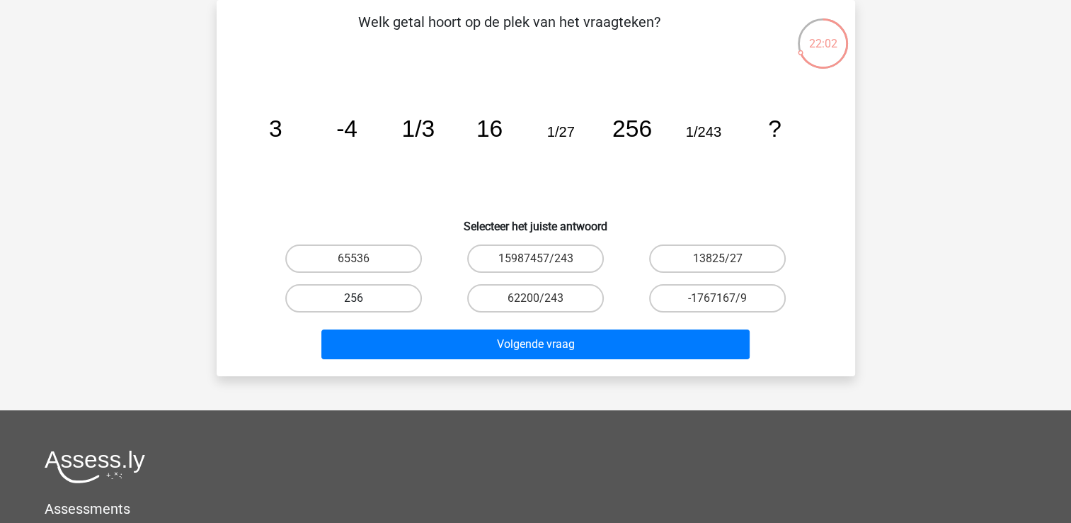
drag, startPoint x: 391, startPoint y: 254, endPoint x: 409, endPoint y: 284, distance: 34.6
click at [392, 256] on label "65536" at bounding box center [353, 258] width 137 height 28
click at [363, 258] on input "65536" at bounding box center [357, 262] width 9 height 9
radio input "true"
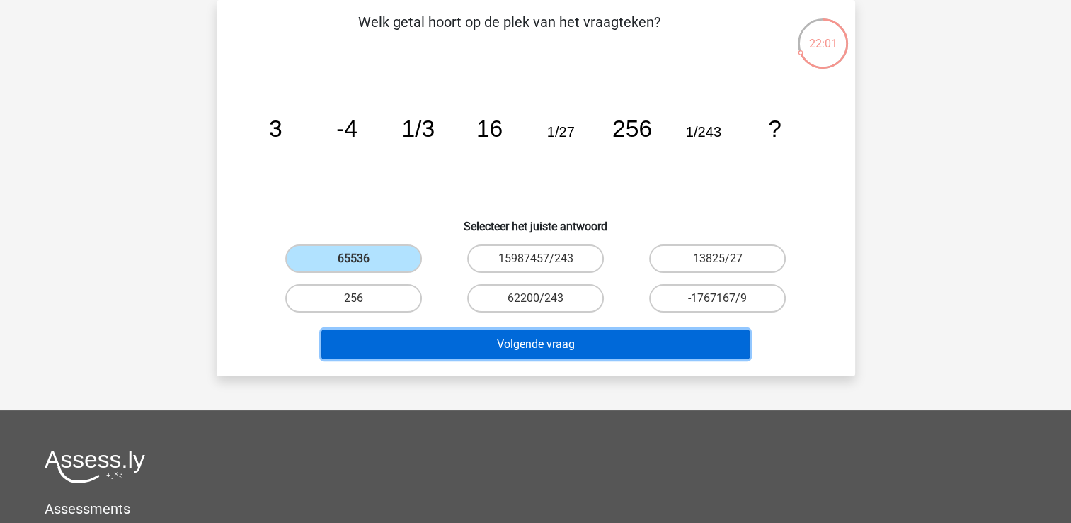
click at [431, 347] on button "Volgende vraag" at bounding box center [536, 344] width 428 height 30
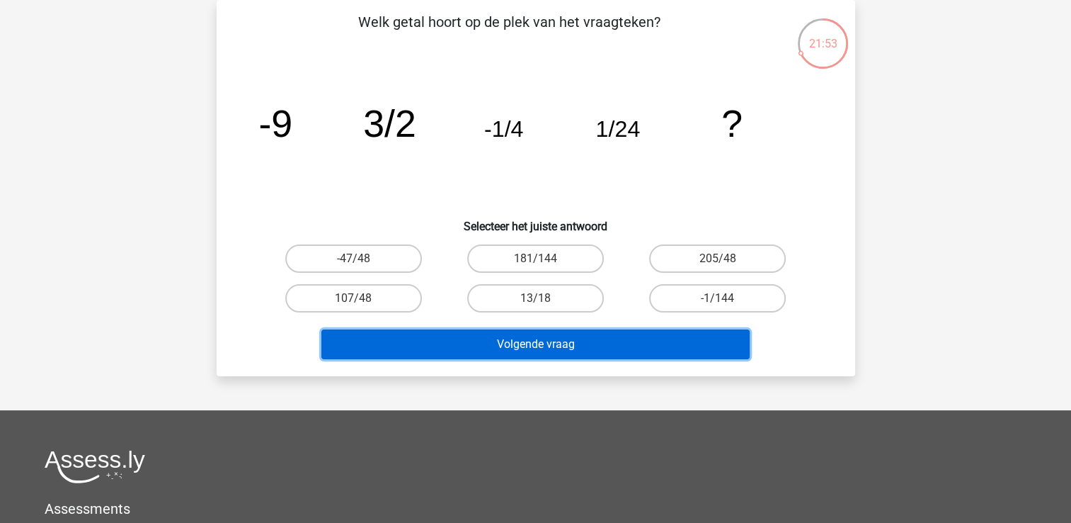
click at [451, 336] on button "Volgende vraag" at bounding box center [536, 344] width 428 height 30
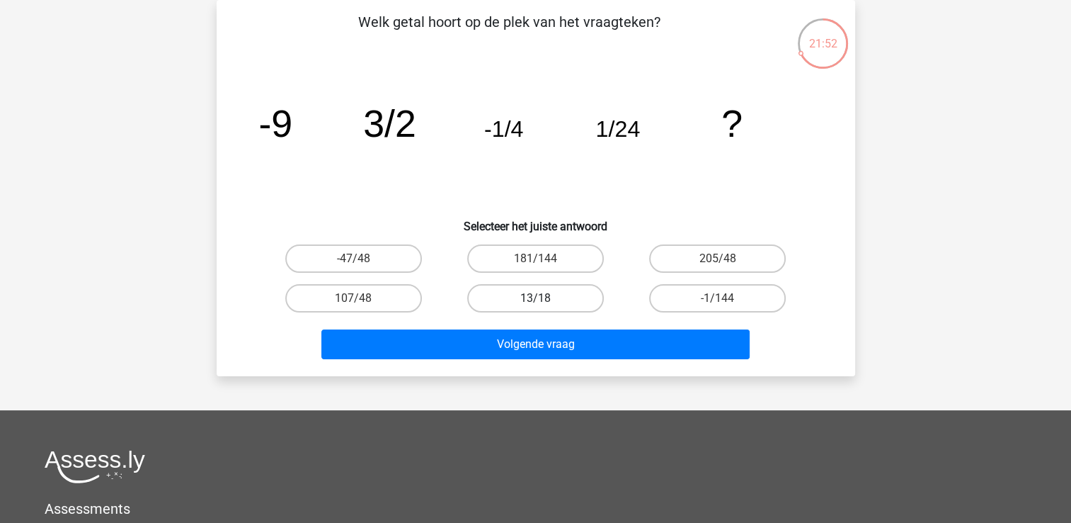
click at [534, 293] on label "13/18" at bounding box center [535, 298] width 137 height 28
click at [535, 298] on input "13/18" at bounding box center [539, 302] width 9 height 9
radio input "true"
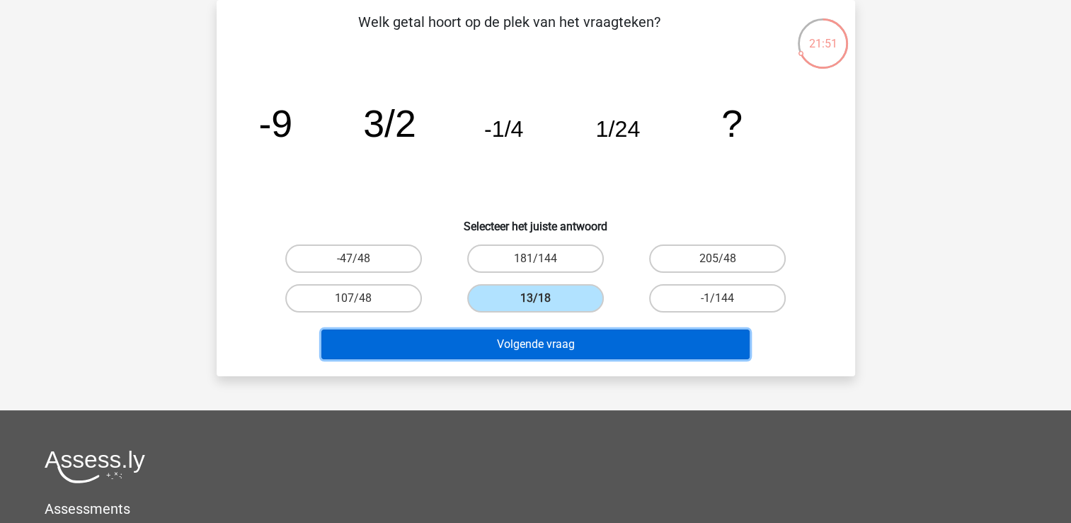
click at [504, 341] on button "Volgende vraag" at bounding box center [536, 344] width 428 height 30
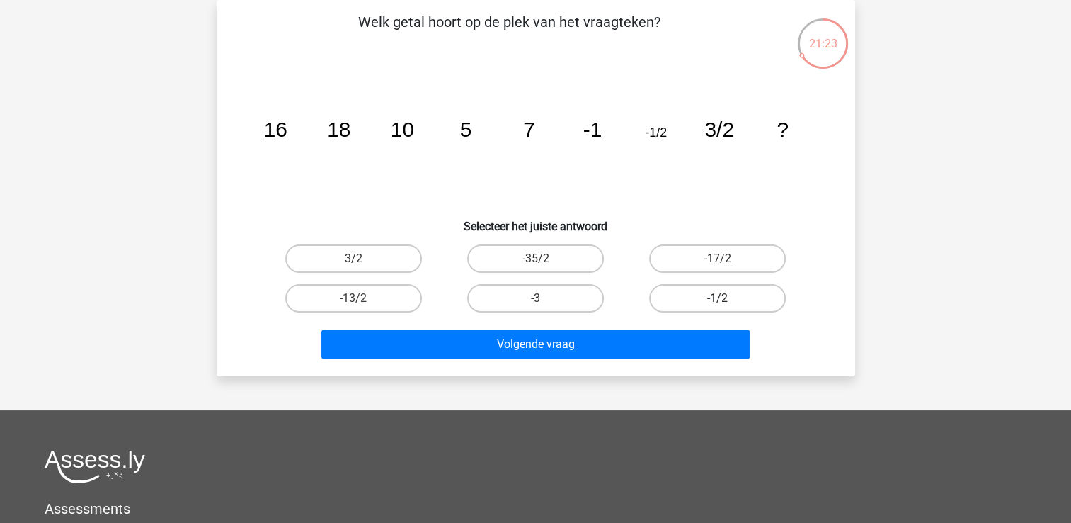
click at [673, 297] on label "-1/2" at bounding box center [717, 298] width 137 height 28
click at [718, 298] on input "-1/2" at bounding box center [722, 302] width 9 height 9
radio input "true"
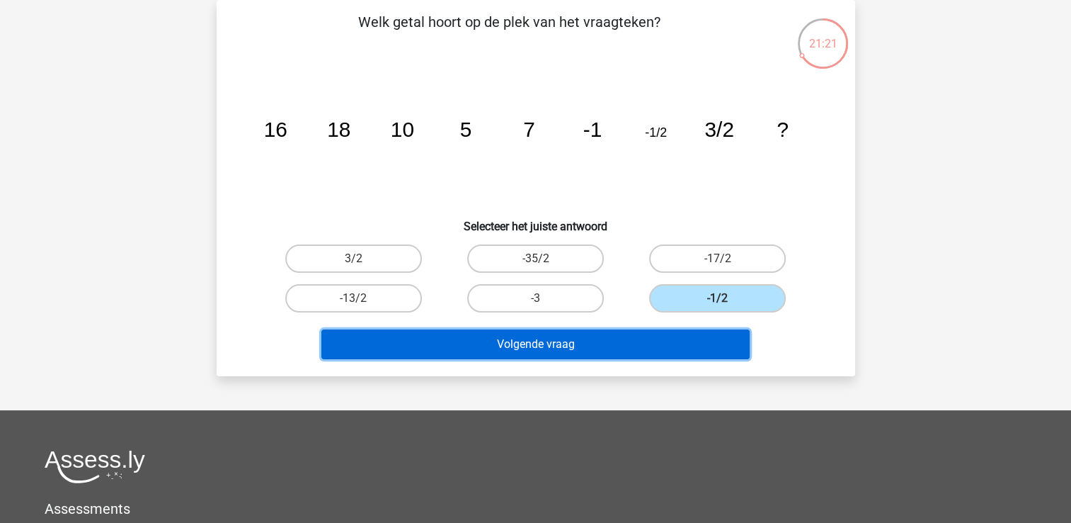
click at [598, 346] on button "Volgende vraag" at bounding box center [536, 344] width 428 height 30
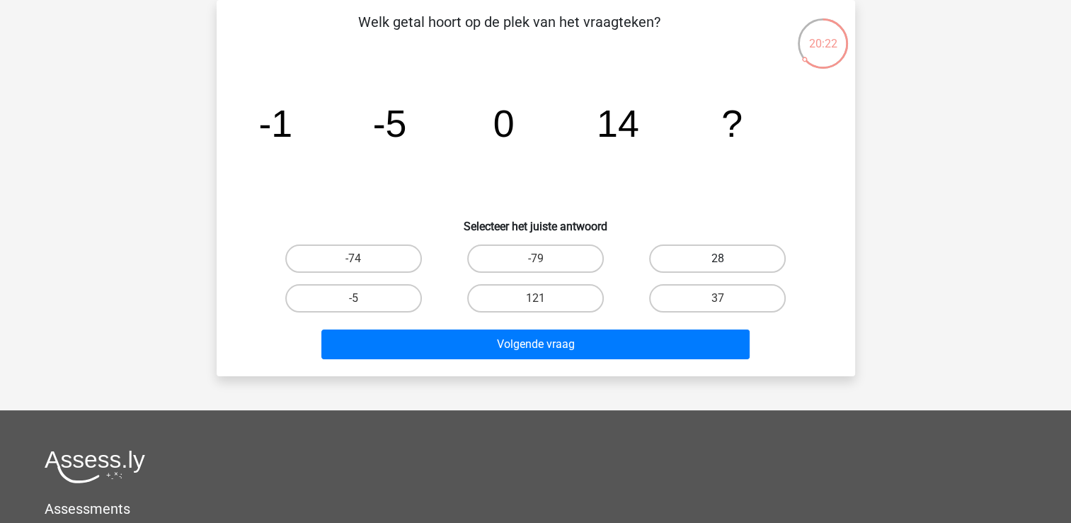
click at [717, 253] on label "28" at bounding box center [717, 258] width 137 height 28
click at [718, 258] on input "28" at bounding box center [722, 262] width 9 height 9
radio input "true"
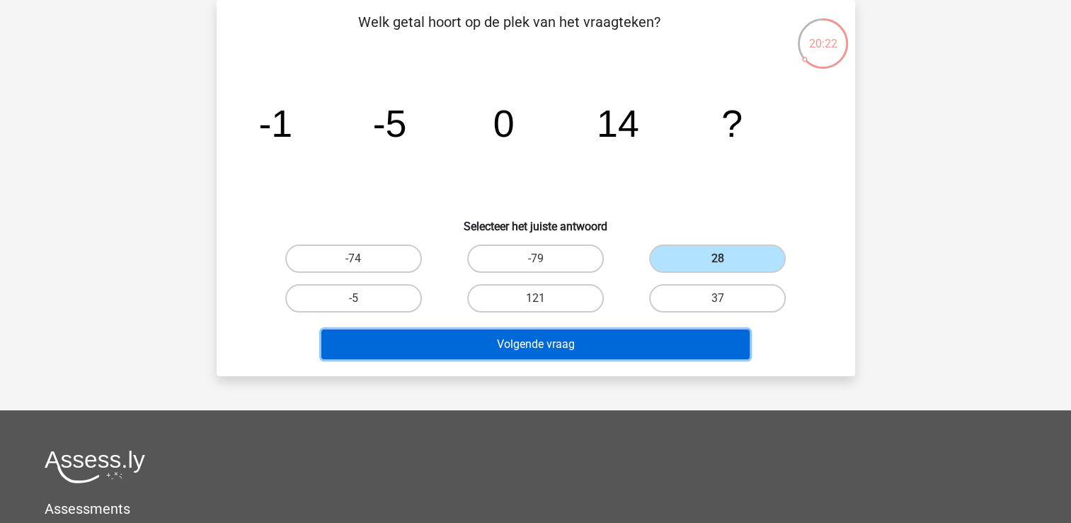
click at [634, 344] on button "Volgende vraag" at bounding box center [536, 344] width 428 height 30
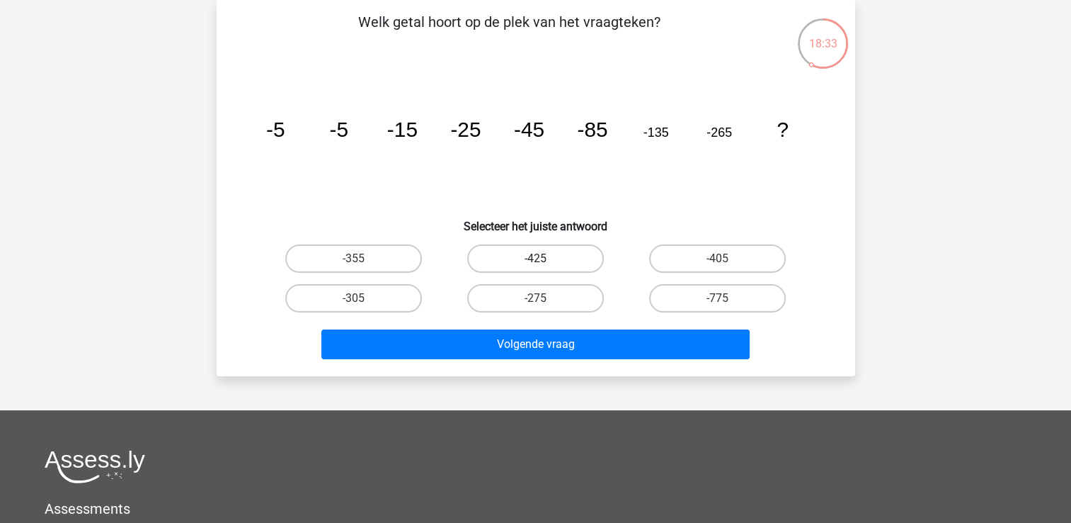
click at [573, 255] on label "-425" at bounding box center [535, 258] width 137 height 28
click at [545, 258] on input "-425" at bounding box center [539, 262] width 9 height 9
radio input "true"
click at [727, 256] on label "-405" at bounding box center [717, 258] width 137 height 28
click at [727, 258] on input "-405" at bounding box center [722, 262] width 9 height 9
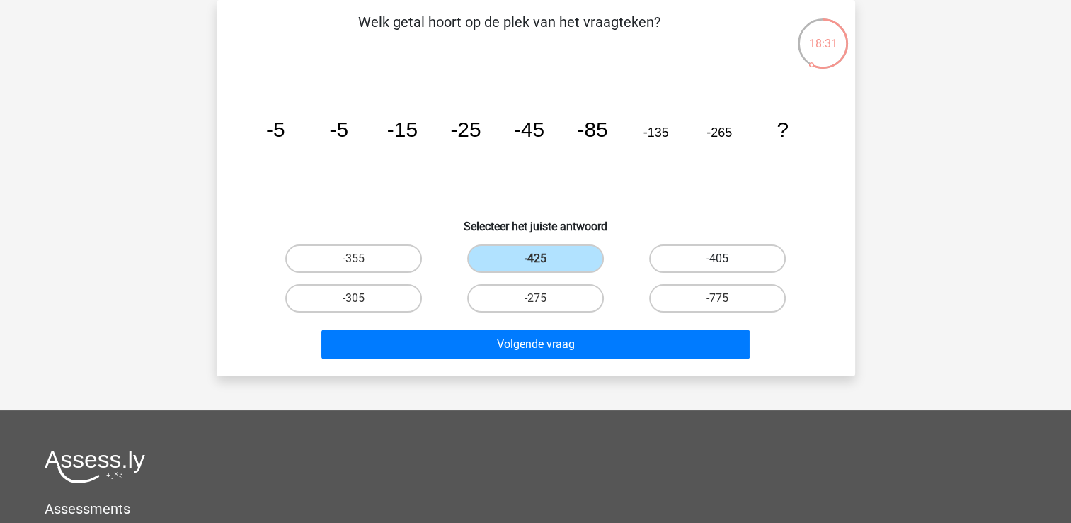
radio input "true"
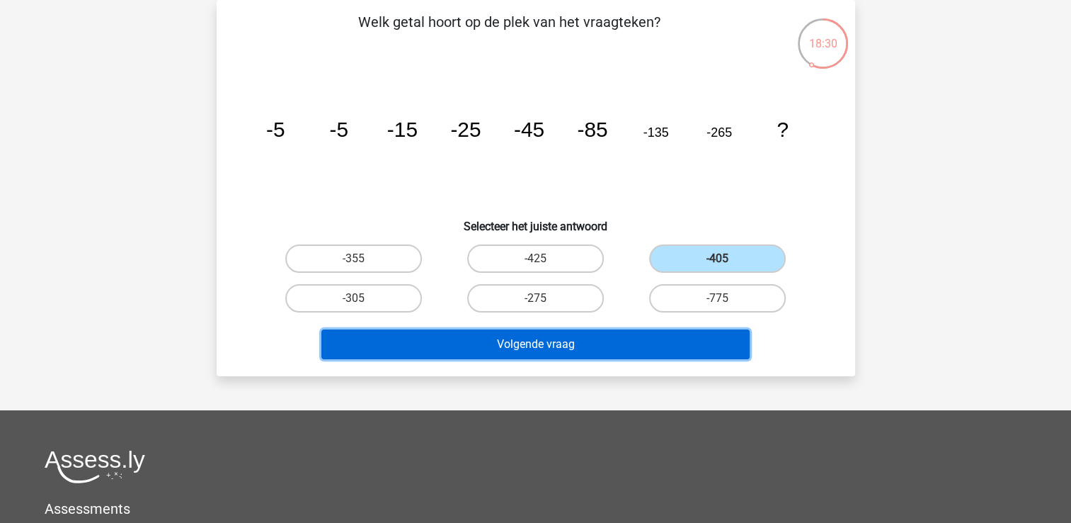
click at [652, 342] on button "Volgende vraag" at bounding box center [536, 344] width 428 height 30
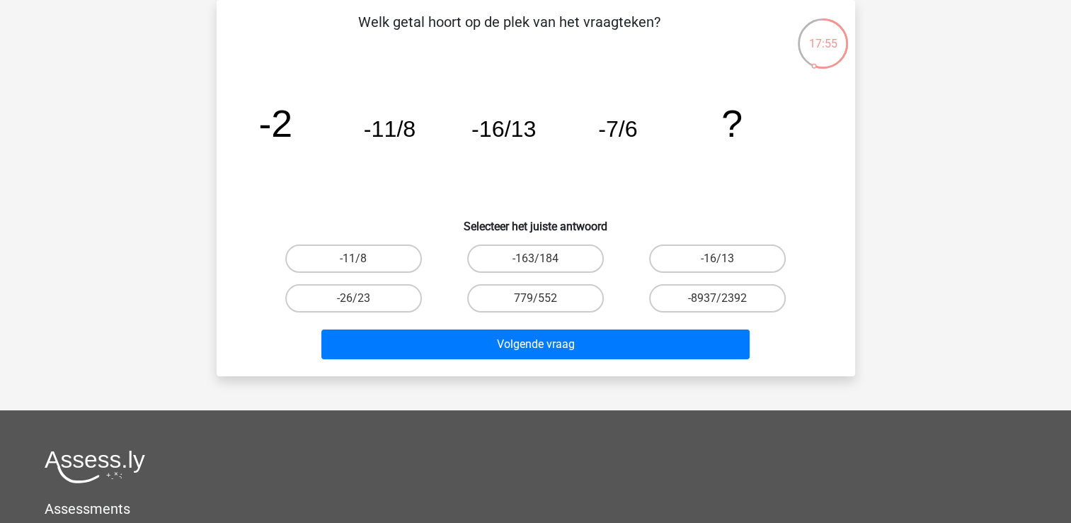
click at [356, 302] on input "-26/23" at bounding box center [357, 302] width 9 height 9
radio input "true"
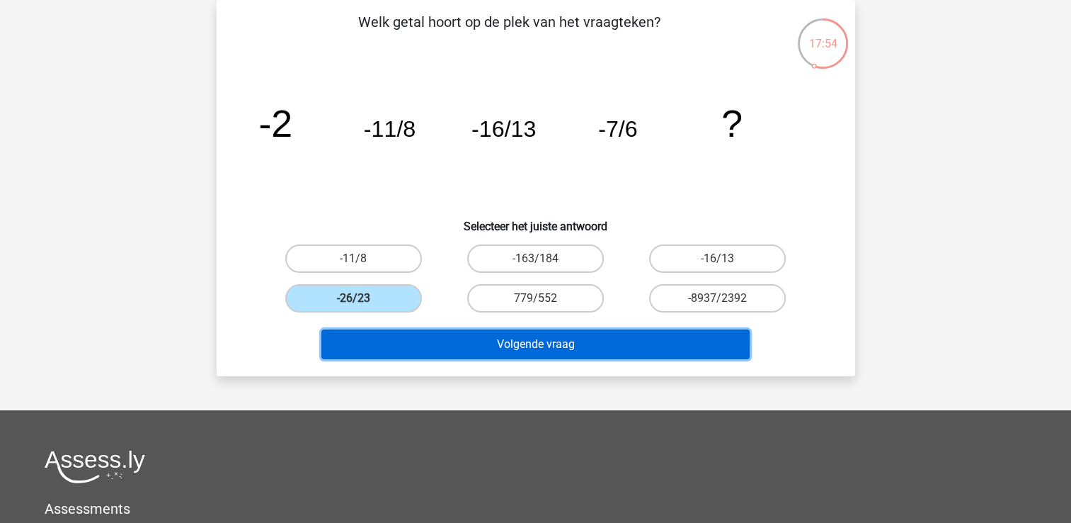
click at [387, 342] on button "Volgende vraag" at bounding box center [536, 344] width 428 height 30
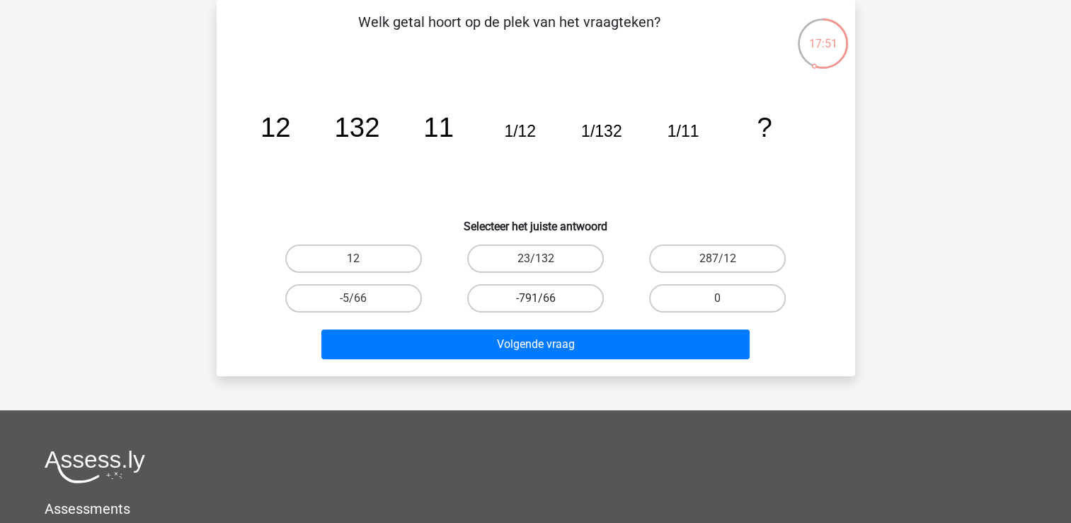
click at [493, 299] on label "-791/66" at bounding box center [535, 298] width 137 height 28
click at [535, 299] on input "-791/66" at bounding box center [539, 302] width 9 height 9
radio input "true"
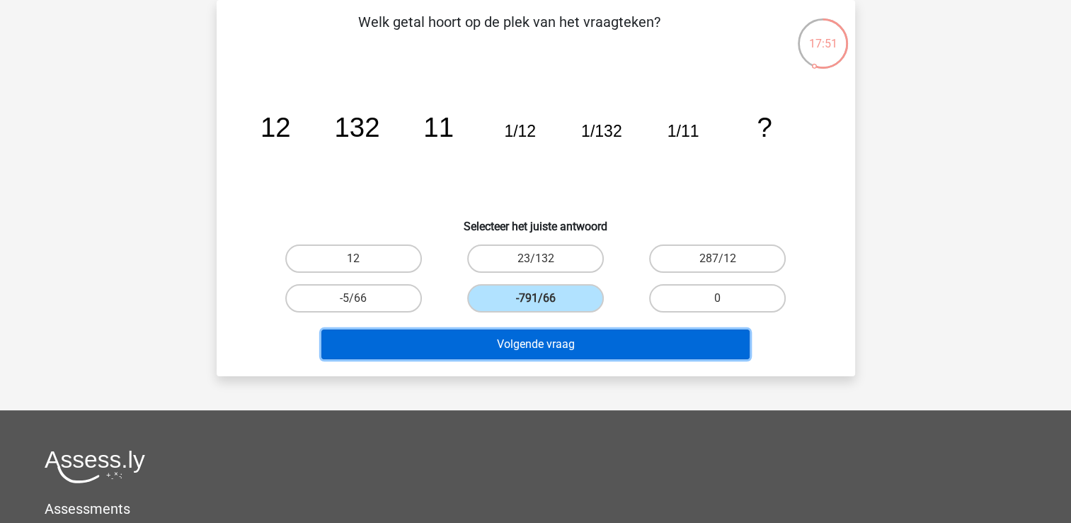
click at [453, 341] on button "Volgende vraag" at bounding box center [536, 344] width 428 height 30
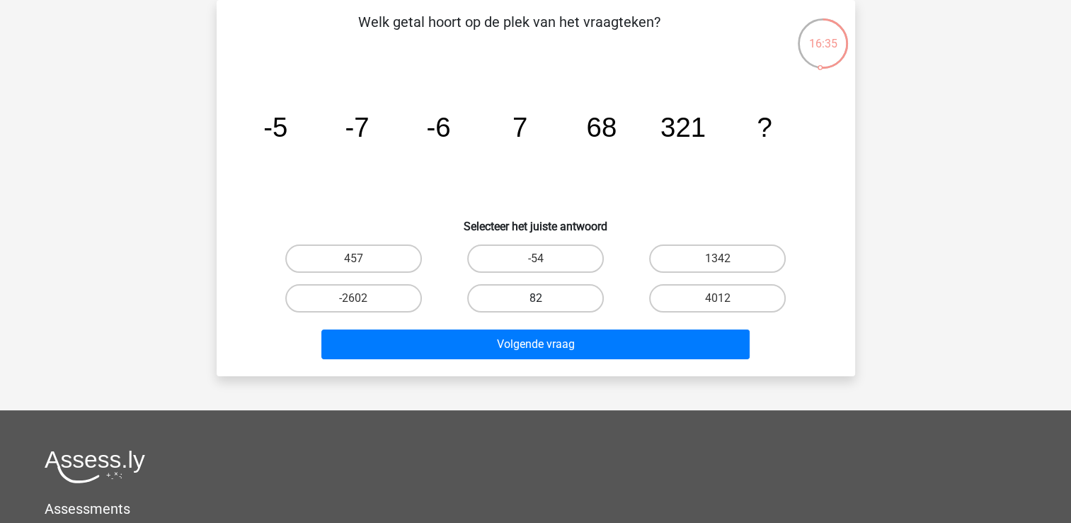
click at [511, 287] on label "82" at bounding box center [535, 298] width 137 height 28
click at [535, 298] on input "82" at bounding box center [539, 302] width 9 height 9
radio input "true"
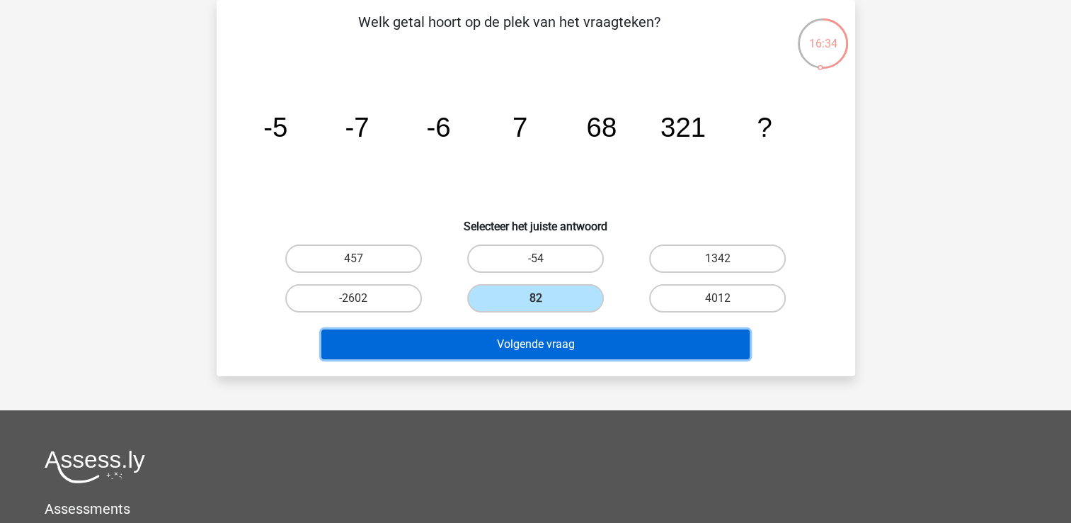
click at [478, 349] on button "Volgende vraag" at bounding box center [536, 344] width 428 height 30
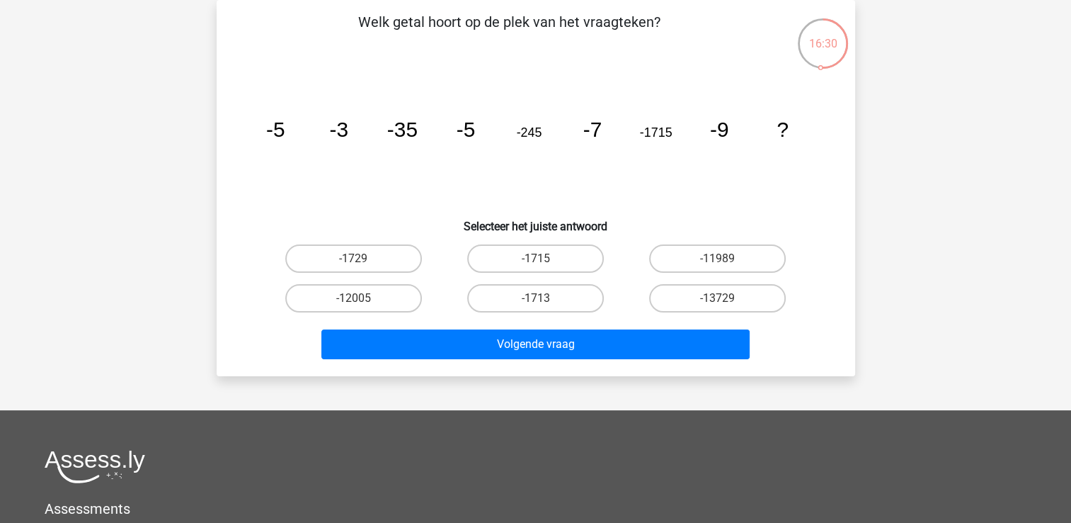
click at [539, 298] on input "-1713" at bounding box center [539, 302] width 9 height 9
radio input "true"
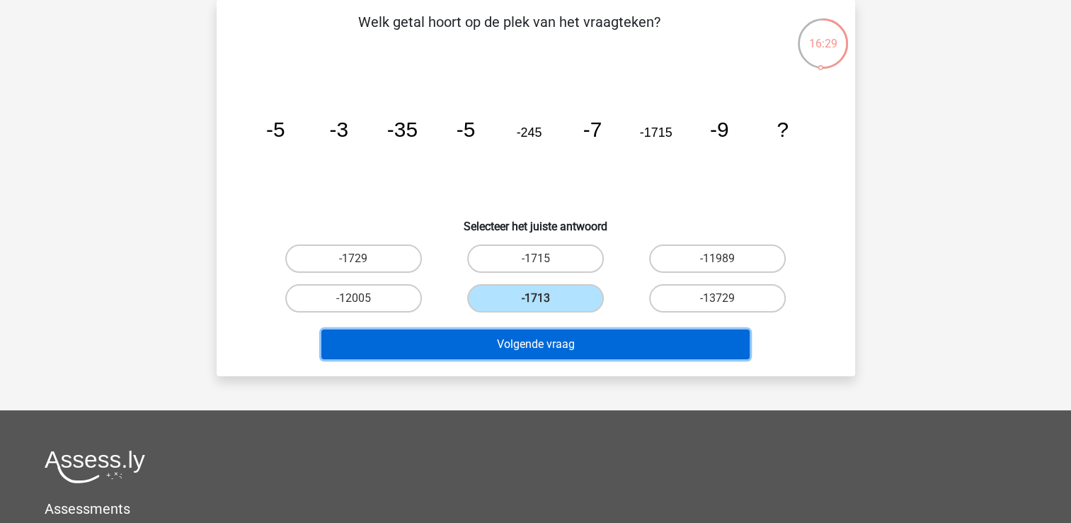
click at [497, 344] on button "Volgende vraag" at bounding box center [536, 344] width 428 height 30
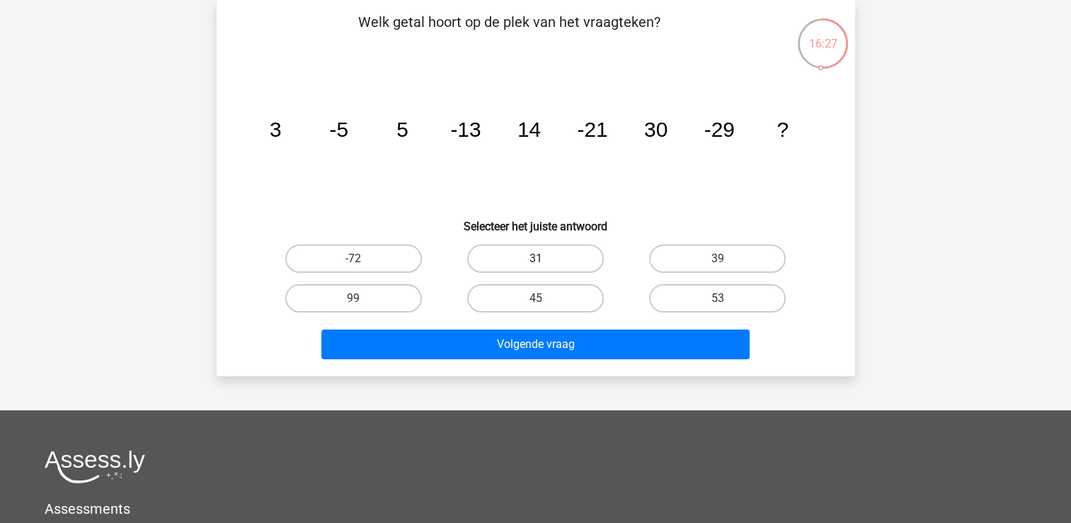
click at [531, 251] on label "31" at bounding box center [535, 258] width 137 height 28
click at [535, 258] on input "31" at bounding box center [539, 262] width 9 height 9
radio input "true"
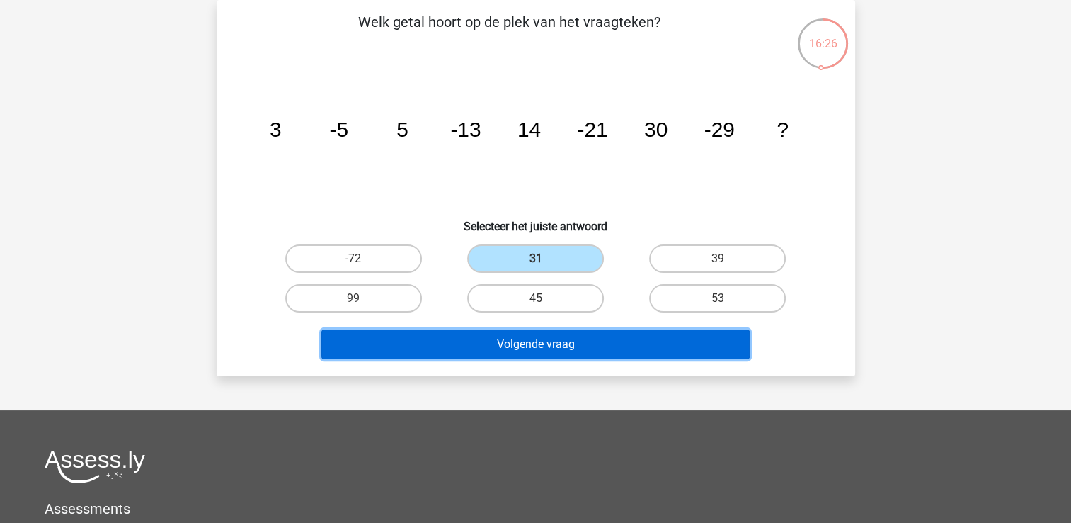
click at [494, 341] on button "Volgende vraag" at bounding box center [536, 344] width 428 height 30
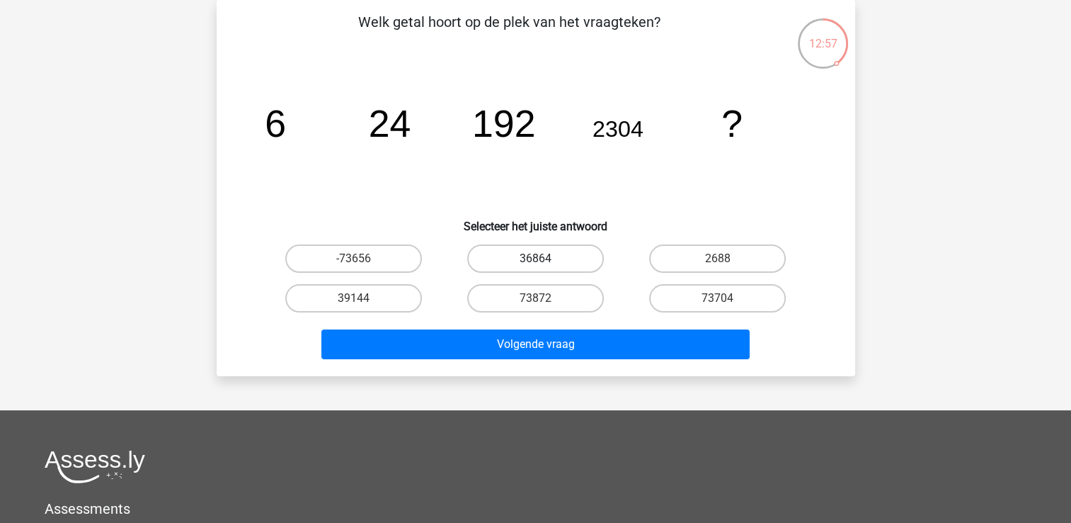
click at [504, 256] on label "36864" at bounding box center [535, 258] width 137 height 28
click at [535, 258] on input "36864" at bounding box center [539, 262] width 9 height 9
radio input "true"
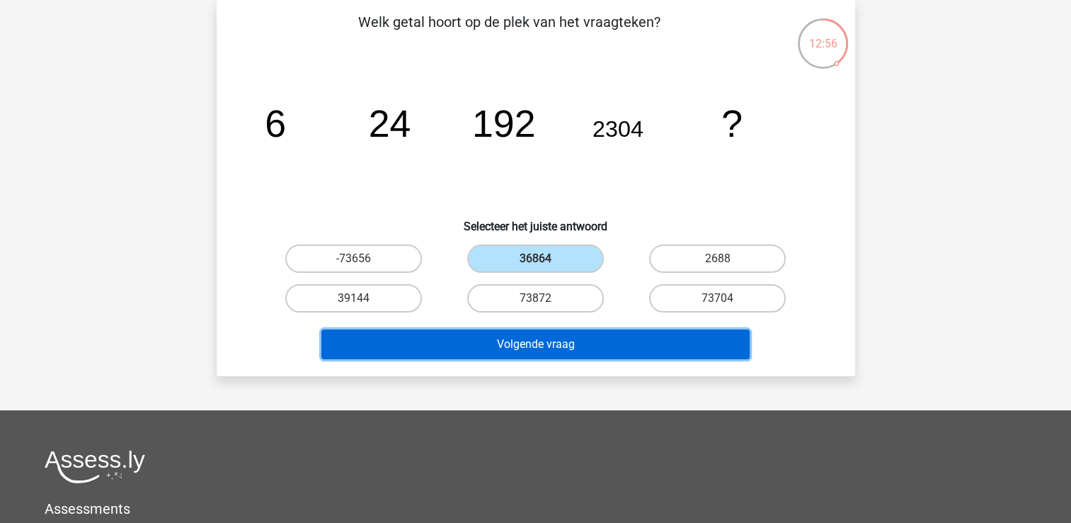
click at [502, 341] on button "Volgende vraag" at bounding box center [536, 344] width 428 height 30
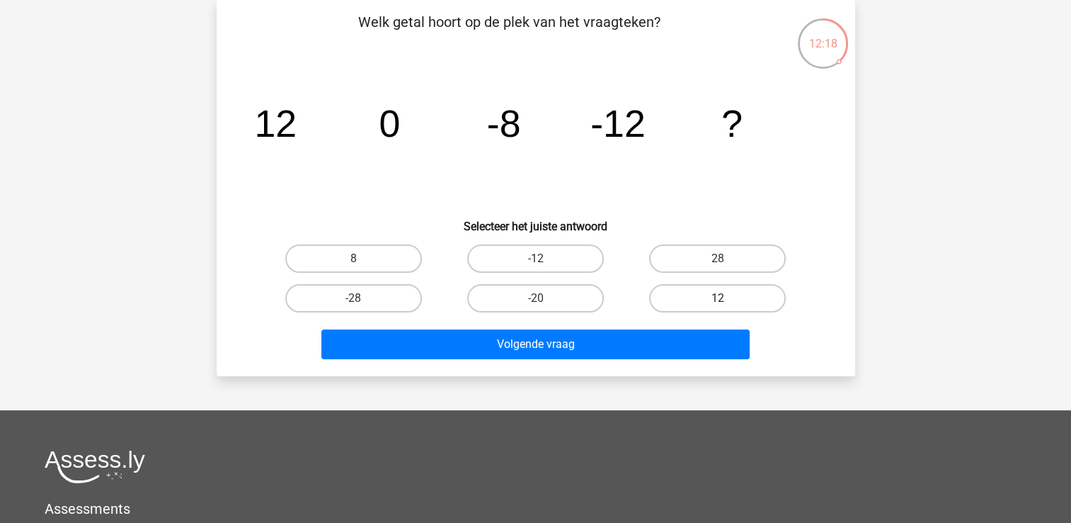
click at [692, 297] on label "12" at bounding box center [717, 298] width 137 height 28
click at [718, 298] on input "12" at bounding box center [722, 302] width 9 height 9
radio input "true"
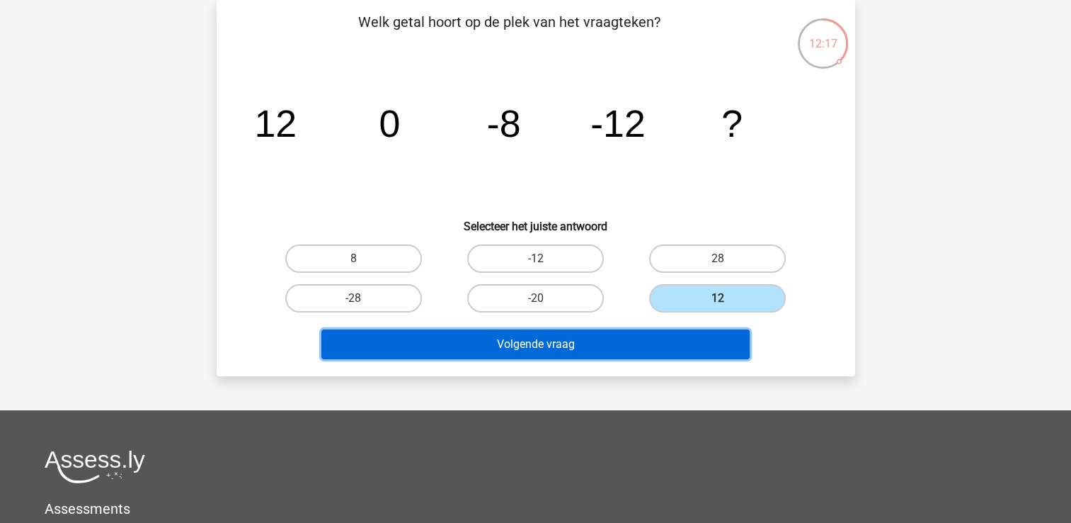
click at [656, 341] on button "Volgende vraag" at bounding box center [536, 344] width 428 height 30
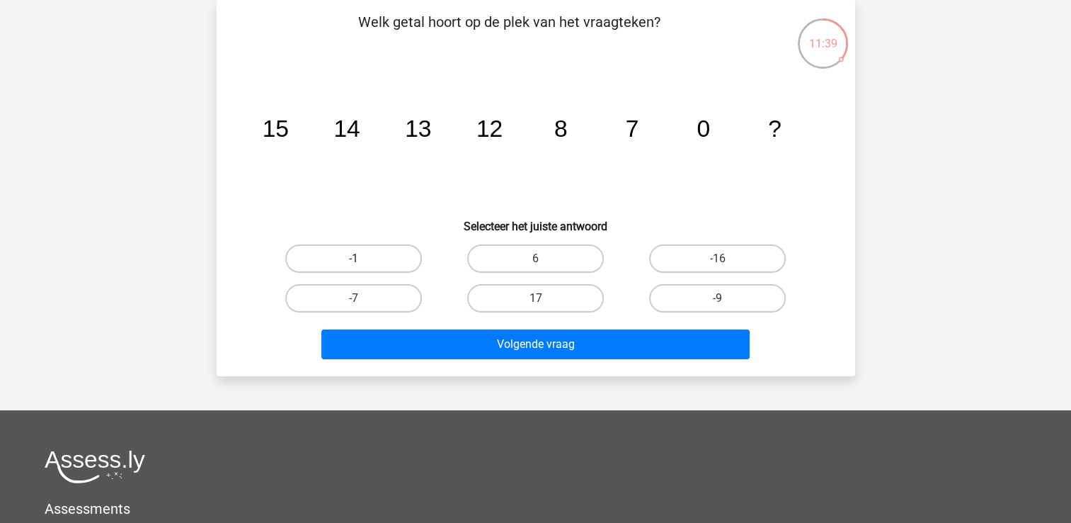
click at [344, 252] on label "-1" at bounding box center [353, 258] width 137 height 28
click at [353, 258] on input "-1" at bounding box center [357, 262] width 9 height 9
radio input "true"
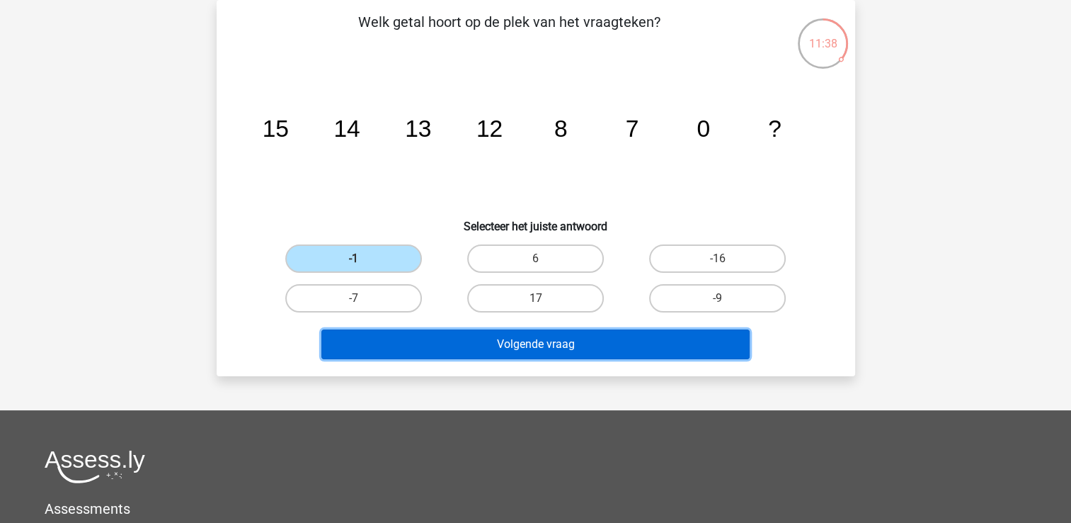
click at [370, 344] on button "Volgende vraag" at bounding box center [536, 344] width 428 height 30
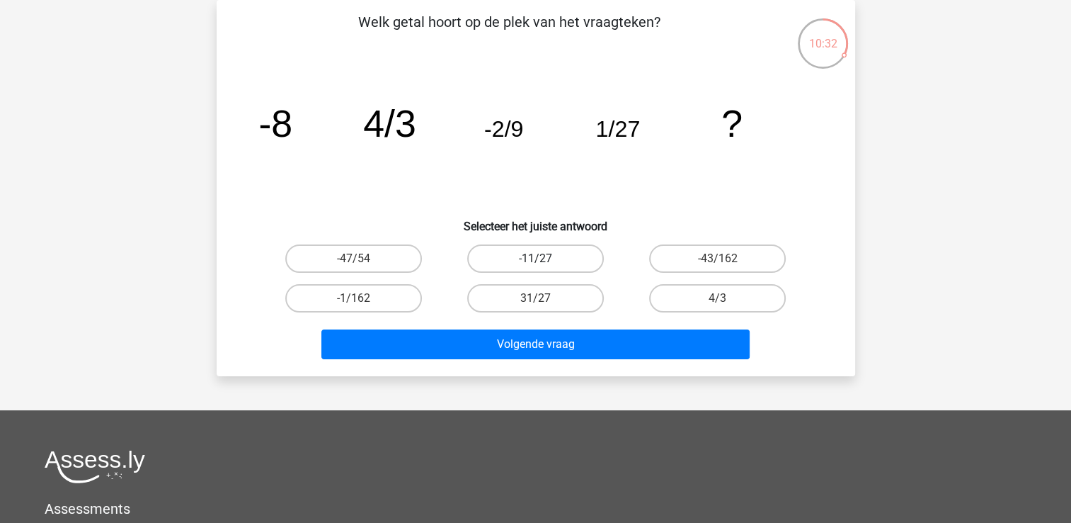
click at [567, 261] on label "-11/27" at bounding box center [535, 258] width 137 height 28
click at [545, 261] on input "-11/27" at bounding box center [539, 262] width 9 height 9
radio input "true"
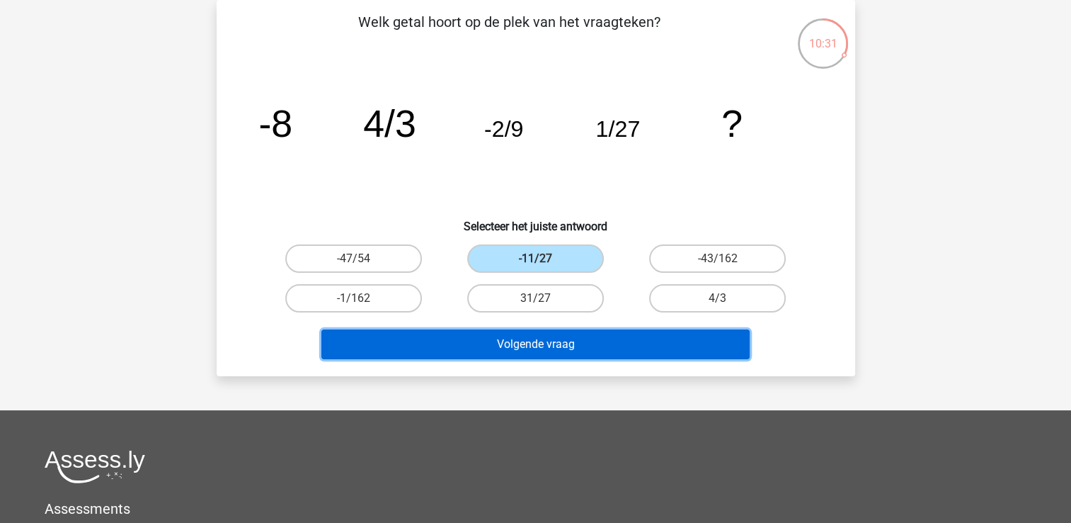
click at [568, 346] on button "Volgende vraag" at bounding box center [536, 344] width 428 height 30
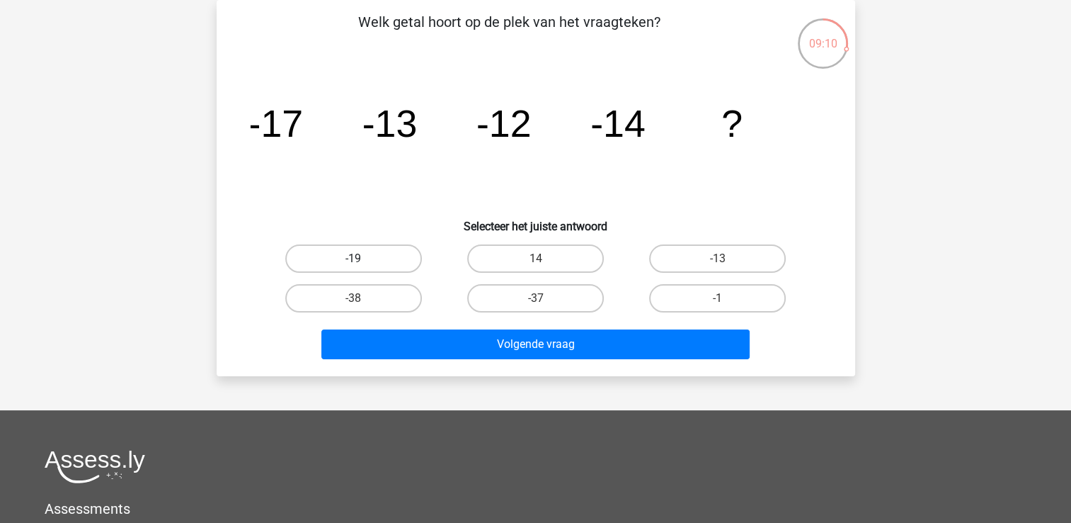
click at [336, 250] on label "-19" at bounding box center [353, 258] width 137 height 28
click at [353, 258] on input "-19" at bounding box center [357, 262] width 9 height 9
radio input "true"
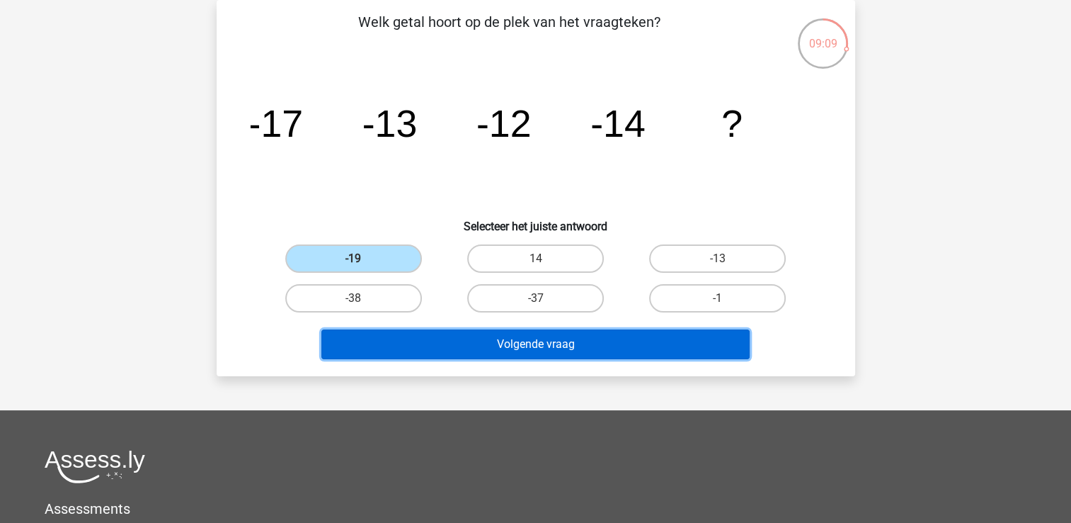
click at [506, 342] on button "Volgende vraag" at bounding box center [536, 344] width 428 height 30
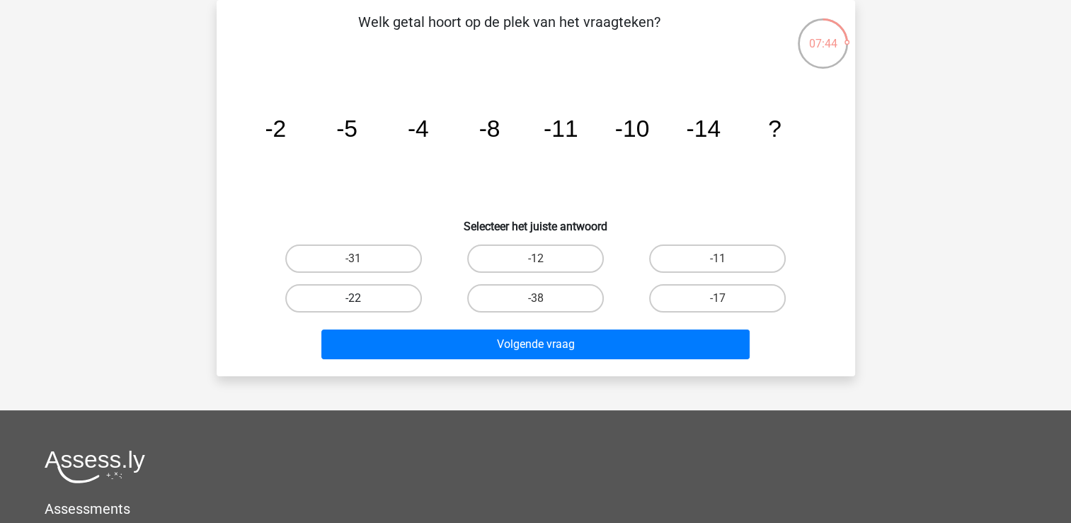
click at [380, 299] on label "-22" at bounding box center [353, 298] width 137 height 28
click at [363, 299] on input "-22" at bounding box center [357, 302] width 9 height 9
radio input "true"
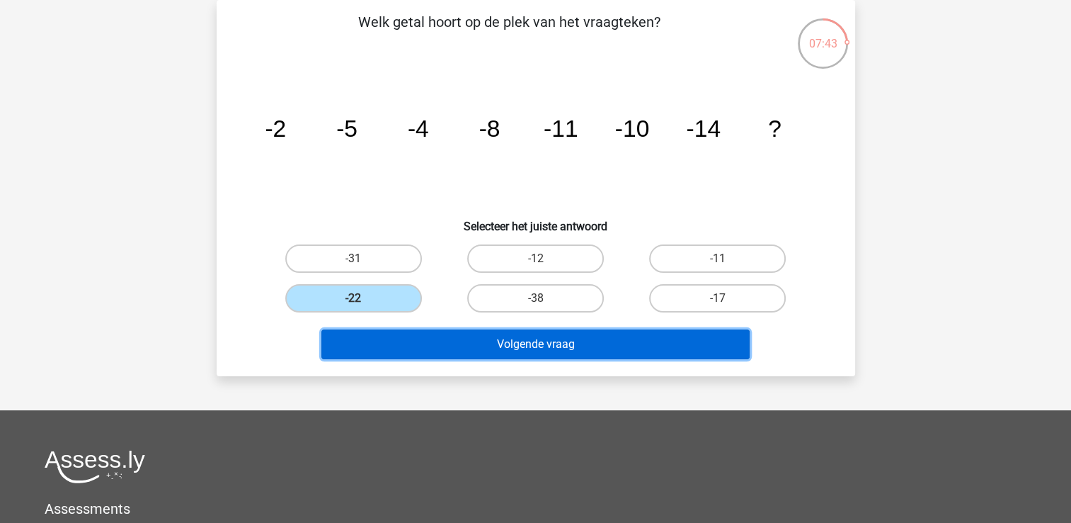
click at [397, 343] on button "Volgende vraag" at bounding box center [536, 344] width 428 height 30
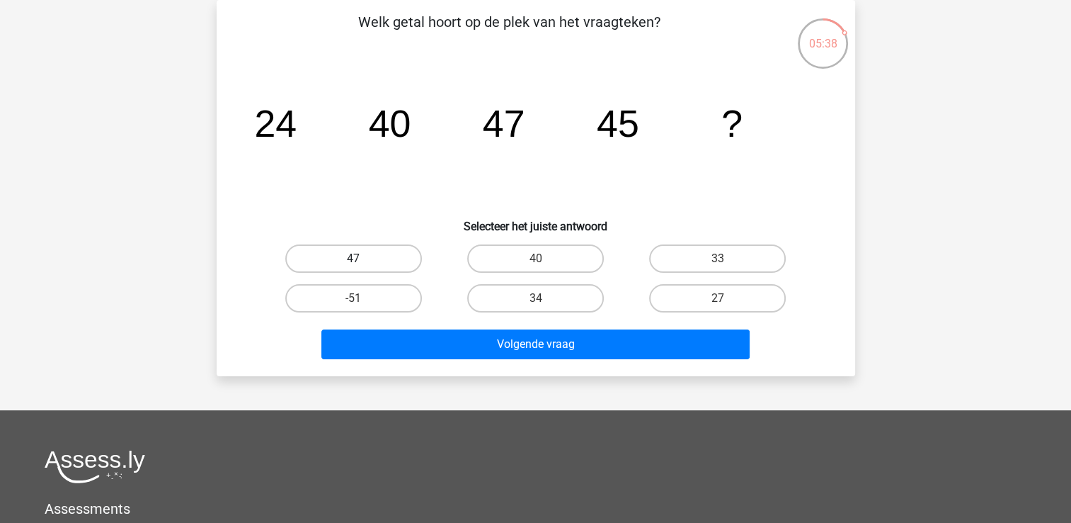
click at [352, 258] on label "47" at bounding box center [353, 258] width 137 height 28
click at [353, 258] on input "47" at bounding box center [357, 262] width 9 height 9
radio input "true"
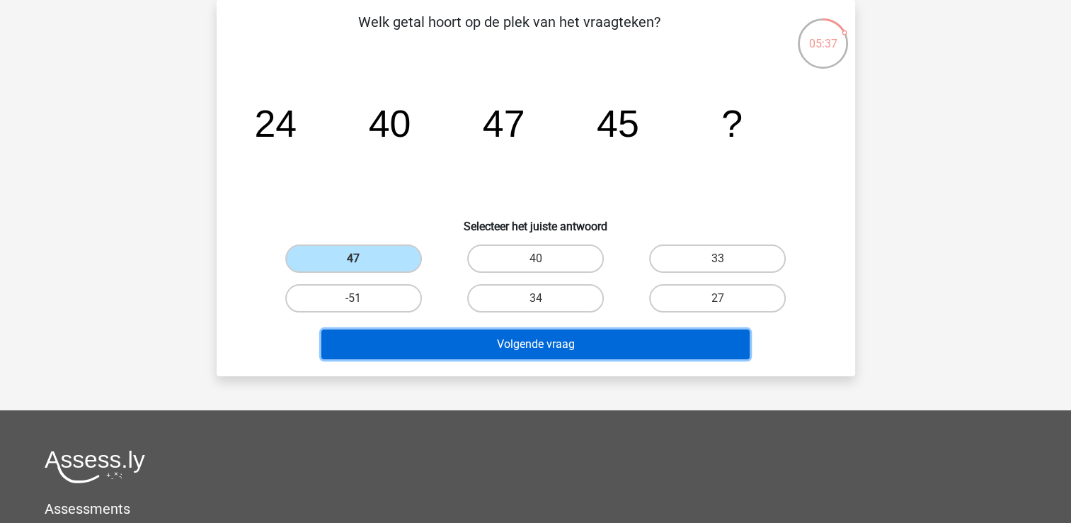
click at [416, 336] on button "Volgende vraag" at bounding box center [536, 344] width 428 height 30
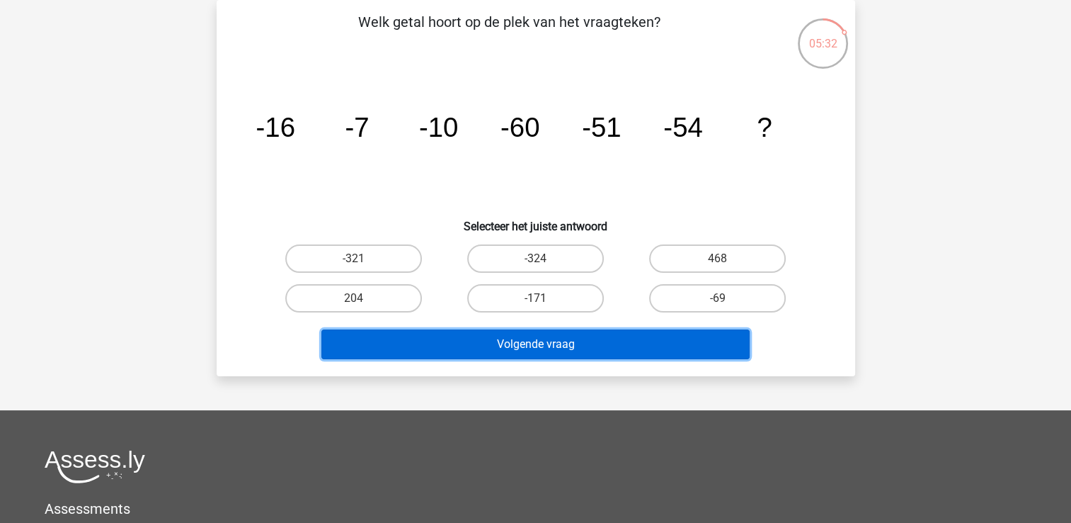
click at [426, 344] on button "Volgende vraag" at bounding box center [536, 344] width 428 height 30
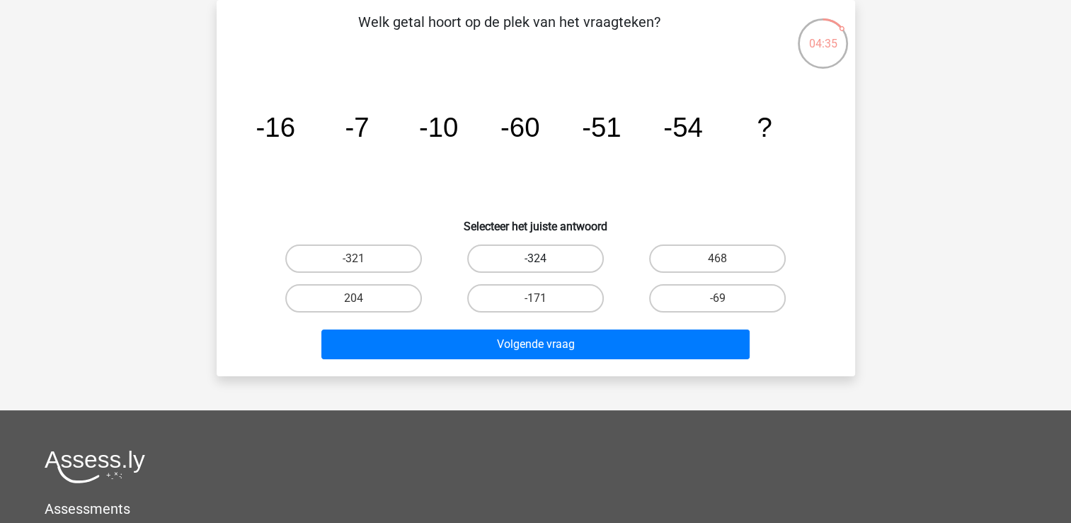
click at [531, 254] on label "-324" at bounding box center [535, 258] width 137 height 28
click at [535, 258] on input "-324" at bounding box center [539, 262] width 9 height 9
radio input "true"
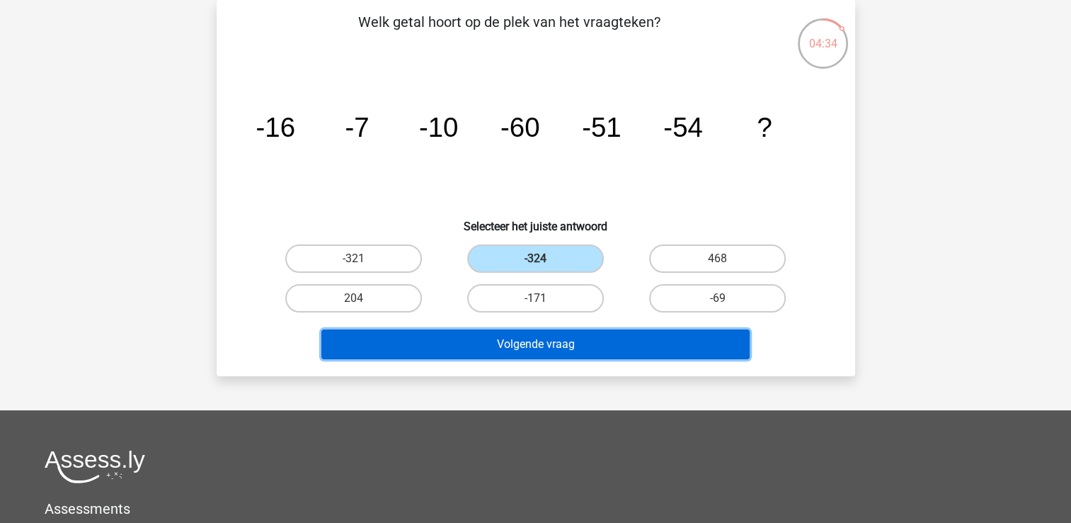
click at [496, 340] on button "Volgende vraag" at bounding box center [536, 344] width 428 height 30
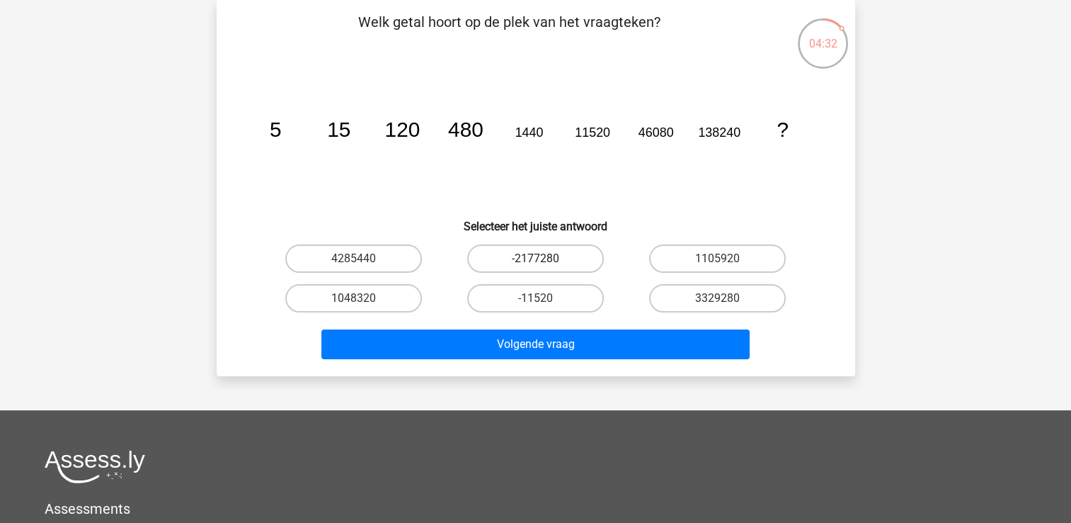
click at [518, 249] on label "-2177280" at bounding box center [535, 258] width 137 height 28
click at [535, 258] on input "-2177280" at bounding box center [539, 262] width 9 height 9
radio input "true"
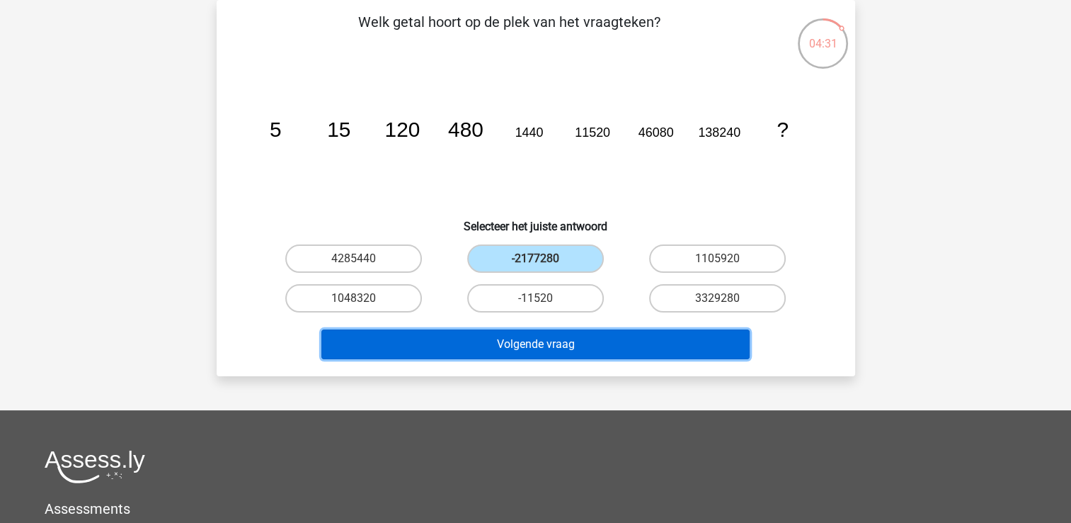
click at [496, 342] on button "Volgende vraag" at bounding box center [536, 344] width 428 height 30
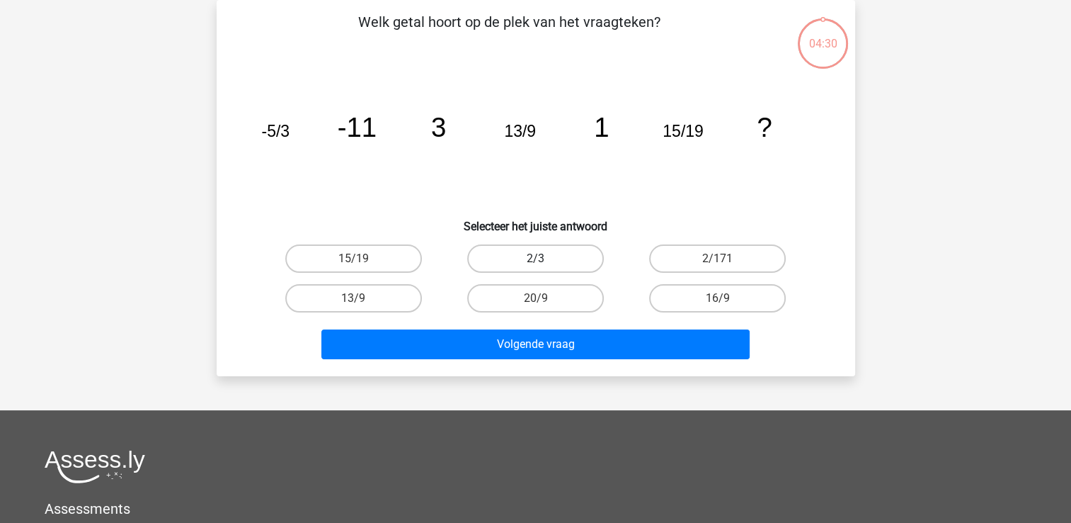
click at [516, 254] on label "2/3" at bounding box center [535, 258] width 137 height 28
click at [535, 258] on input "2/3" at bounding box center [539, 262] width 9 height 9
radio input "true"
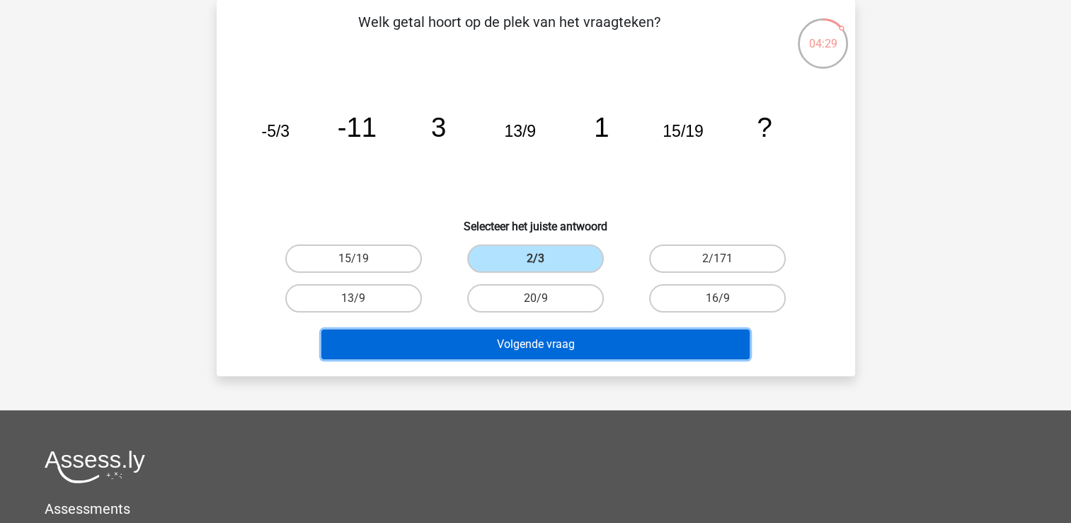
click at [474, 343] on button "Volgende vraag" at bounding box center [536, 344] width 428 height 30
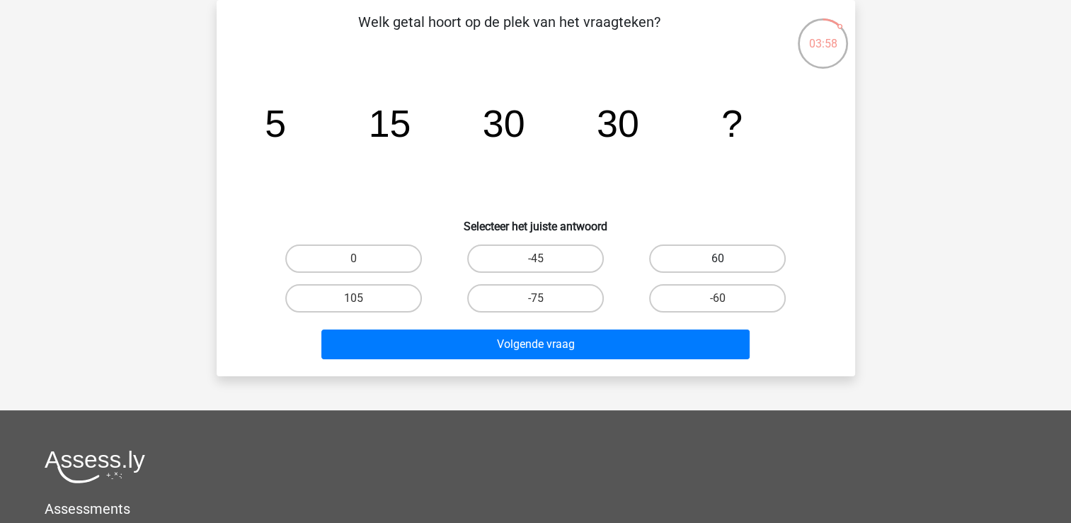
click at [717, 260] on label "60" at bounding box center [717, 258] width 137 height 28
click at [718, 260] on input "60" at bounding box center [722, 262] width 9 height 9
radio input "true"
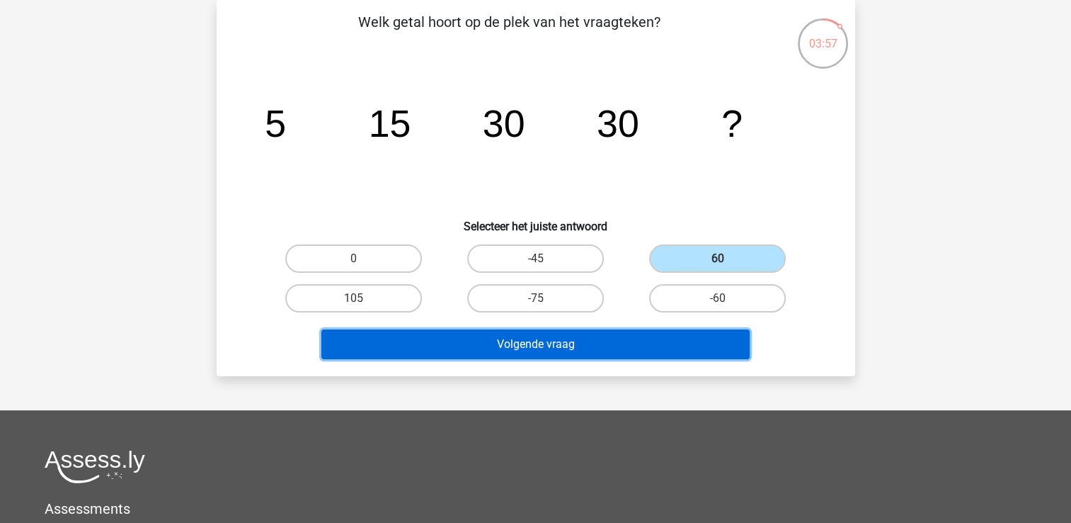
click at [644, 342] on button "Volgende vraag" at bounding box center [536, 344] width 428 height 30
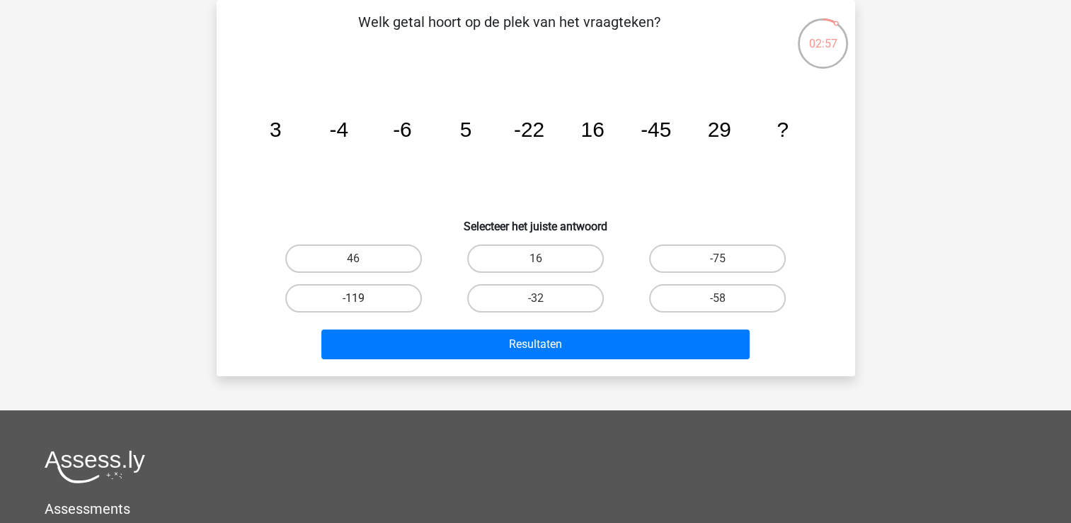
click at [371, 293] on label "-119" at bounding box center [353, 298] width 137 height 28
click at [363, 298] on input "-119" at bounding box center [357, 302] width 9 height 9
radio input "true"
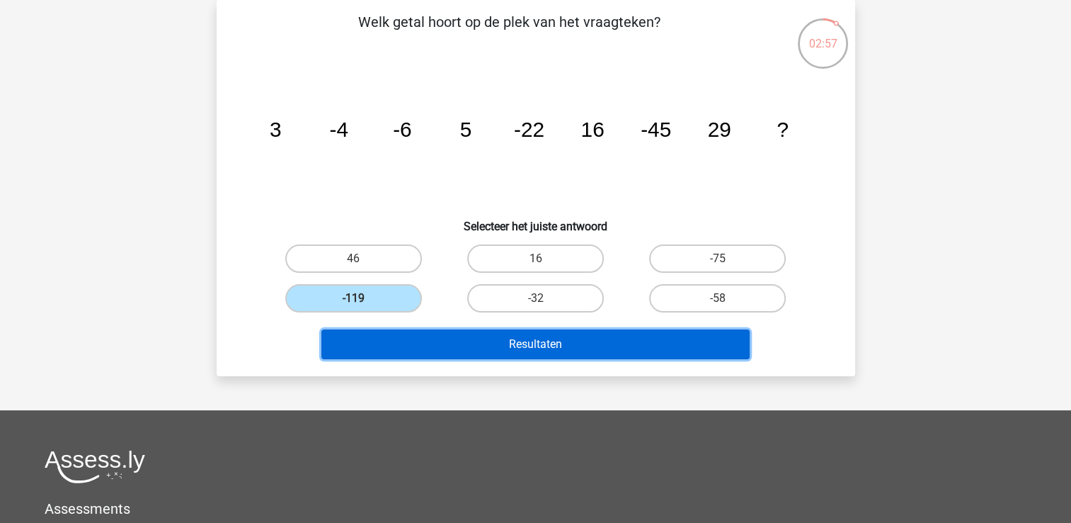
click at [391, 340] on button "Resultaten" at bounding box center [536, 344] width 428 height 30
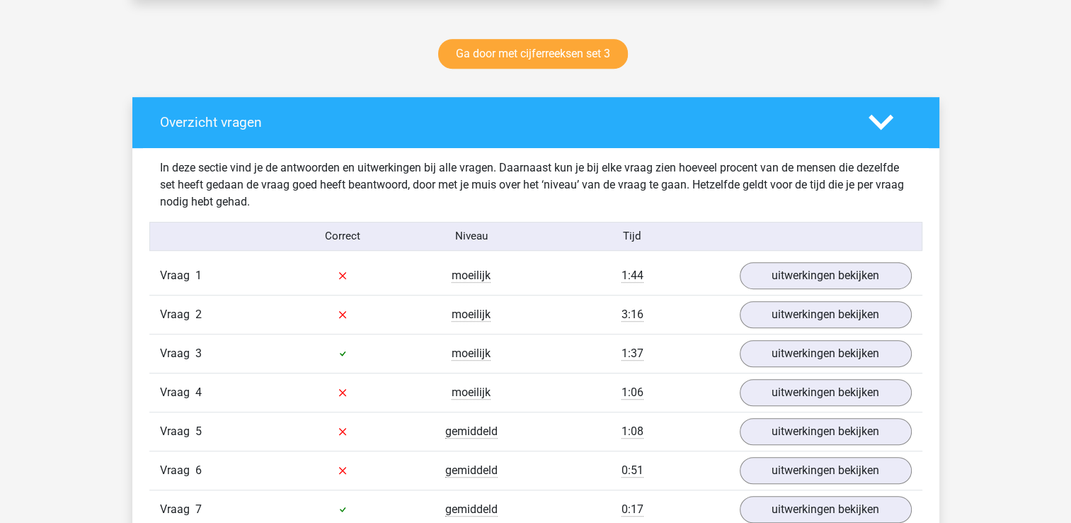
scroll to position [708, 0]
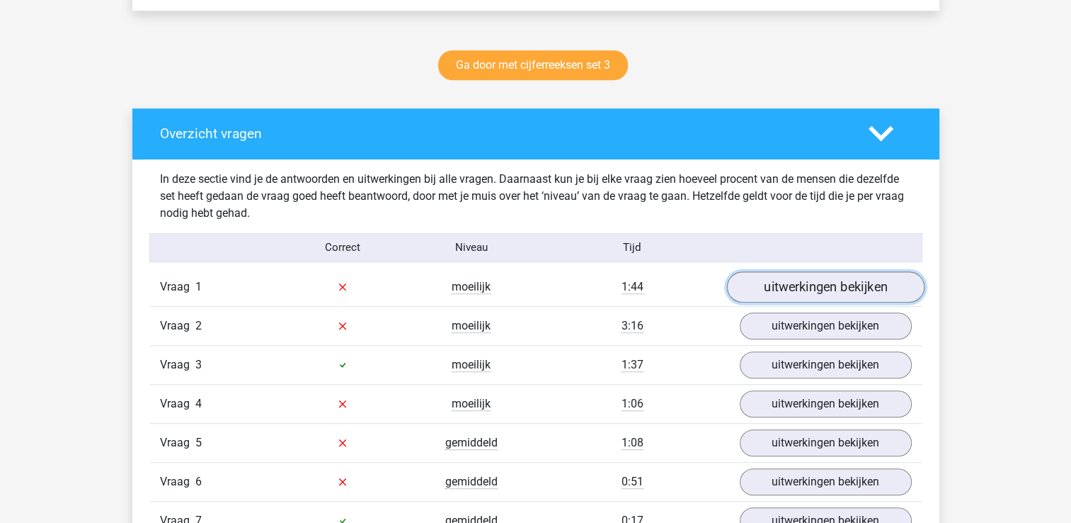
click at [833, 282] on link "uitwerkingen bekijken" at bounding box center [826, 286] width 198 height 31
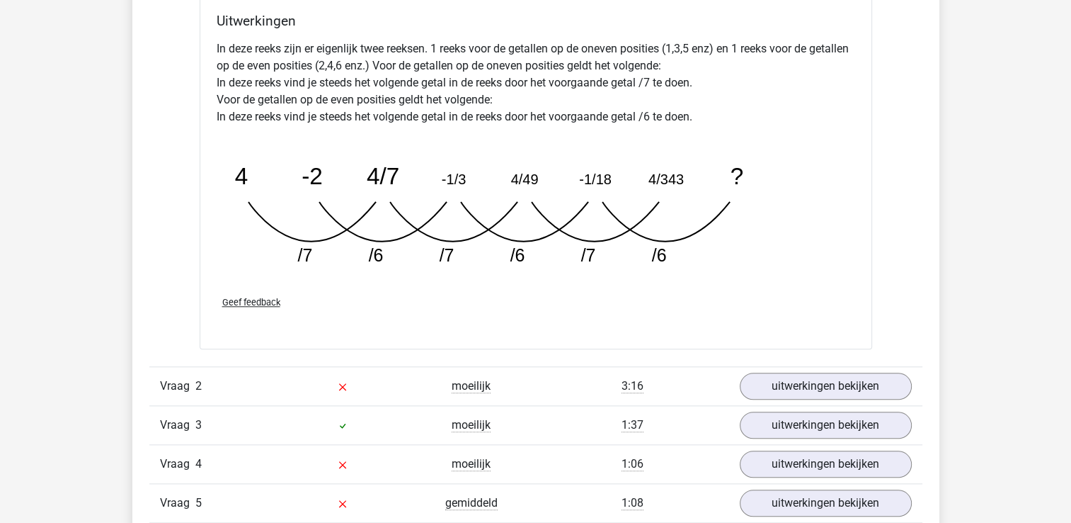
scroll to position [1416, 0]
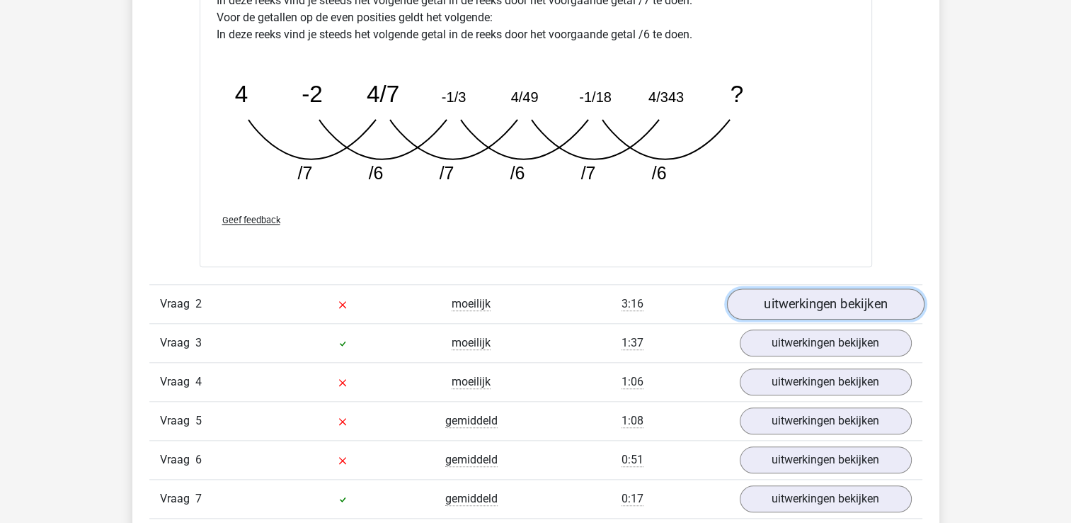
click at [836, 297] on link "uitwerkingen bekijken" at bounding box center [826, 303] width 198 height 31
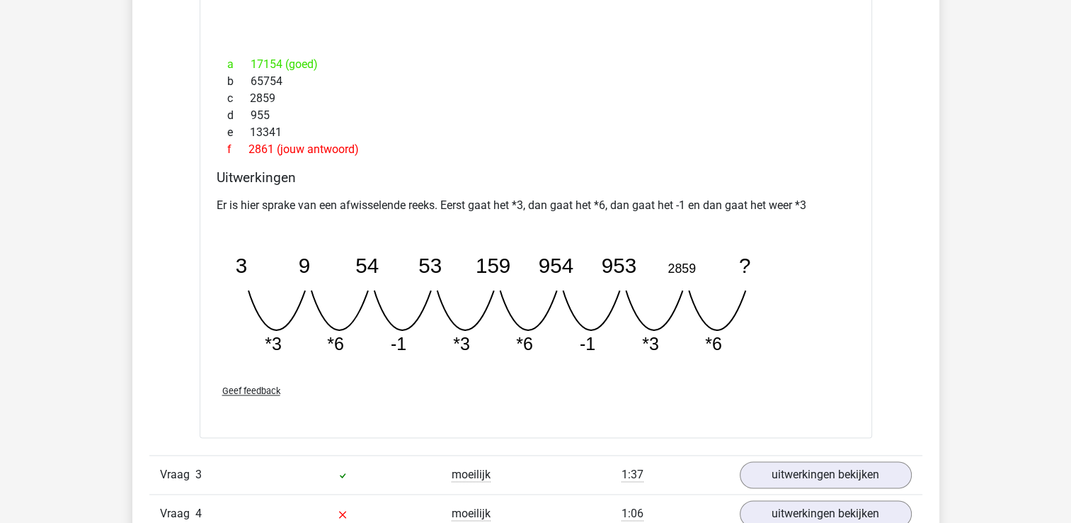
scroll to position [1912, 0]
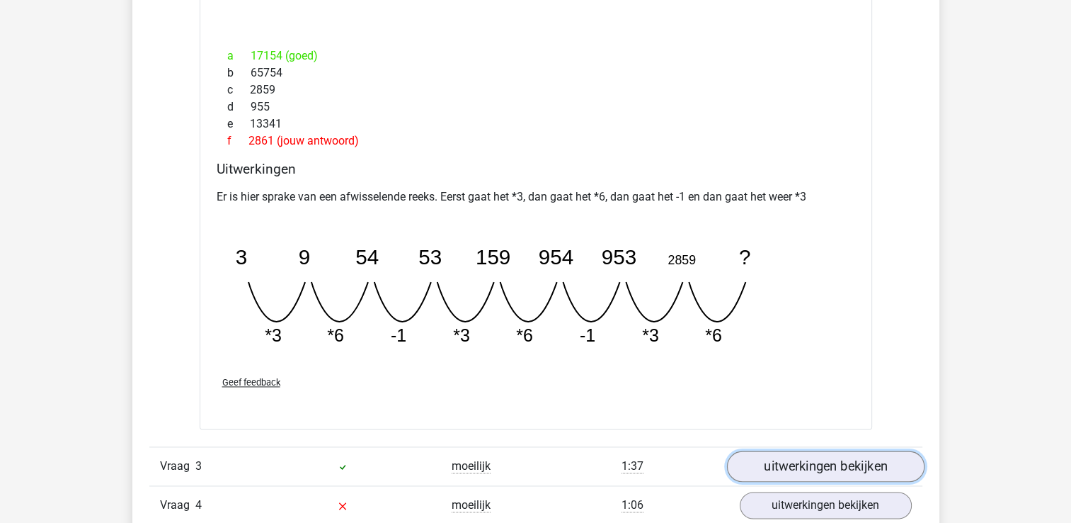
click at [783, 461] on link "uitwerkingen bekijken" at bounding box center [826, 465] width 198 height 31
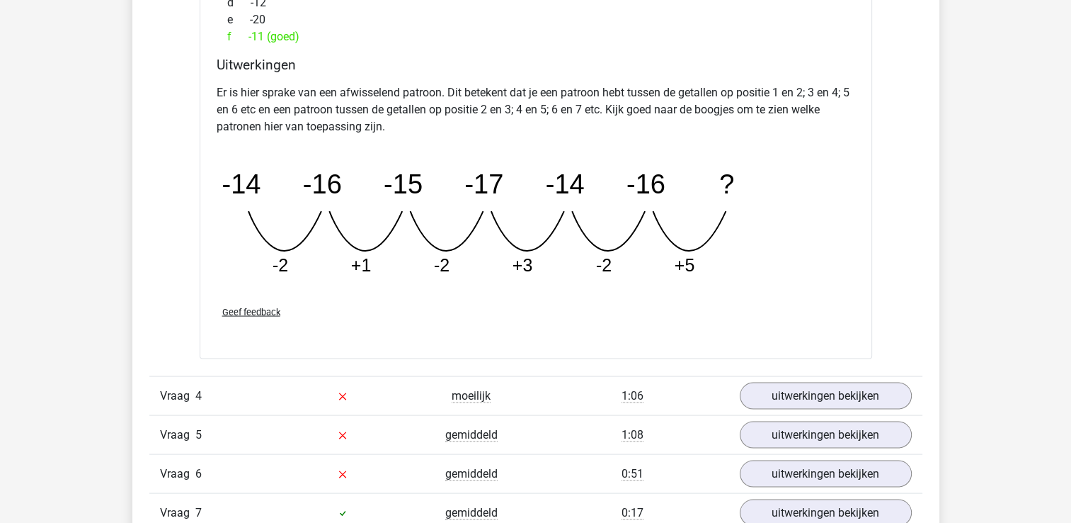
scroll to position [2691, 0]
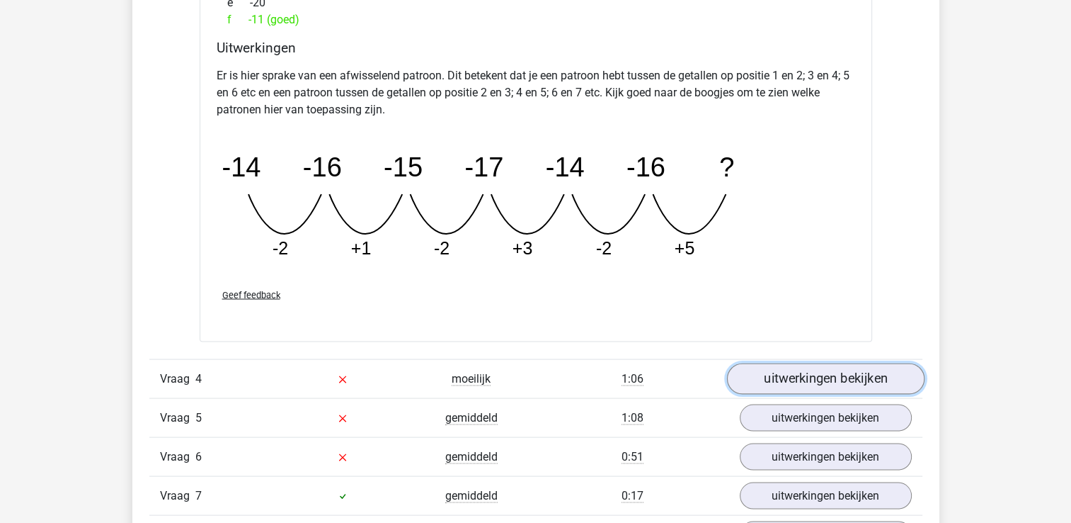
click at [781, 371] on link "uitwerkingen bekijken" at bounding box center [826, 378] width 198 height 31
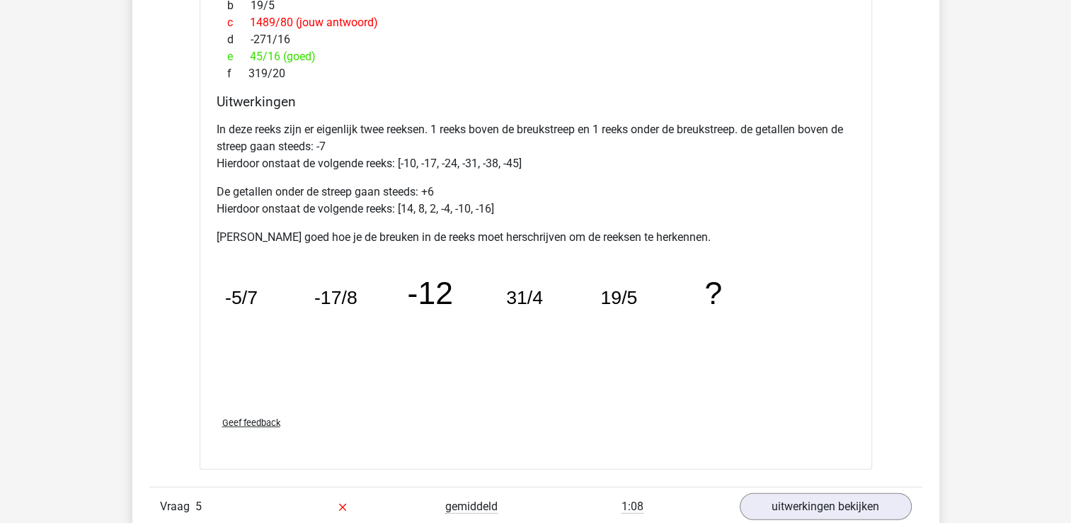
scroll to position [3399, 0]
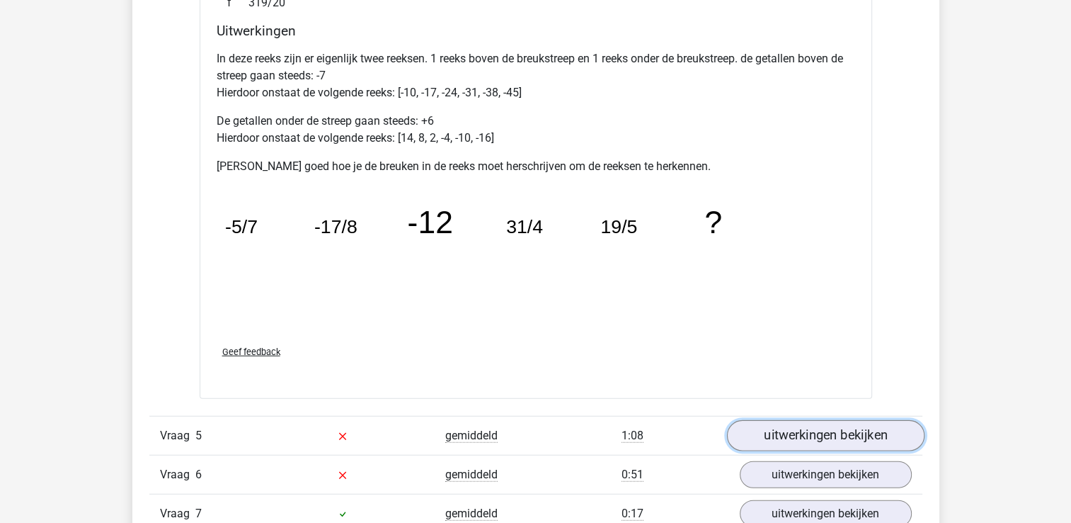
click at [802, 432] on link "uitwerkingen bekijken" at bounding box center [826, 436] width 198 height 31
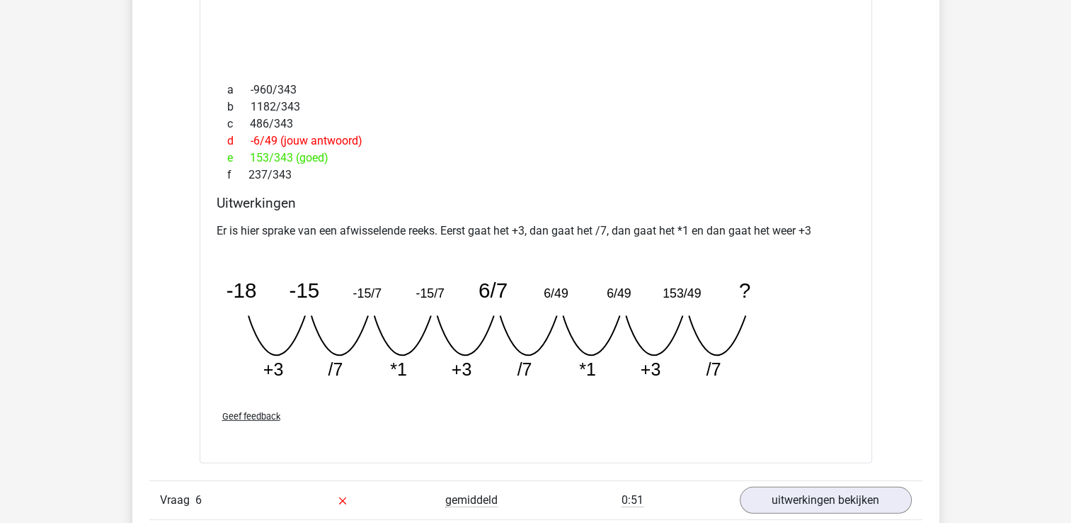
scroll to position [4107, 0]
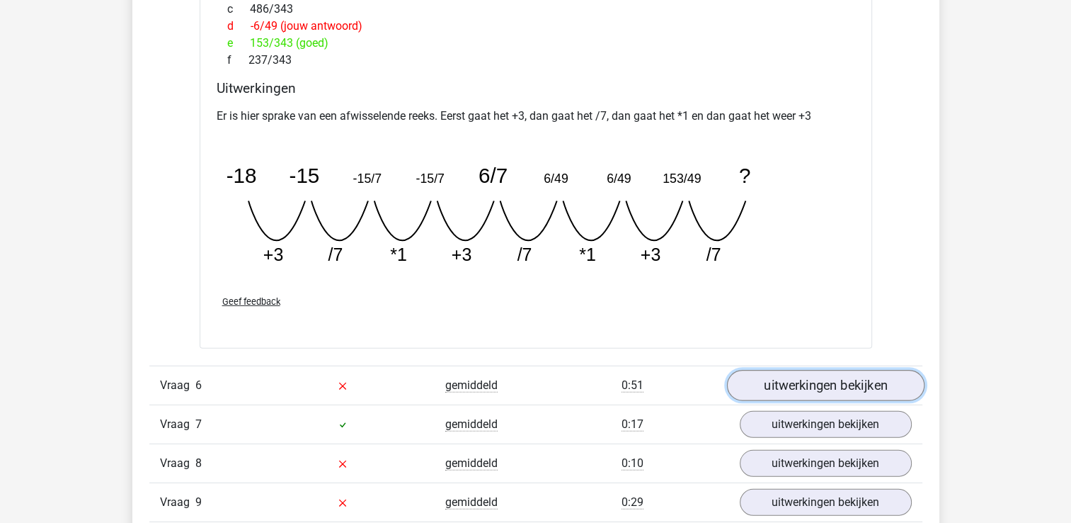
click at [824, 377] on link "uitwerkingen bekijken" at bounding box center [826, 385] width 198 height 31
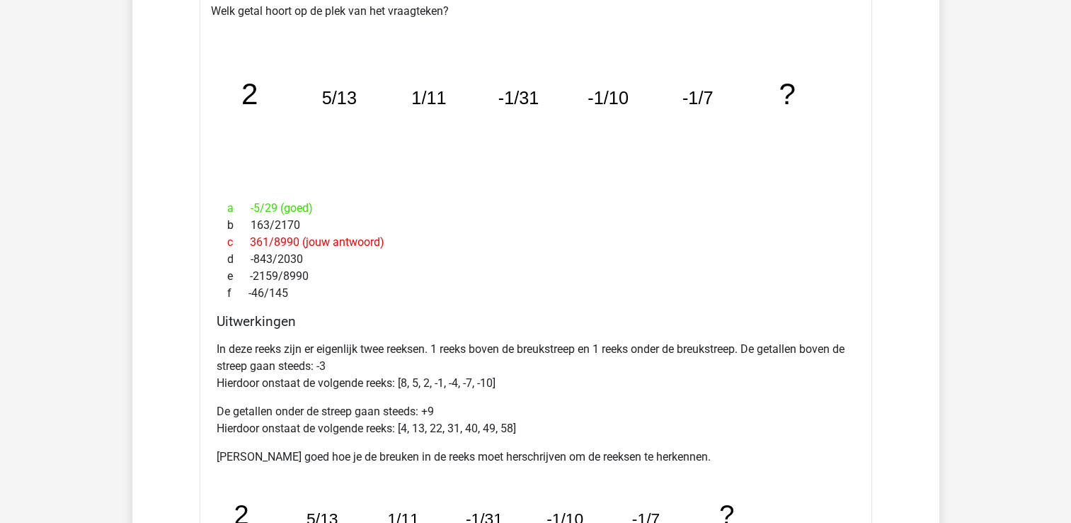
scroll to position [4603, 0]
